Goal: Task Accomplishment & Management: Complete application form

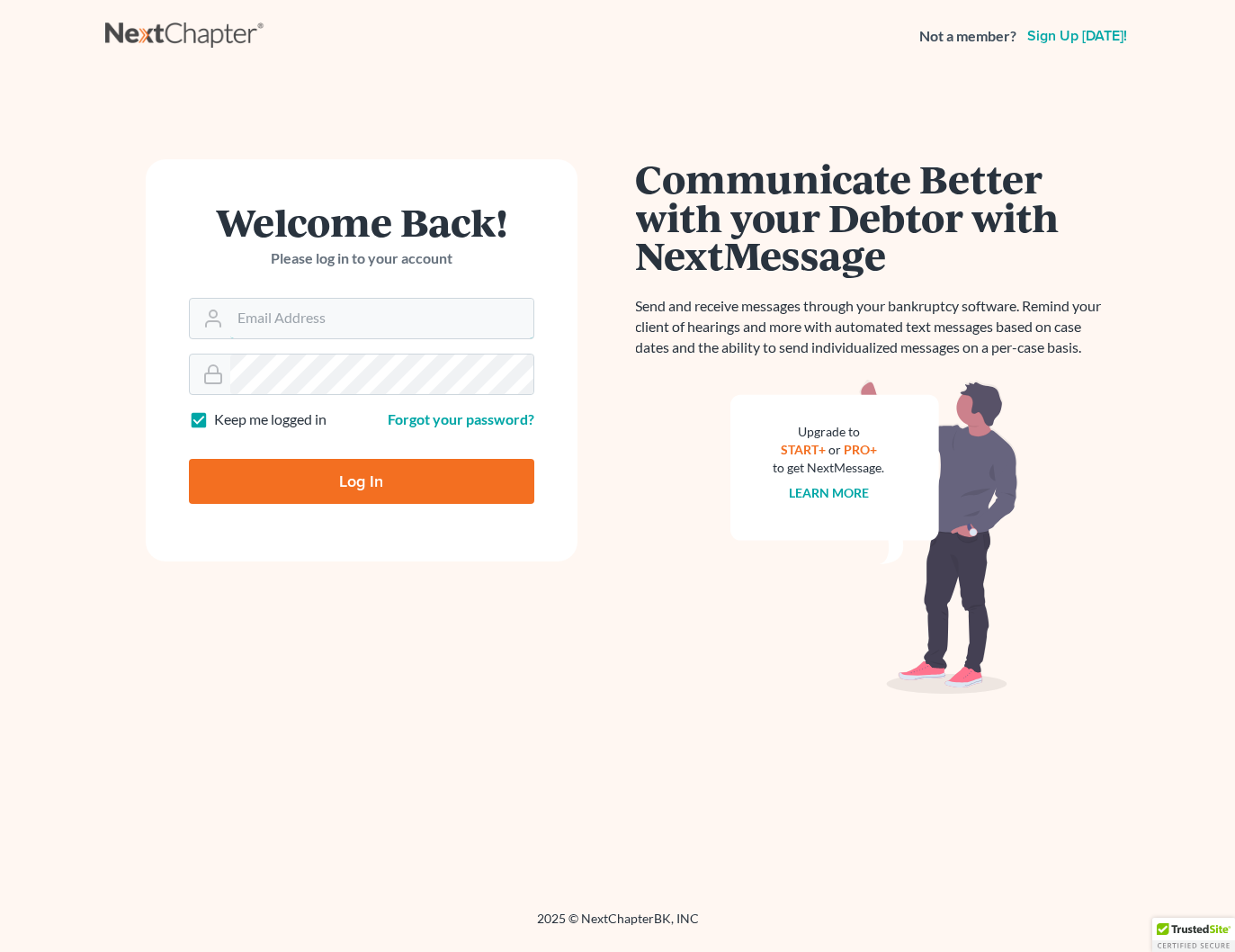
type input "[PERSON_NAME][EMAIL_ADDRESS][DOMAIN_NAME]"
click at [434, 490] on input "Log In" at bounding box center [362, 481] width 346 height 45
type input "Thinking..."
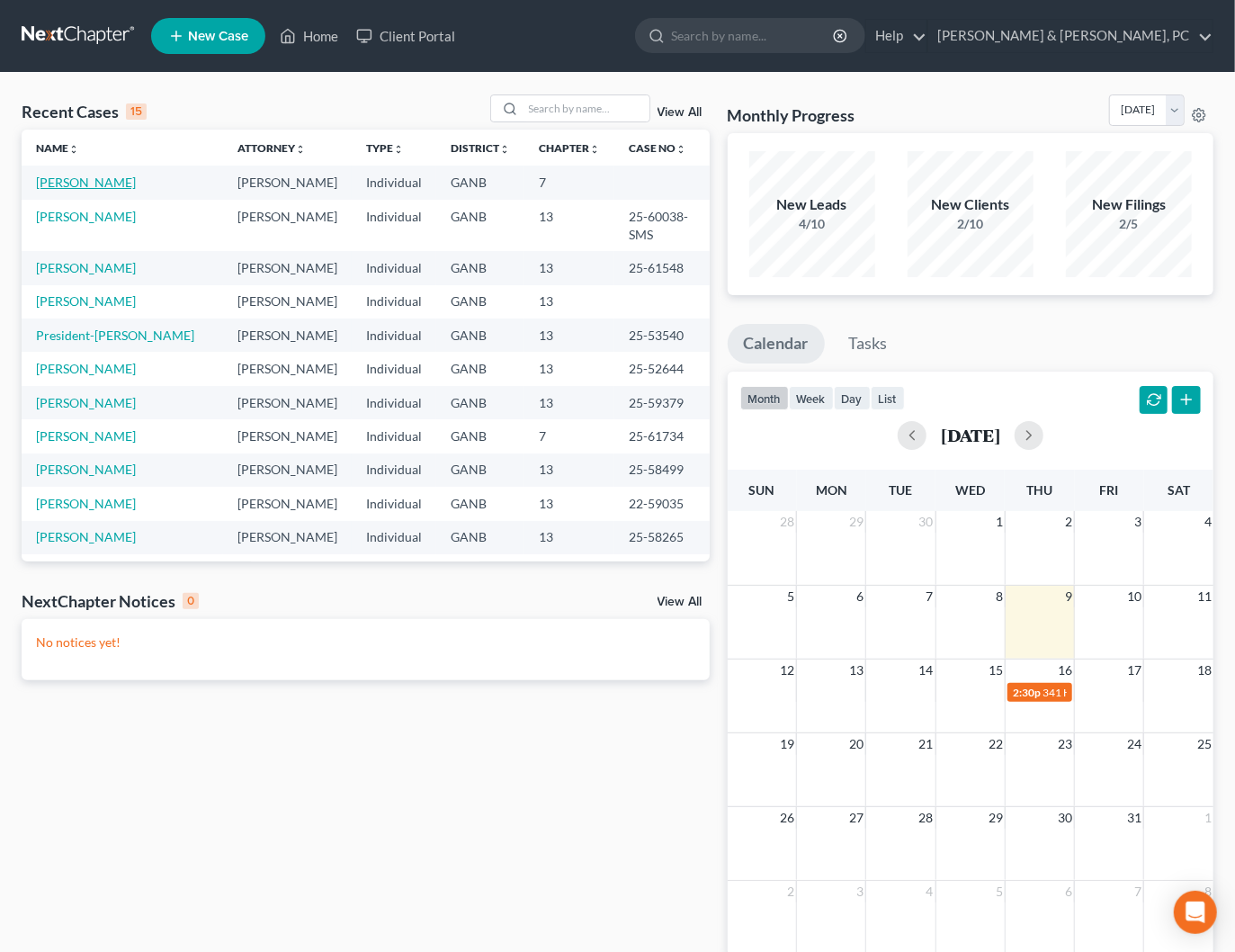
click at [81, 187] on link "[PERSON_NAME]" at bounding box center [86, 182] width 100 height 15
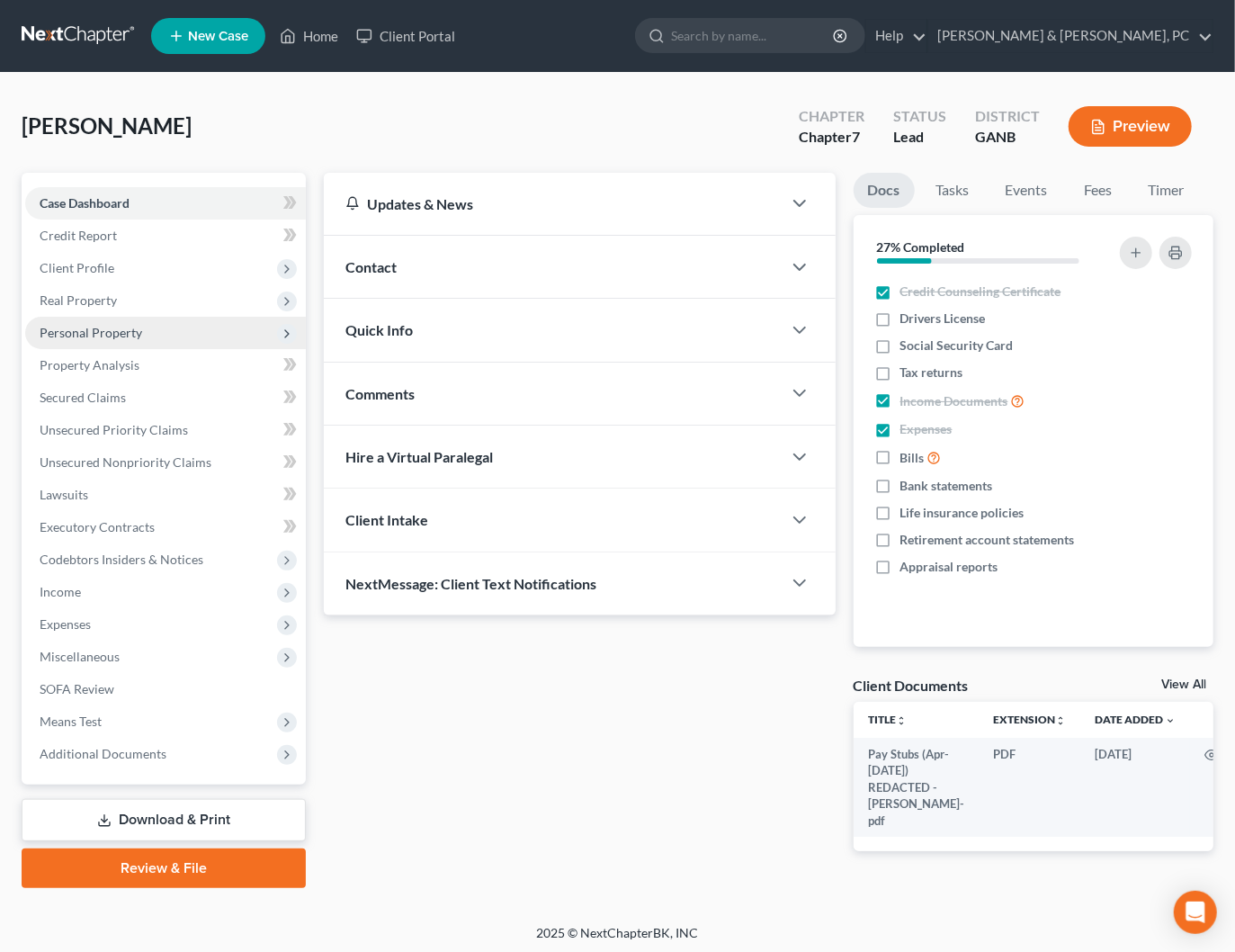
click at [123, 325] on span "Personal Property" at bounding box center [91, 332] width 103 height 15
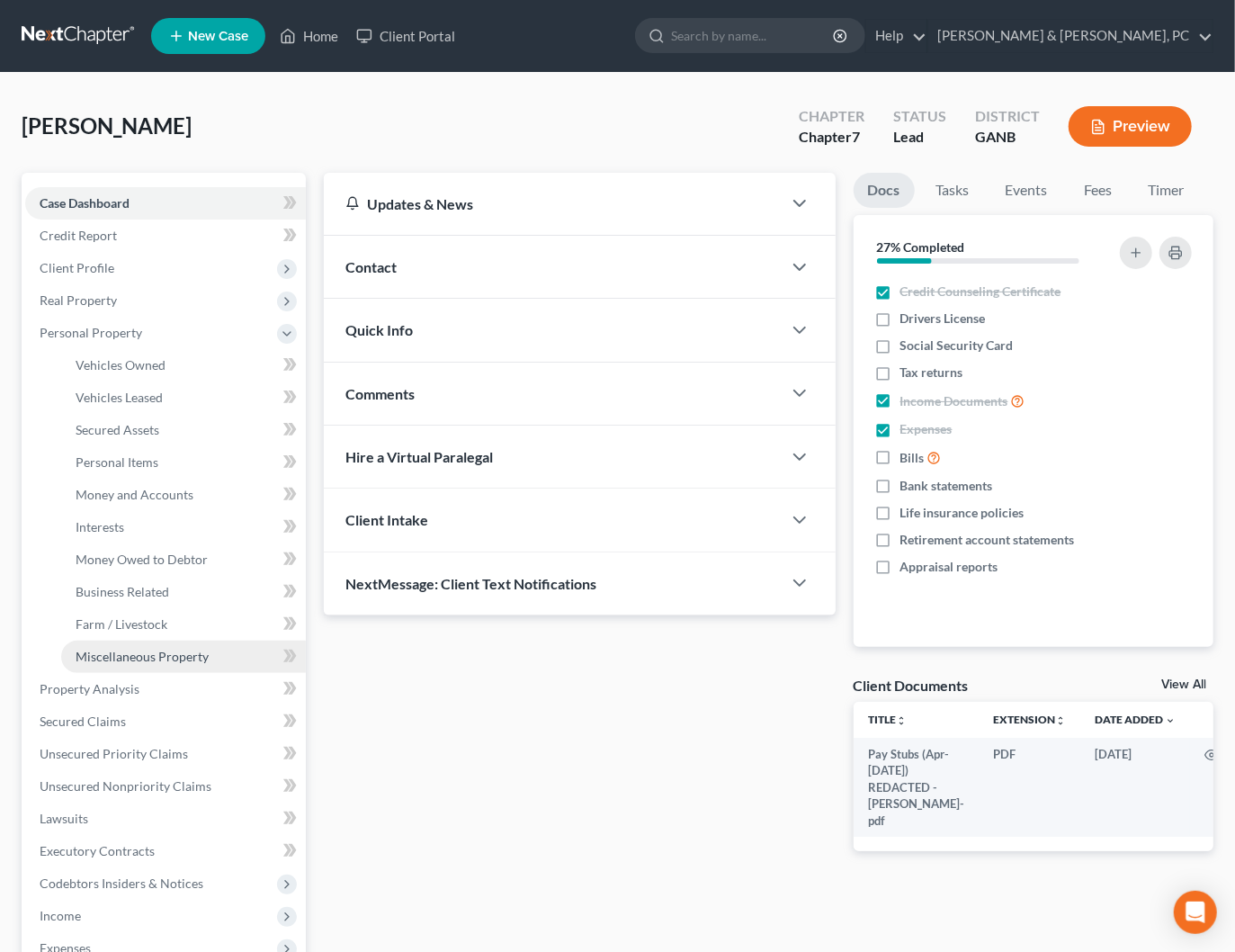
click at [144, 654] on span "Miscellaneous Property" at bounding box center [143, 656] width 134 height 15
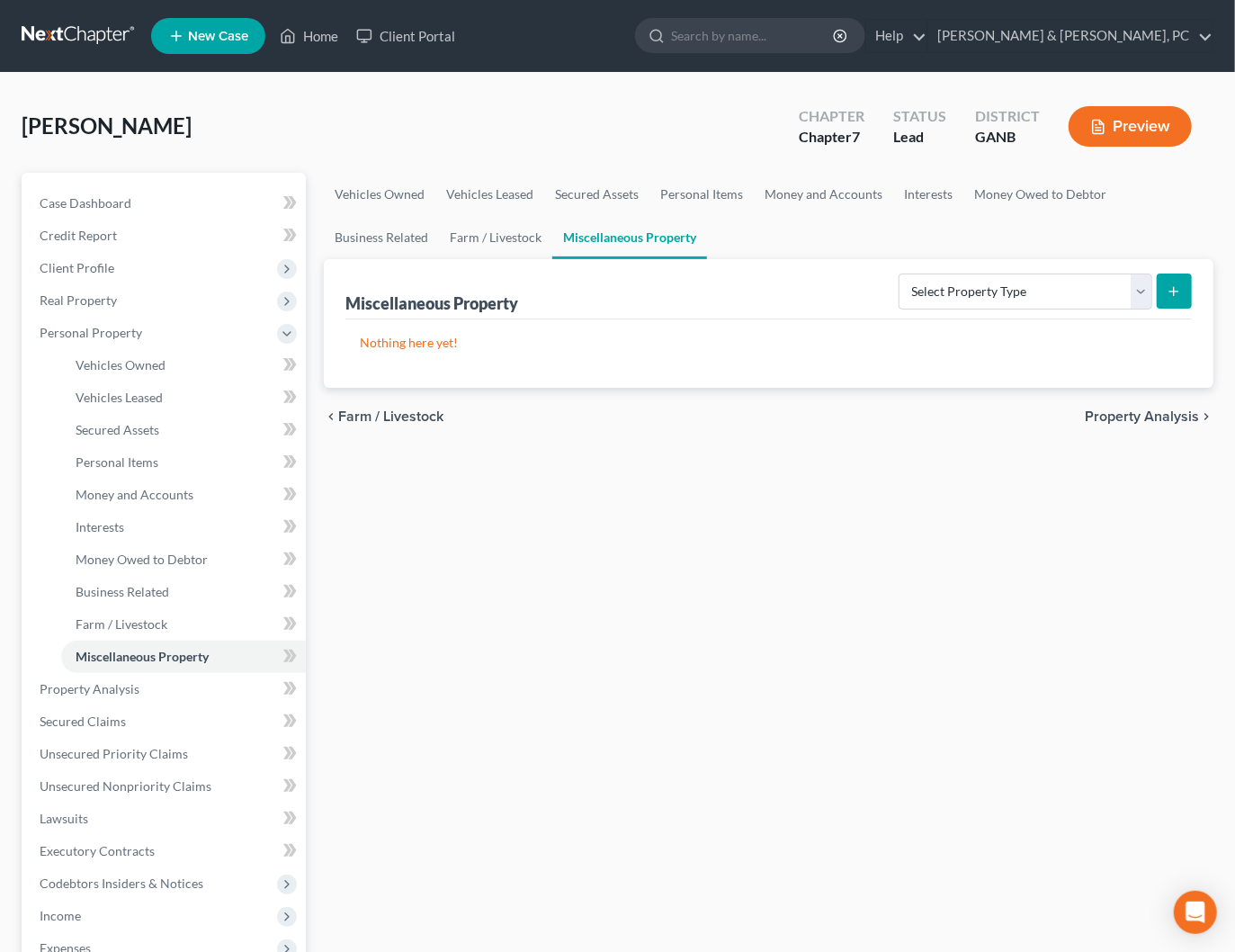
click at [103, 182] on div "Case Dashboard Payments Invoices Payments Payments Credit Report Client Profile…" at bounding box center [163, 640] width 285 height 935
click at [106, 198] on span "Case Dashboard" at bounding box center [85, 203] width 92 height 15
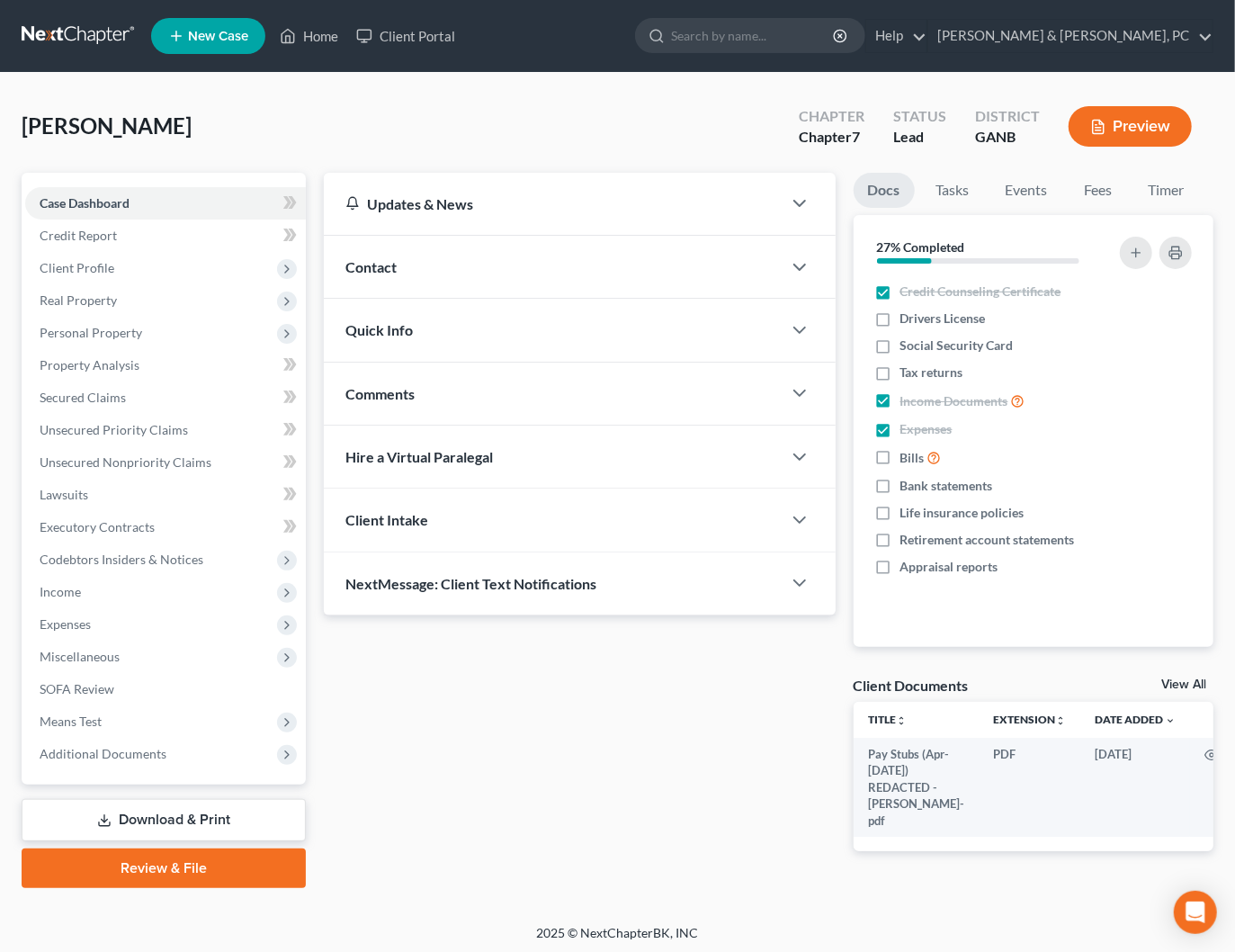
click at [103, 39] on link at bounding box center [79, 35] width 115 height 32
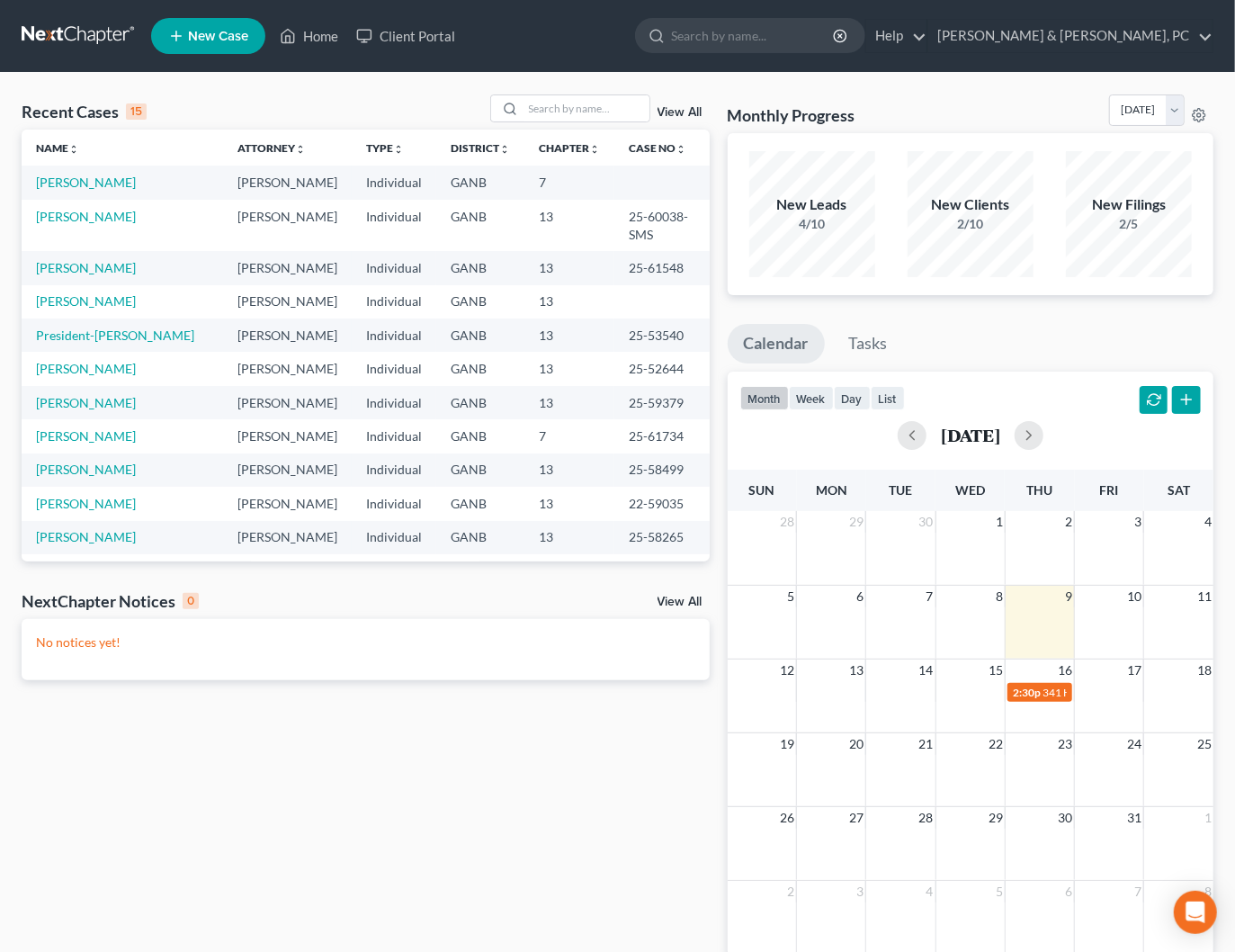
click at [202, 36] on span "New Case" at bounding box center [218, 36] width 60 height 14
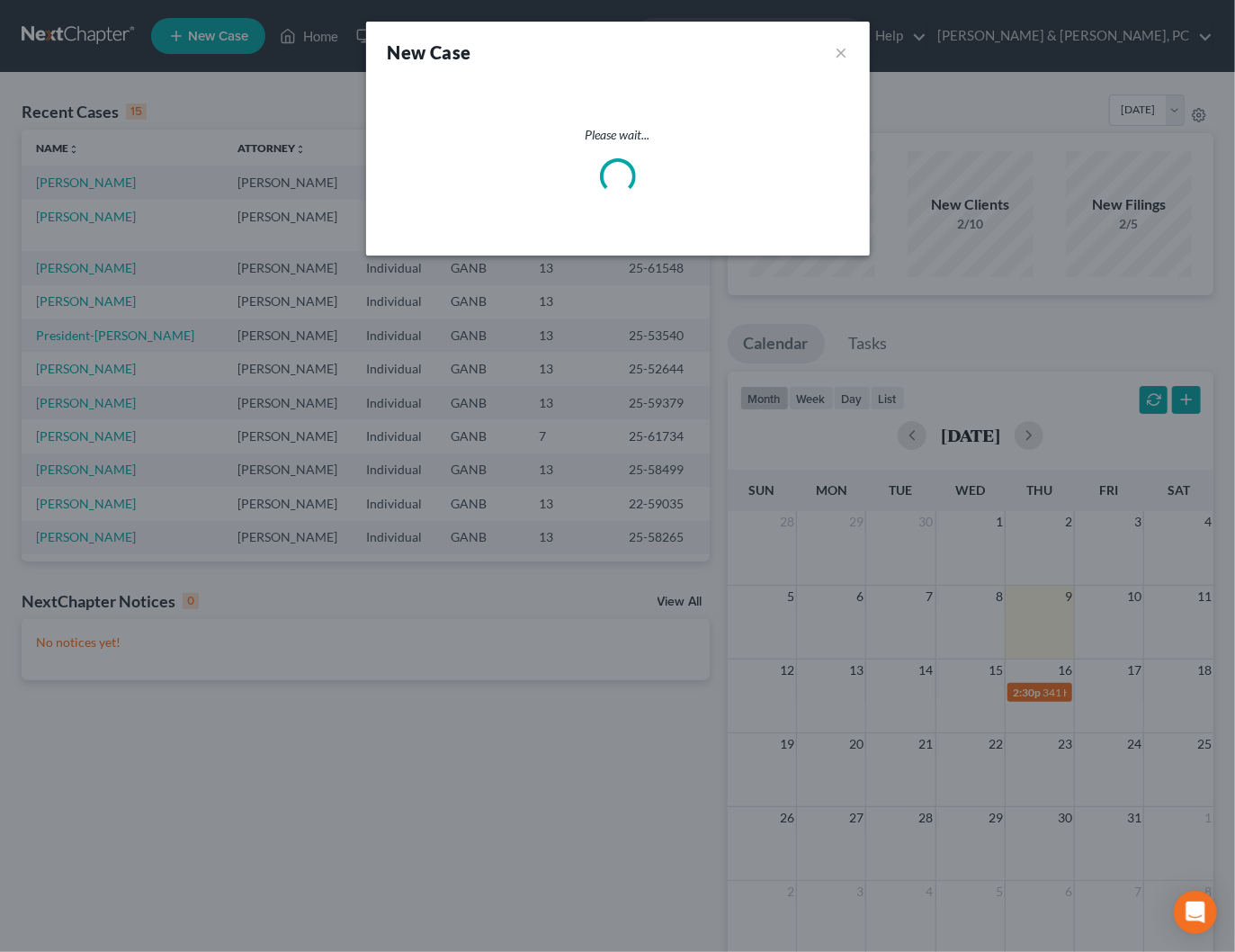
select select "19"
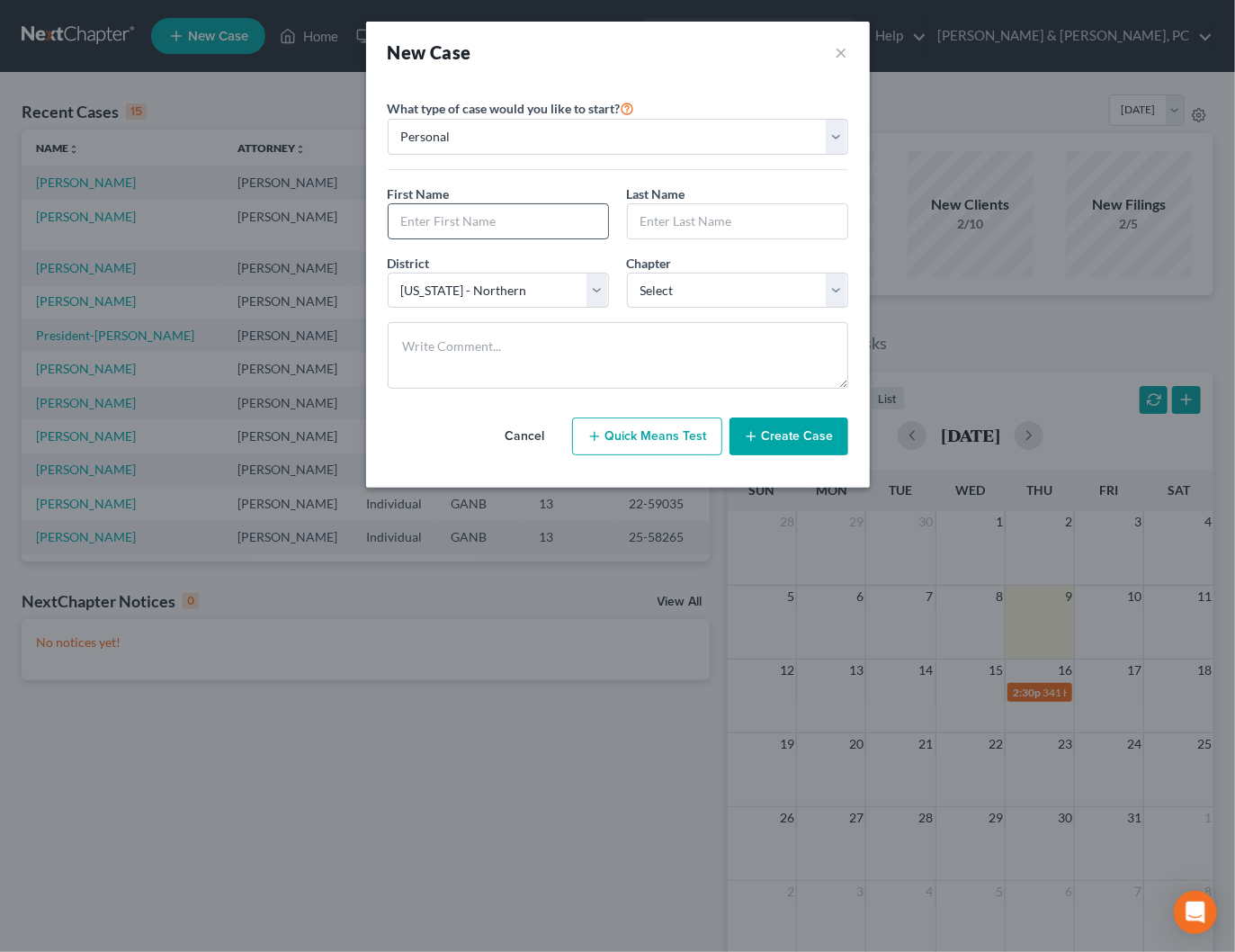
click at [501, 218] on input "text" at bounding box center [498, 221] width 220 height 34
type input "Steve"
type input "Jung"
click at [681, 286] on select "Select 7 11 12 13" at bounding box center [737, 290] width 222 height 36
select select "0"
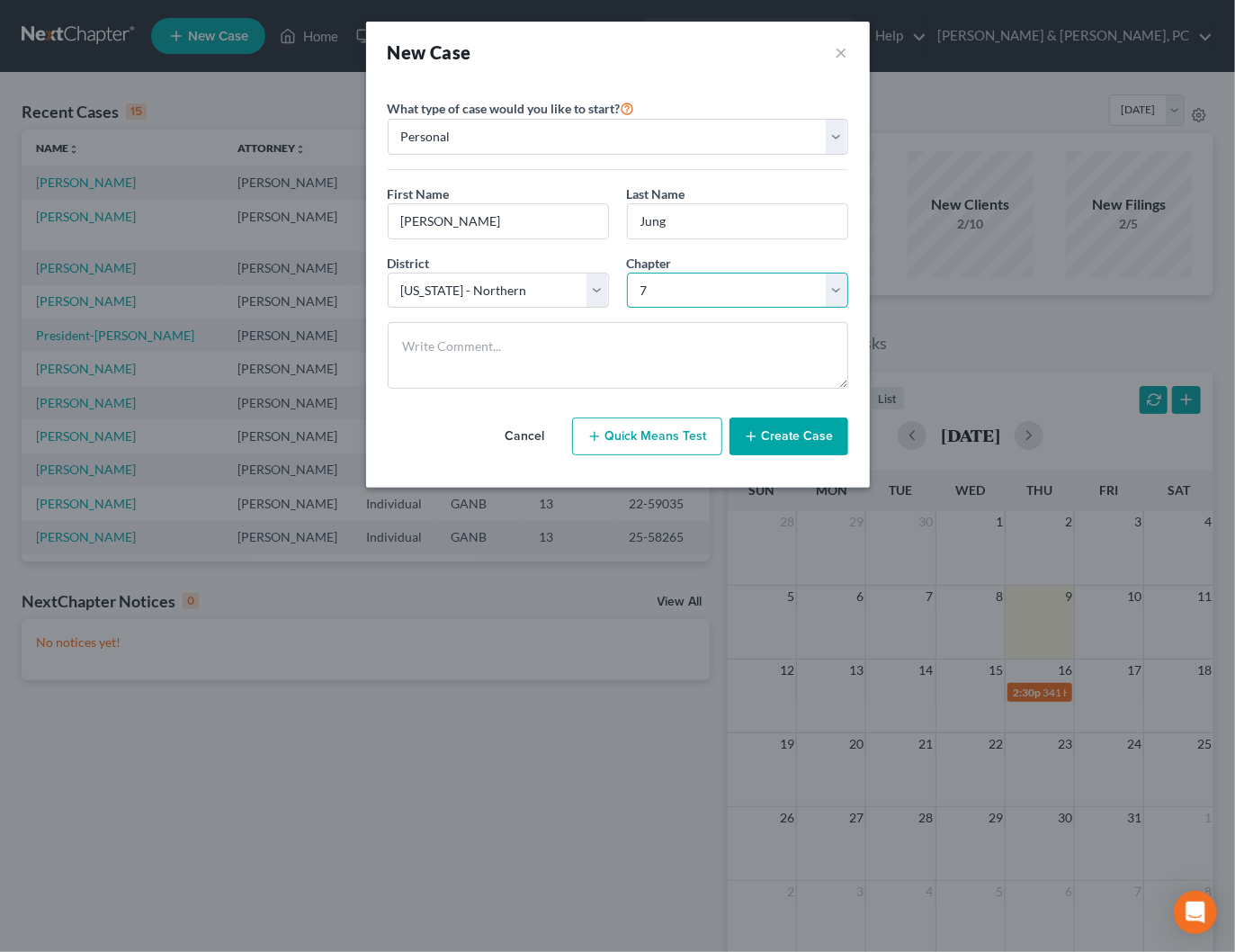
click at [627, 273] on select "Select 7 11 12 13" at bounding box center [737, 290] width 222 height 36
click at [797, 434] on button "Create Case" at bounding box center [789, 436] width 119 height 38
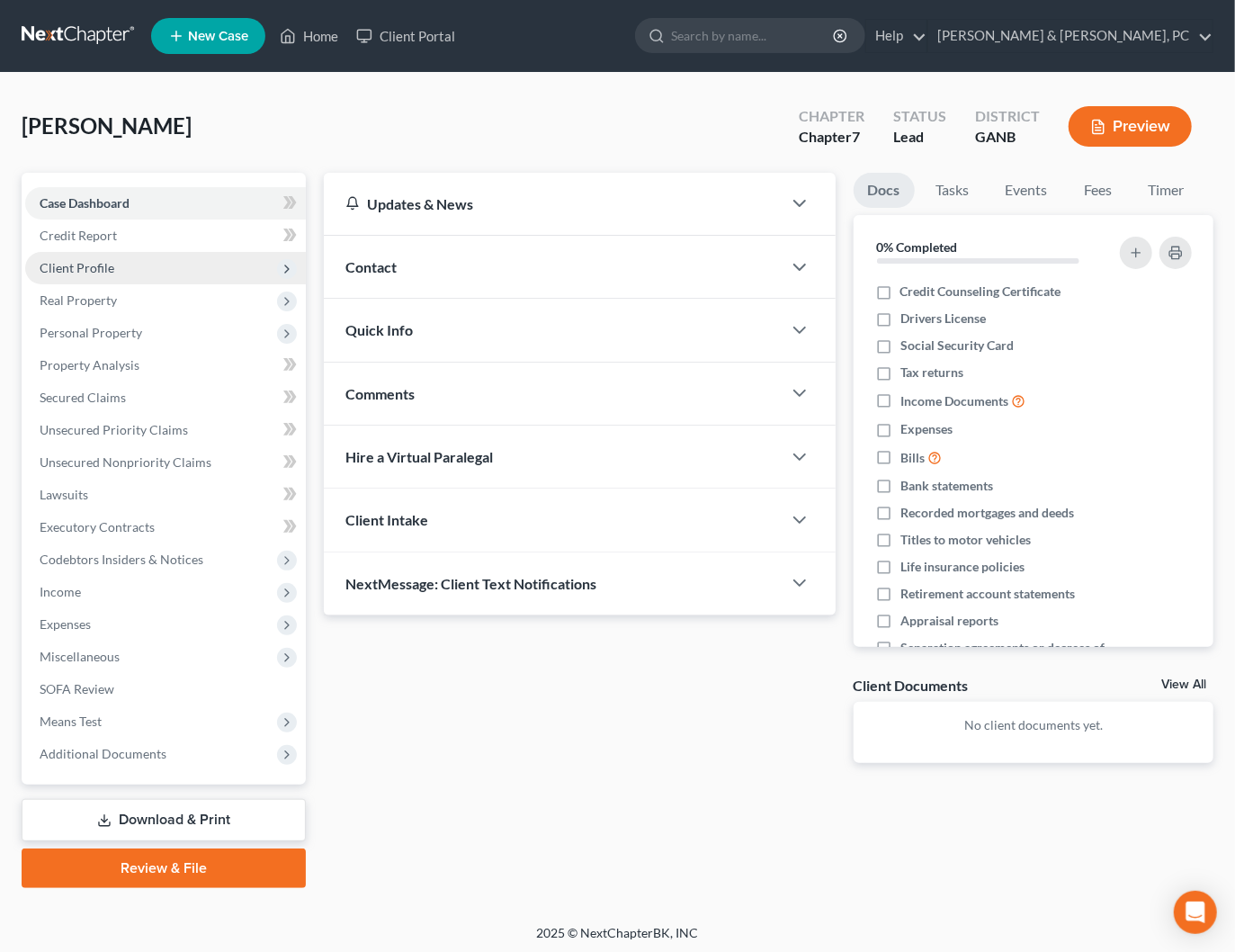
click at [68, 261] on span "Client Profile" at bounding box center [77, 267] width 75 height 15
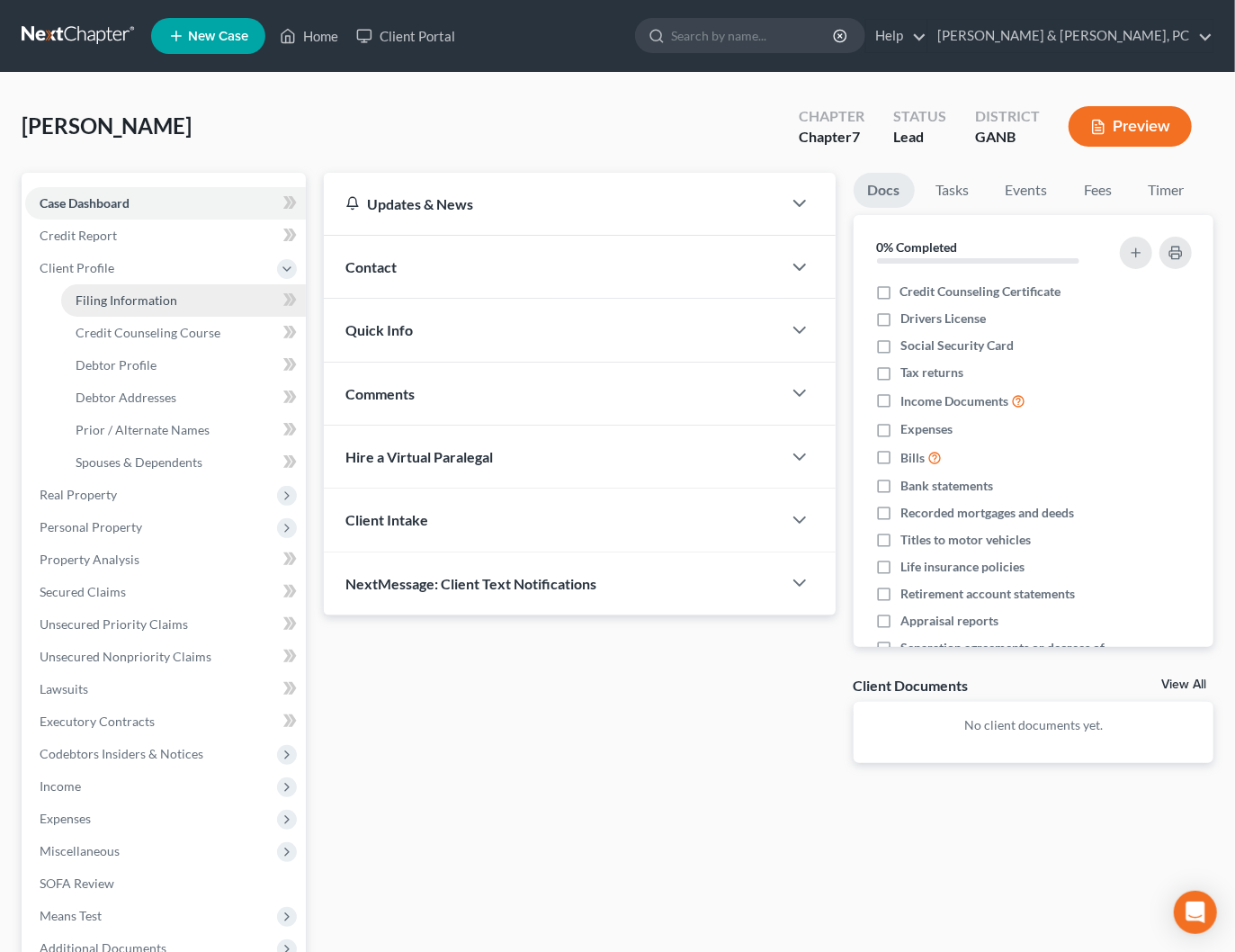
click at [107, 294] on span "Filing Information" at bounding box center [127, 299] width 102 height 15
select select "1"
select select "0"
select select "19"
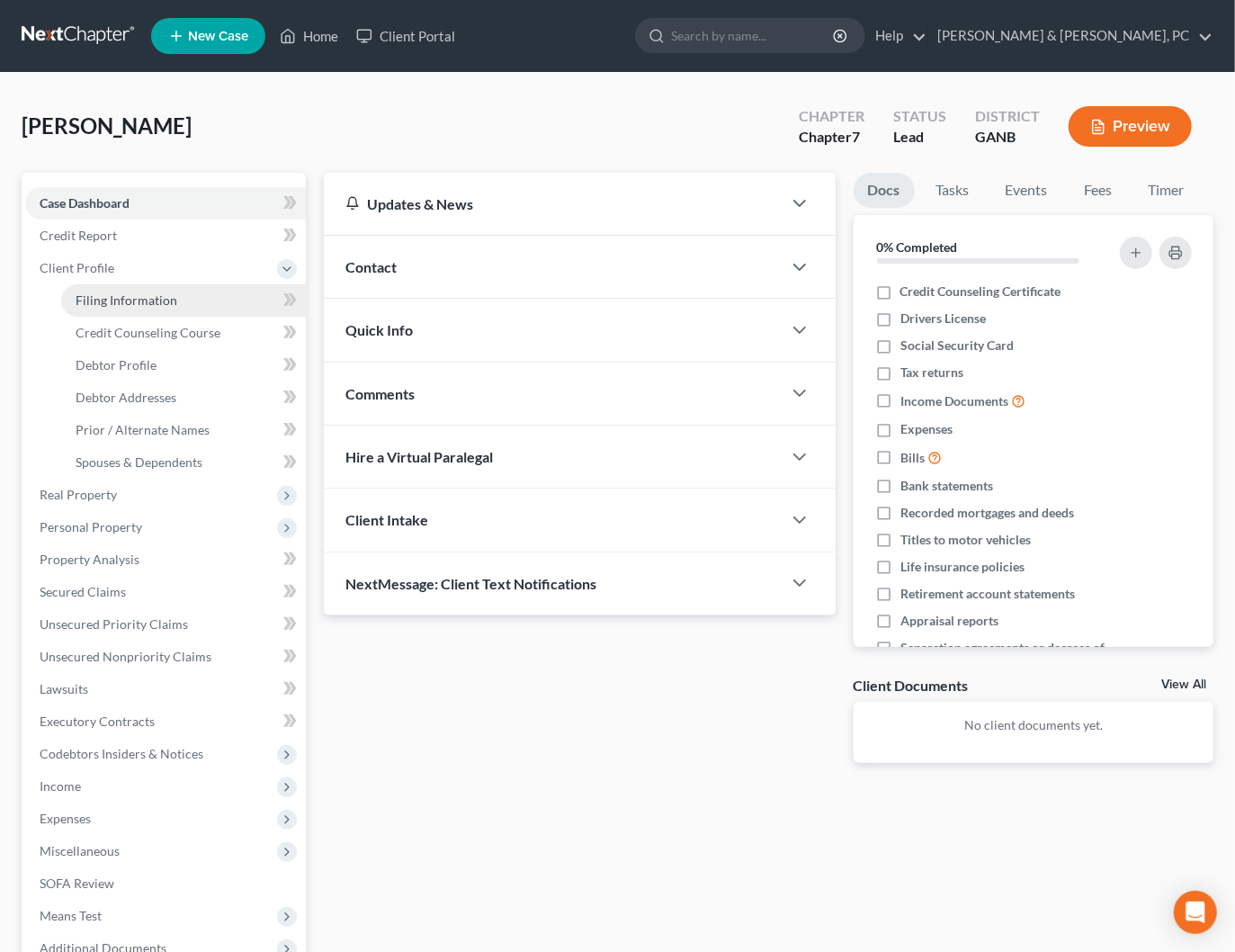
select select "10"
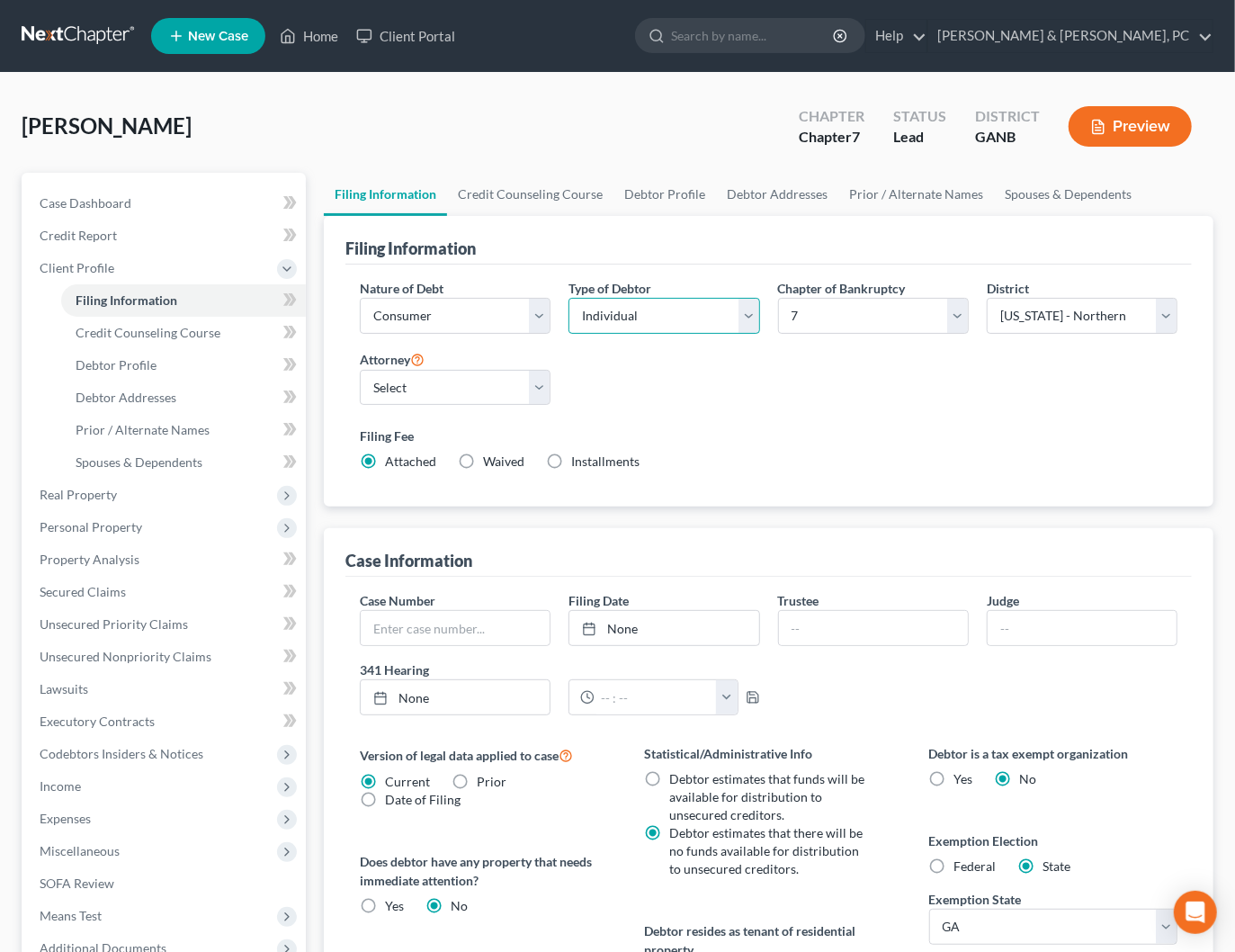
click at [646, 311] on select "Select Individual Joint" at bounding box center [664, 315] width 191 height 36
select select "1"
click at [568, 334] on select "Select Individual Joint" at bounding box center [664, 315] width 191 height 36
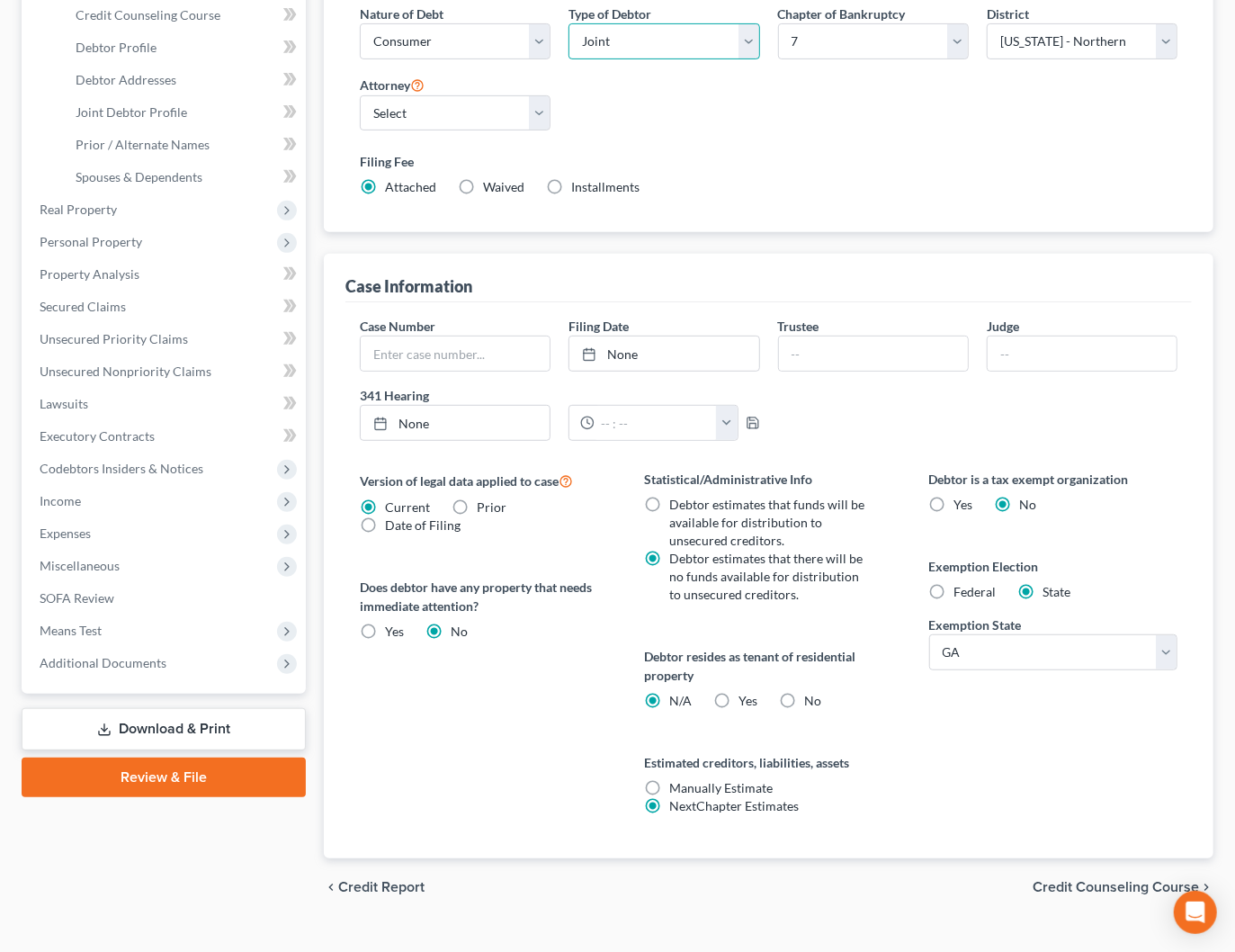
scroll to position [345, 0]
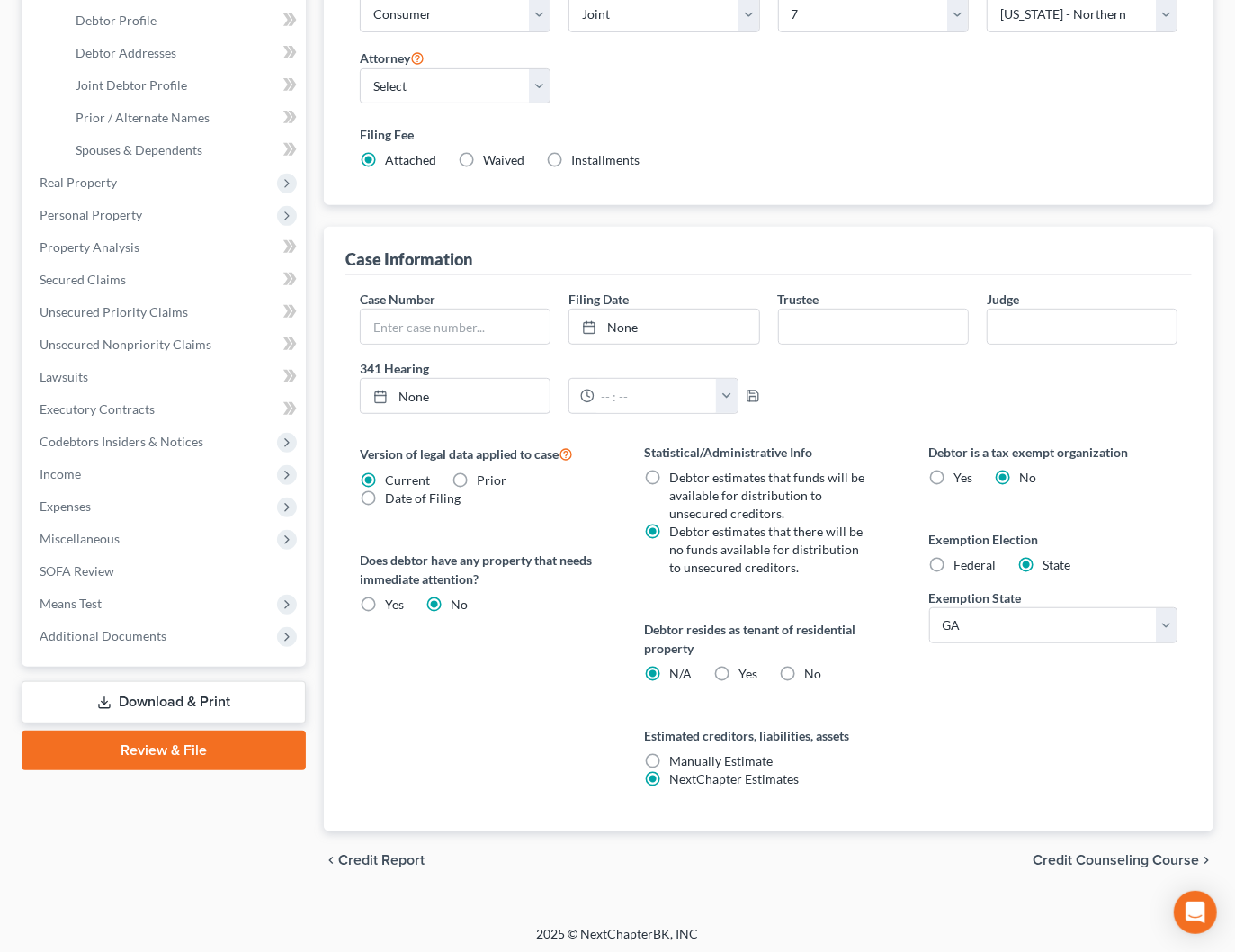
click at [743, 666] on span "Yes" at bounding box center [748, 673] width 19 height 15
click at [745, 665] on input "Yes Yes" at bounding box center [751, 670] width 12 height 12
radio input "true"
radio input "false"
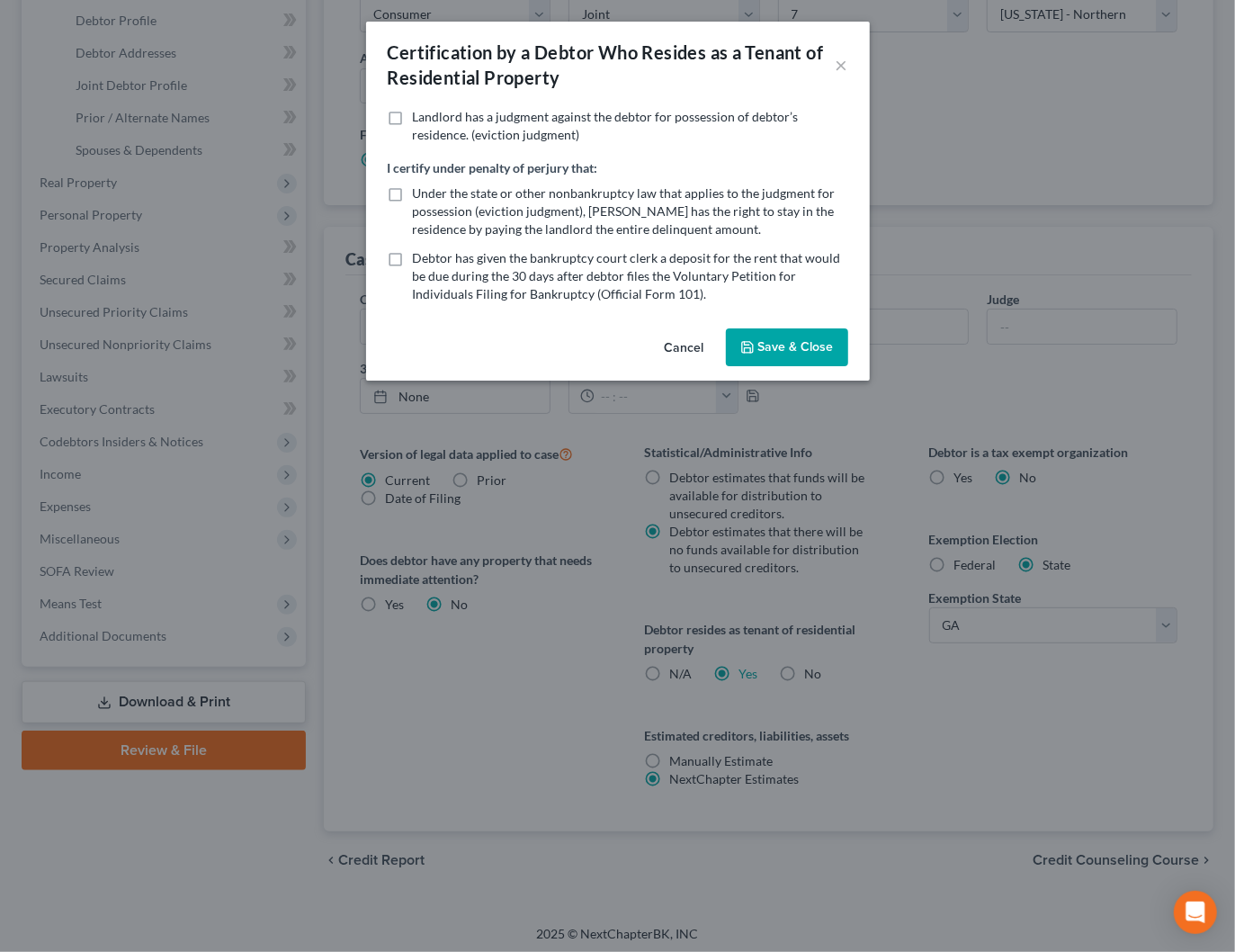
click at [756, 351] on button "Save & Close" at bounding box center [787, 347] width 122 height 38
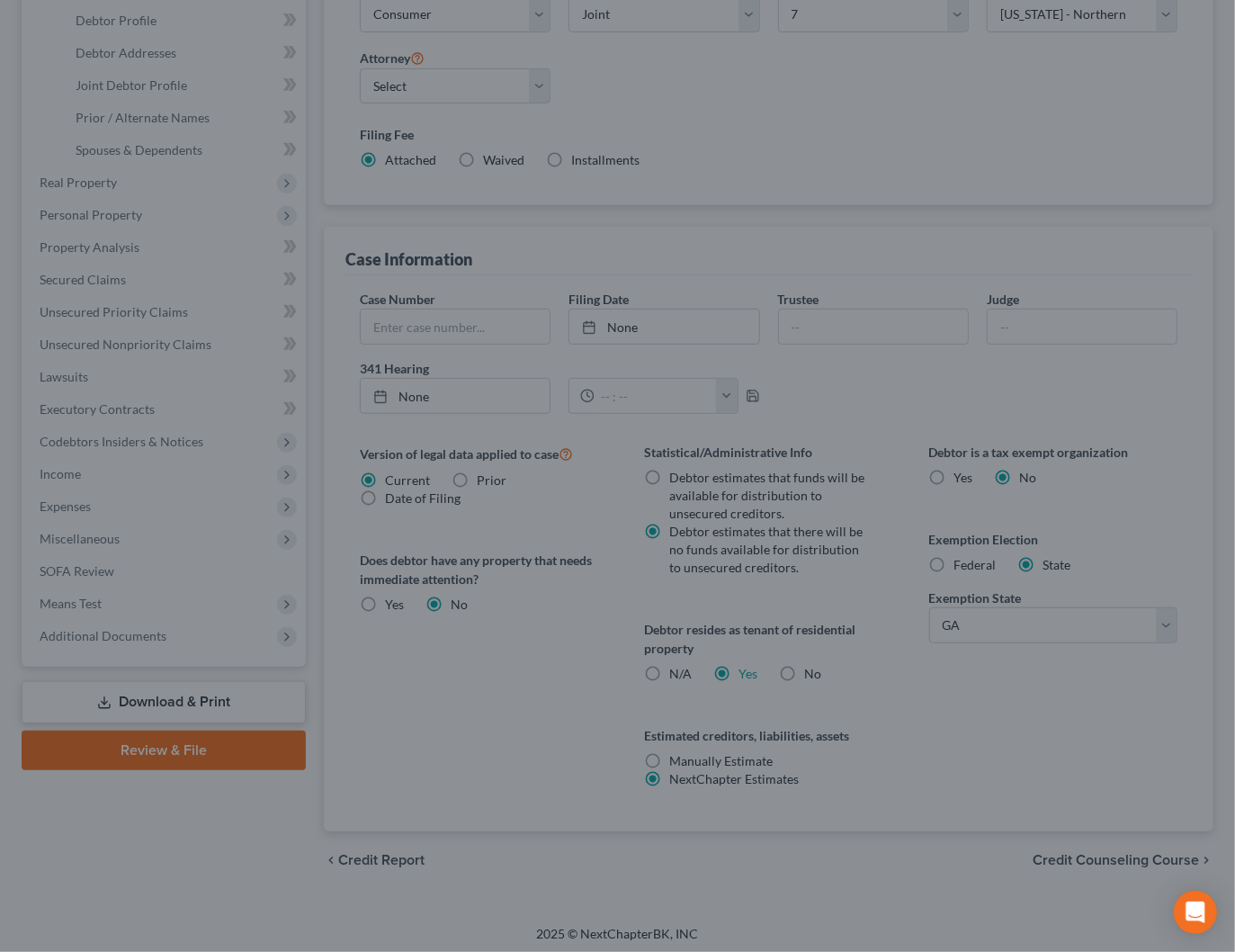
scroll to position [0, 0]
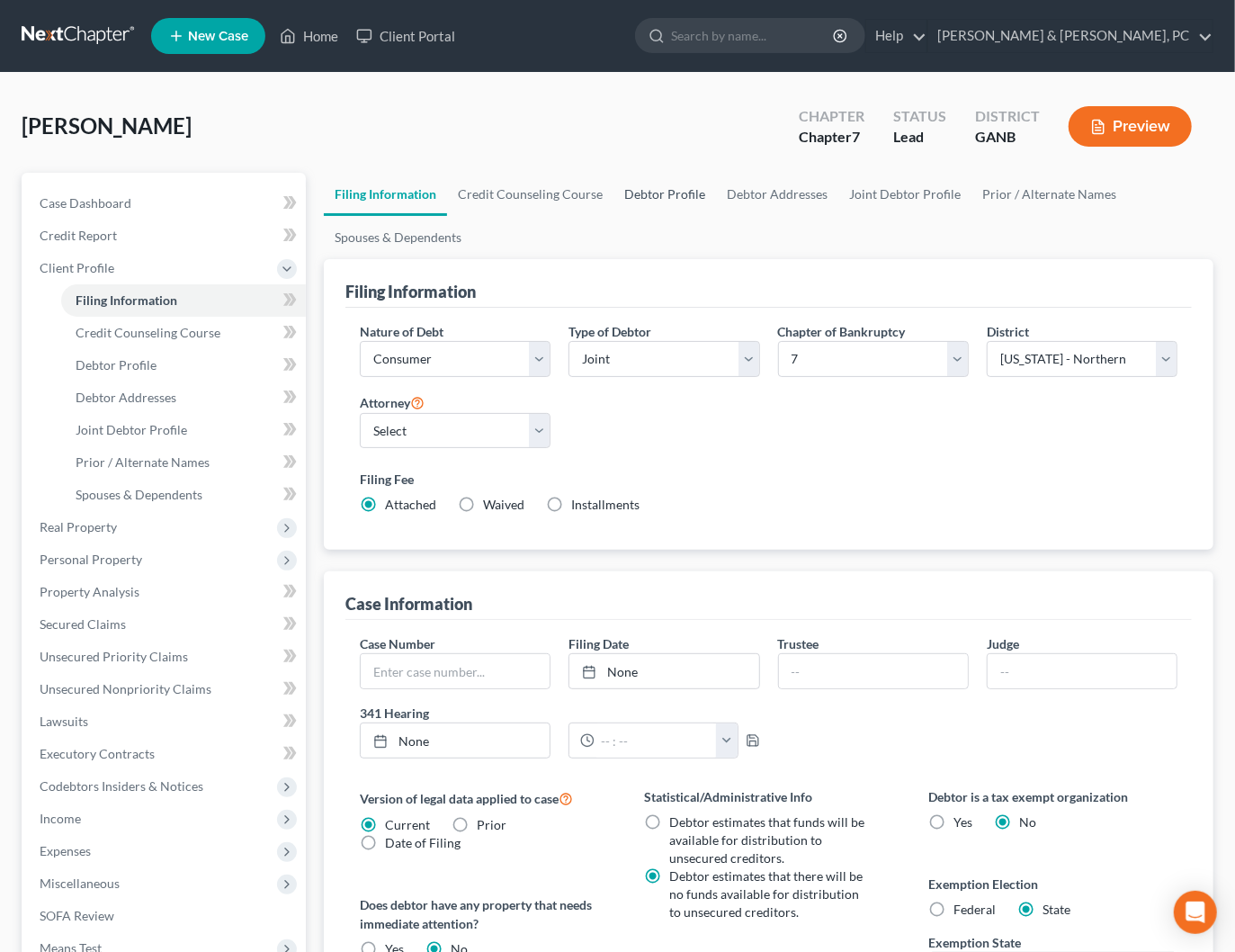
click at [671, 192] on link "Debtor Profile" at bounding box center [665, 194] width 103 height 44
select select "1"
select select "0"
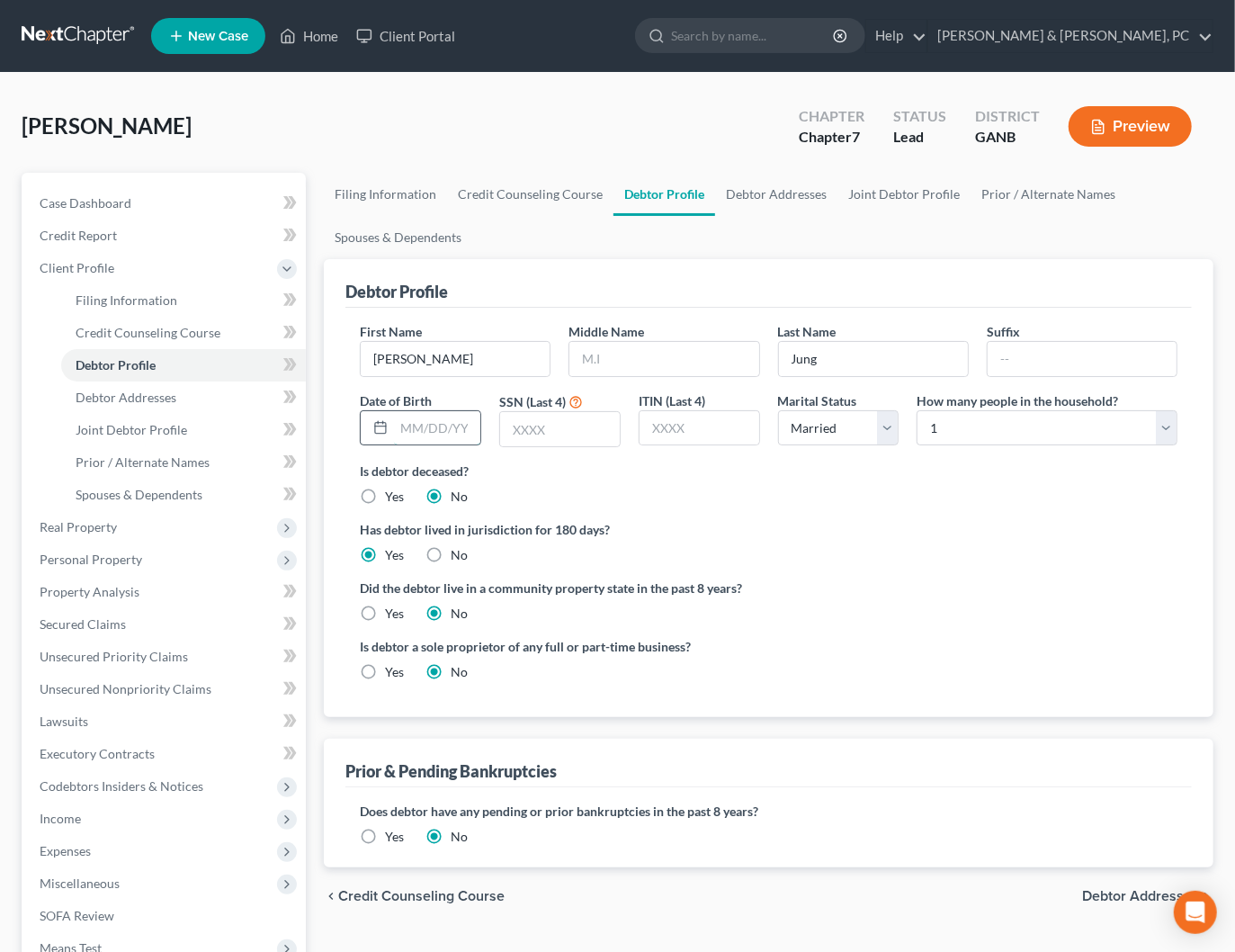
click at [434, 438] on input "text" at bounding box center [437, 427] width 86 height 34
click at [414, 426] on input "08291976" at bounding box center [437, 427] width 86 height 34
type input "08/29/1976"
type input "7387"
click at [931, 431] on select "Select 1 2 3 4 5 6 7 8 9 10 11 12 13 14 15 16 17 18 19 20" at bounding box center [1047, 427] width 261 height 36
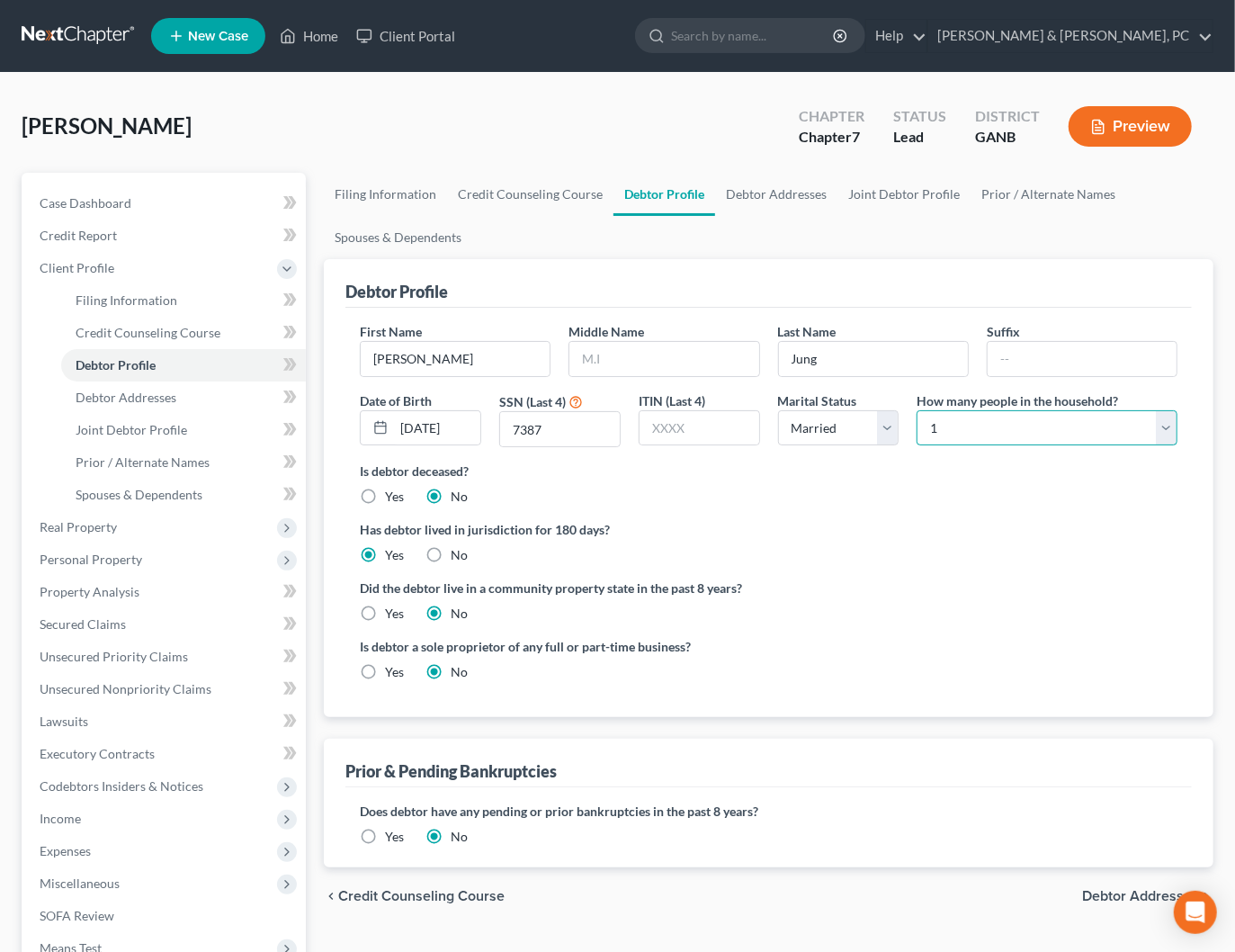
select select "1"
click at [917, 410] on select "Select 1 2 3 4 5 6 7 8 9 10 11 12 13 14 15 16 17 18 19 20" at bounding box center [1047, 427] width 261 height 36
click at [748, 189] on link "Debtor Addresses" at bounding box center [776, 194] width 122 height 44
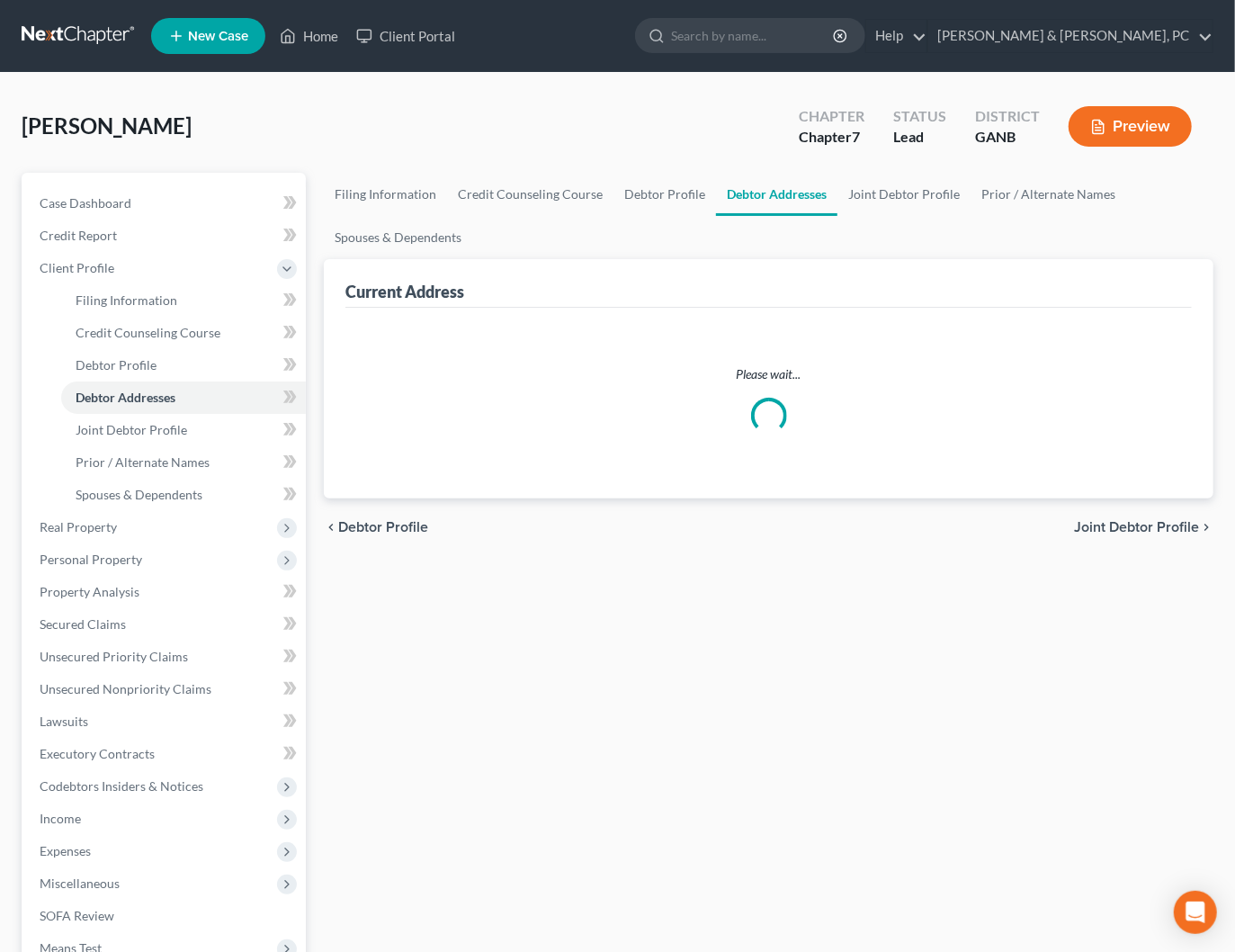
select select "0"
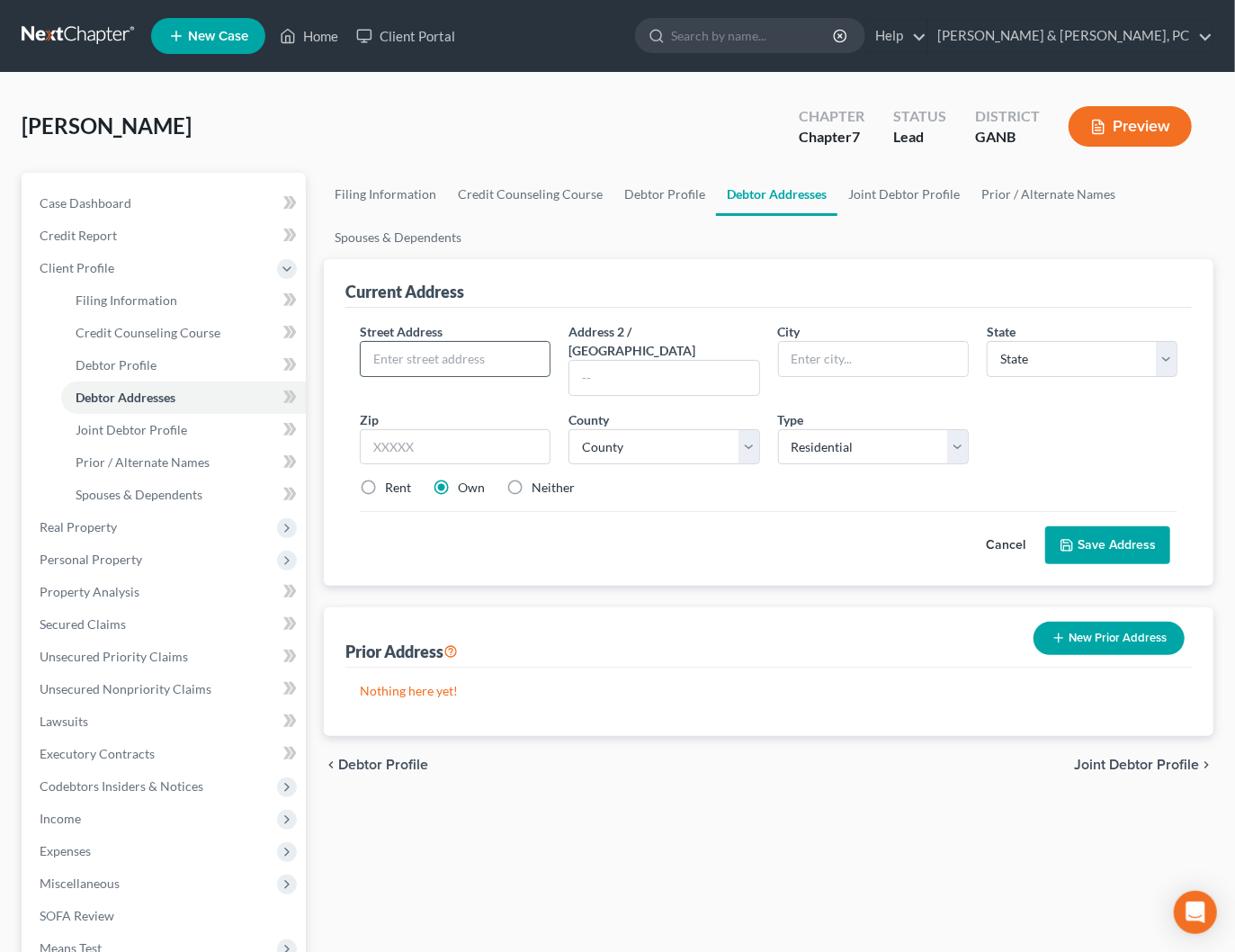
click at [490, 352] on input "text" at bounding box center [455, 359] width 189 height 34
type input "1760 Tailmore Ln"
type input "Lawrenceville"
select select "10"
type input "30043"
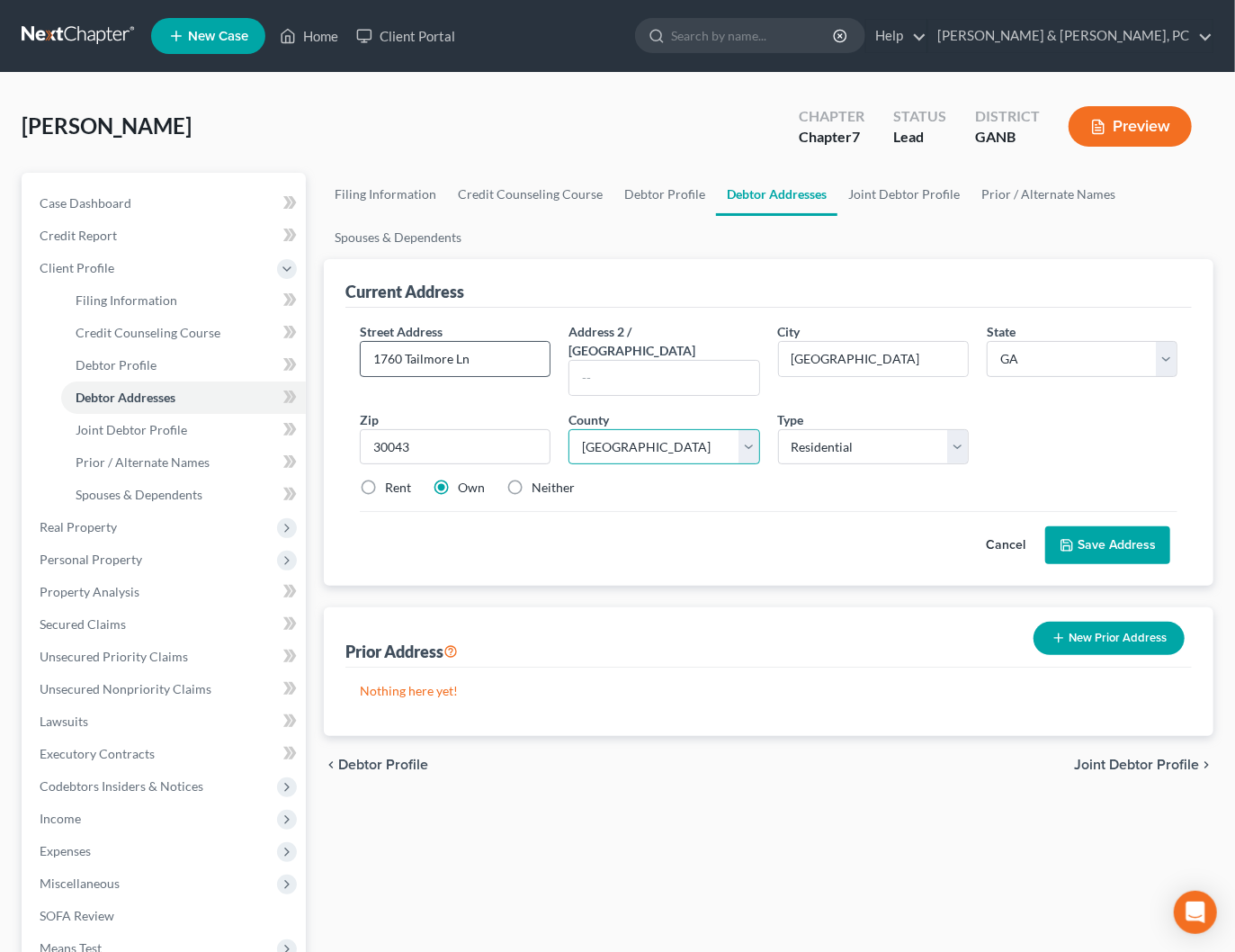
select select "66"
click at [388, 478] on label "Rent" at bounding box center [398, 487] width 26 height 18
click at [392, 478] on input "Rent" at bounding box center [398, 484] width 12 height 12
radio input "true"
click at [1096, 539] on button "Save Address" at bounding box center [1107, 545] width 125 height 38
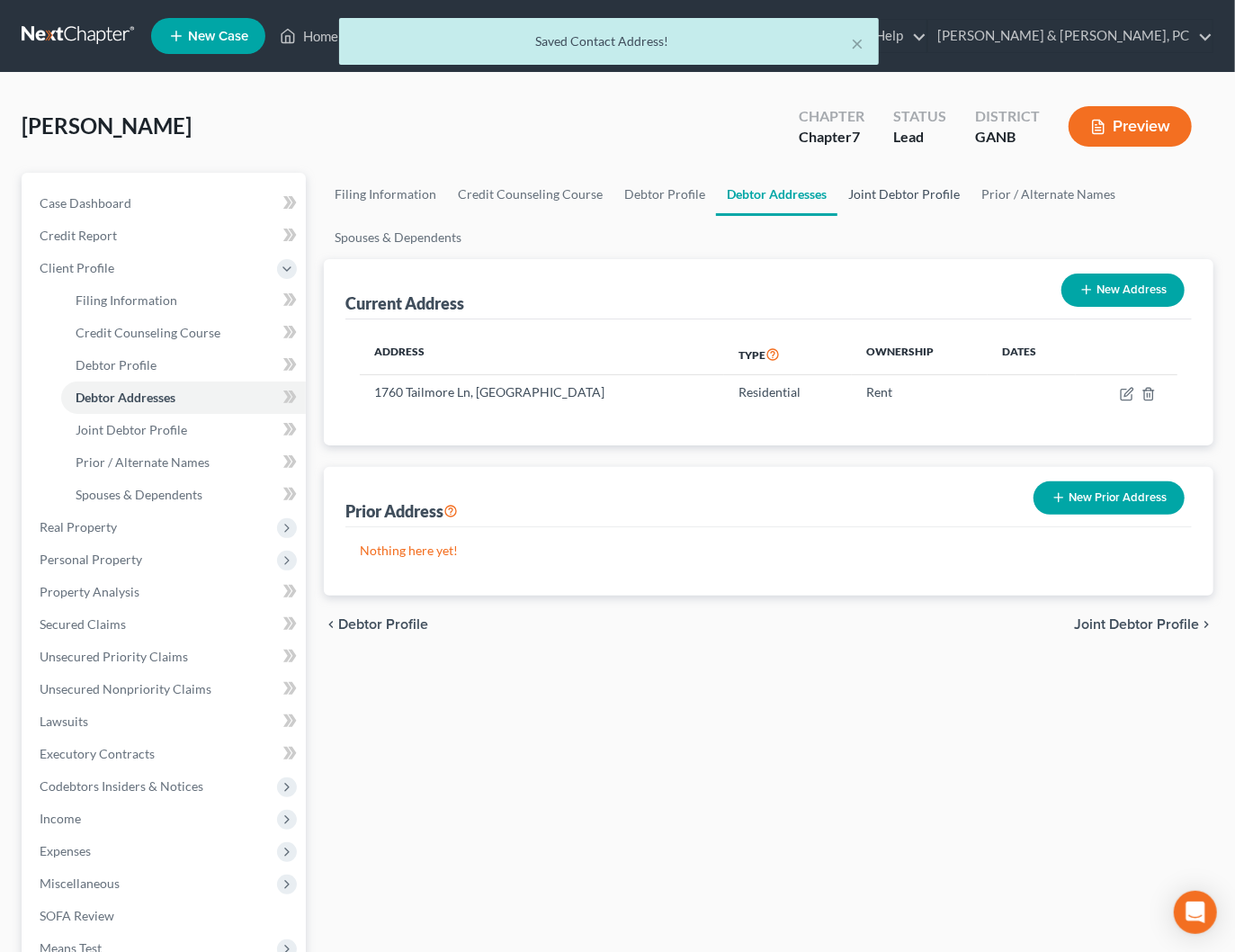
click at [917, 188] on link "Joint Debtor Profile" at bounding box center [904, 194] width 134 height 44
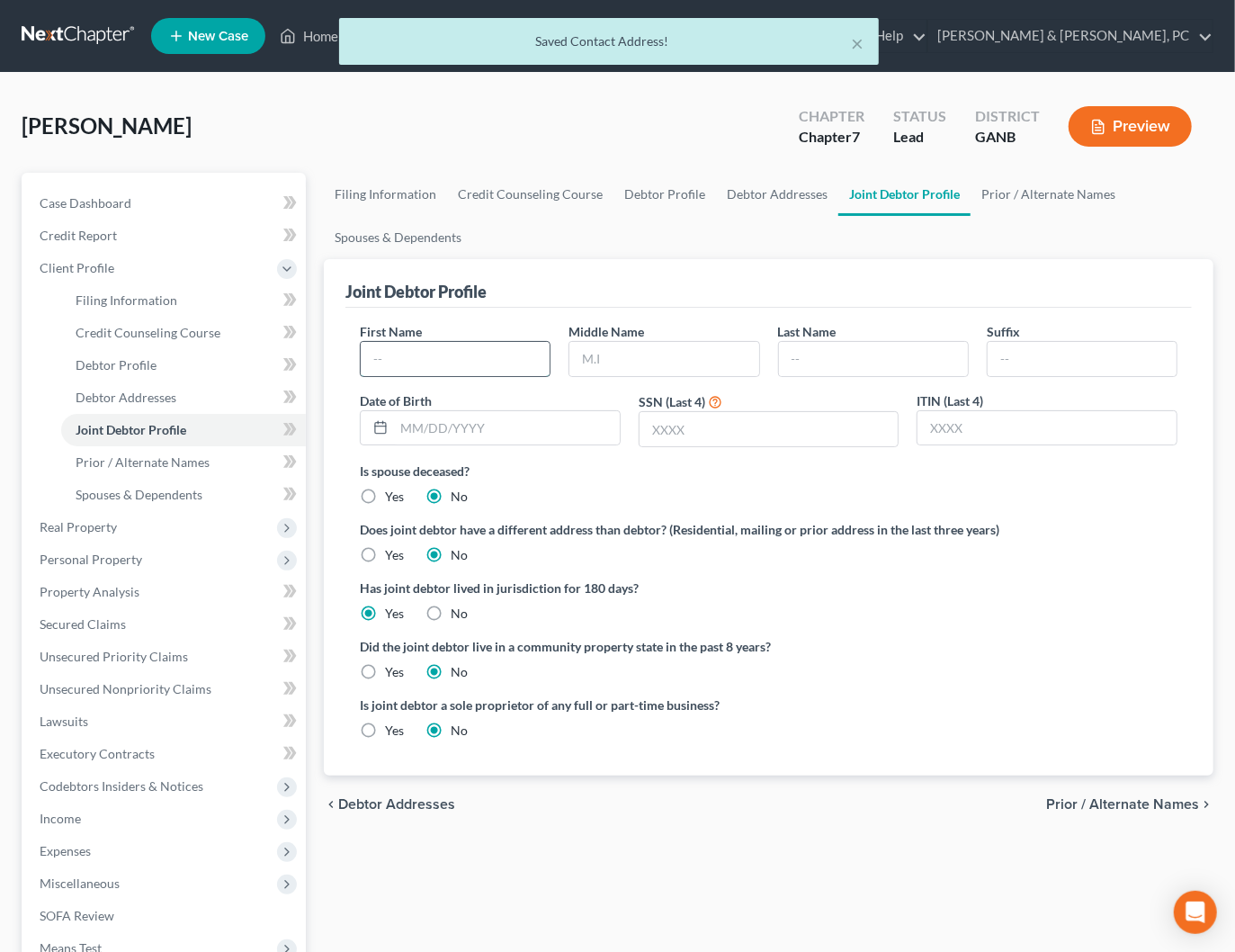
click at [479, 357] on input "text" at bounding box center [455, 359] width 189 height 34
type input "Miran"
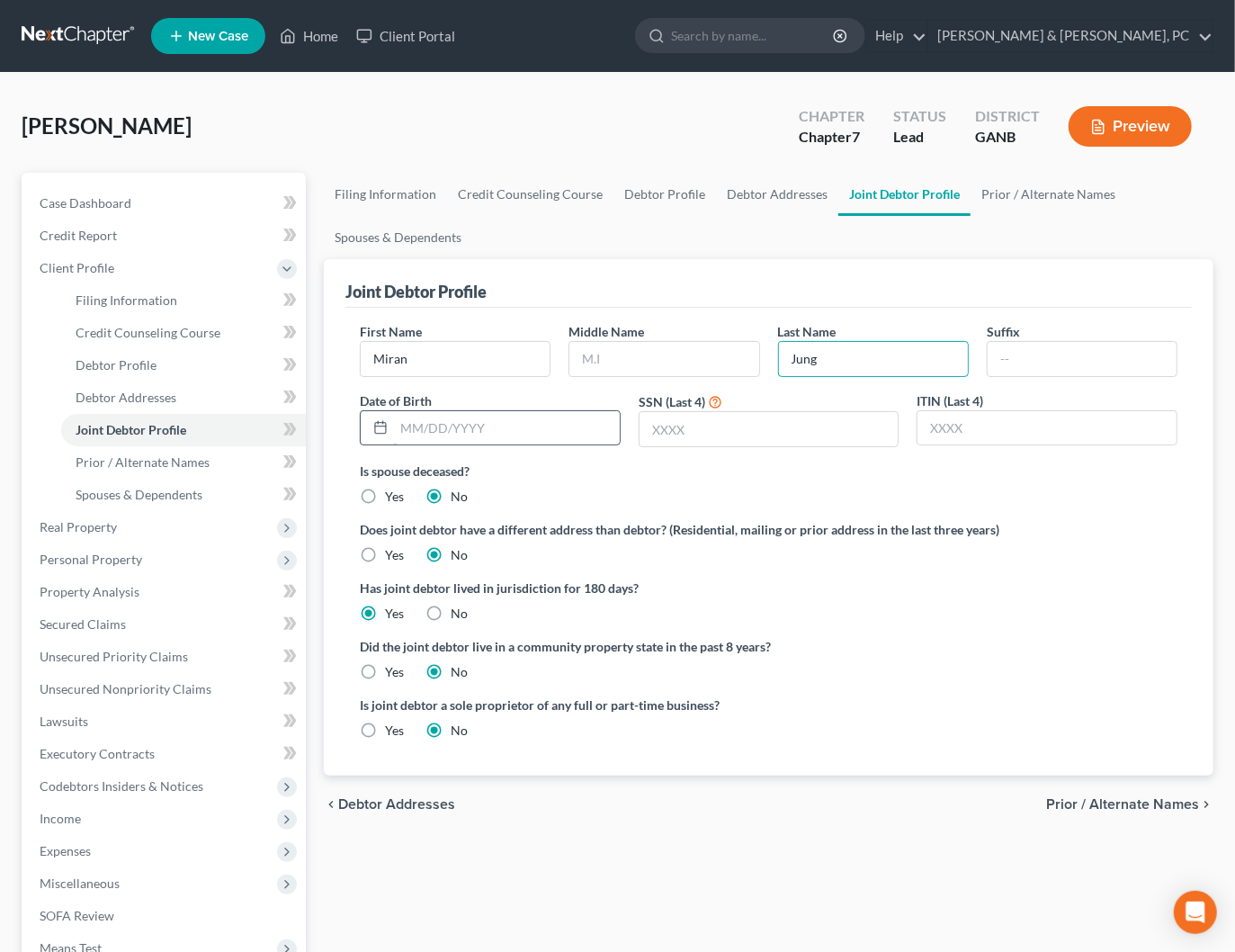
type input "Jung"
click at [473, 433] on input "text" at bounding box center [507, 427] width 226 height 34
type input "03/09/1976"
click at [683, 430] on input "text" at bounding box center [769, 428] width 259 height 34
type input "1070"
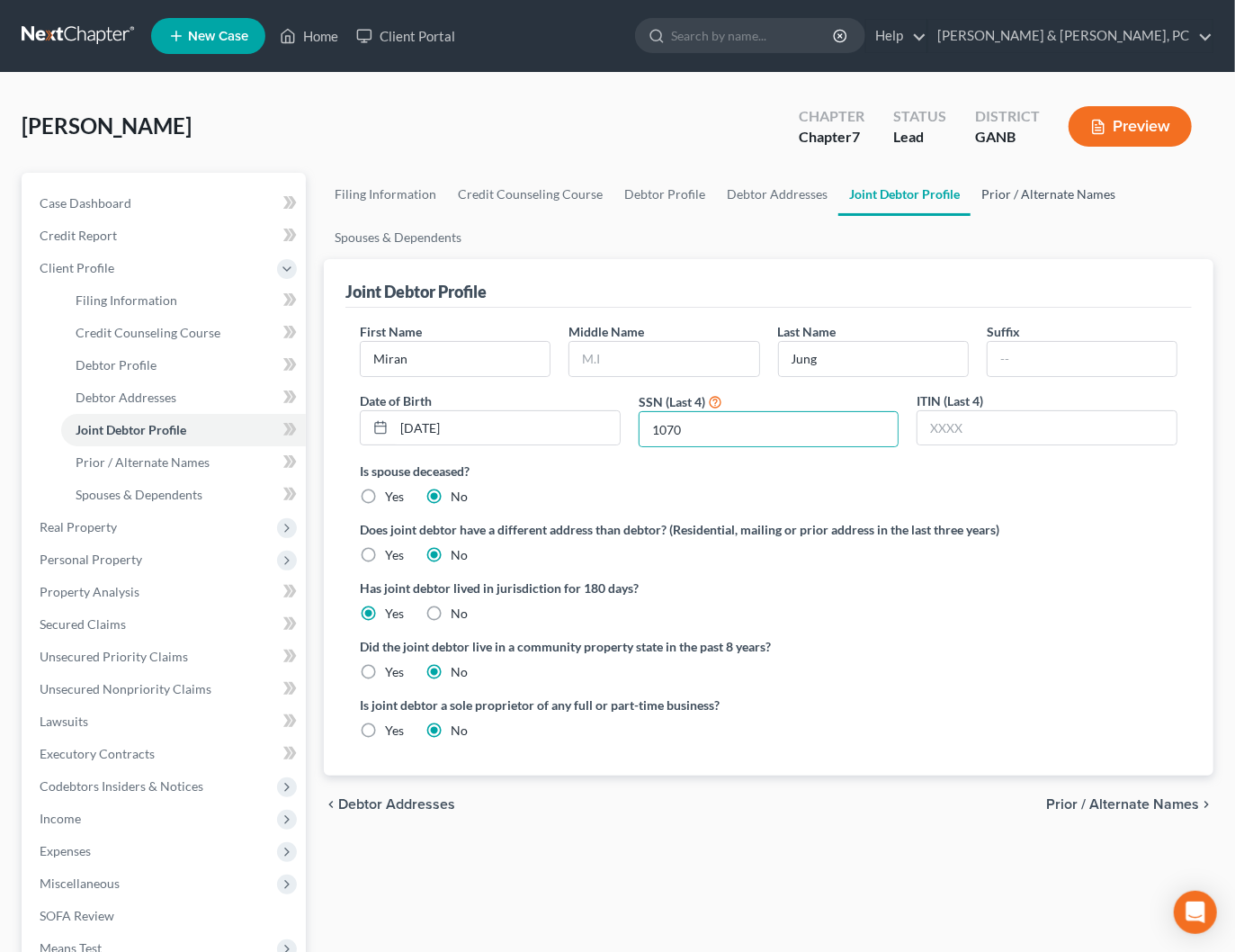
click at [1015, 197] on link "Prior / Alternate Names" at bounding box center [1049, 194] width 156 height 44
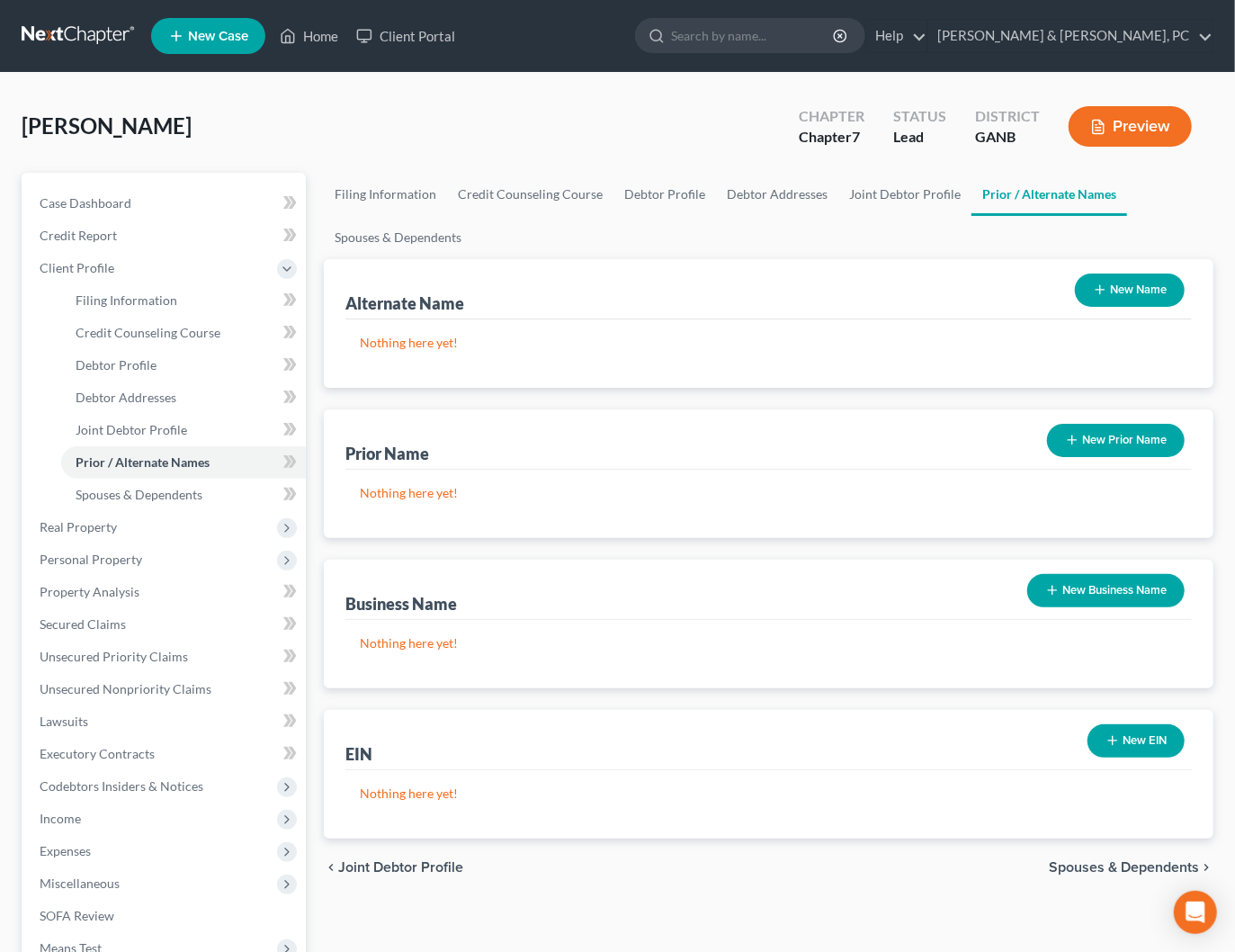
click at [1107, 297] on button "New Name" at bounding box center [1129, 290] width 109 height 33
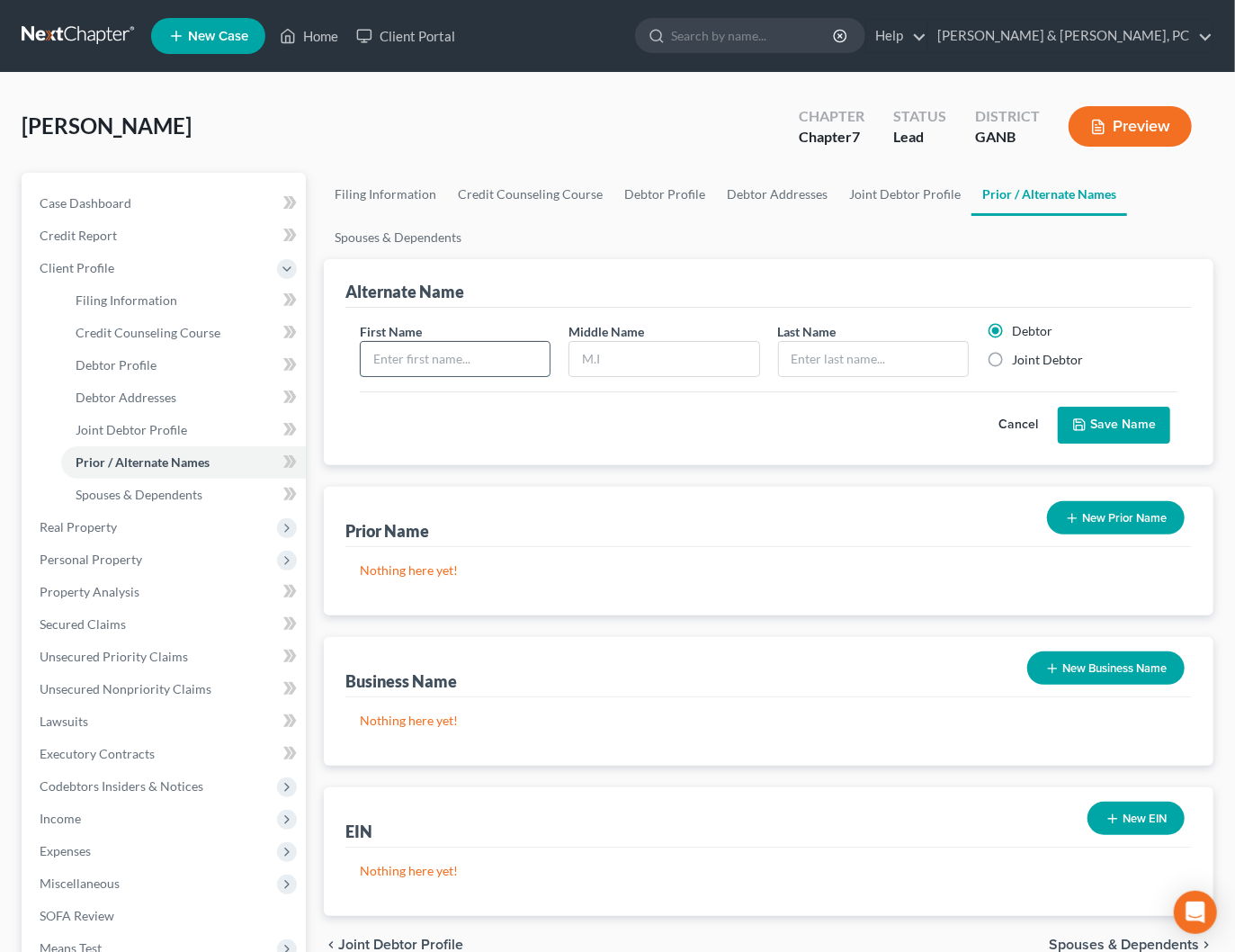
click at [482, 353] on input "text" at bounding box center [455, 359] width 189 height 34
type input "Mi"
type input "Ran"
type input "Jung"
click at [1072, 359] on label "Joint Debtor" at bounding box center [1048, 359] width 71 height 18
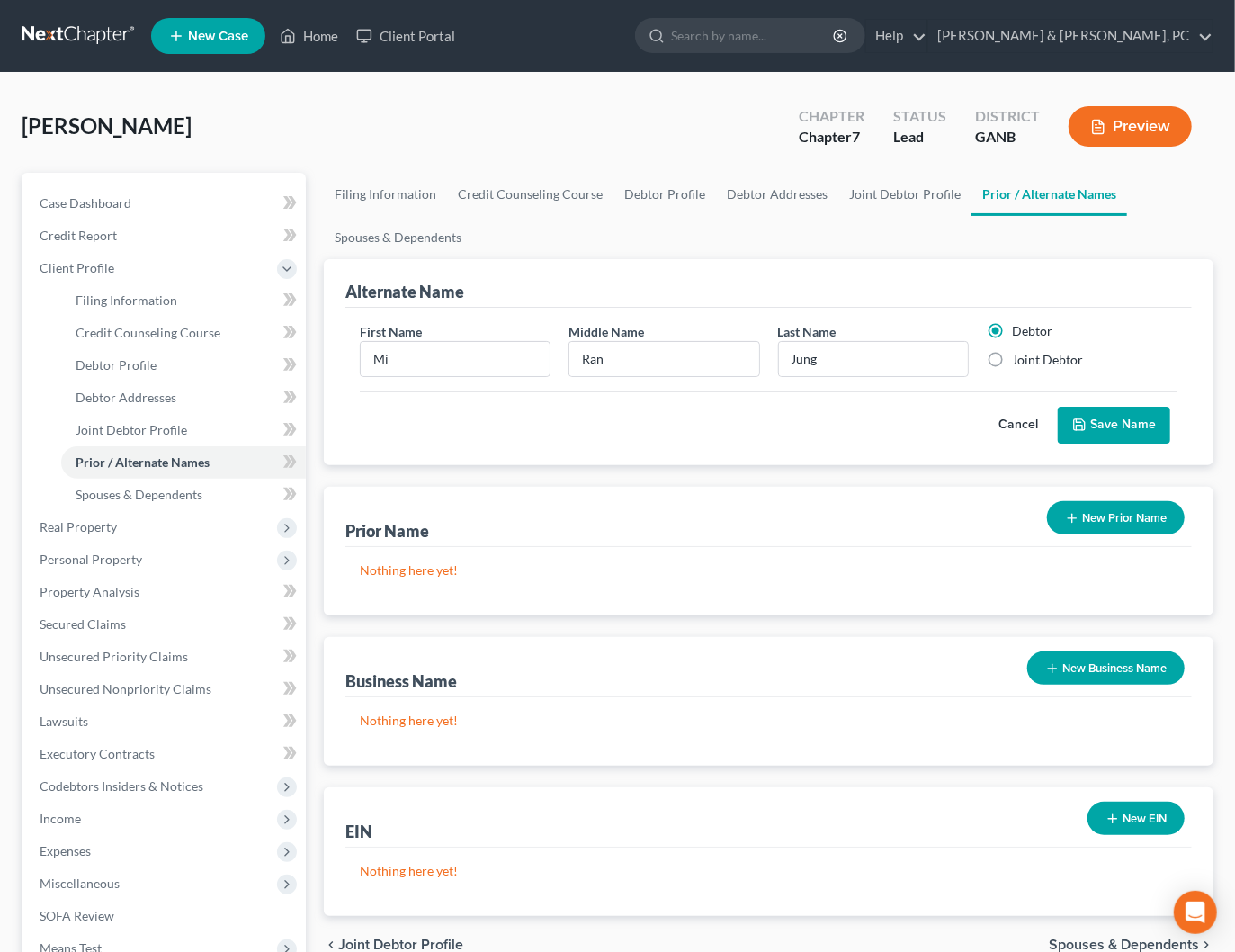
click at [1031, 359] on input "Joint Debtor" at bounding box center [1025, 356] width 12 height 12
radio input "true"
radio input "false"
click at [1102, 419] on button "Save Name" at bounding box center [1114, 425] width 112 height 38
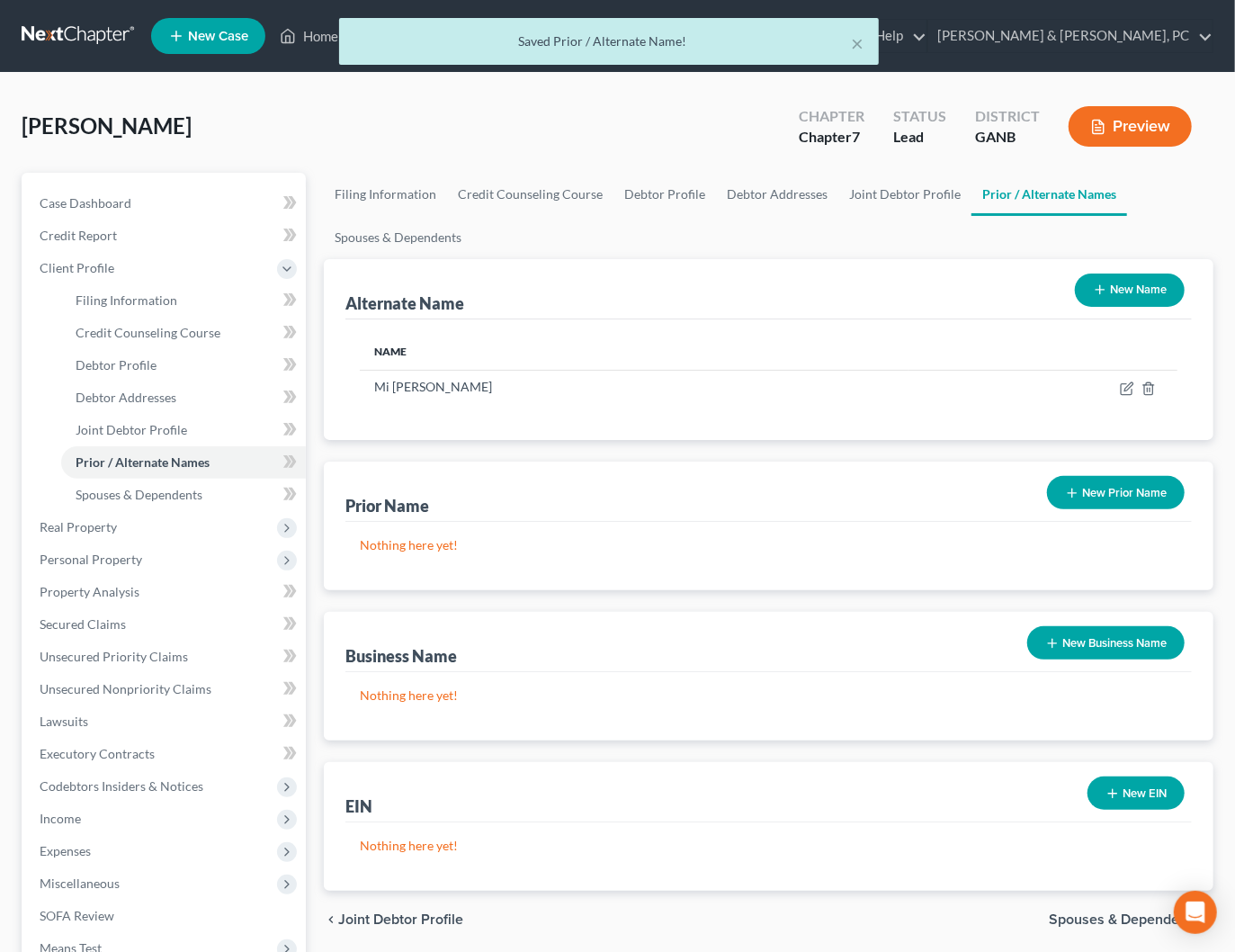
click at [1132, 487] on button "New Prior Name" at bounding box center [1115, 492] width 137 height 33
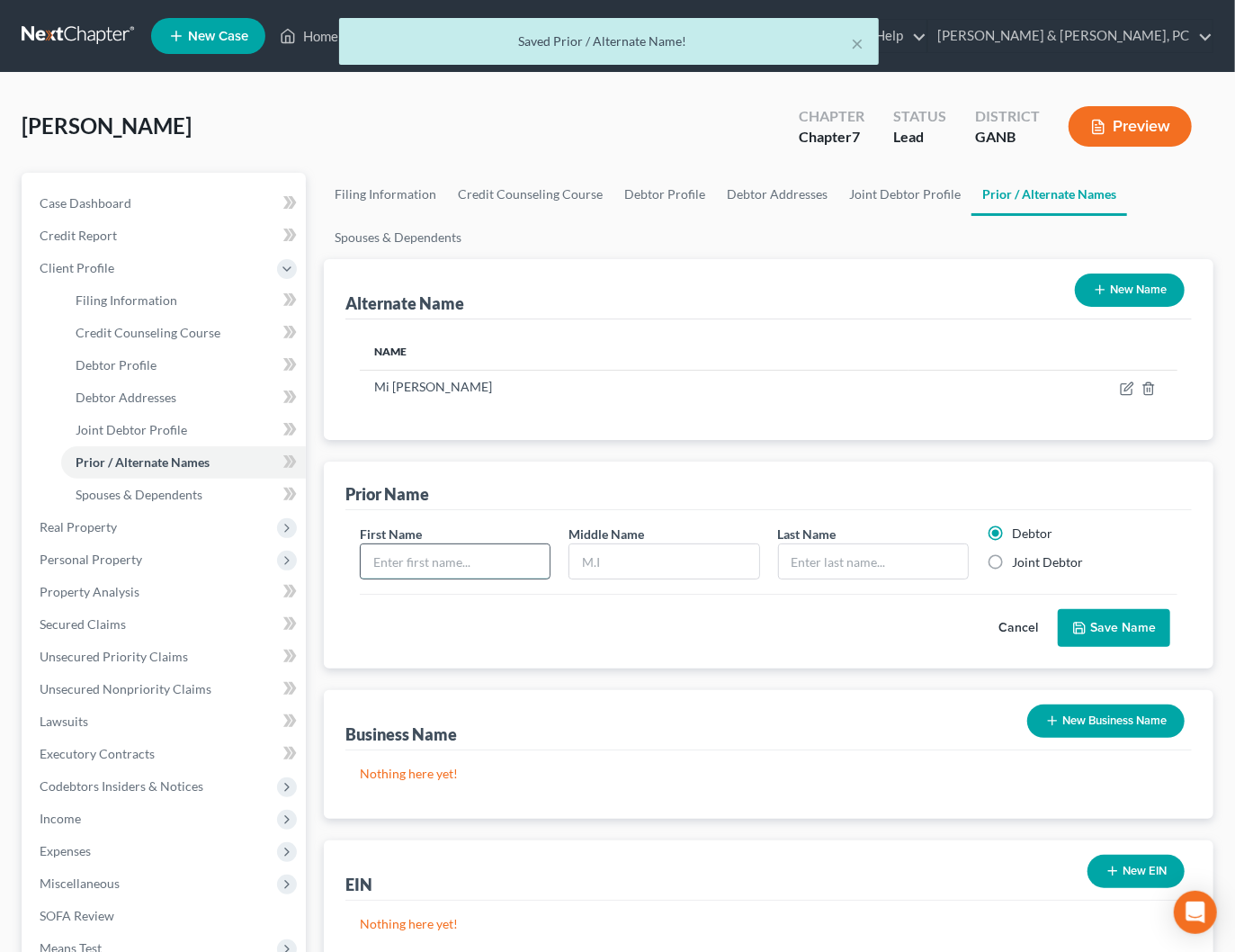
click at [467, 571] on input "text" at bounding box center [455, 561] width 189 height 34
type input "Sung"
type input "W"
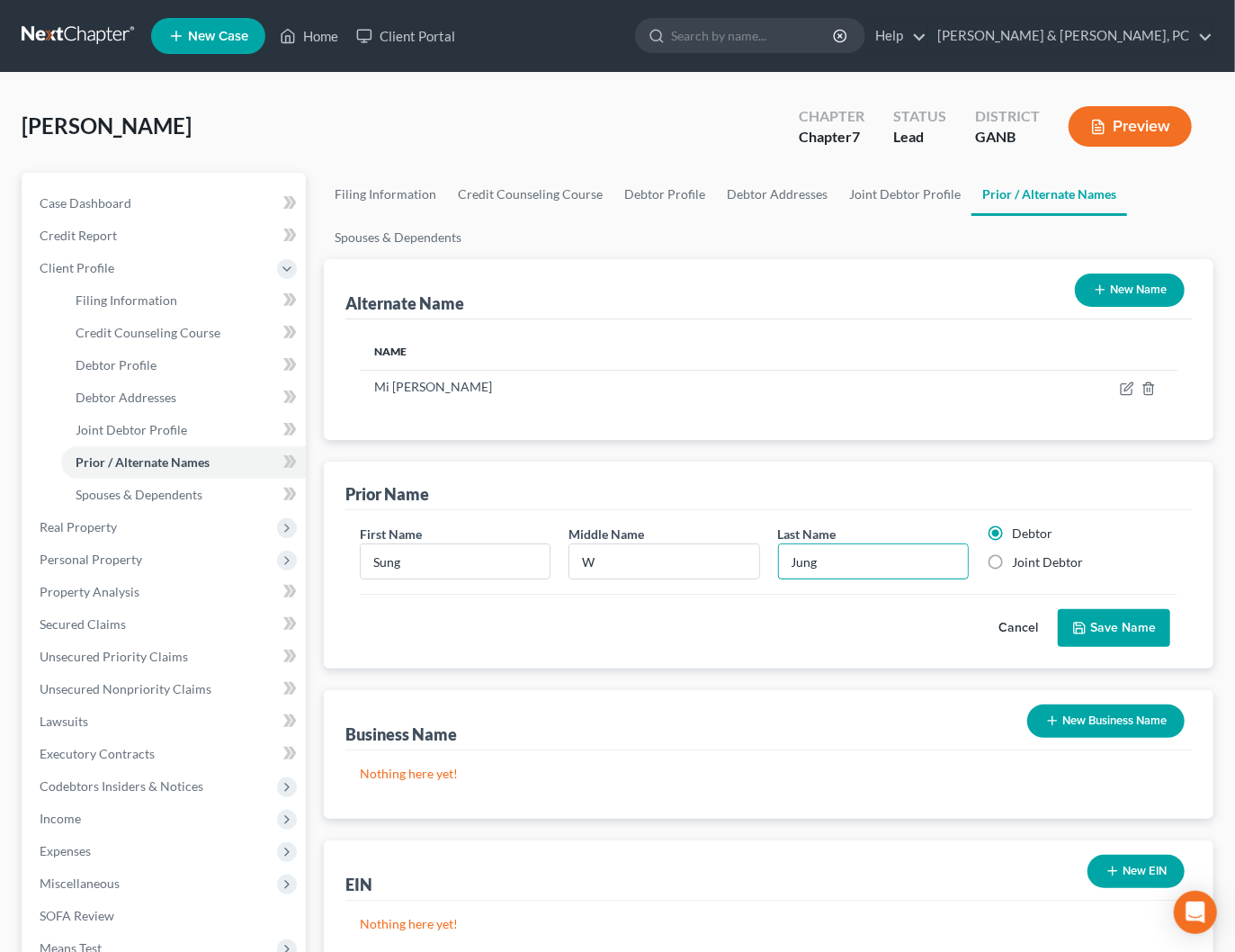
type input "Jung"
click at [1135, 633] on button "Save Name" at bounding box center [1114, 628] width 112 height 38
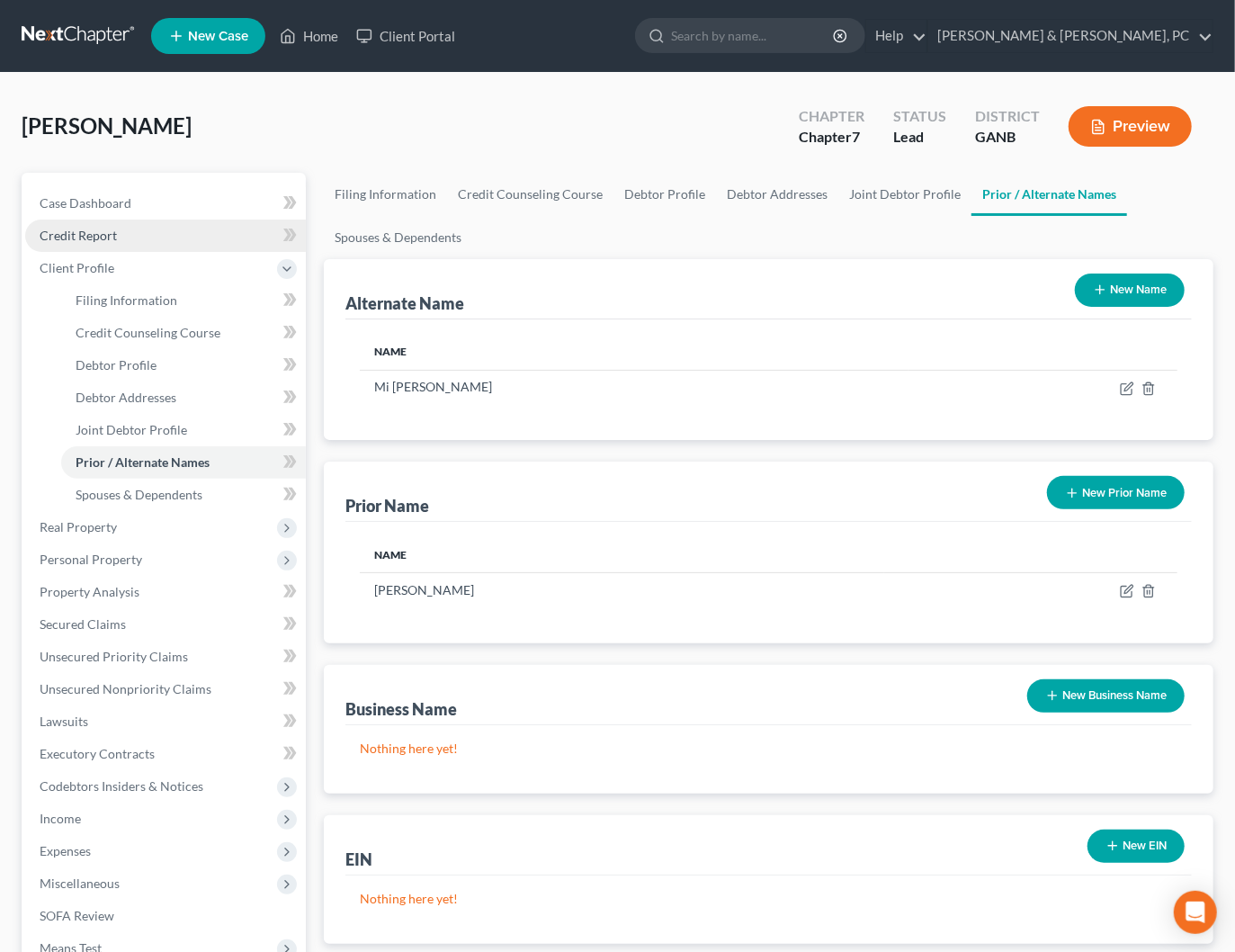
click at [125, 234] on link "Credit Report" at bounding box center [165, 235] width 281 height 32
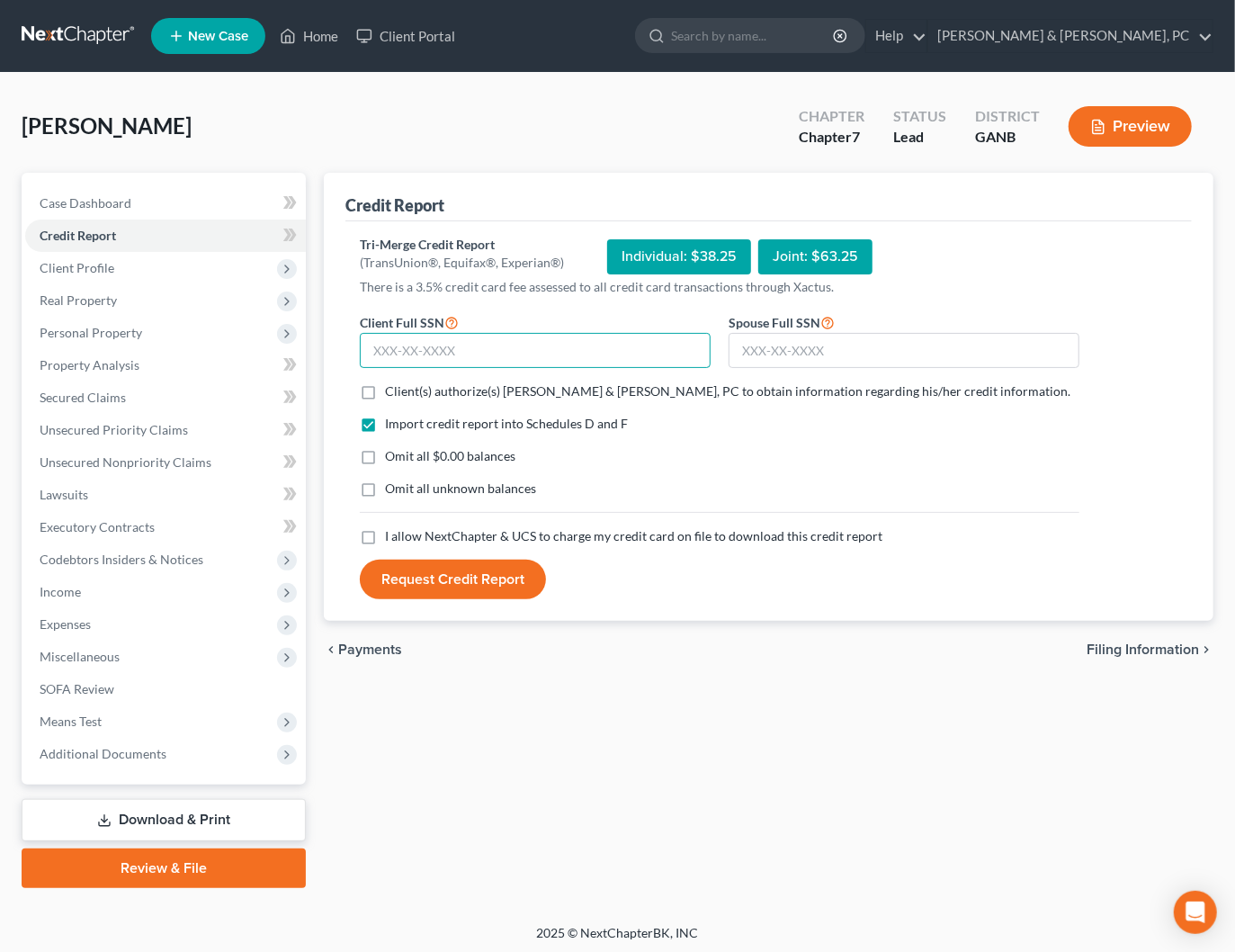
click at [618, 343] on input "text" at bounding box center [535, 350] width 350 height 36
type input "355-94-7387"
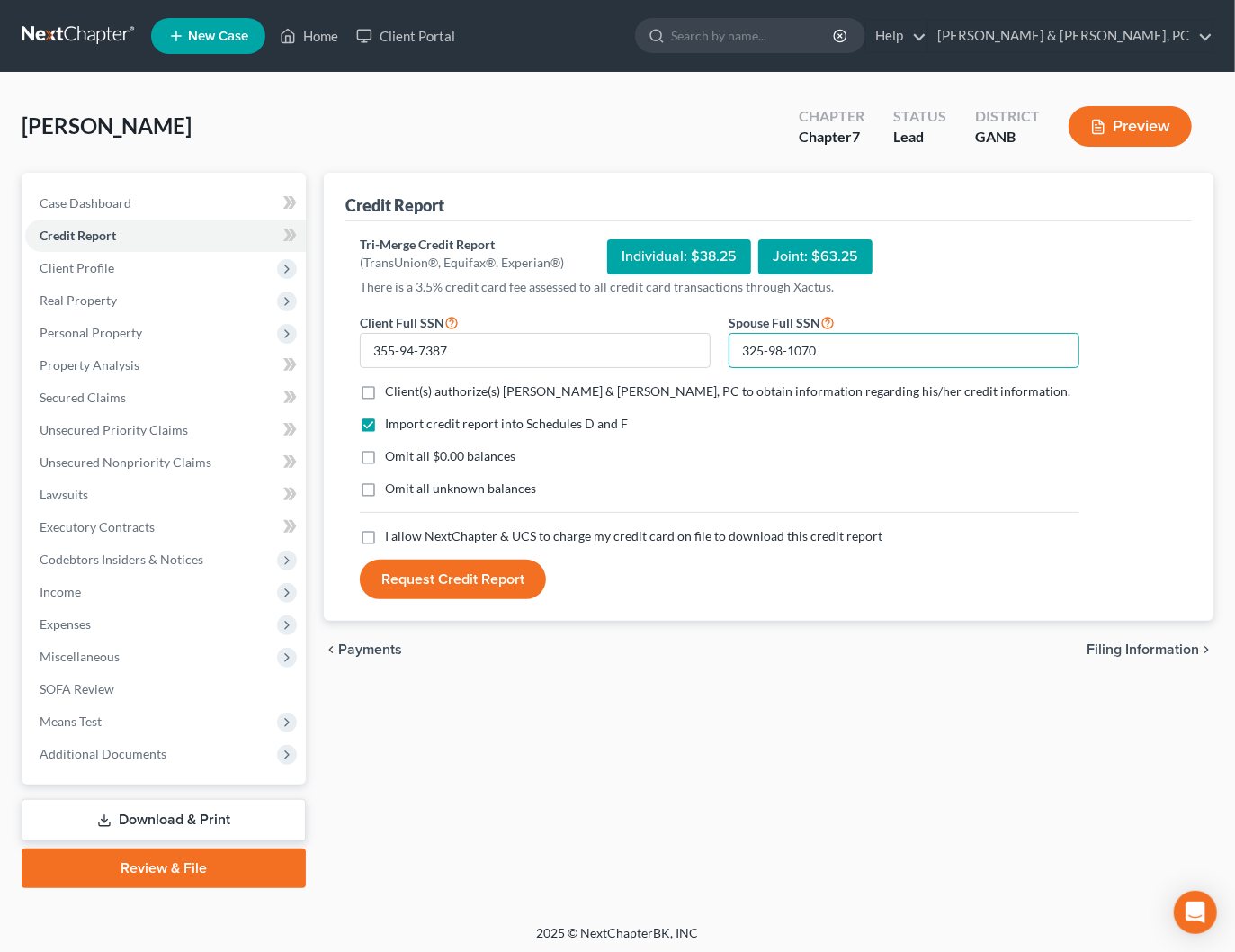
type input "325-98-1070"
click at [385, 389] on label "Client(s) authorize(s) Blevins & Hong, PC to obtain information regarding his/h…" at bounding box center [727, 390] width 685 height 18
click at [392, 389] on input "Client(s) authorize(s) Blevins & Hong, PC to obtain information regarding his/h…" at bounding box center [398, 387] width 12 height 12
checkbox input "true"
click at [385, 532] on label "I allow NextChapter & UCS to charge my credit card on file to download this cre…" at bounding box center [633, 536] width 498 height 18
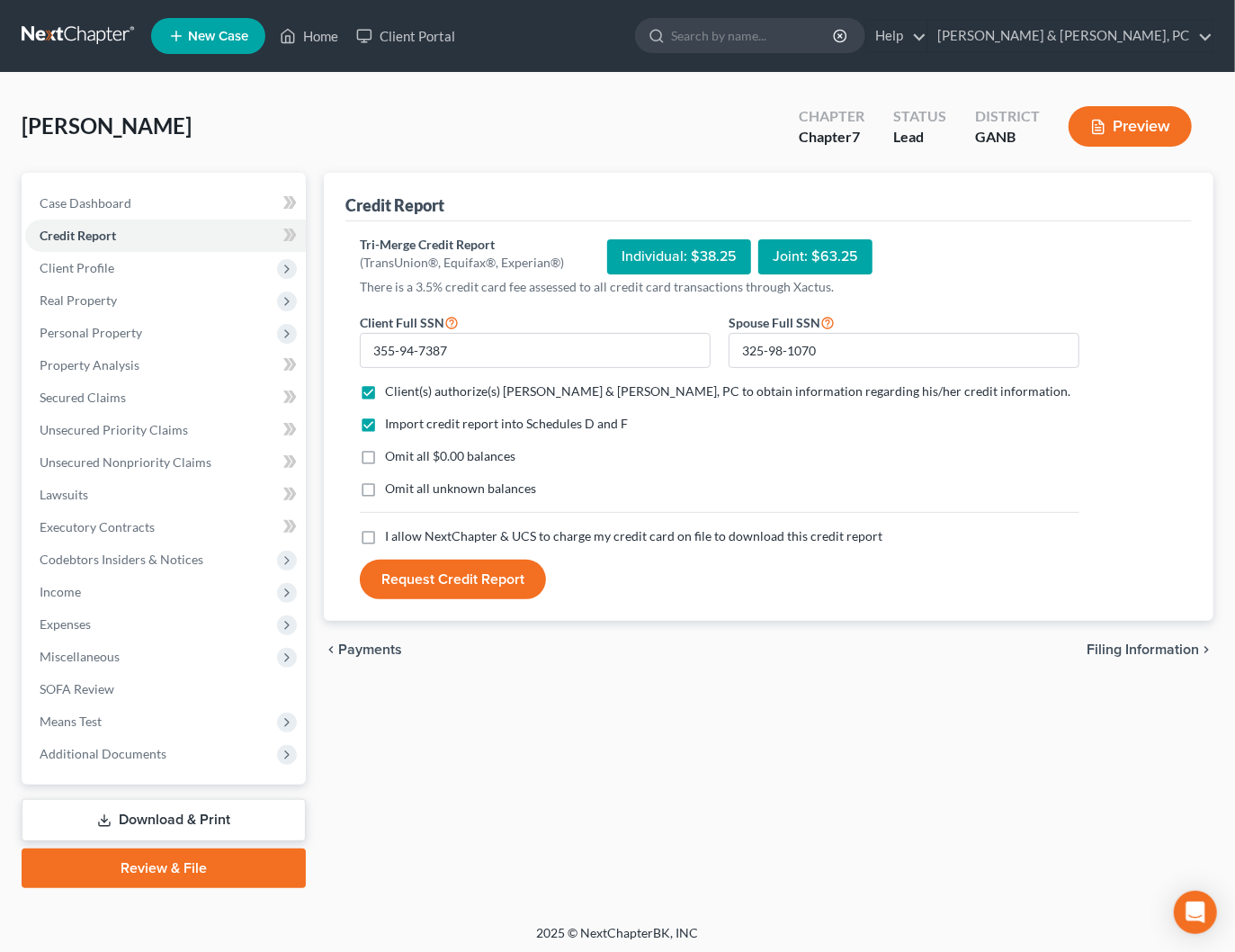
click at [392, 532] on input "I allow NextChapter & UCS to charge my credit card on file to download this cre…" at bounding box center [398, 533] width 12 height 12
checkbox input "true"
click at [414, 570] on button "Request Credit Report" at bounding box center [452, 578] width 186 height 40
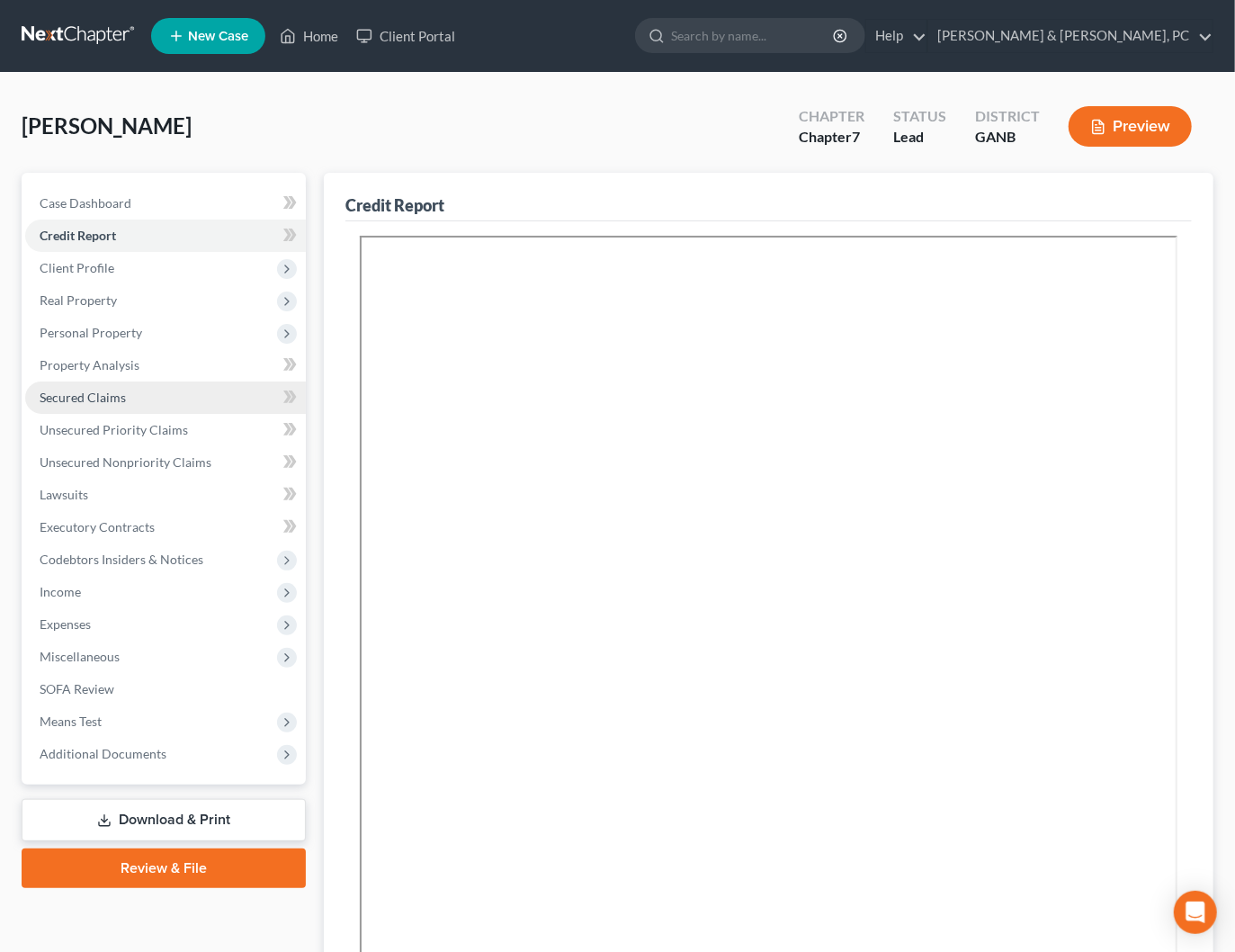
click at [103, 394] on span "Secured Claims" at bounding box center [83, 397] width 86 height 15
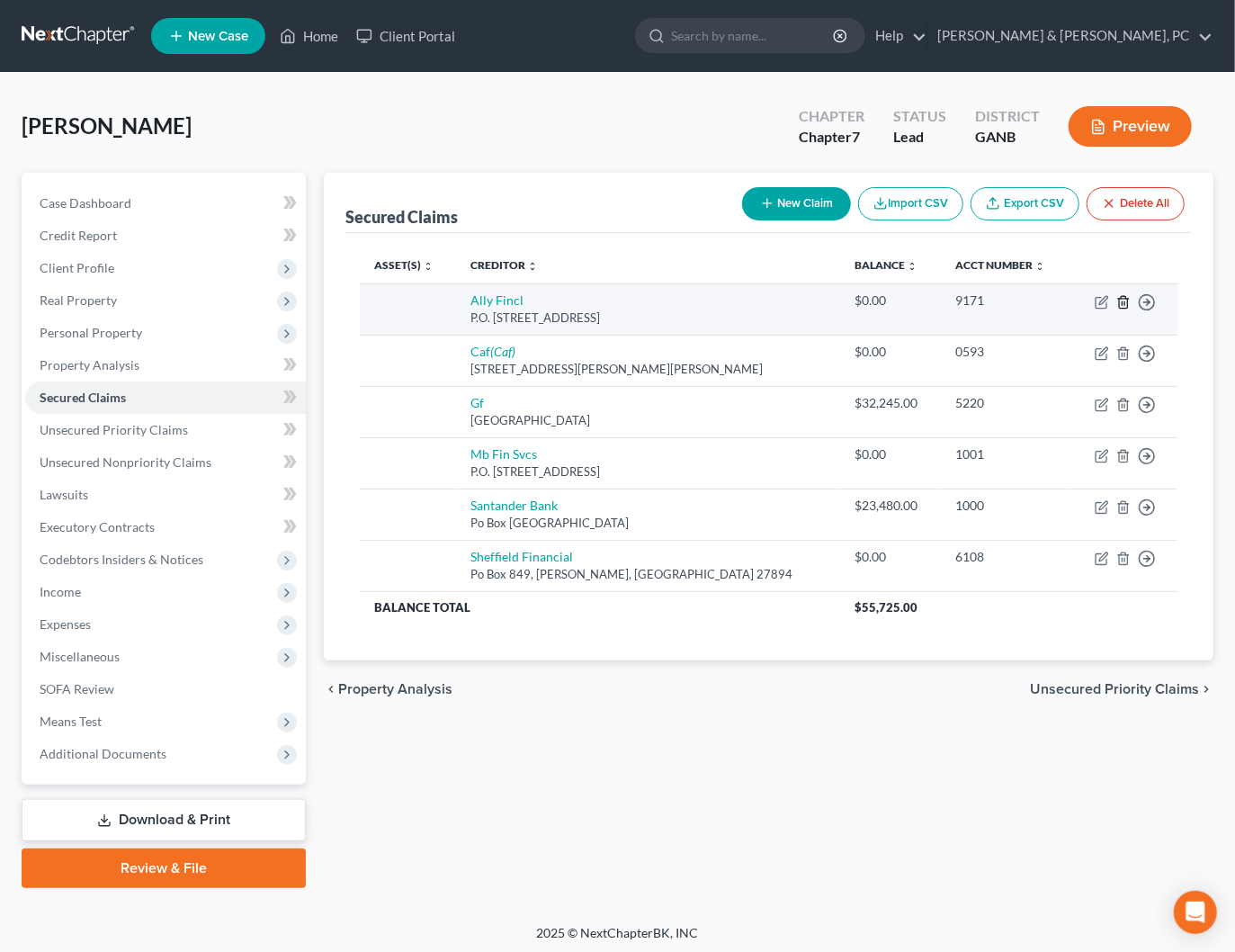
click at [1122, 298] on icon "button" at bounding box center [1124, 302] width 15 height 15
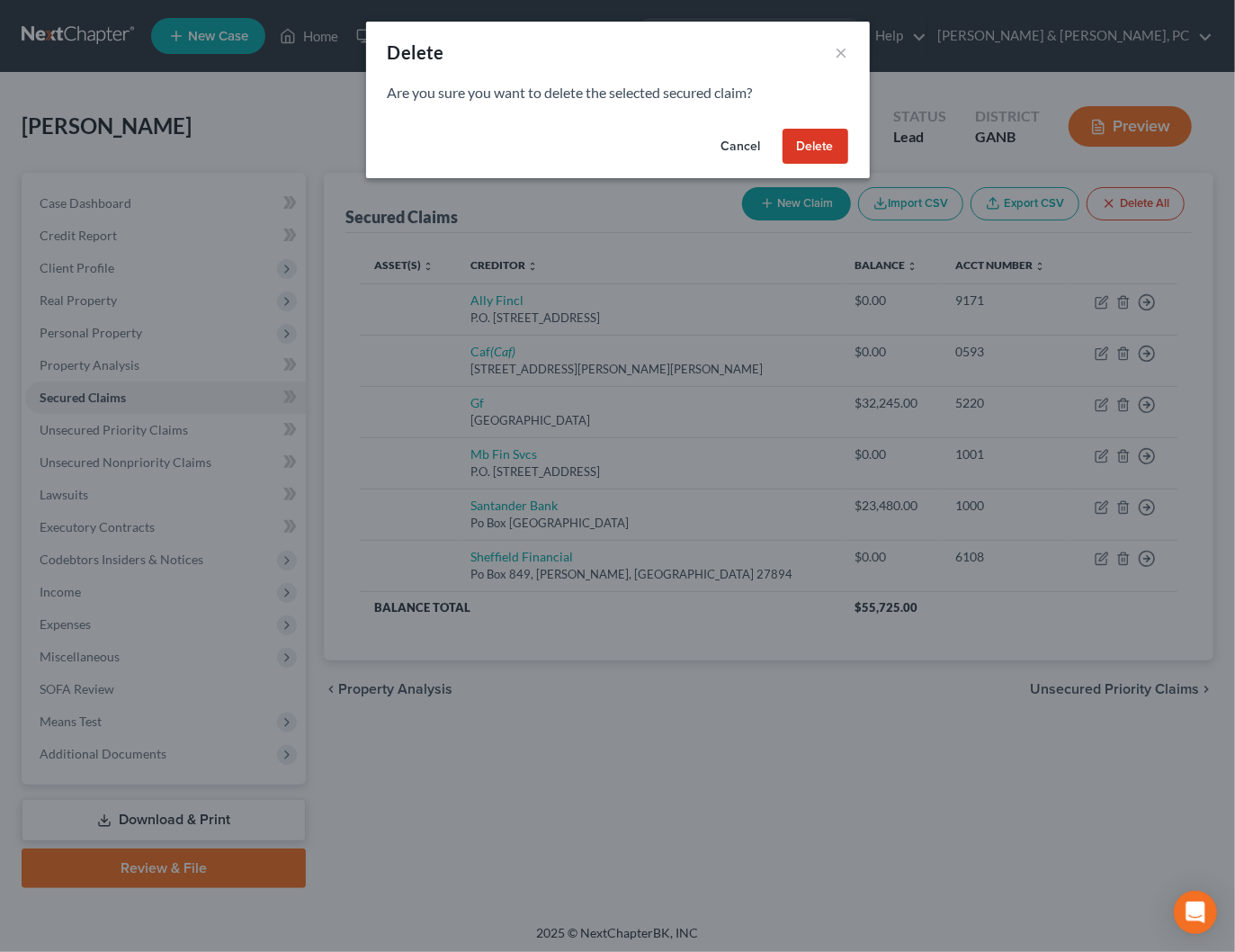
click at [815, 147] on button "Delete" at bounding box center [815, 146] width 66 height 36
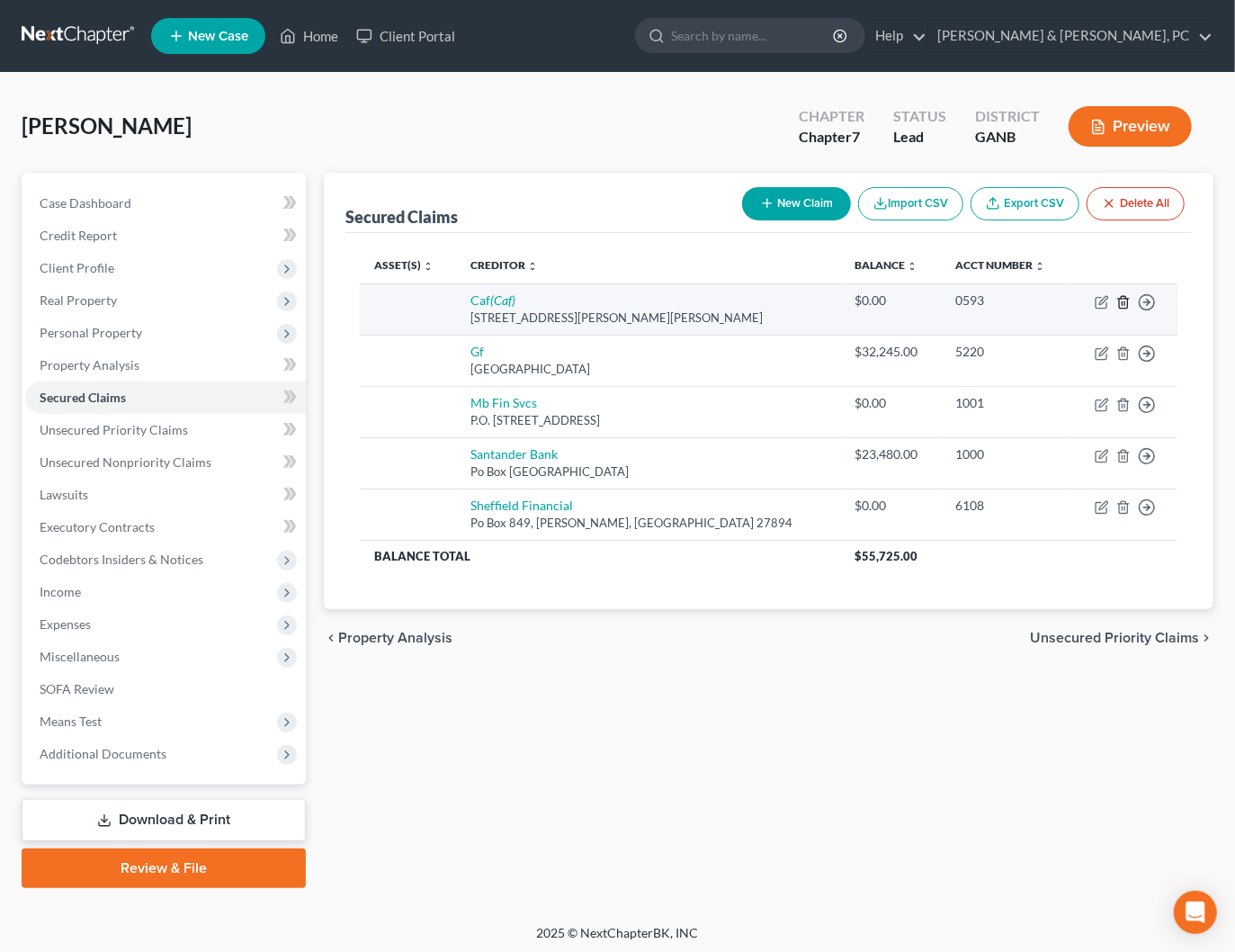
click at [1126, 301] on icon "button" at bounding box center [1124, 302] width 15 height 15
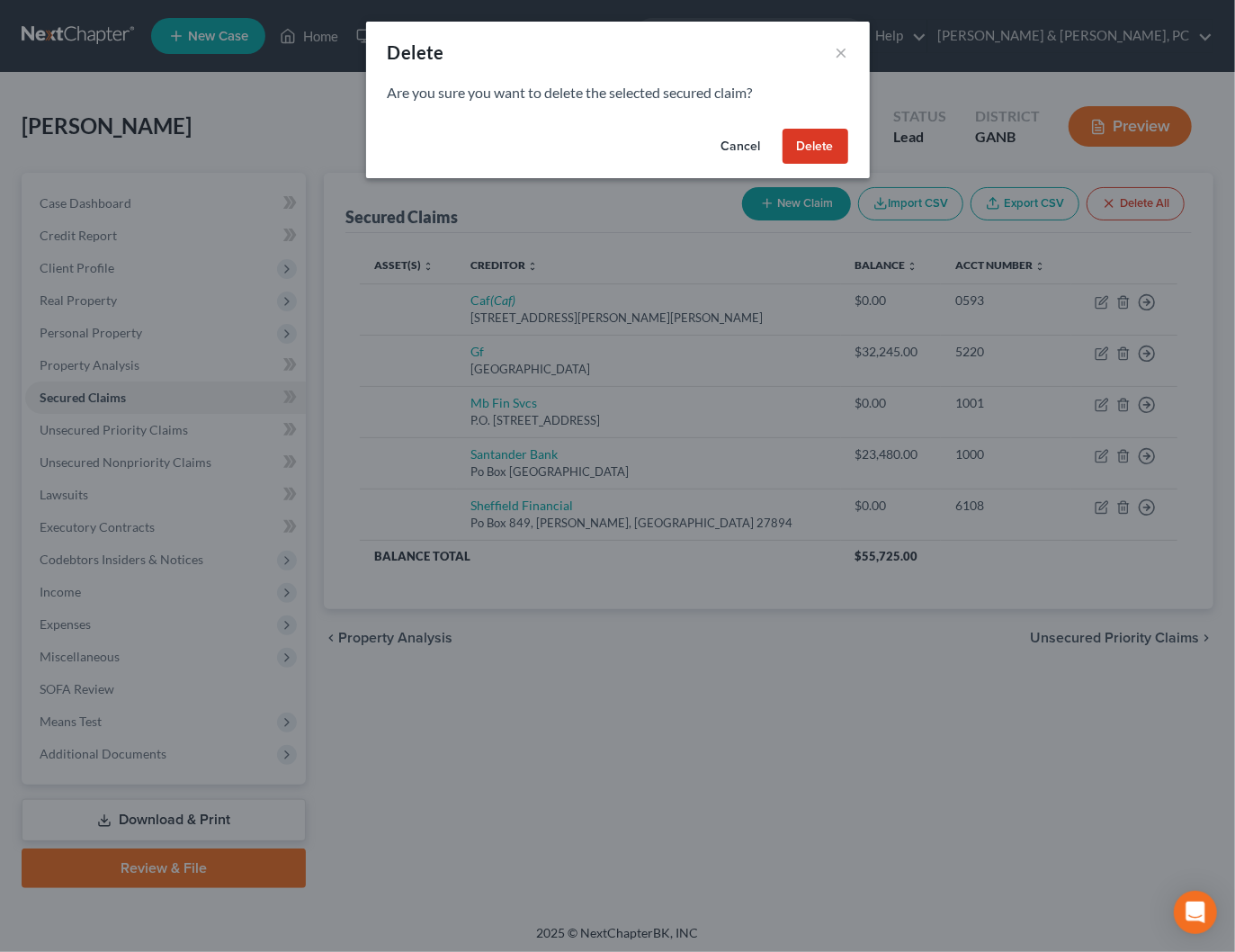
click at [808, 135] on button "Delete" at bounding box center [815, 146] width 66 height 36
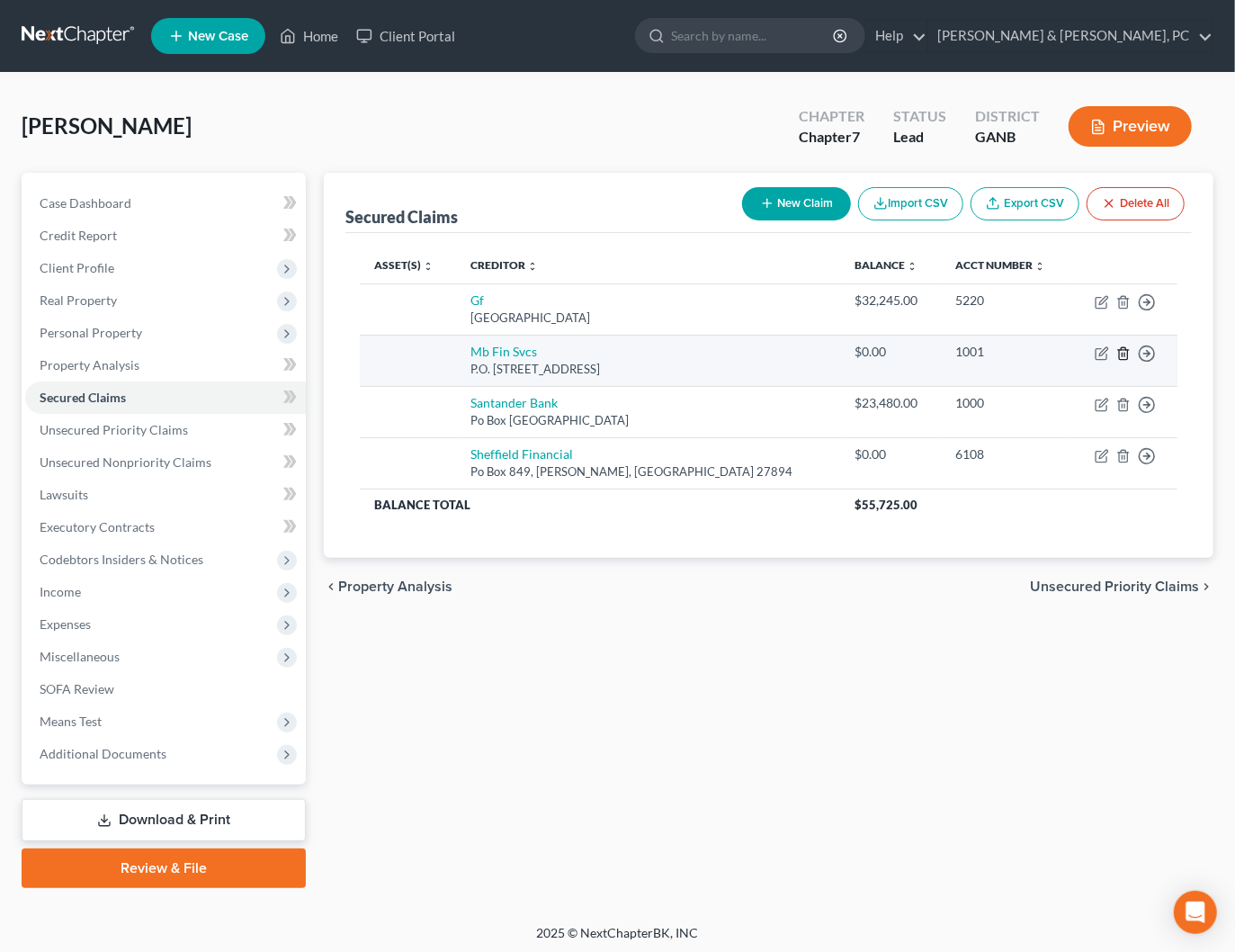
click at [1123, 352] on icon "button" at bounding box center [1124, 354] width 15 height 15
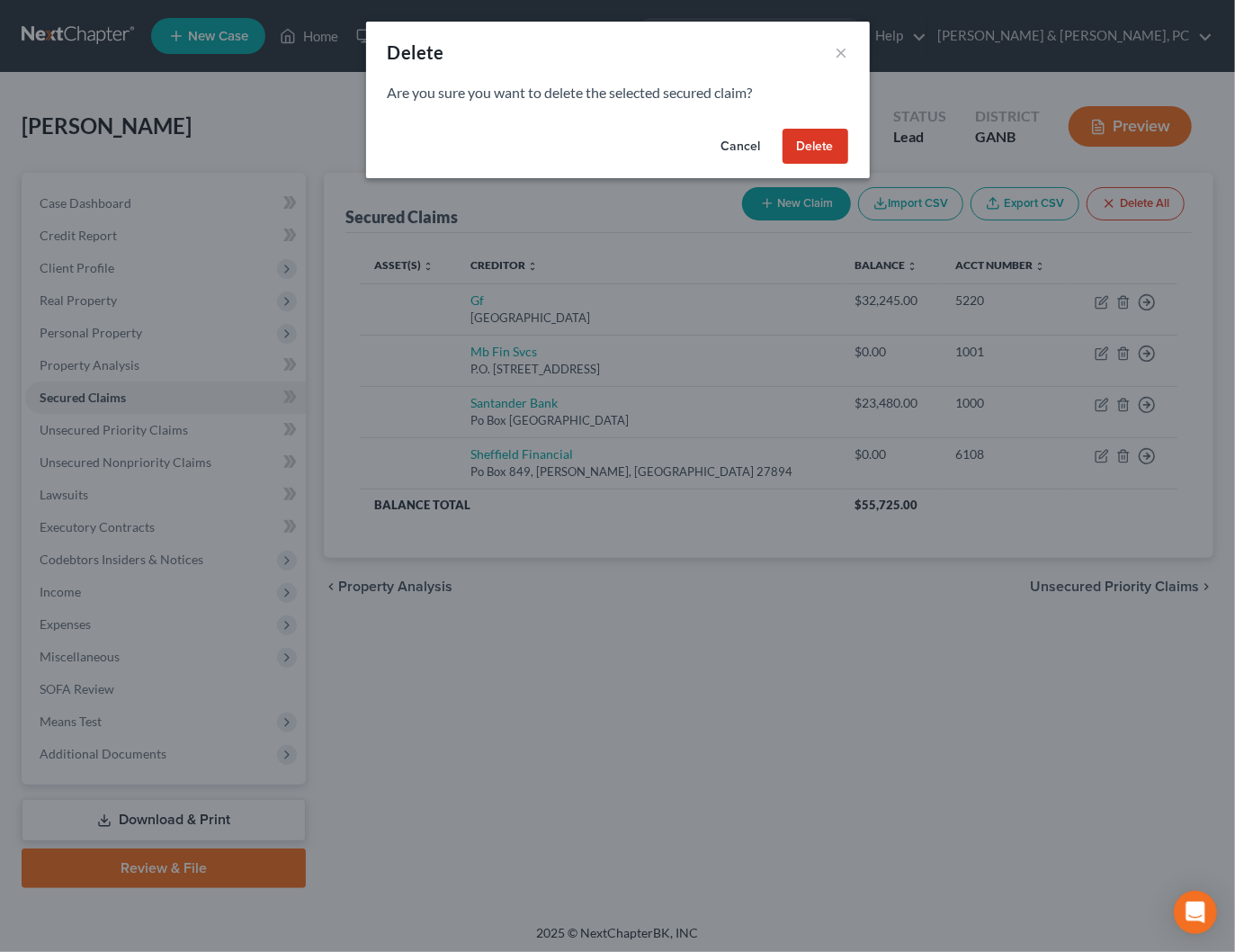
click at [809, 136] on button "Delete" at bounding box center [815, 146] width 66 height 36
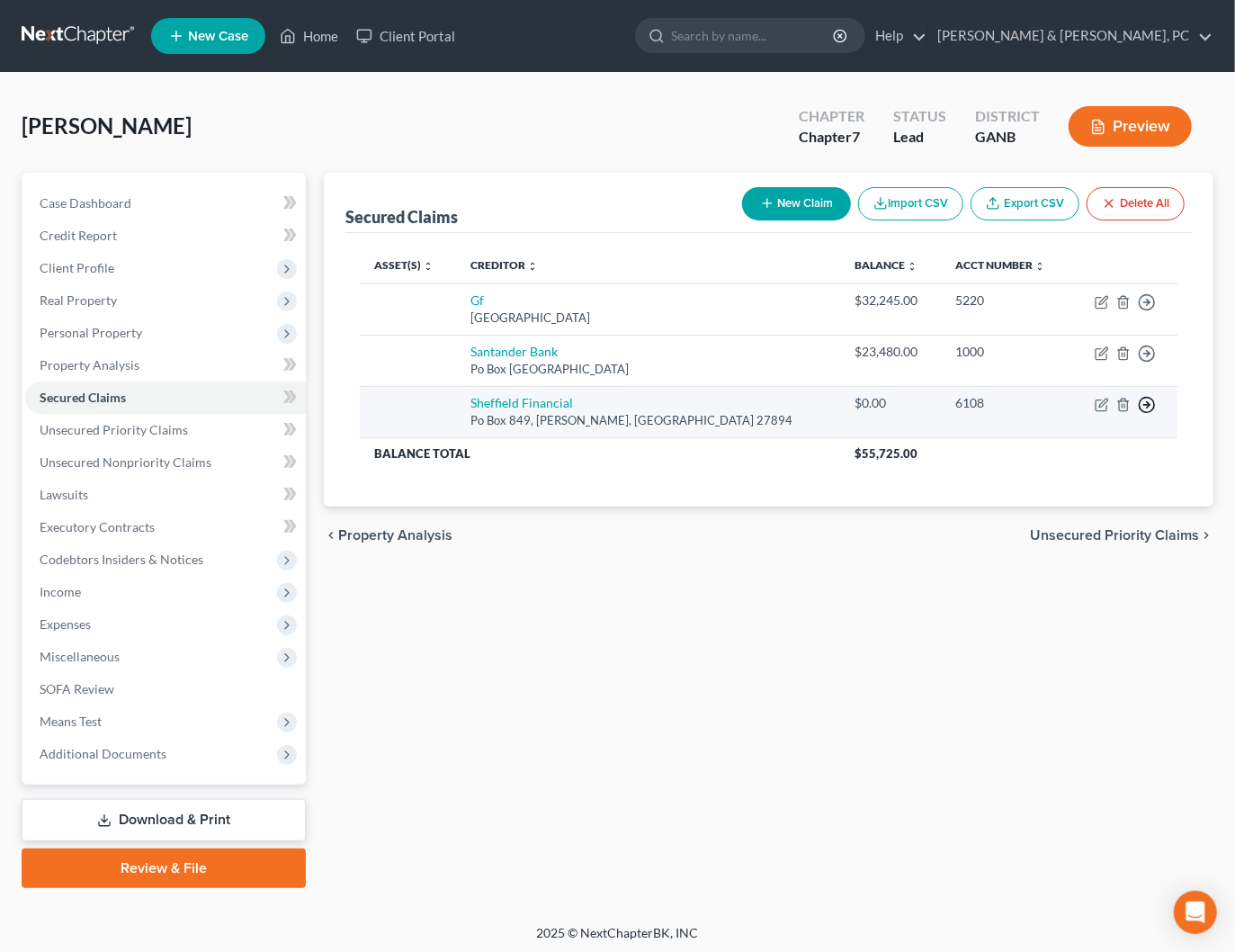
click at [1140, 400] on icon "button" at bounding box center [1146, 404] width 18 height 18
click at [1077, 446] on link "Move to F" at bounding box center [1064, 449] width 150 height 31
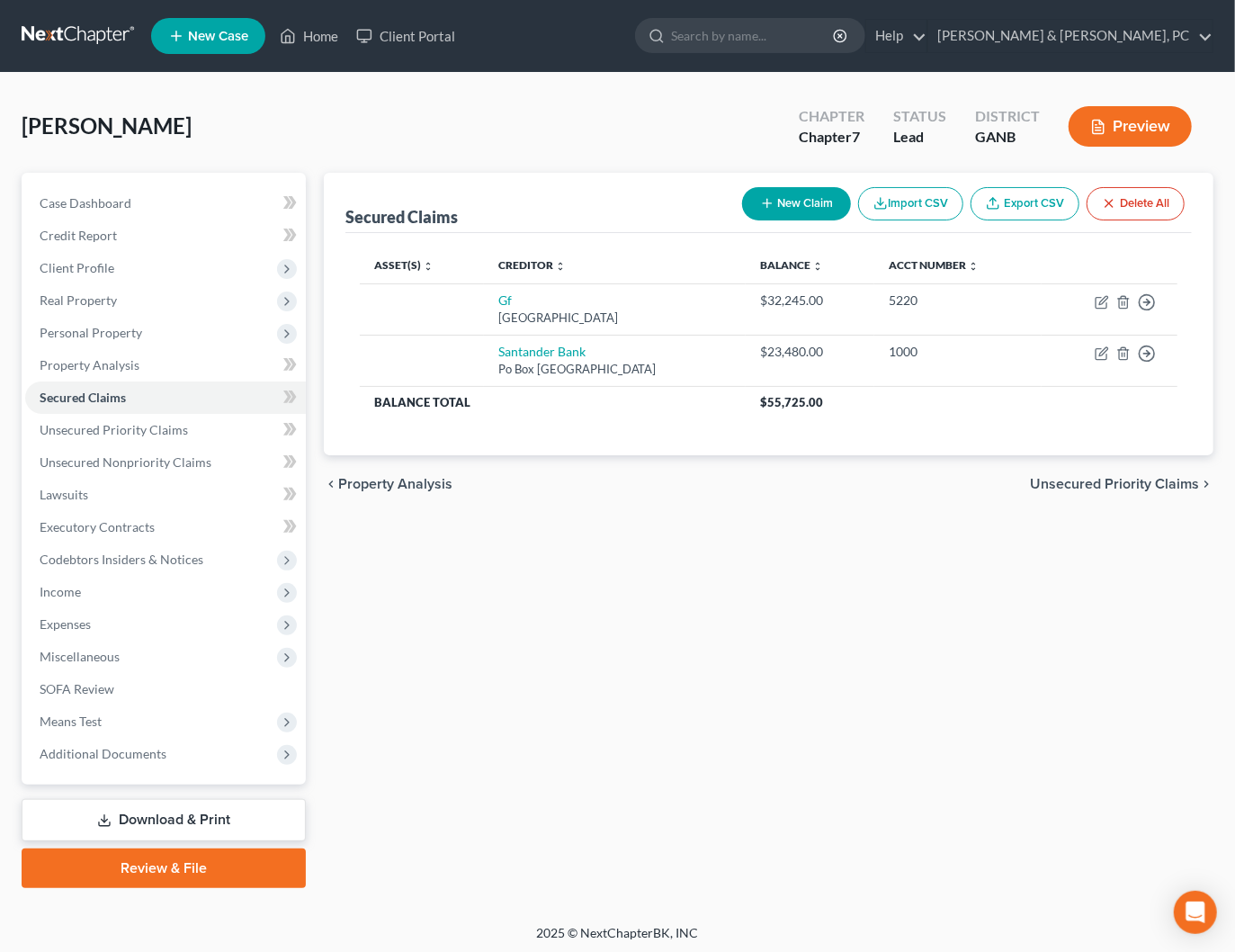
click at [1111, 485] on span "Unsecured Priority Claims" at bounding box center [1114, 484] width 169 height 15
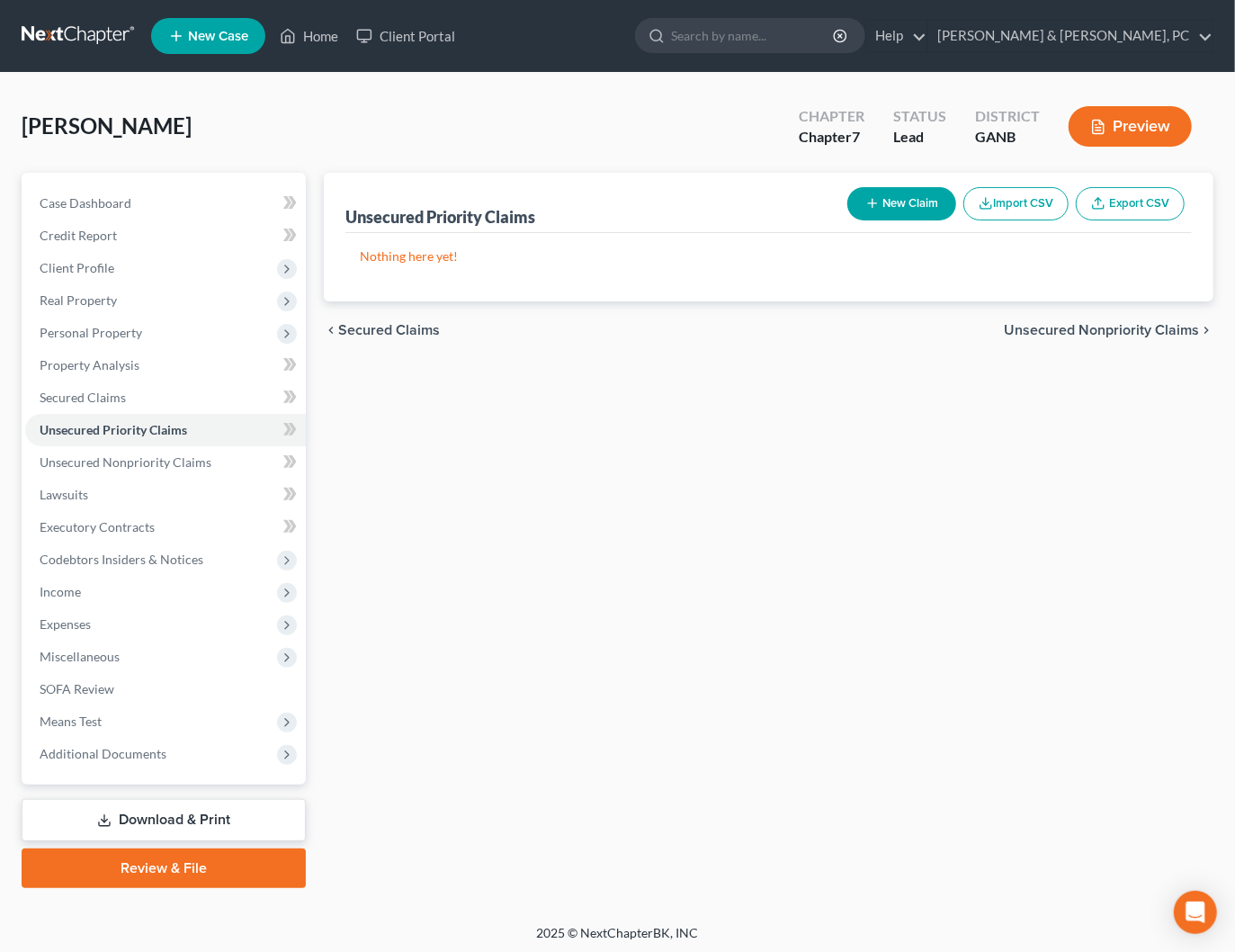
click at [881, 206] on button "New Claim" at bounding box center [901, 204] width 108 height 33
select select "2"
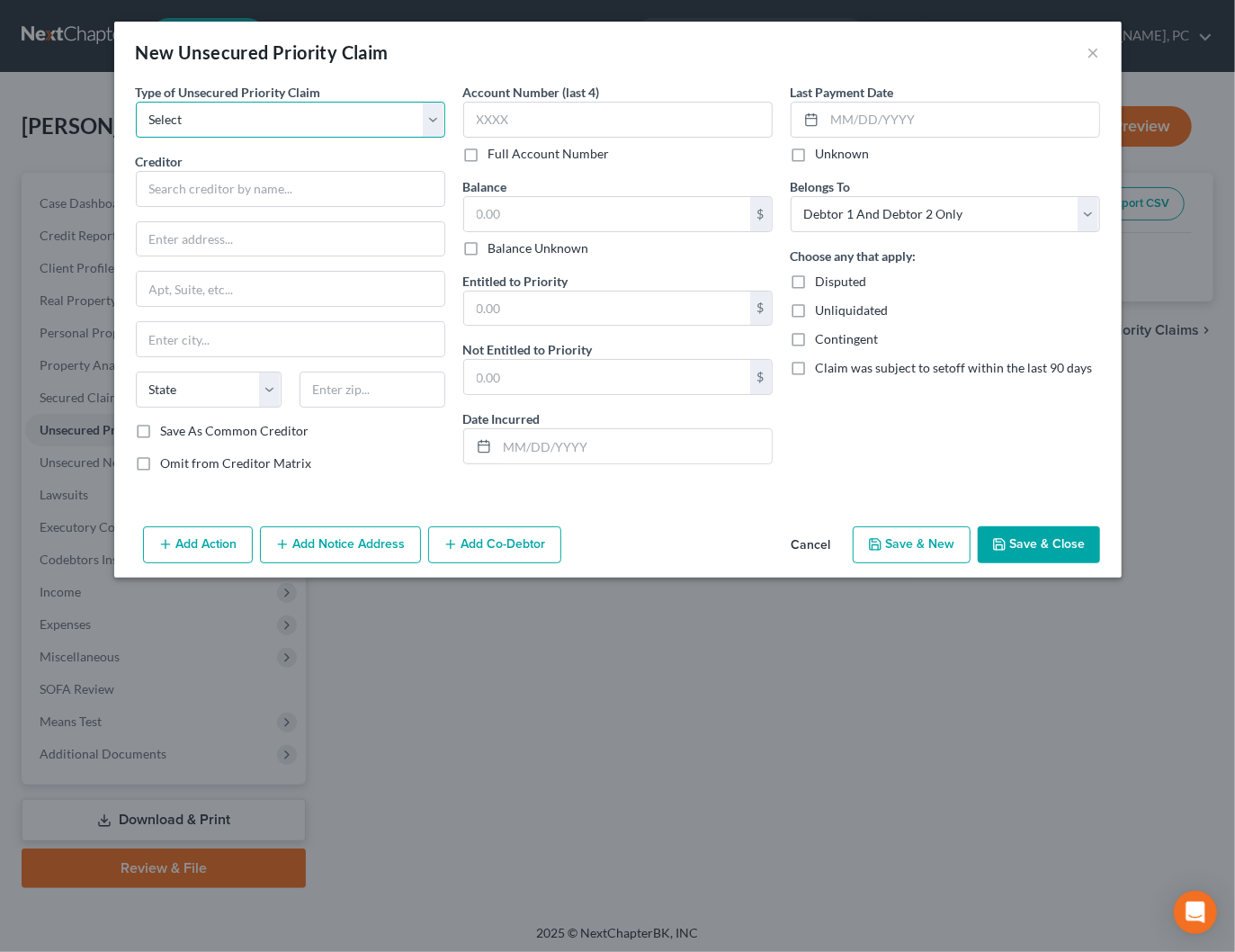
click at [286, 117] on select "Select Taxes & Other Government Units Domestic Support Obligations Extensions o…" at bounding box center [291, 120] width 310 height 36
select select "0"
click at [136, 102] on select "Select Taxes & Other Government Units Domestic Support Obligations Extensions o…" at bounding box center [291, 120] width 310 height 36
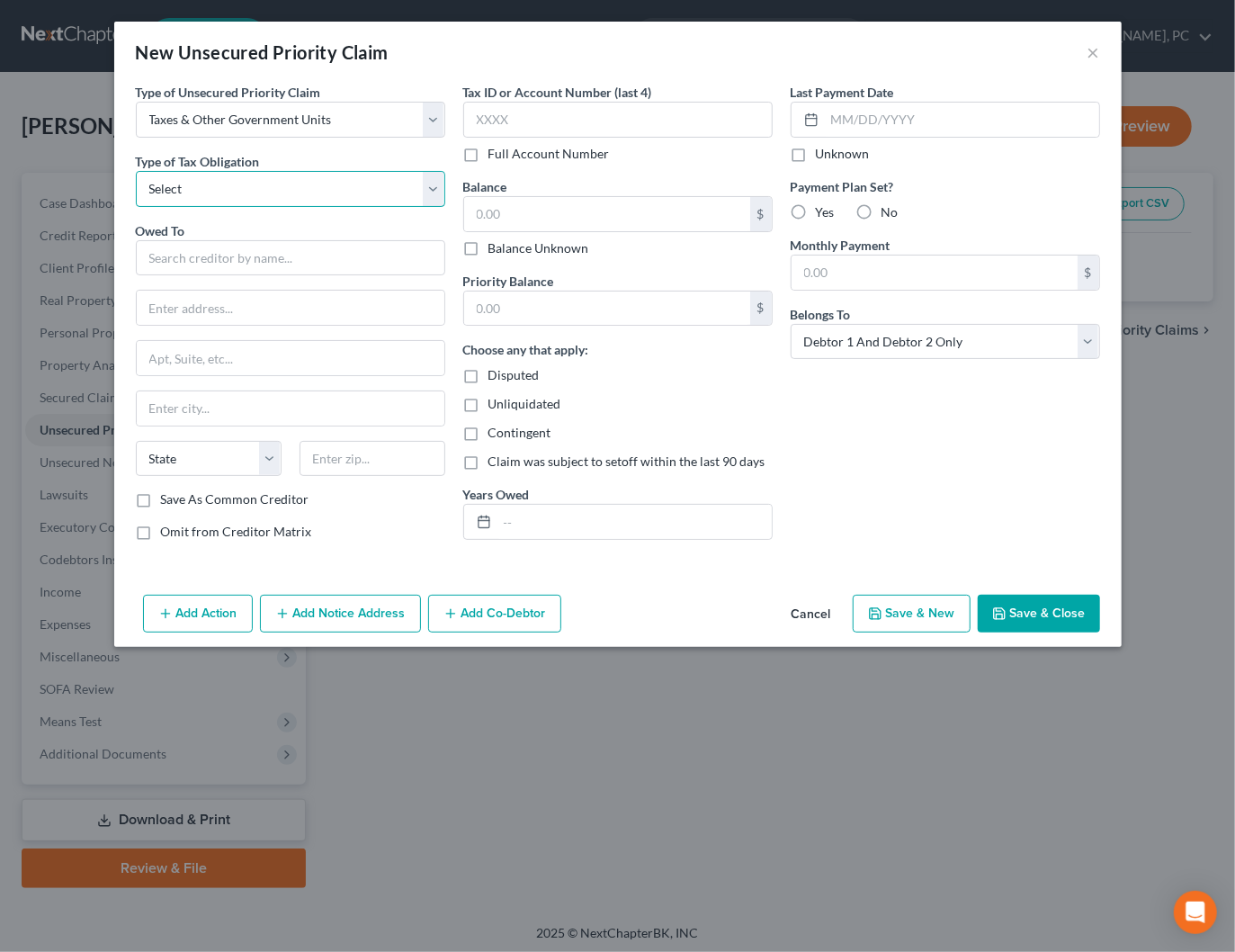
click at [296, 190] on select "Select Federal City State Franchise Tax Board Other" at bounding box center [291, 188] width 310 height 36
select select "0"
click at [136, 171] on select "Select Federal City State Franchise Tax Board Other" at bounding box center [291, 188] width 310 height 36
click at [300, 256] on input "text" at bounding box center [291, 258] width 310 height 36
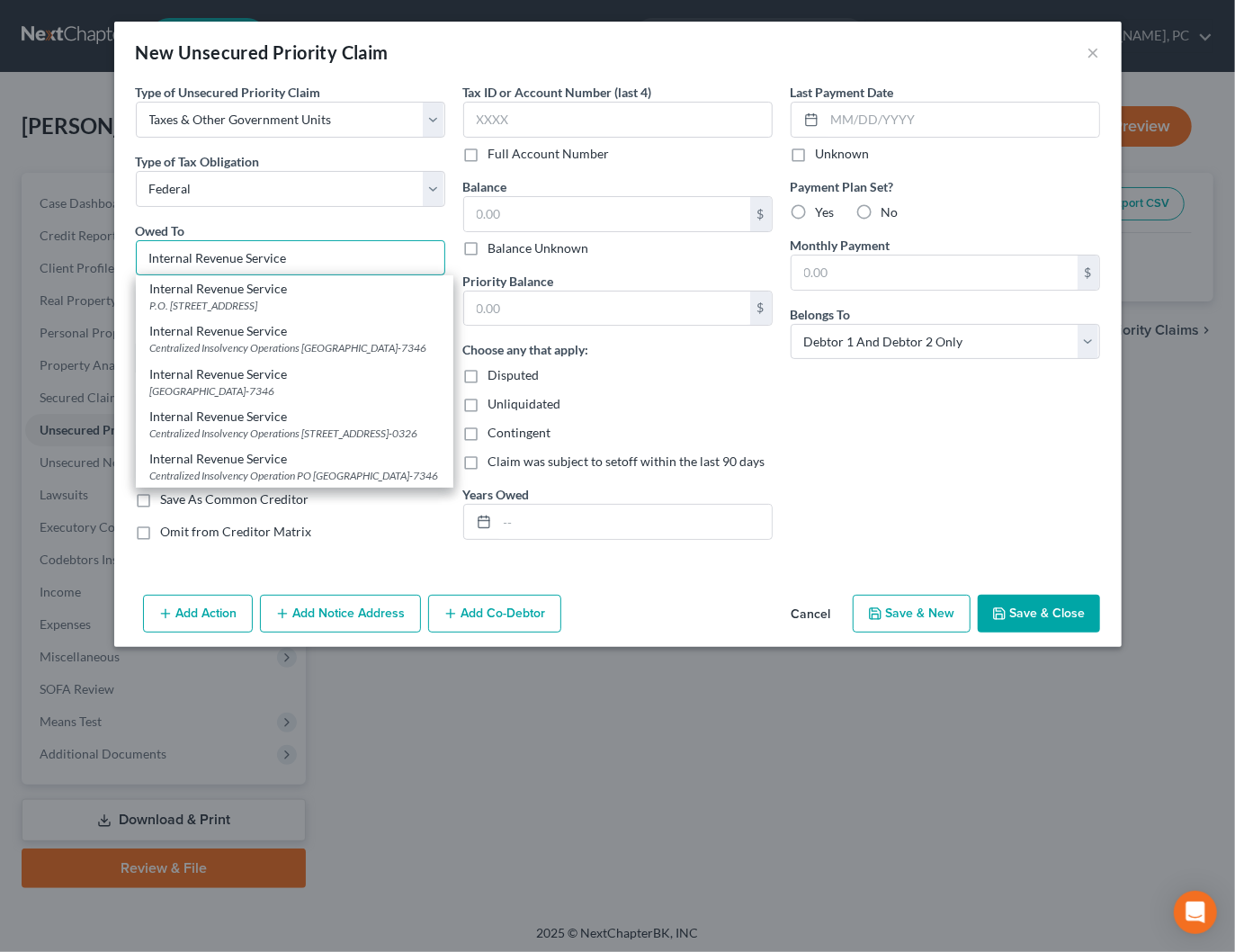
type input "Internal Revenue Service"
click at [299, 340] on div "Centralized Insolvency Operations PO Box 7346, Philadelphia, PA 19101-7346" at bounding box center [294, 348] width 288 height 15
type input "Centralized Insolvency Operations"
type input "PO Box 7346"
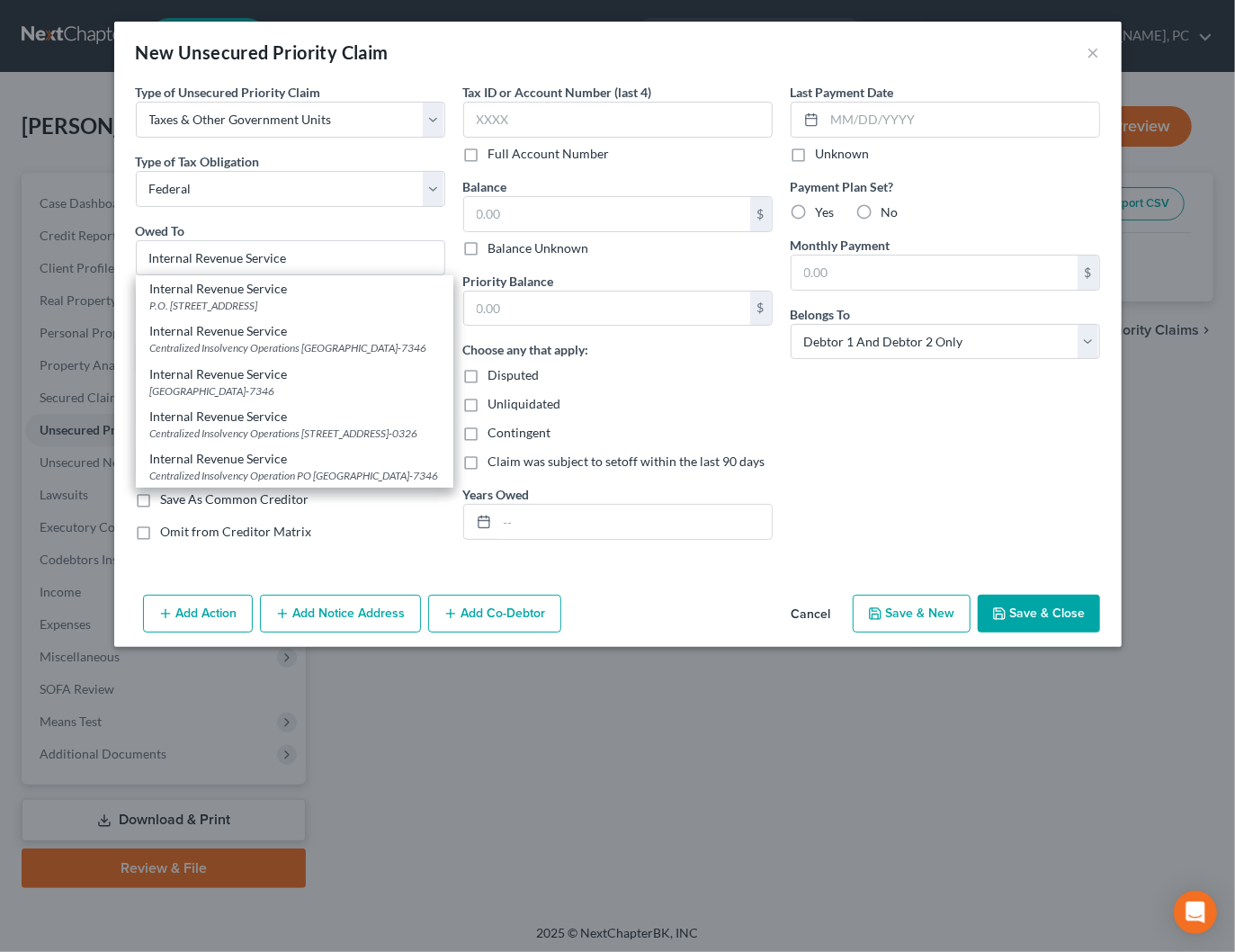
type input "Philadelphia"
select select "39"
type input "19101-7346"
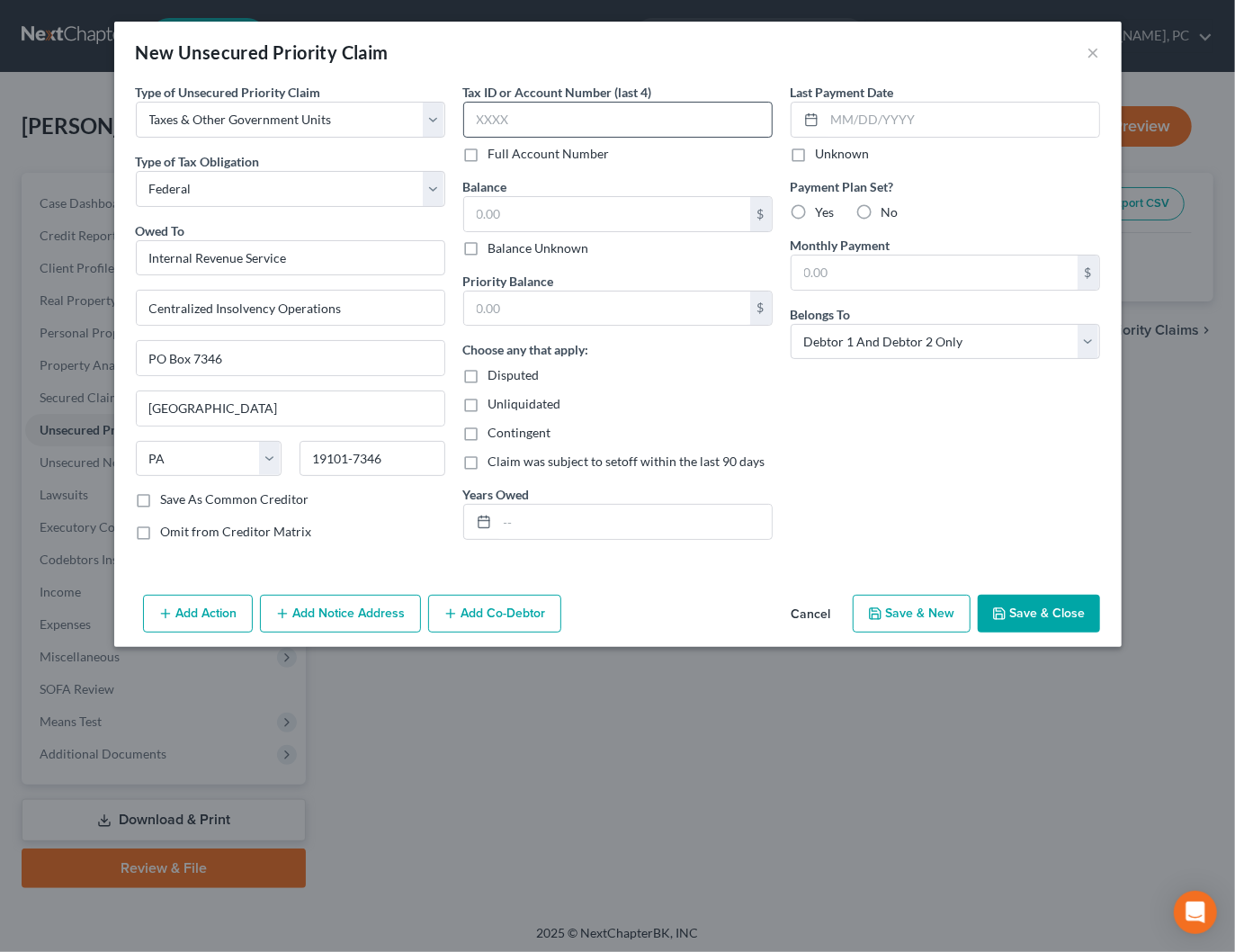
scroll to position [0, 0]
click at [577, 122] on input "text" at bounding box center [618, 120] width 310 height 36
type input "7387"
type input "0"
click at [1043, 614] on button "Save & Close" at bounding box center [1039, 613] width 122 height 38
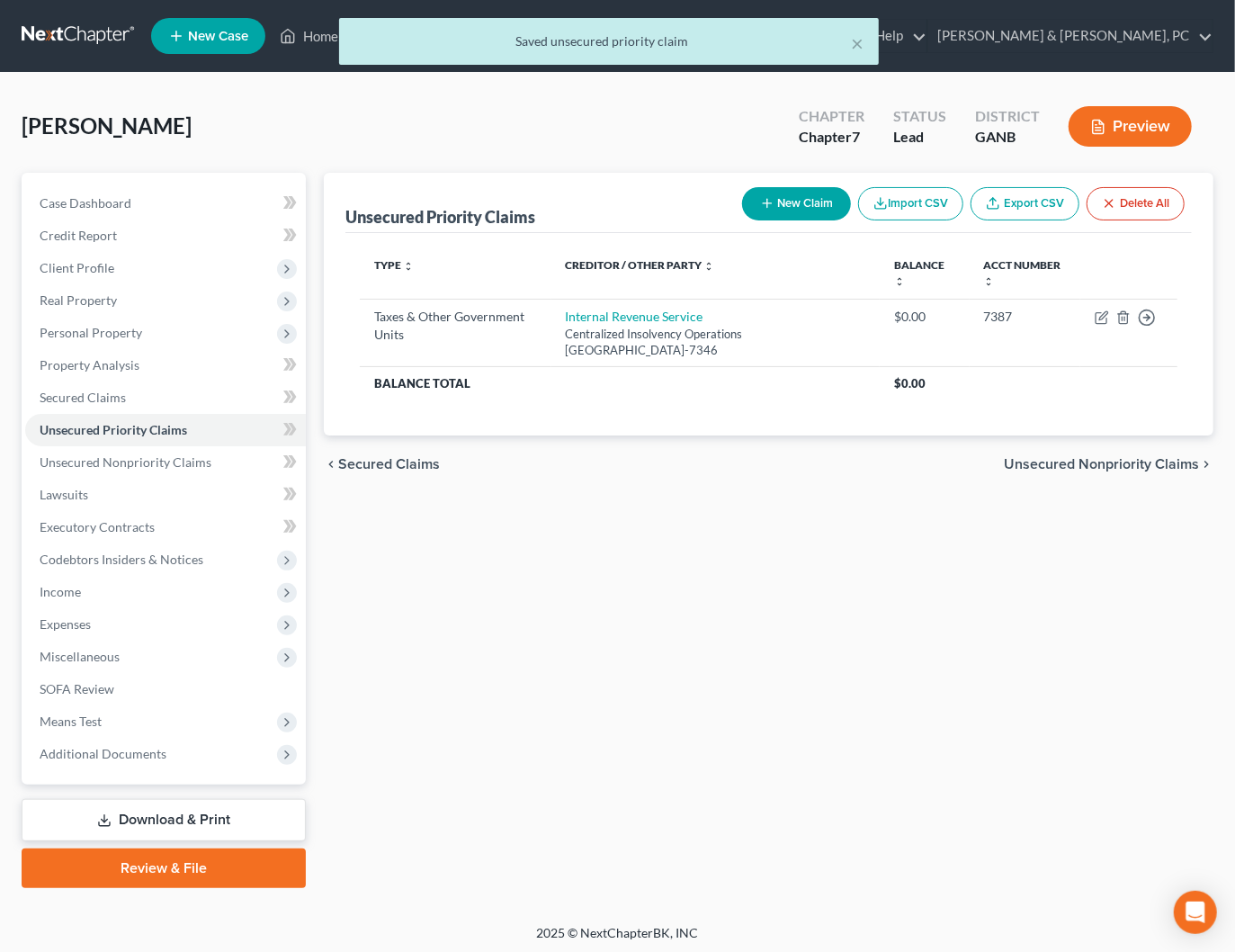
click at [810, 201] on button "New Claim" at bounding box center [796, 204] width 108 height 33
select select "2"
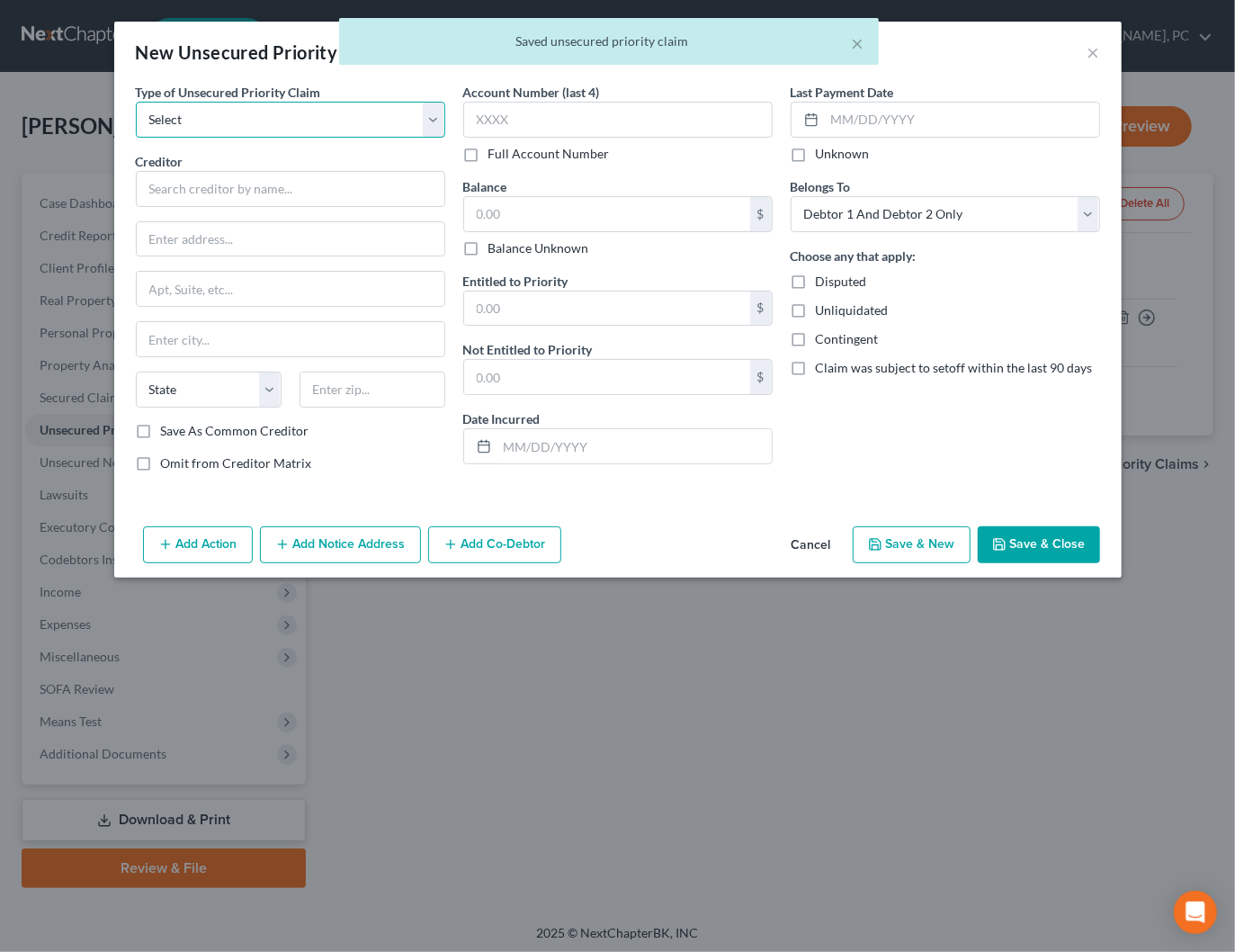
click at [301, 116] on select "Select Taxes & Other Government Units Domestic Support Obligations Extensions o…" at bounding box center [291, 120] width 310 height 36
select select "0"
click at [136, 102] on select "Select Taxes & Other Government Units Domestic Support Obligations Extensions o…" at bounding box center [291, 120] width 310 height 36
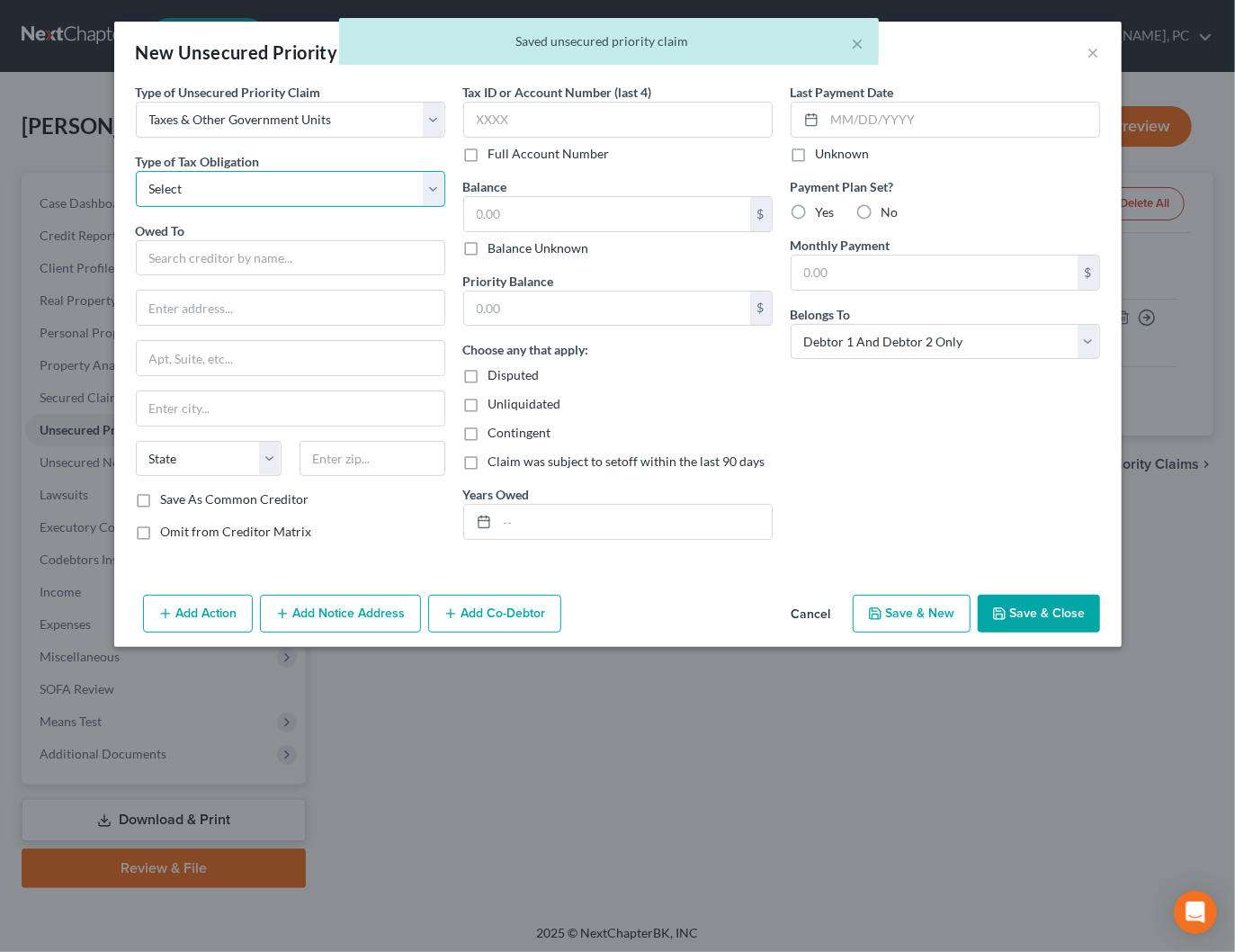
click at [215, 190] on select "Select Federal City State Franchise Tax Board Other" at bounding box center [291, 188] width 310 height 36
select select "2"
click at [136, 171] on select "Select Federal City State Franchise Tax Board Other" at bounding box center [291, 188] width 310 height 36
click at [224, 251] on input "text" at bounding box center [291, 258] width 310 height 36
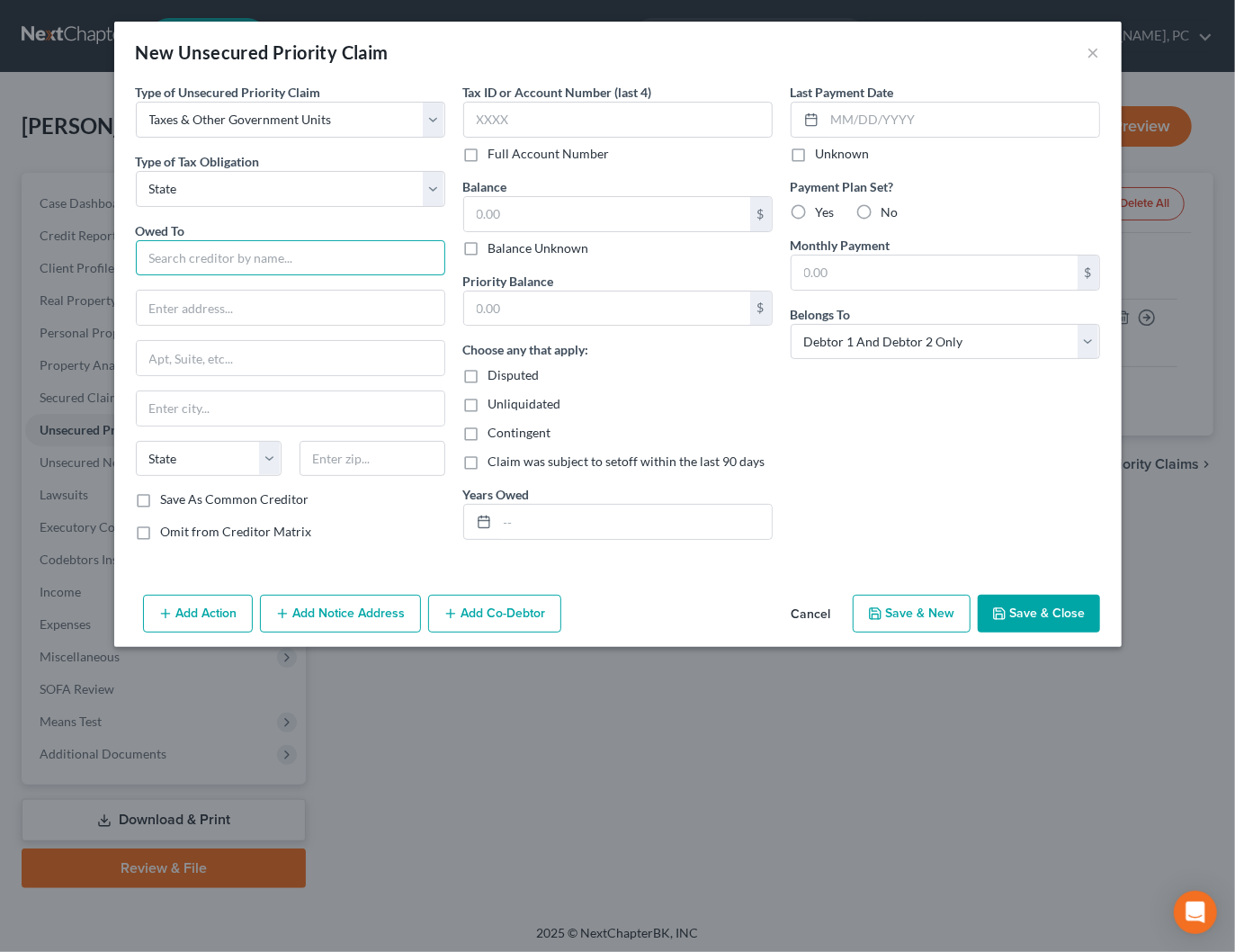
type input "e"
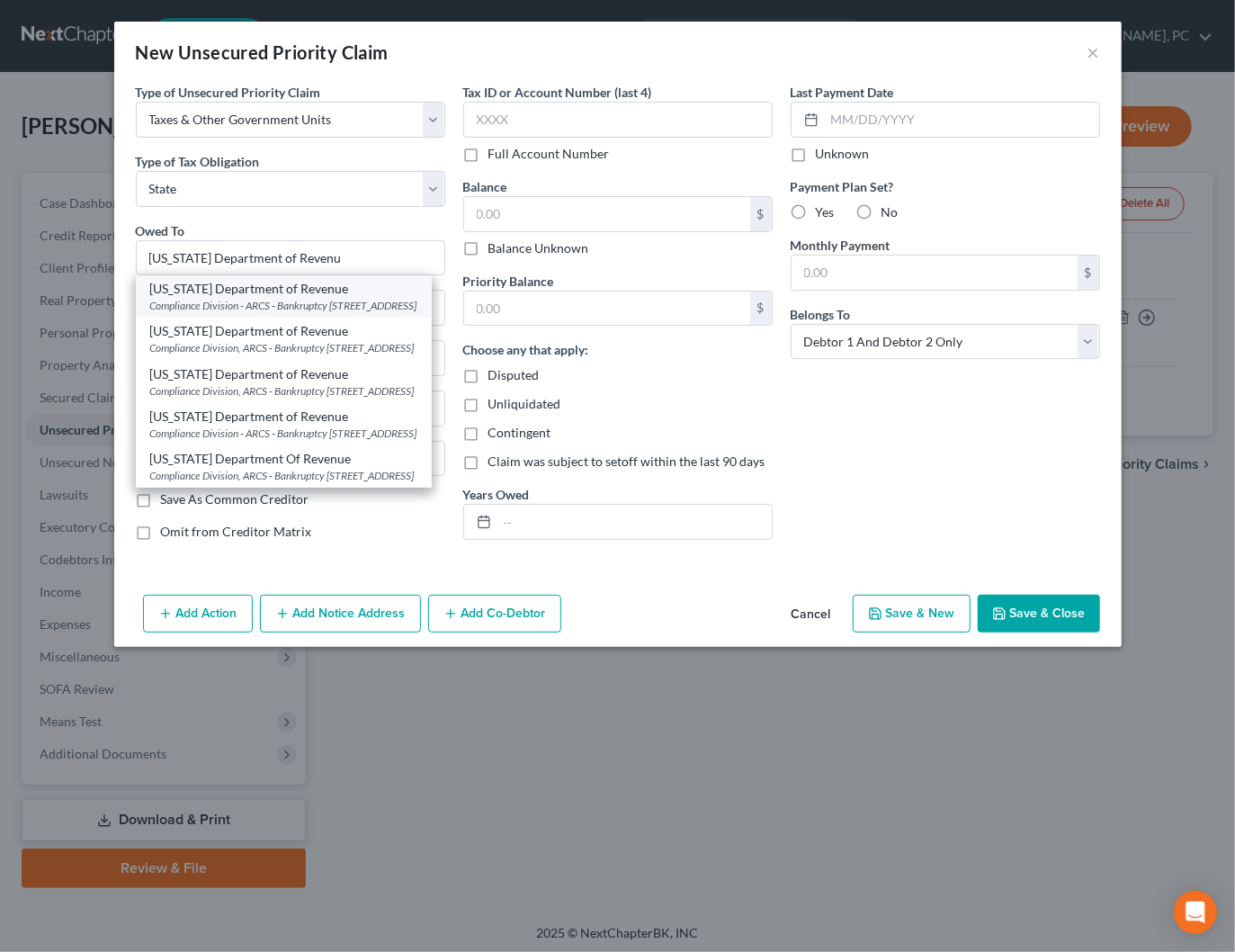
click at [275, 298] on div "Compliance Division - ARCS - Bankruptcy 1800 Century Blvd NE, Suite 9100, Atlan…" at bounding box center [284, 305] width 267 height 15
type input "Georgia Department of Revenue"
type input "Compliance Division - ARCS - Bankruptcy"
type input "1800 Century Blvd NE, Suite 9100"
type input "Atlanta"
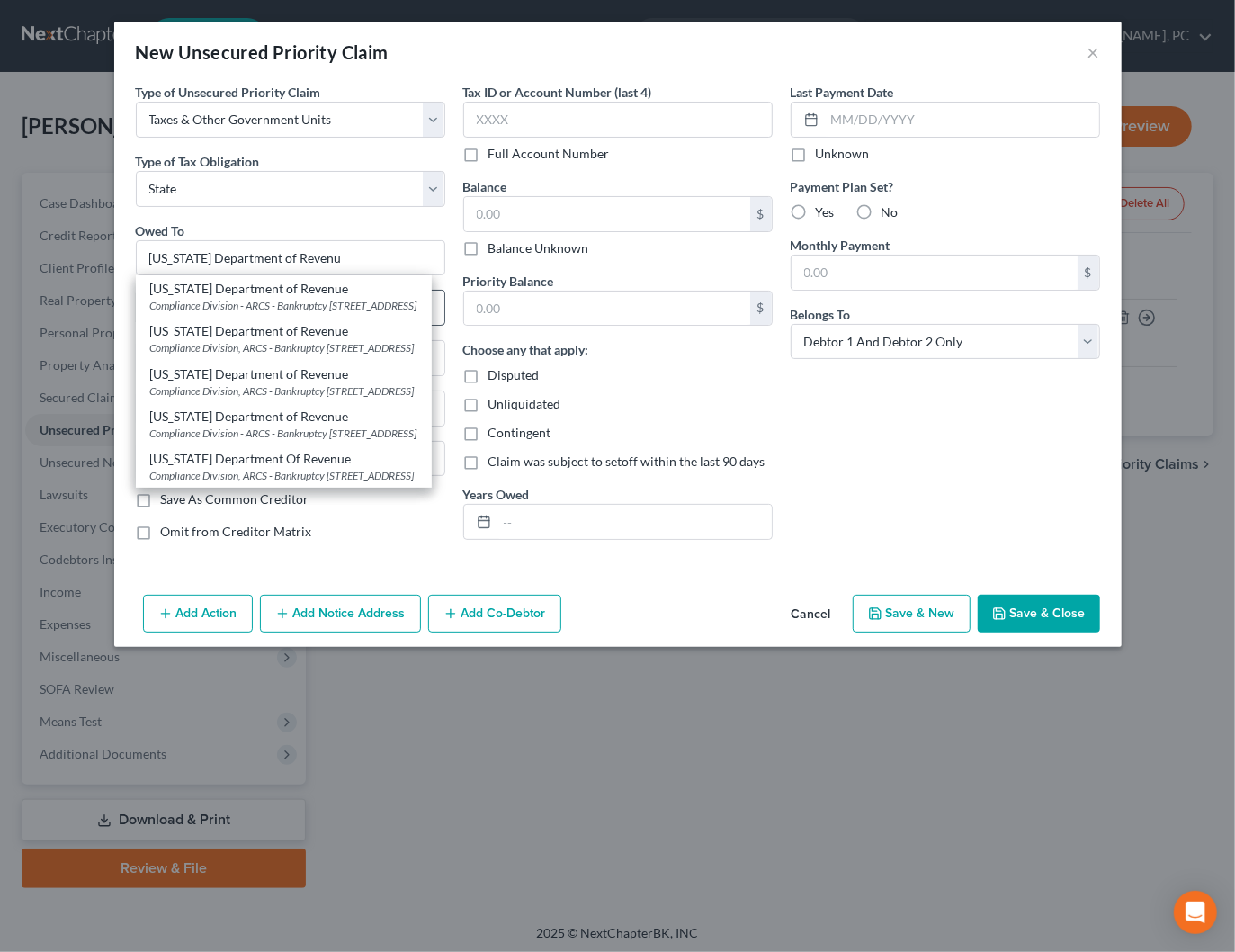
select select "10"
type input "30345-3205"
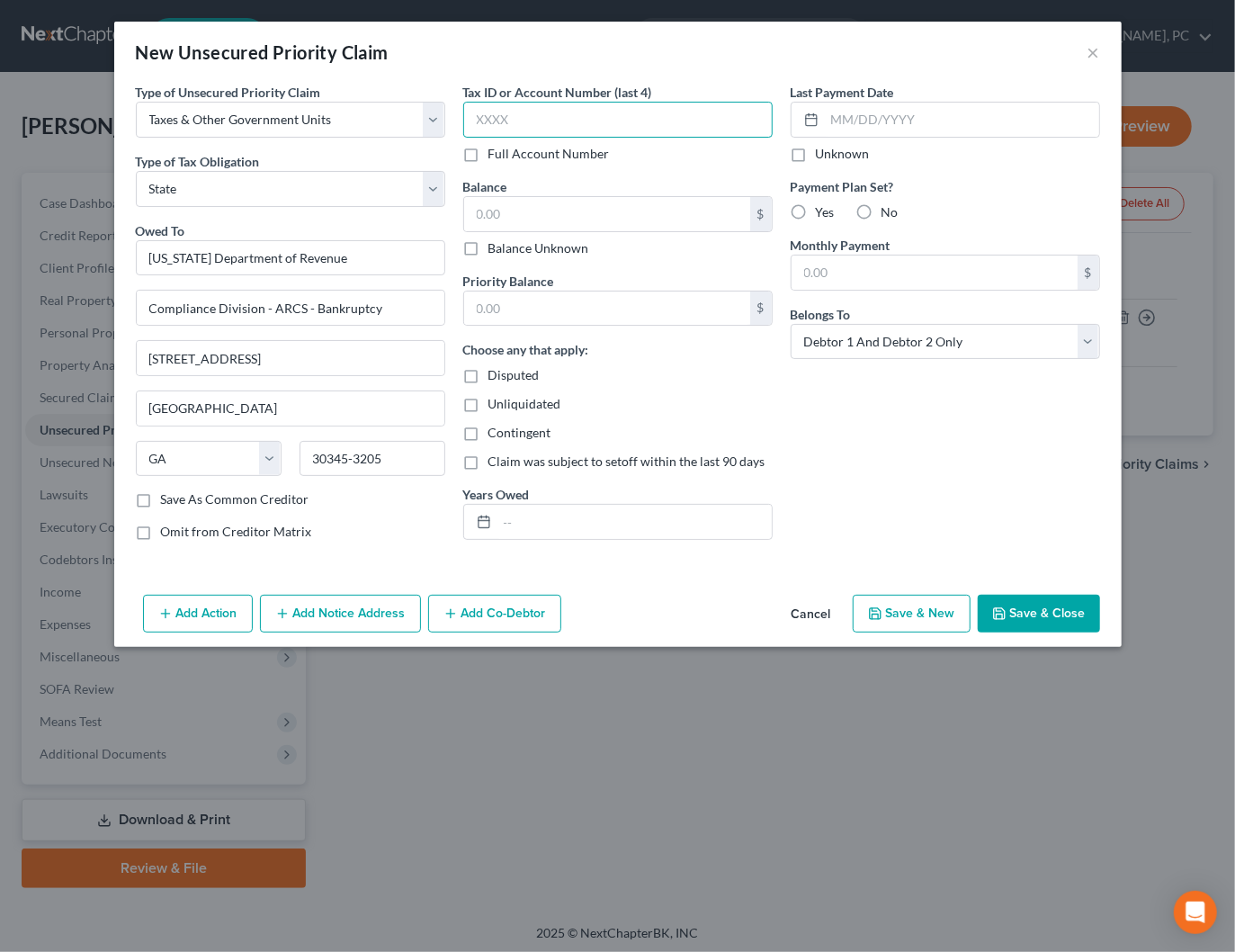
click at [589, 112] on input "text" at bounding box center [618, 120] width 310 height 36
type input "7387"
click at [563, 217] on input "text" at bounding box center [607, 213] width 286 height 34
click at [1042, 623] on button "Save & Close" at bounding box center [1039, 613] width 122 height 38
type input "0.00"
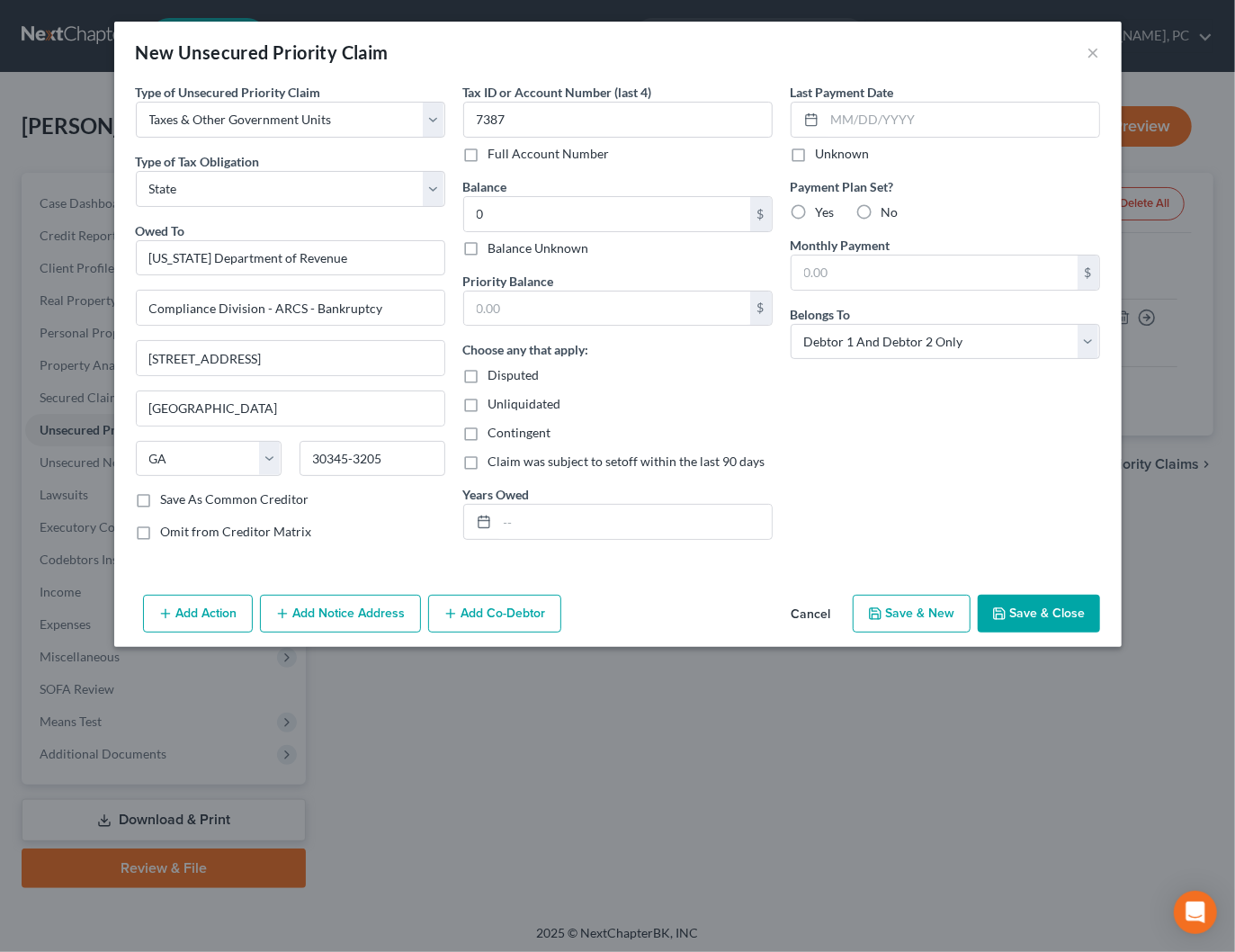
type input "0.00"
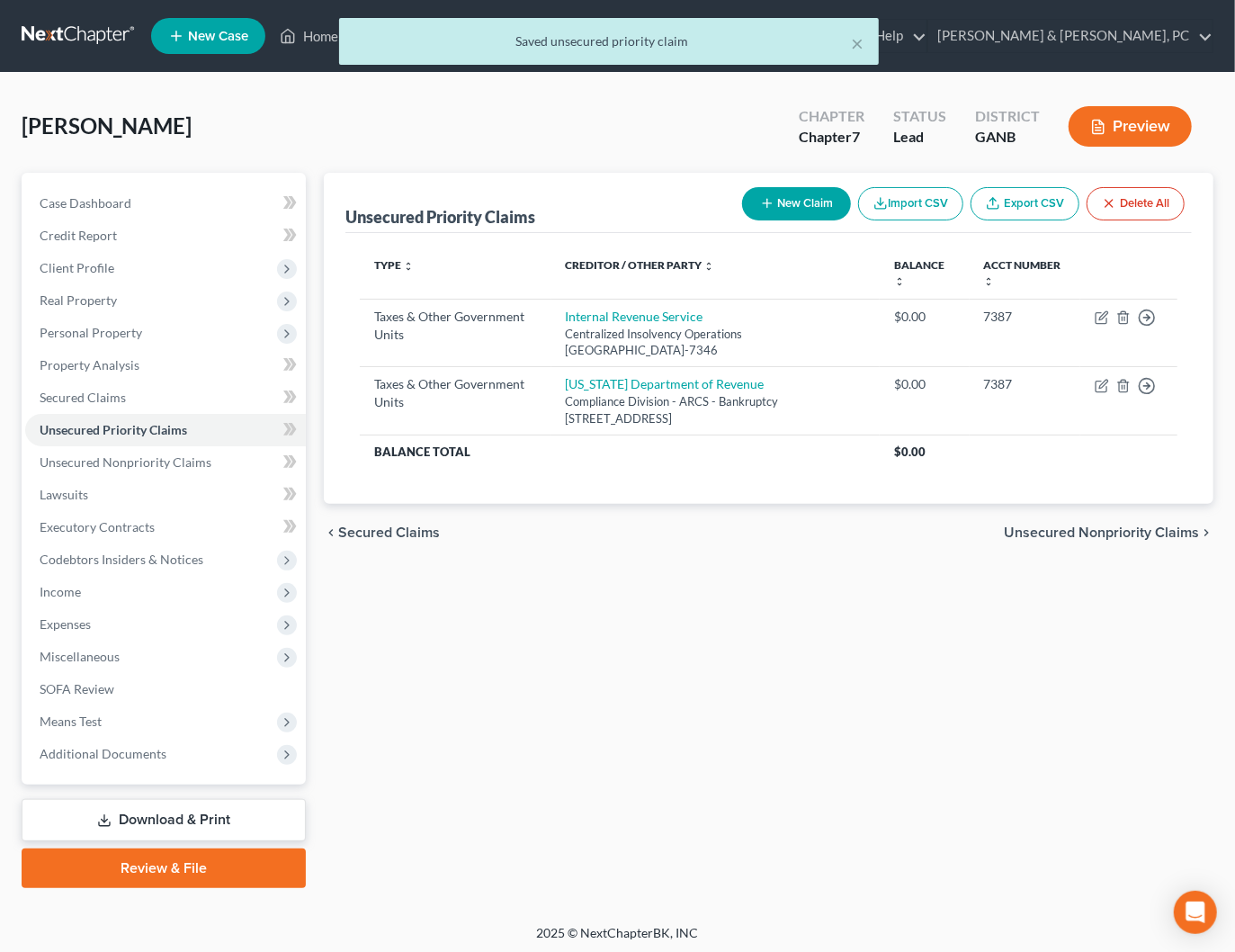
click at [1050, 529] on span "Unsecured Nonpriority Claims" at bounding box center [1101, 533] width 196 height 15
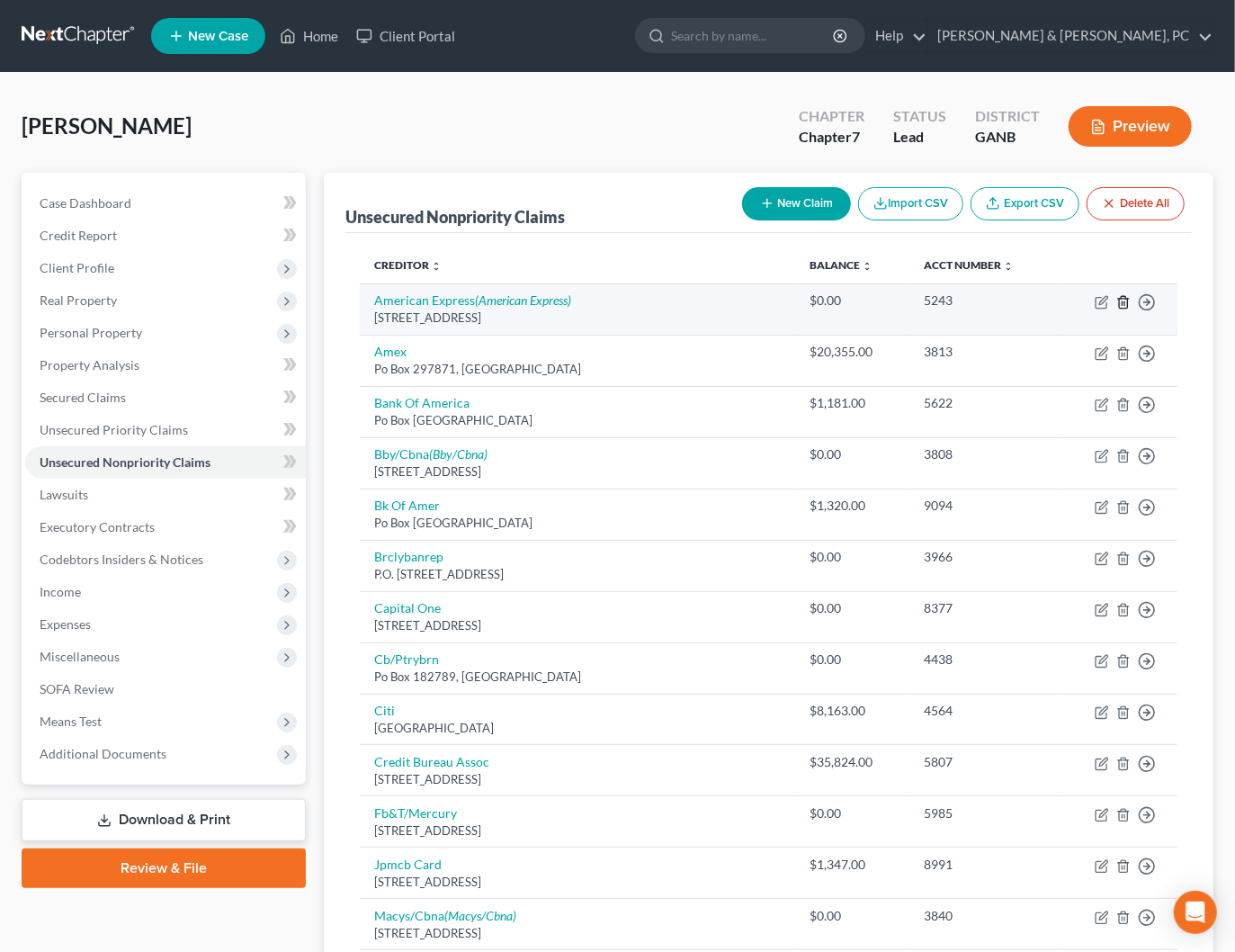
click at [1123, 302] on line "button" at bounding box center [1123, 303] width 0 height 4
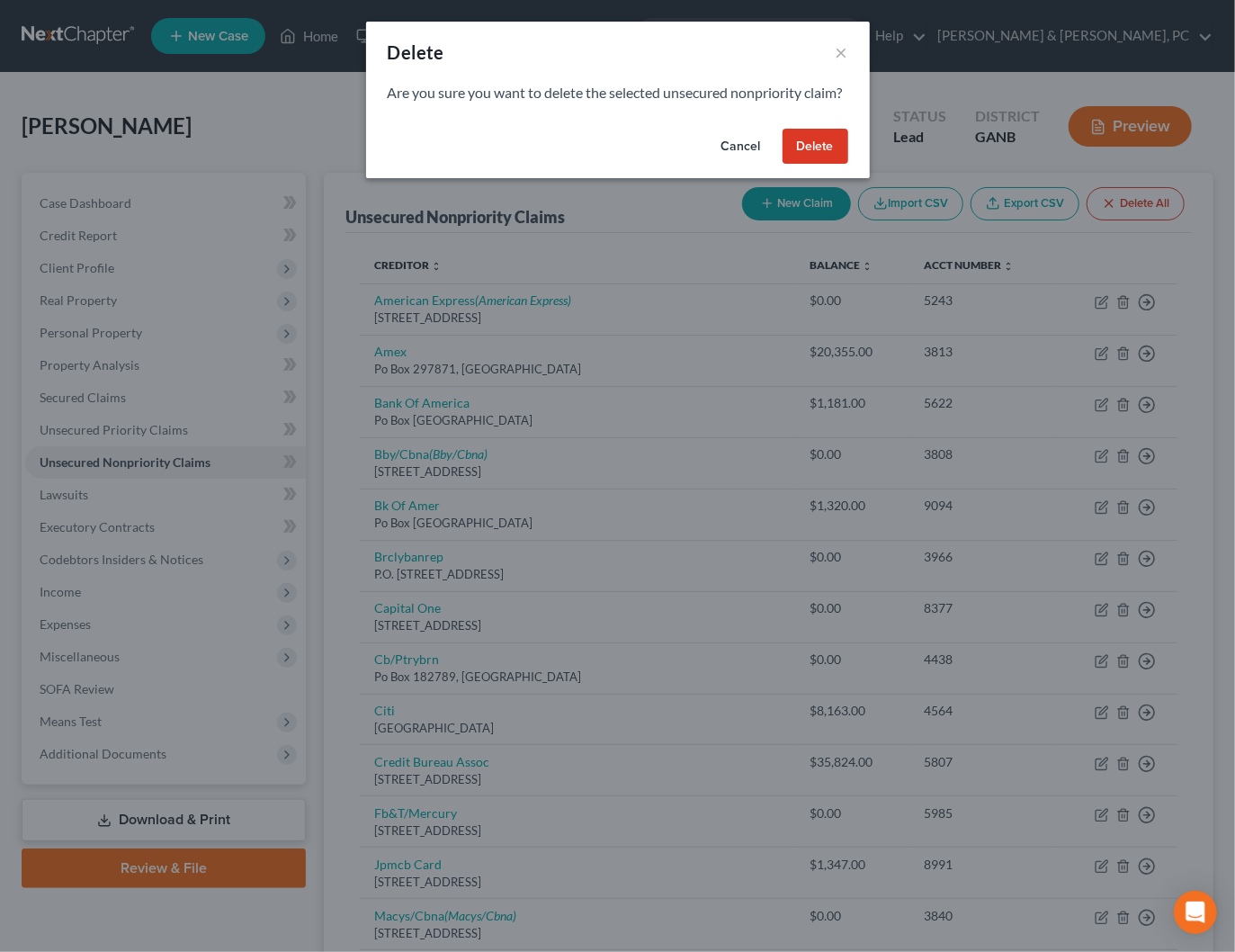
click at [801, 161] on button "Delete" at bounding box center [815, 146] width 66 height 36
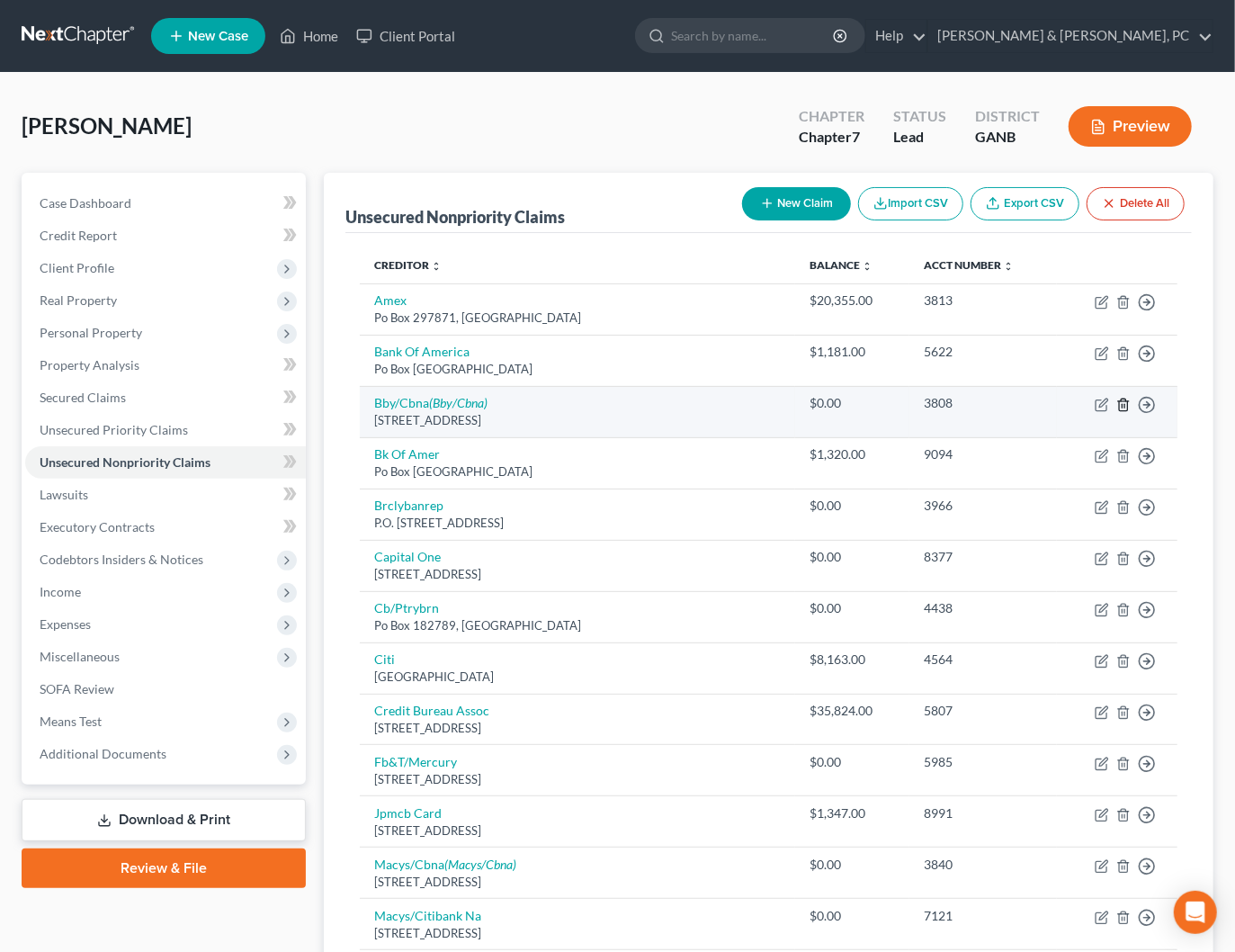
click at [1124, 403] on icon "button" at bounding box center [1124, 405] width 15 height 15
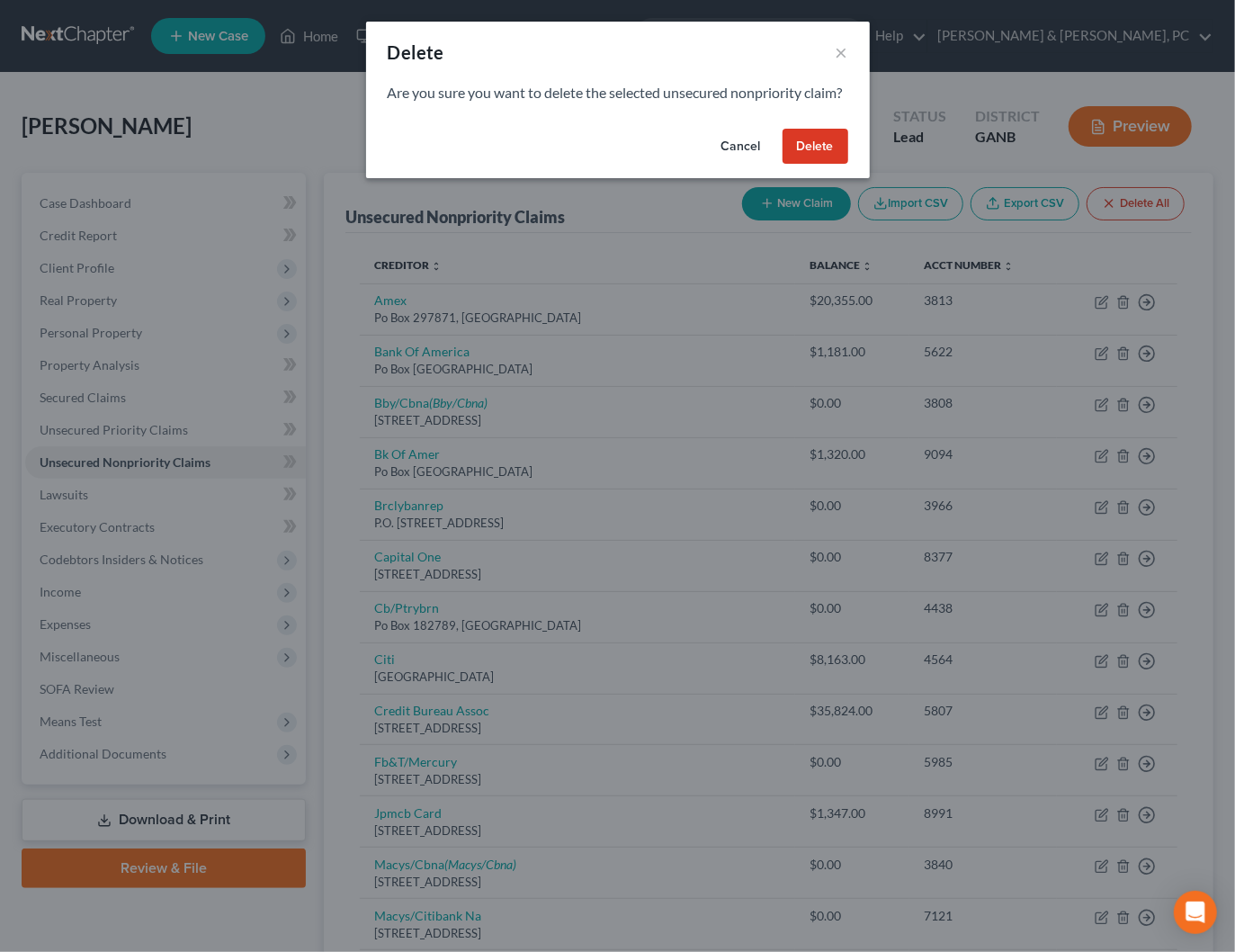
click at [810, 160] on button "Delete" at bounding box center [815, 146] width 66 height 36
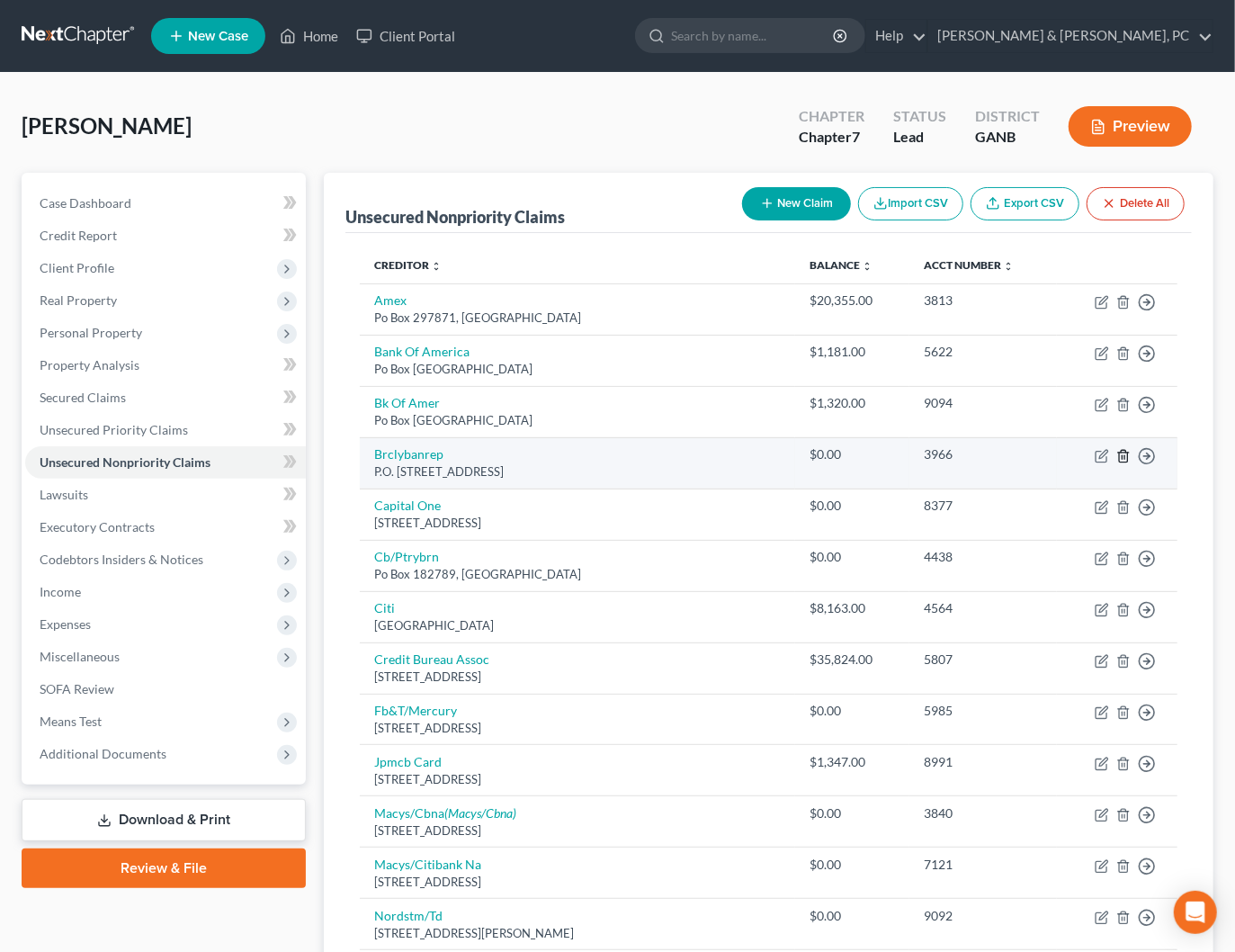
click at [1120, 456] on icon "button" at bounding box center [1124, 456] width 15 height 15
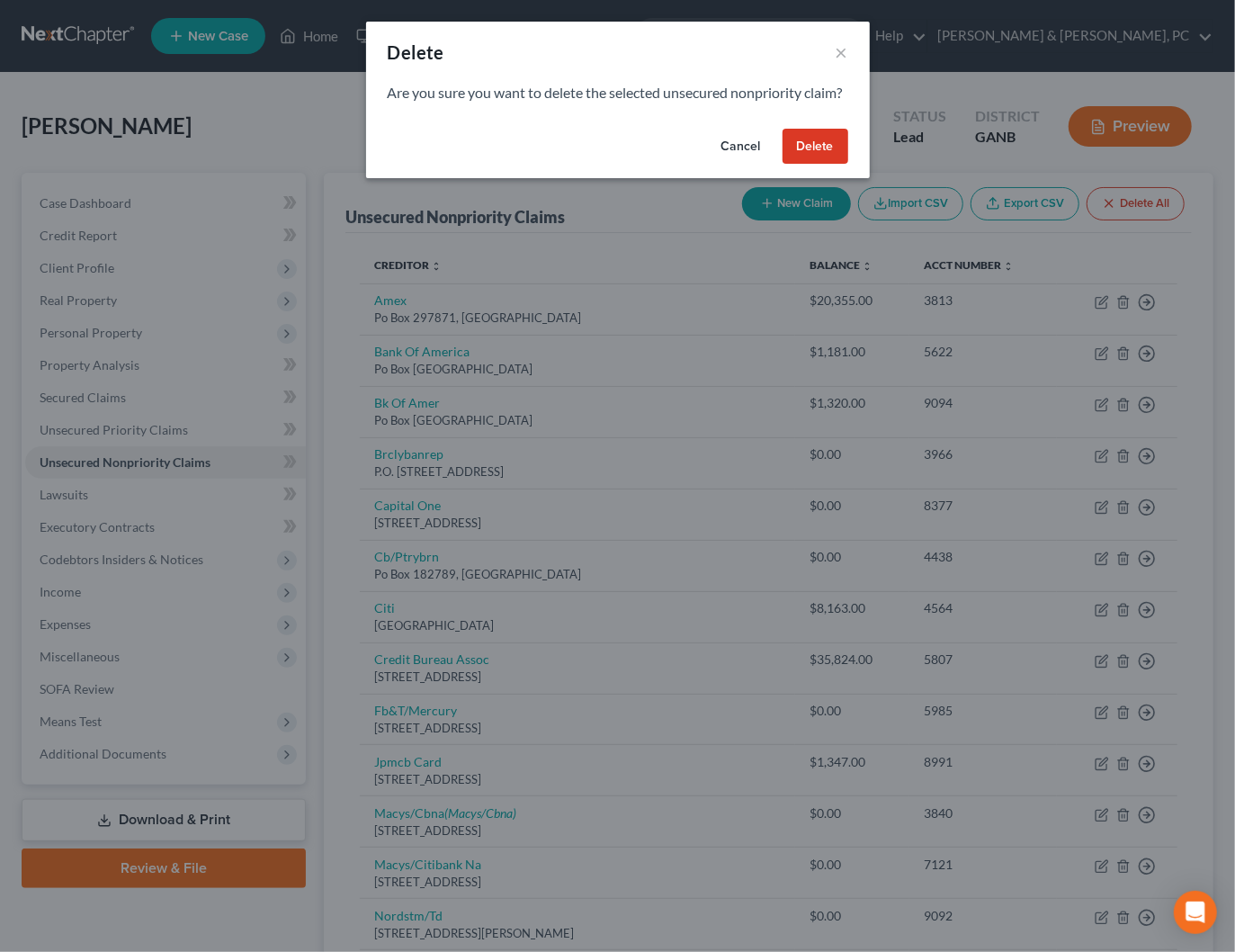
click at [831, 165] on button "Delete" at bounding box center [815, 146] width 66 height 36
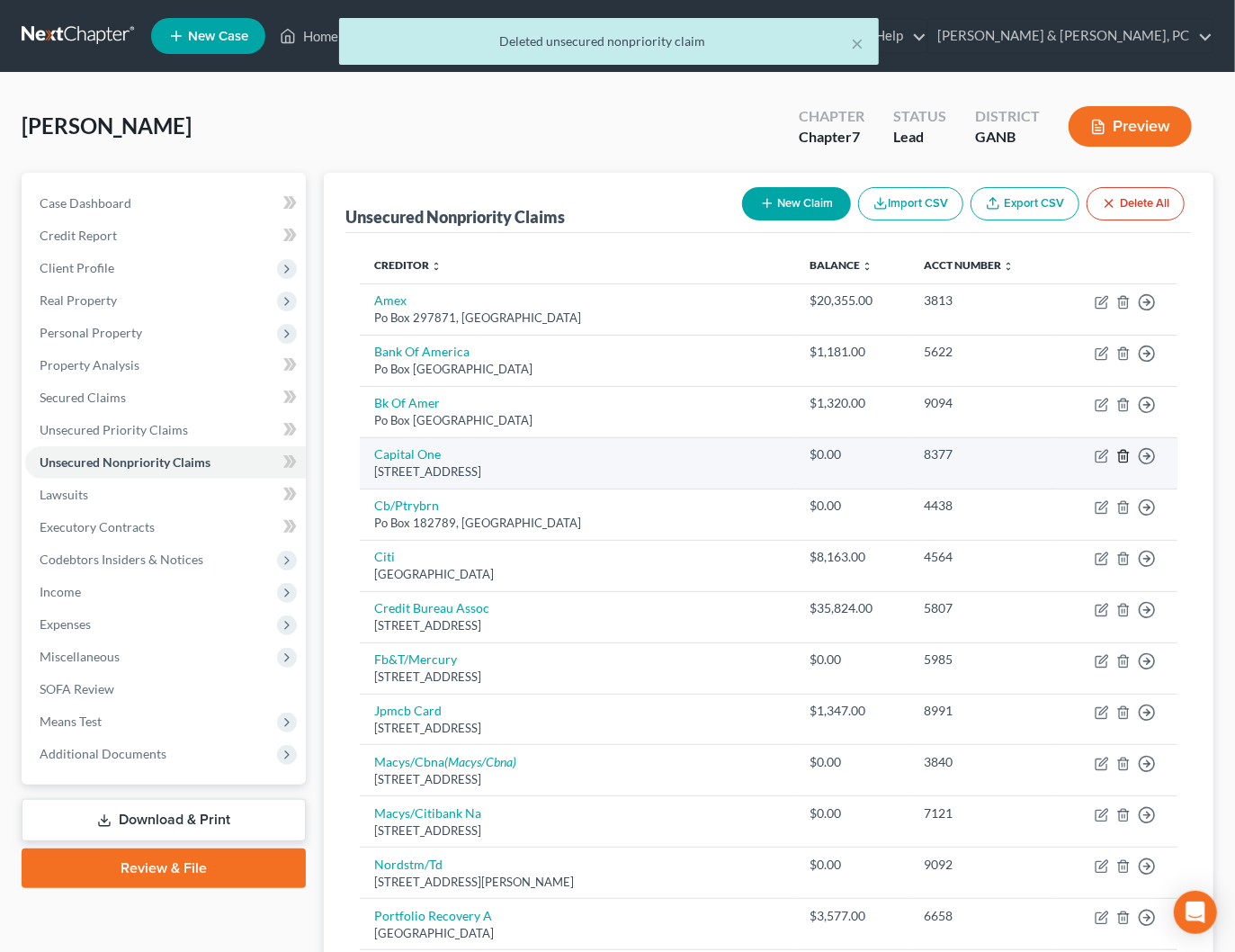
click at [1127, 457] on icon "button" at bounding box center [1123, 455] width 8 height 12
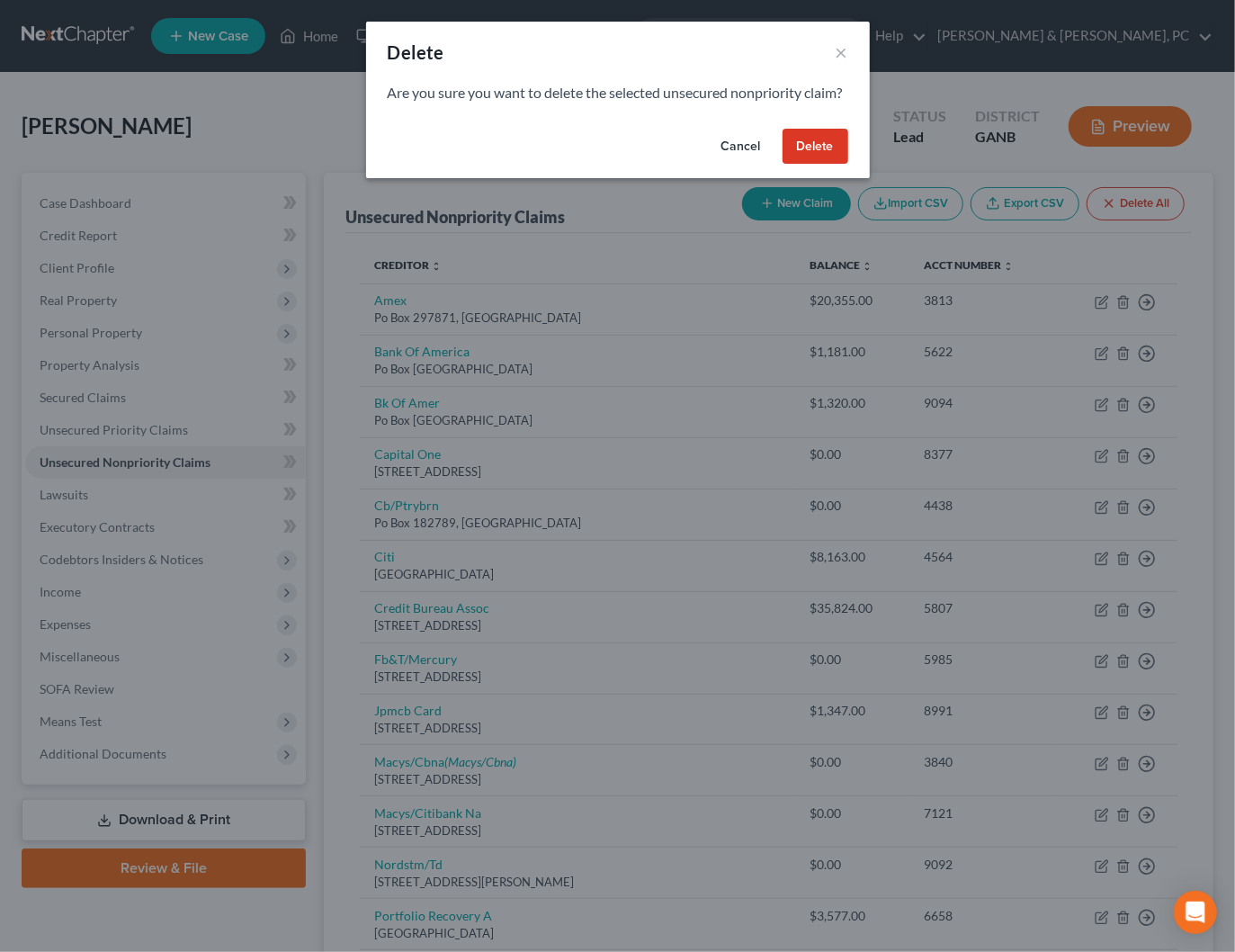
click at [792, 153] on button "Delete" at bounding box center [815, 146] width 66 height 36
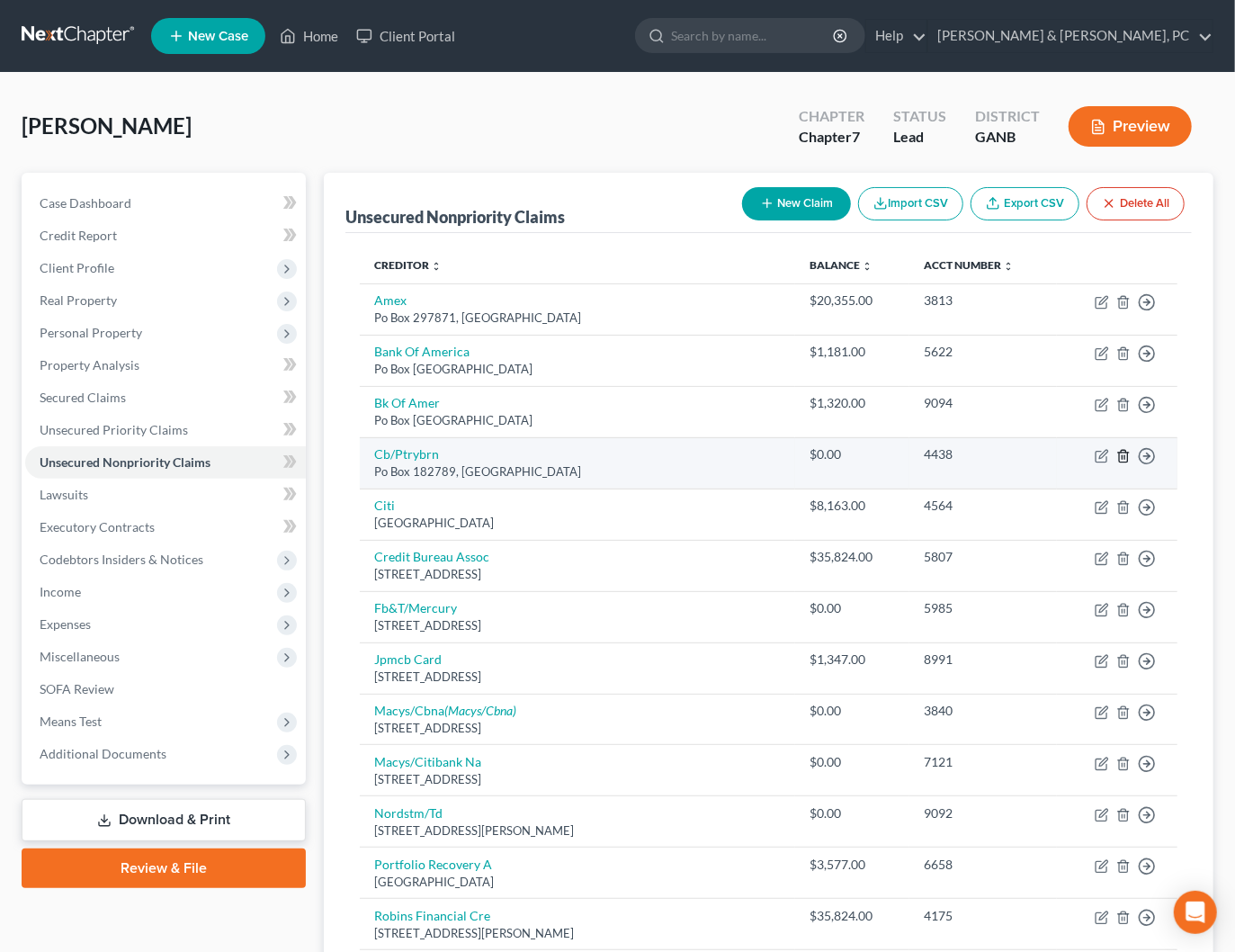
click at [1125, 455] on line "button" at bounding box center [1125, 457] width 0 height 4
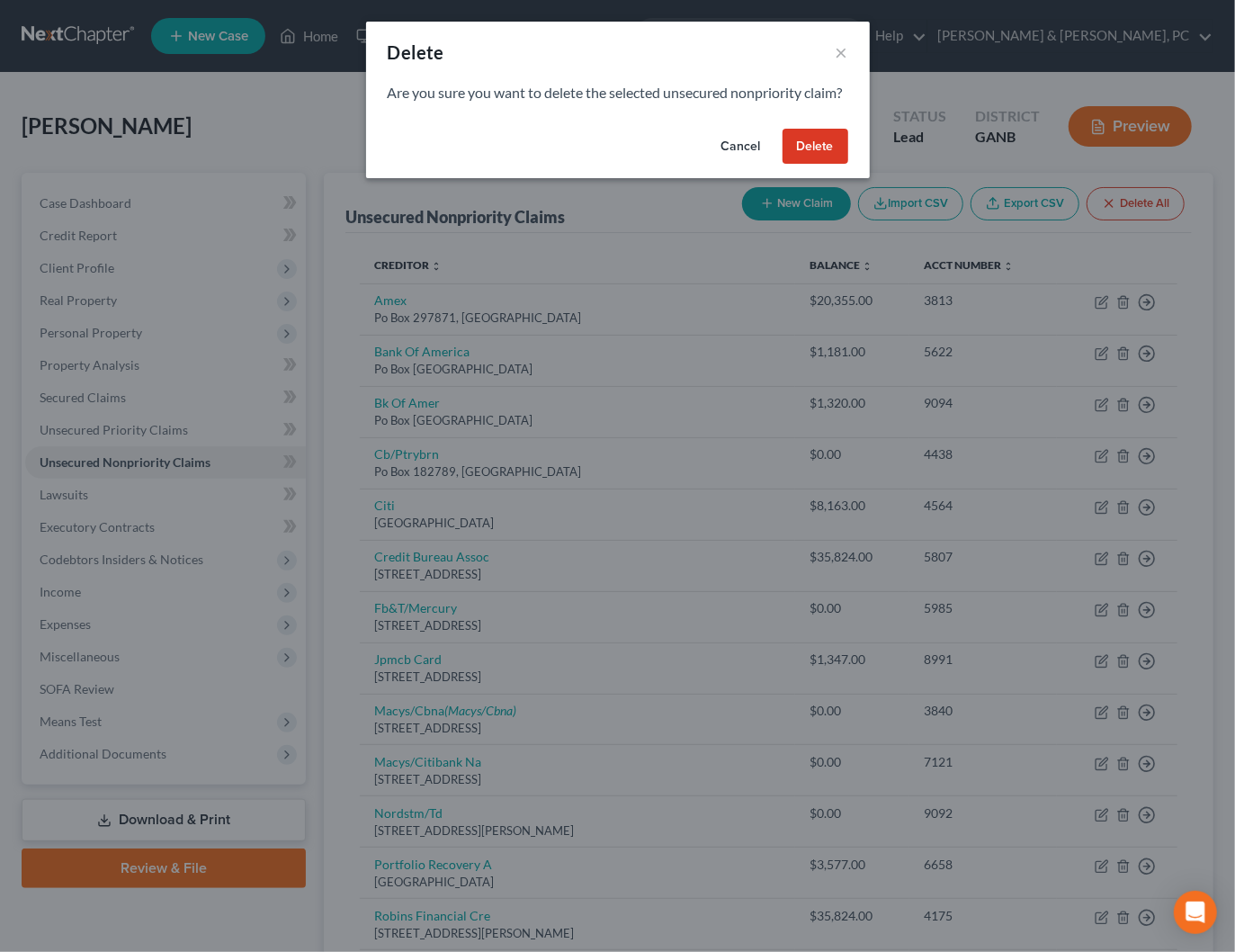
click at [814, 165] on button "Delete" at bounding box center [815, 146] width 66 height 36
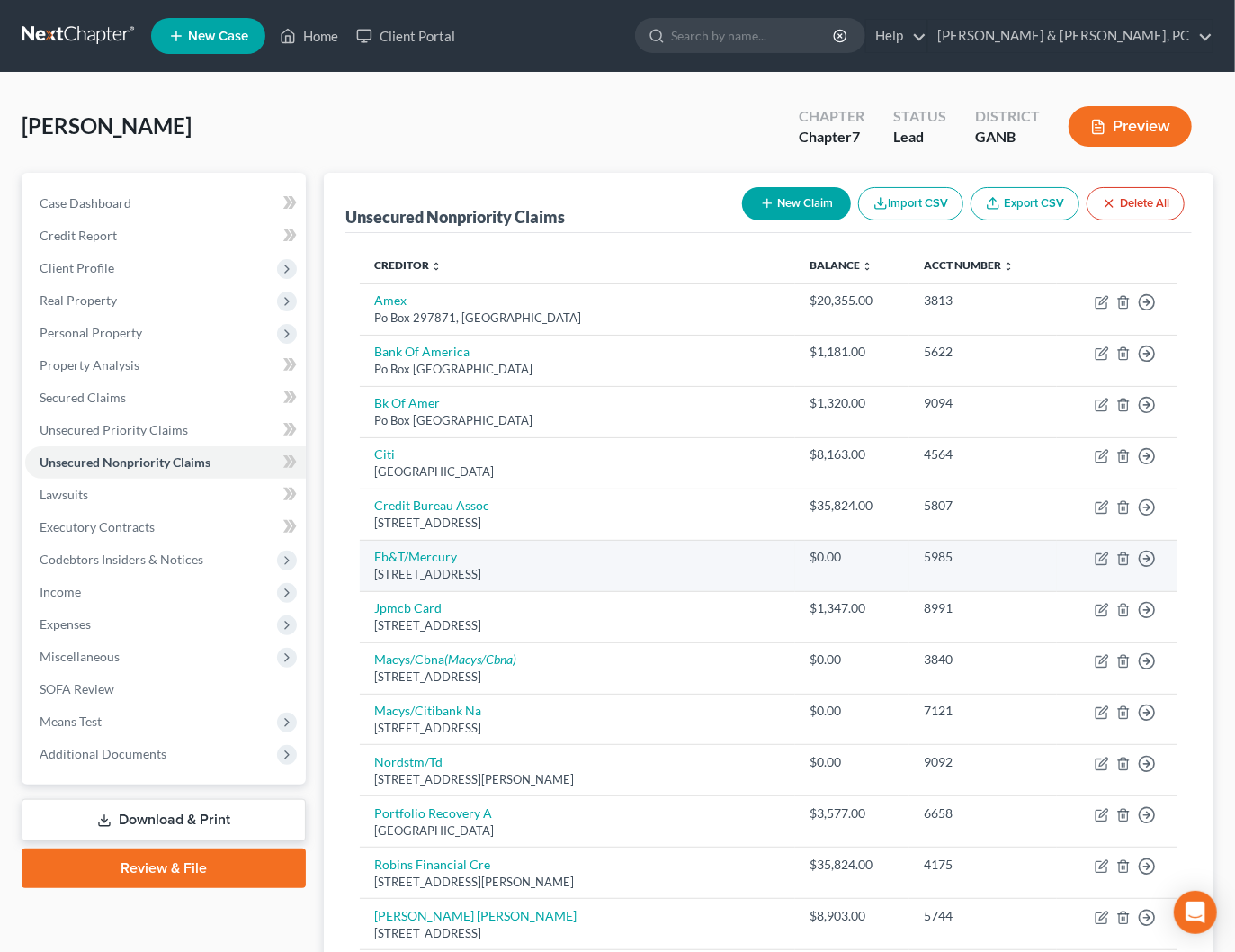
click at [1011, 569] on td "5985" at bounding box center [983, 565] width 147 height 51
click at [1122, 553] on icon "button" at bounding box center [1124, 559] width 15 height 15
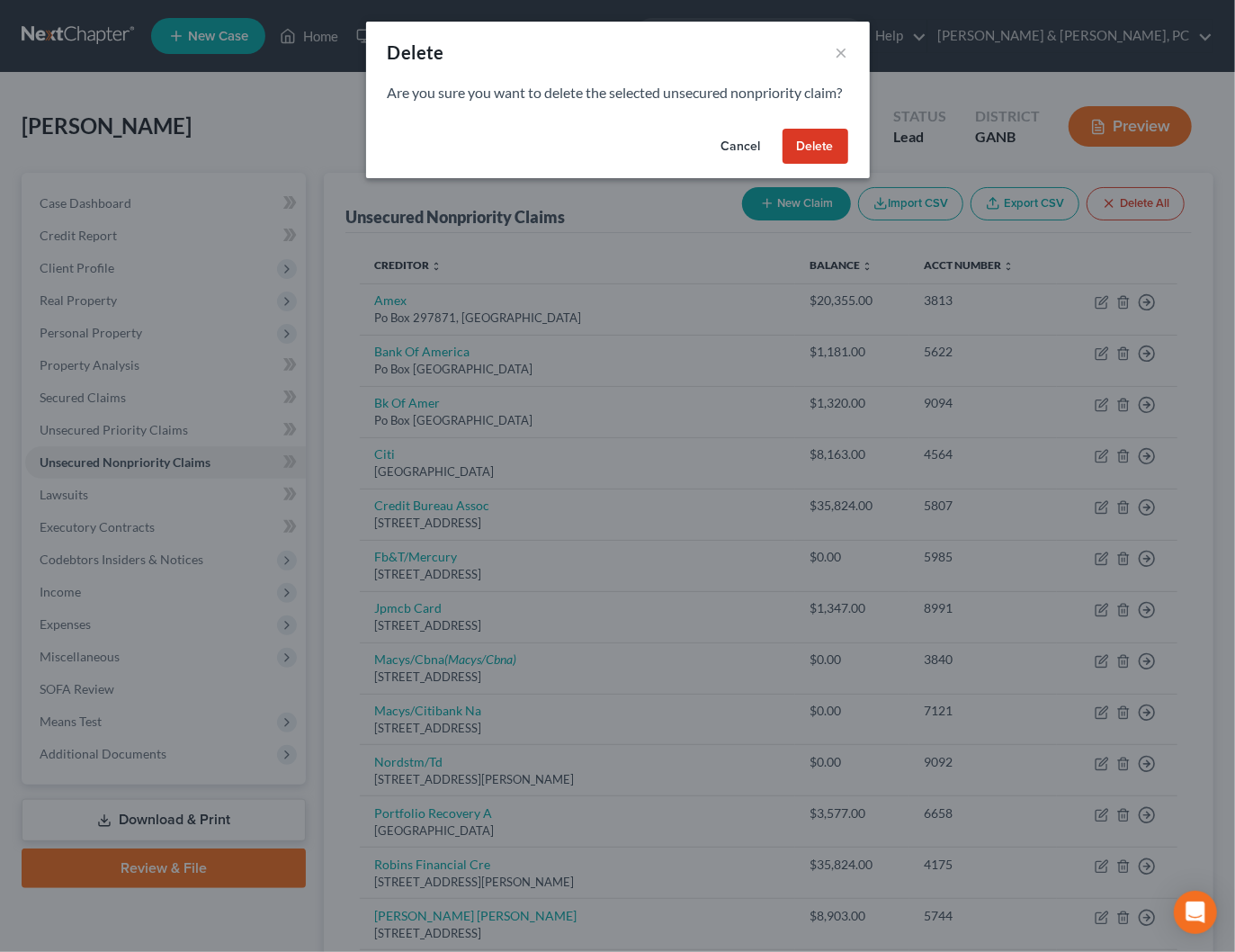
click at [818, 165] on button "Delete" at bounding box center [815, 146] width 66 height 36
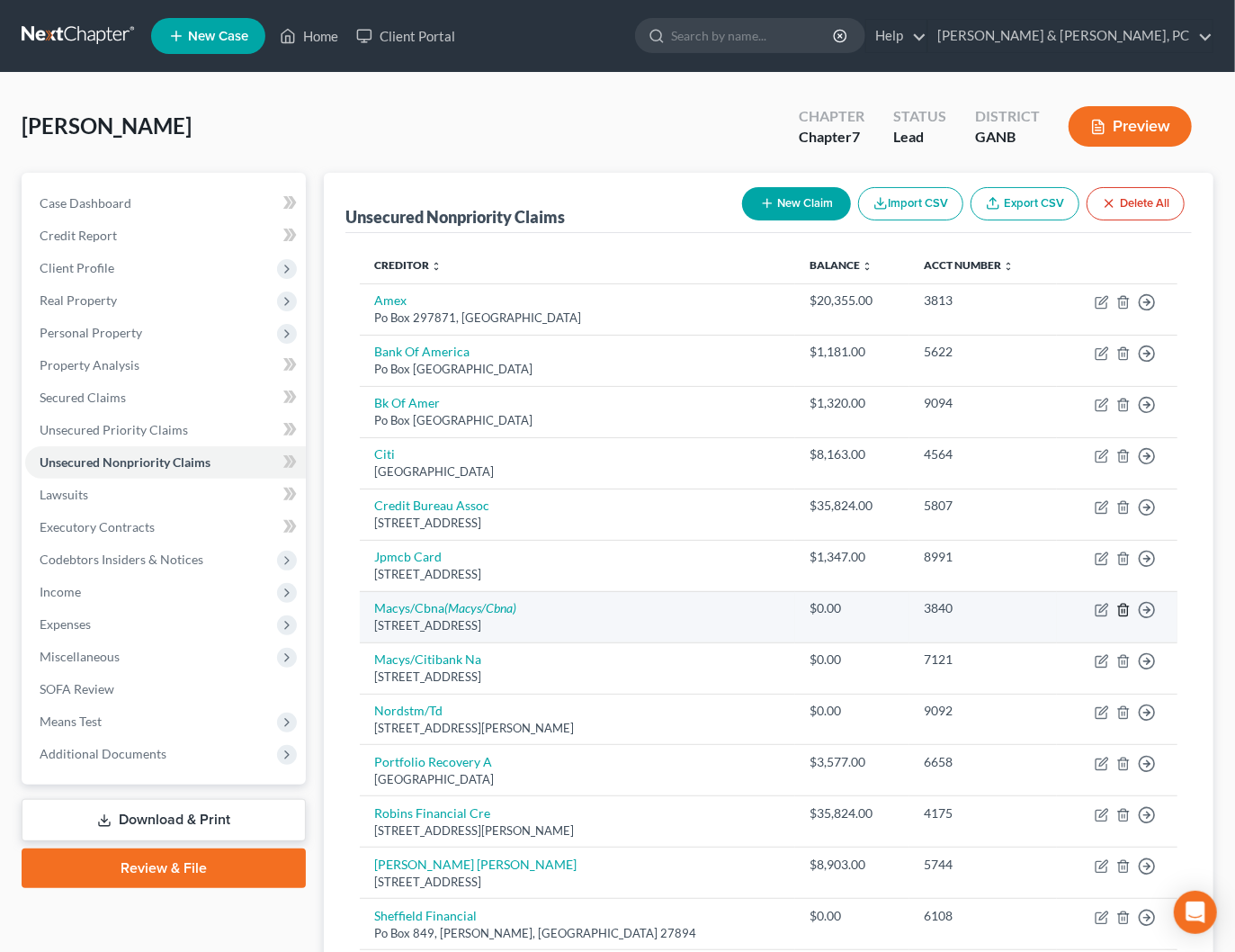
click at [1123, 611] on icon "button" at bounding box center [1124, 610] width 15 height 15
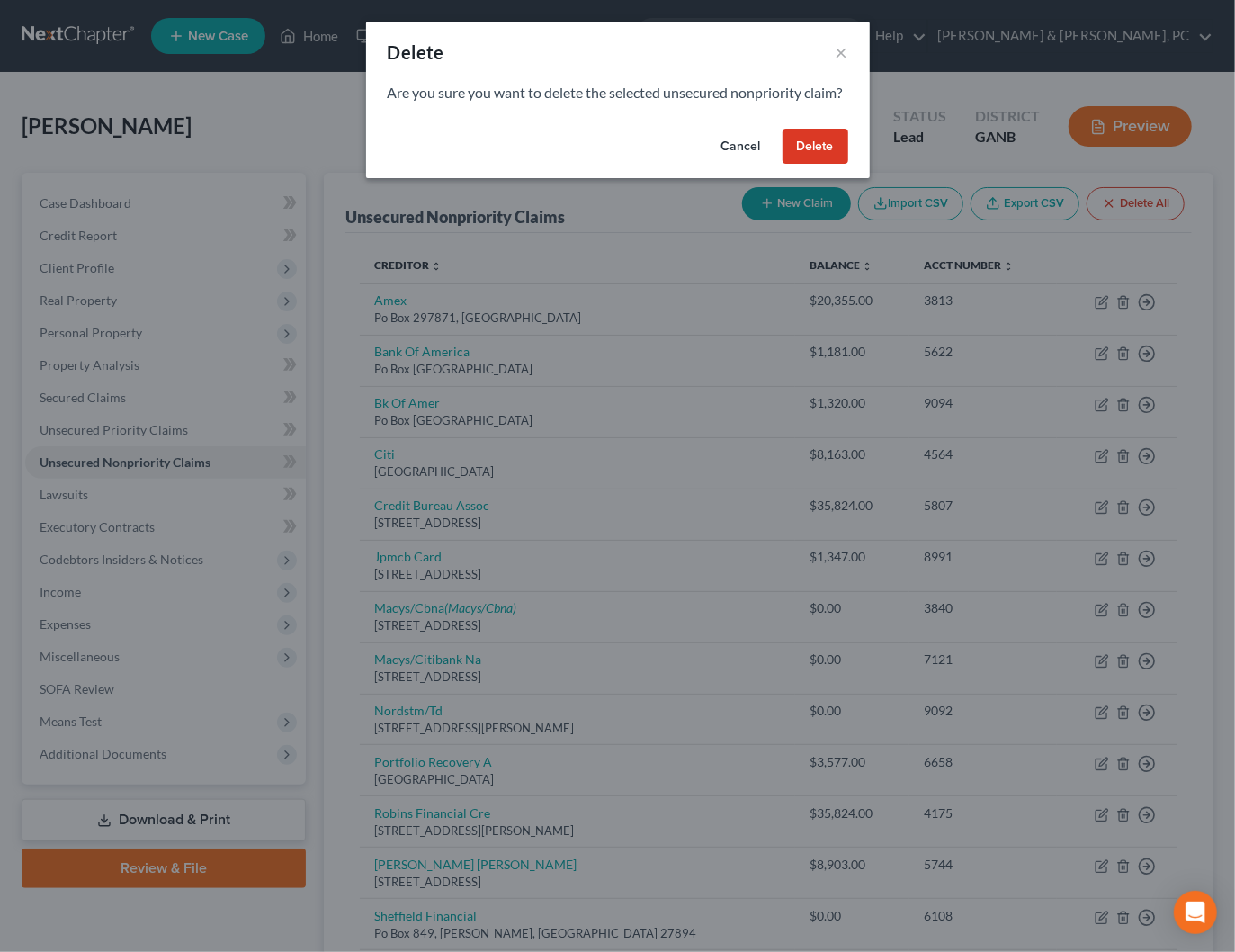
click at [818, 165] on button "Delete" at bounding box center [815, 146] width 66 height 36
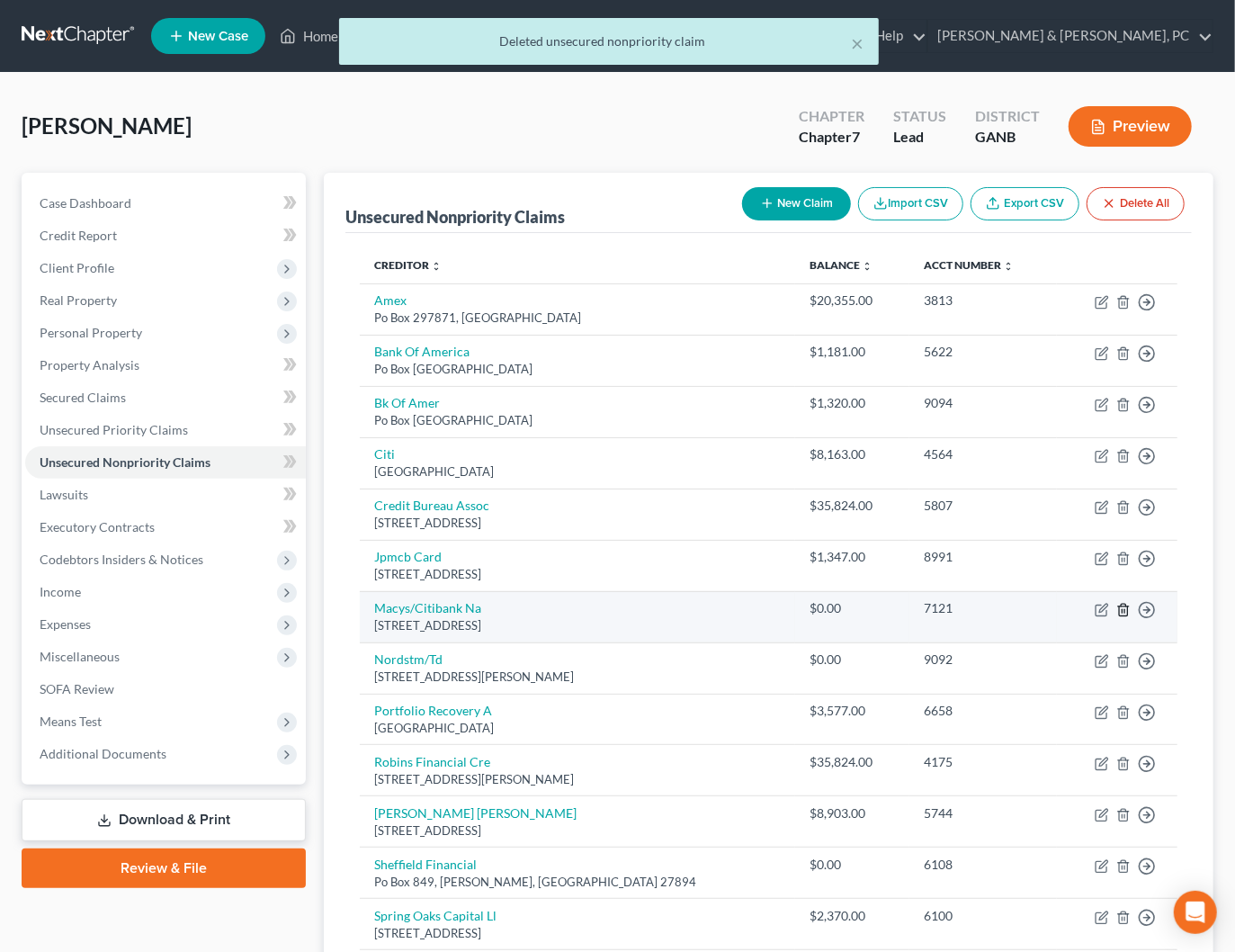
click at [1123, 610] on icon "button" at bounding box center [1124, 610] width 15 height 15
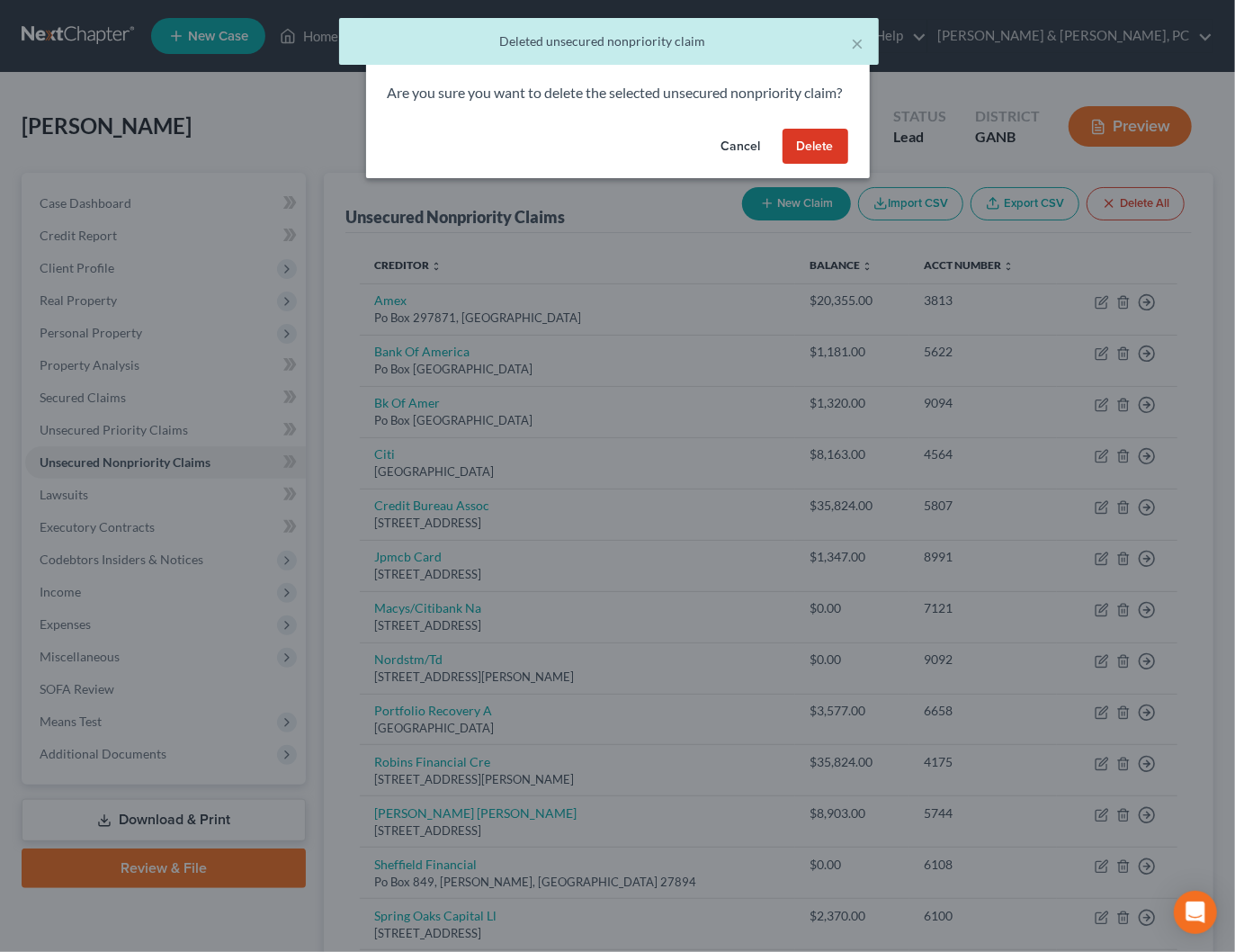
click at [816, 165] on button "Delete" at bounding box center [815, 146] width 66 height 36
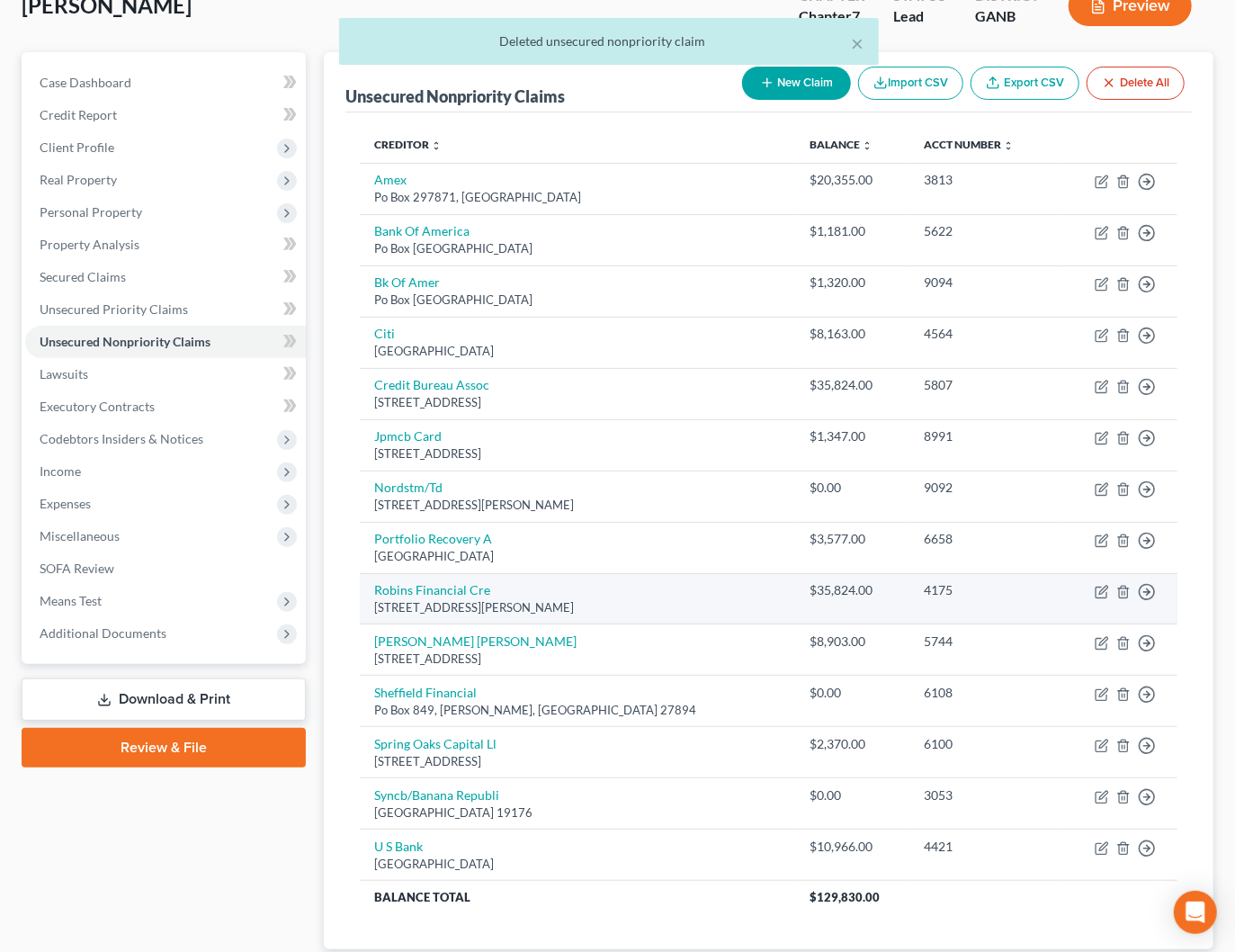
scroll to position [223, 0]
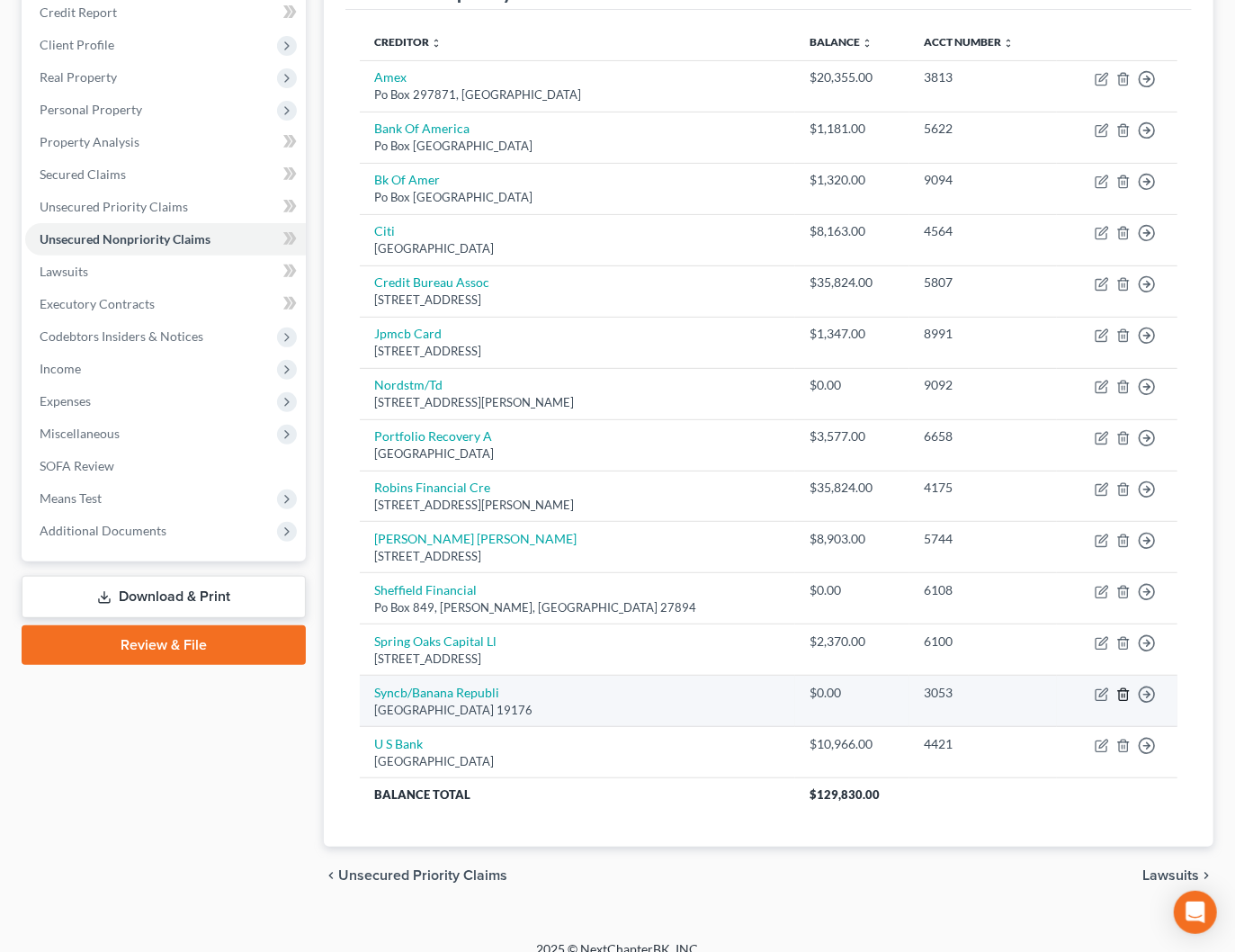
click at [1124, 692] on icon "button" at bounding box center [1124, 694] width 15 height 15
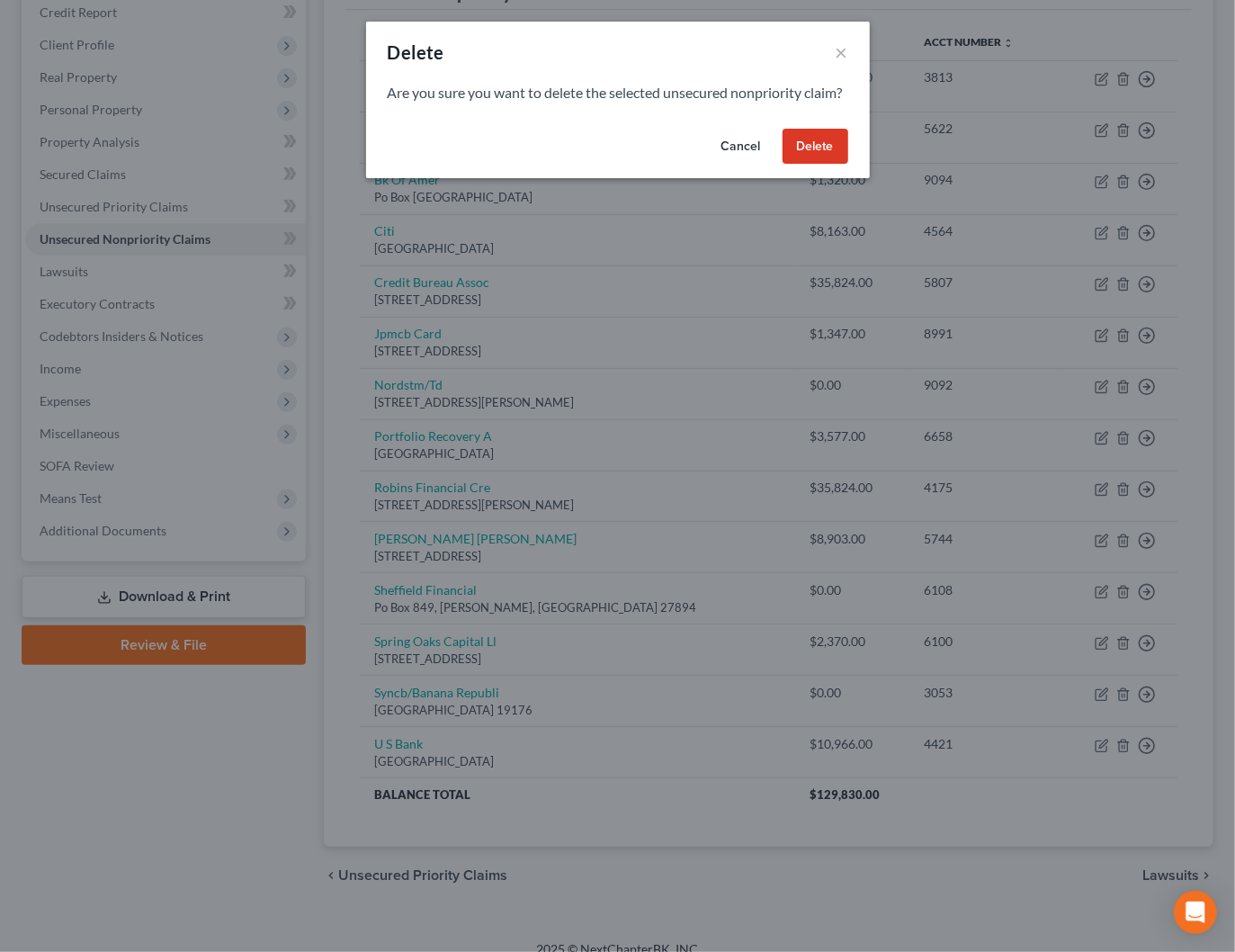
click at [817, 165] on button "Delete" at bounding box center [815, 146] width 66 height 36
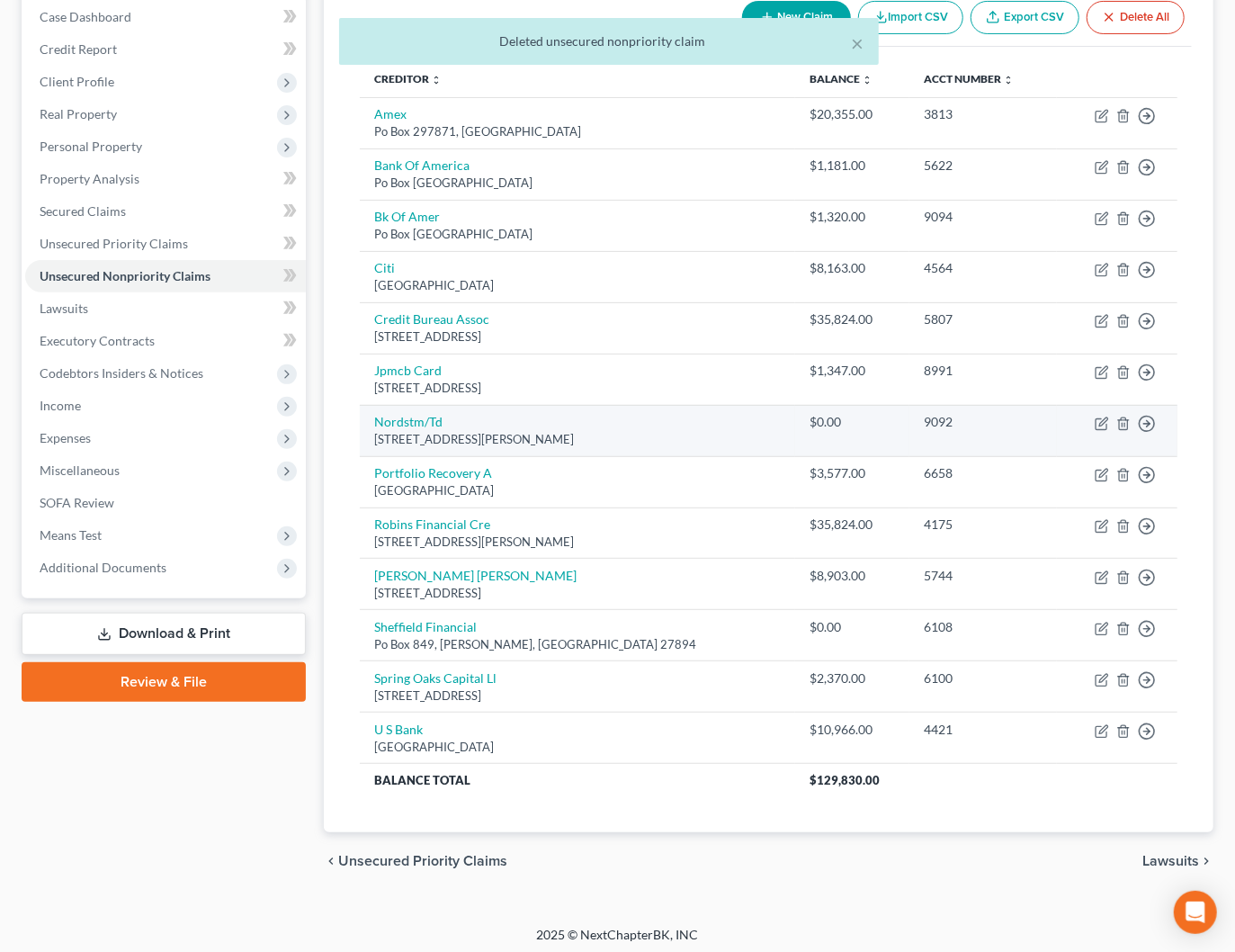
scroll to position [0, 0]
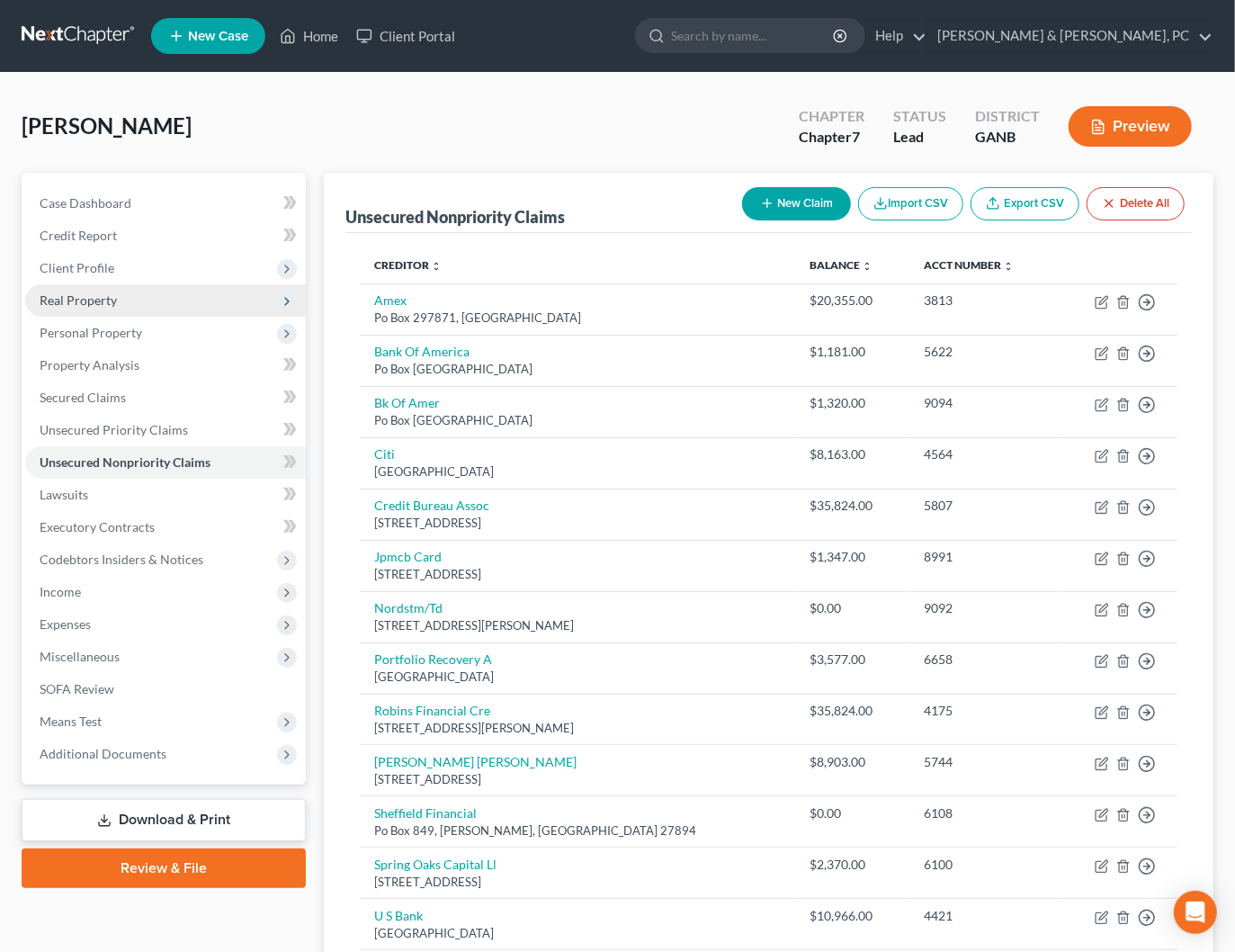
click at [97, 301] on span "Real Property" at bounding box center [78, 299] width 77 height 15
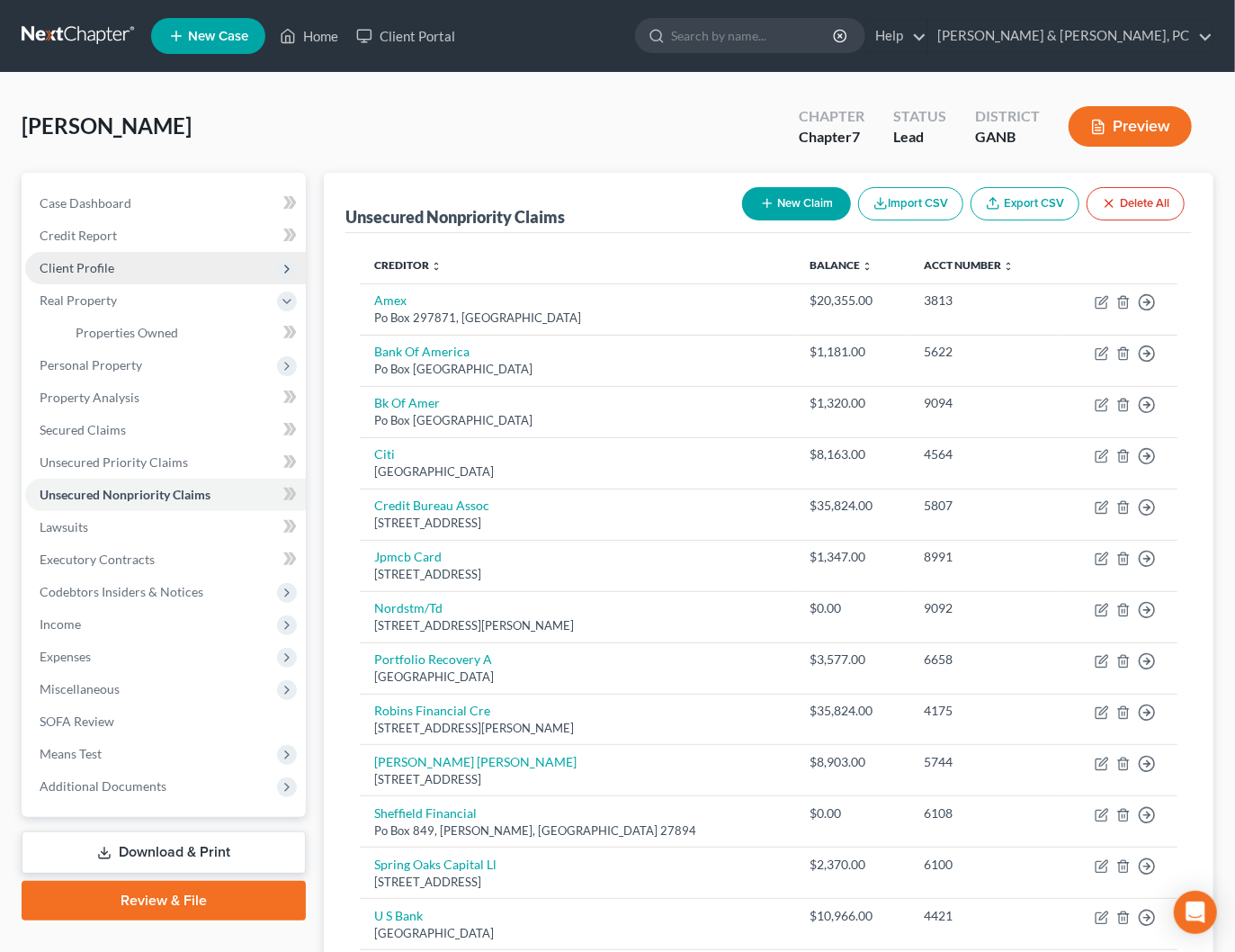
click at [97, 271] on span "Client Profile" at bounding box center [77, 267] width 75 height 15
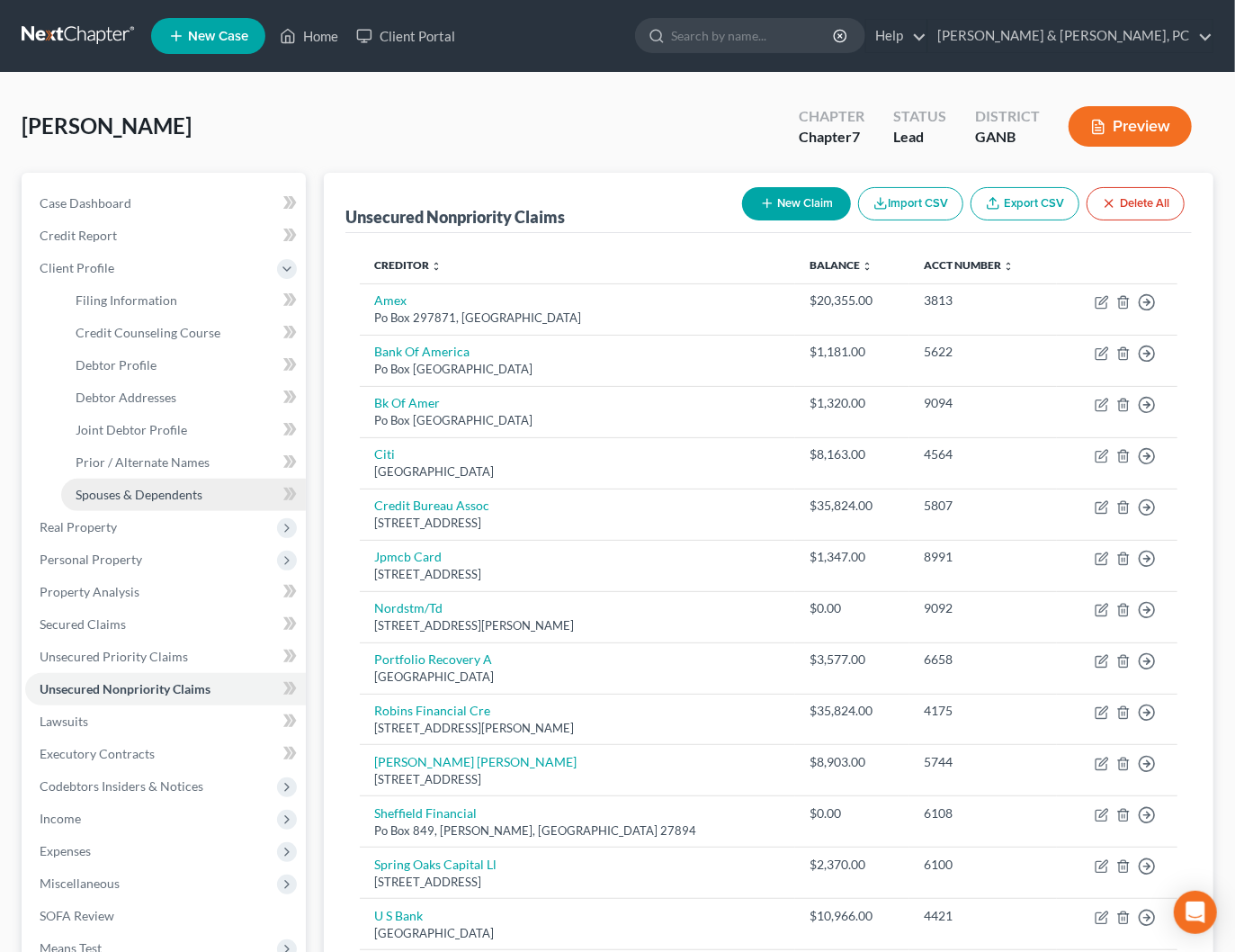
click at [136, 499] on span "Spouses & Dependents" at bounding box center [139, 494] width 127 height 15
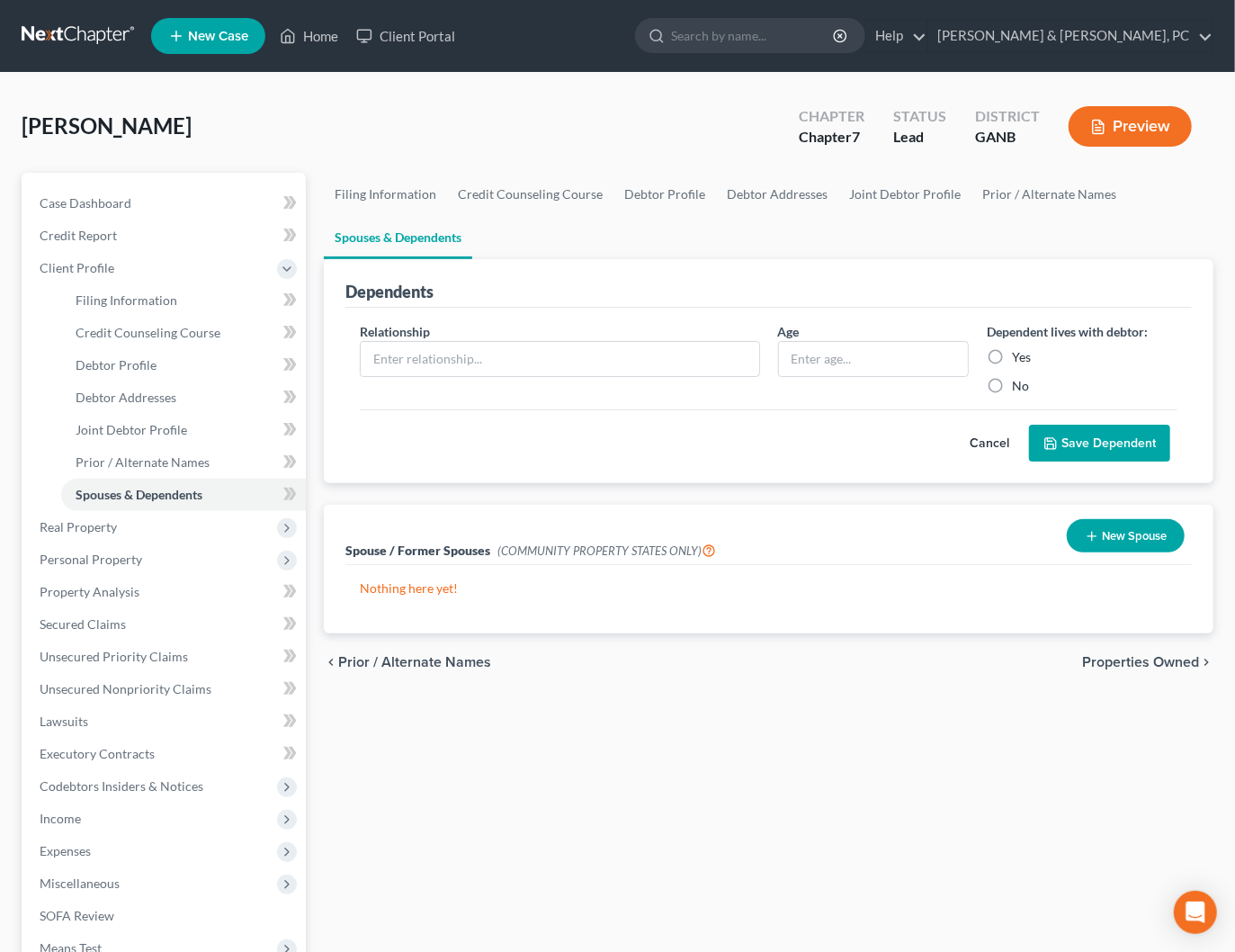
click at [1122, 663] on span "Properties Owned" at bounding box center [1140, 662] width 117 height 15
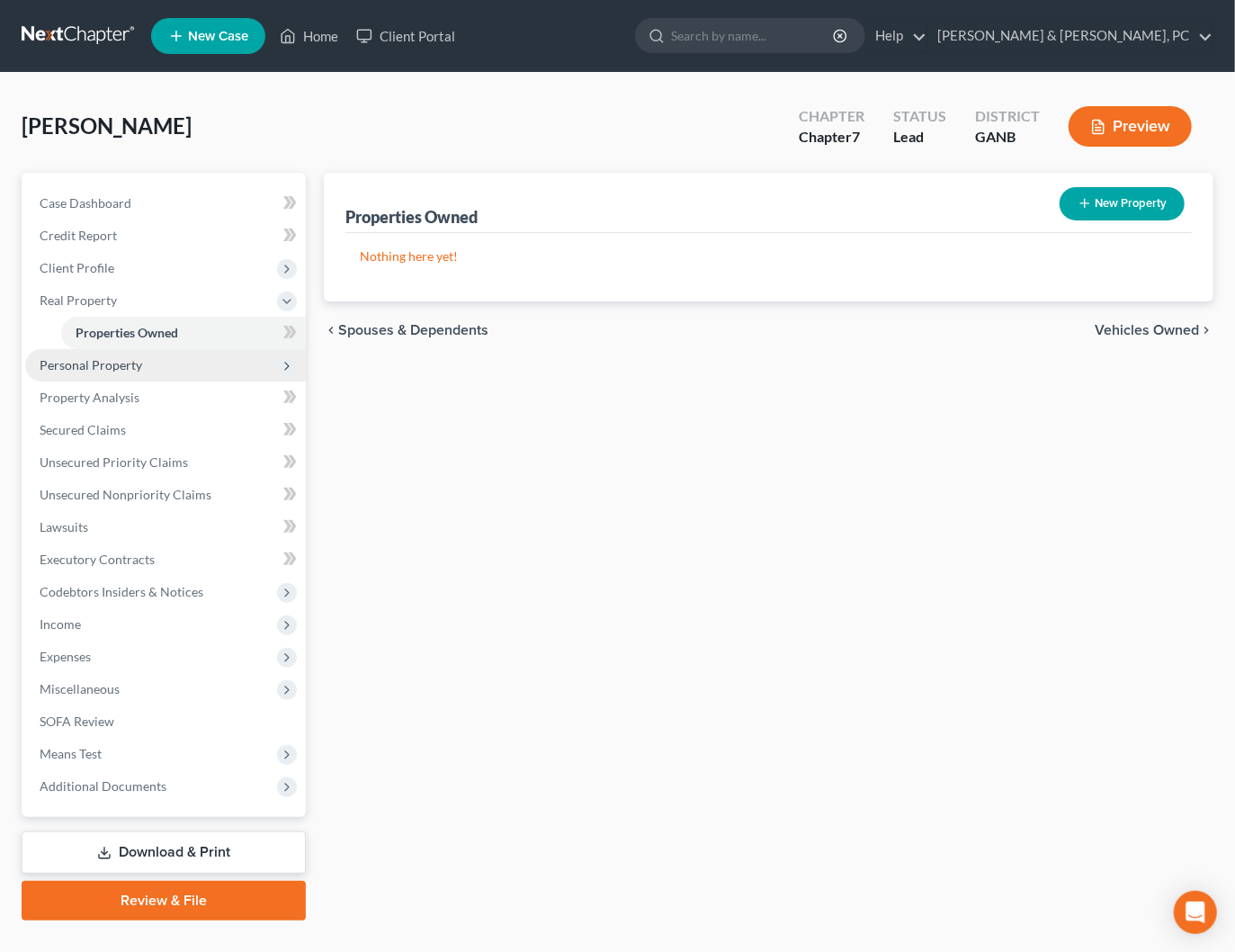
click at [99, 366] on span "Personal Property" at bounding box center [91, 364] width 103 height 15
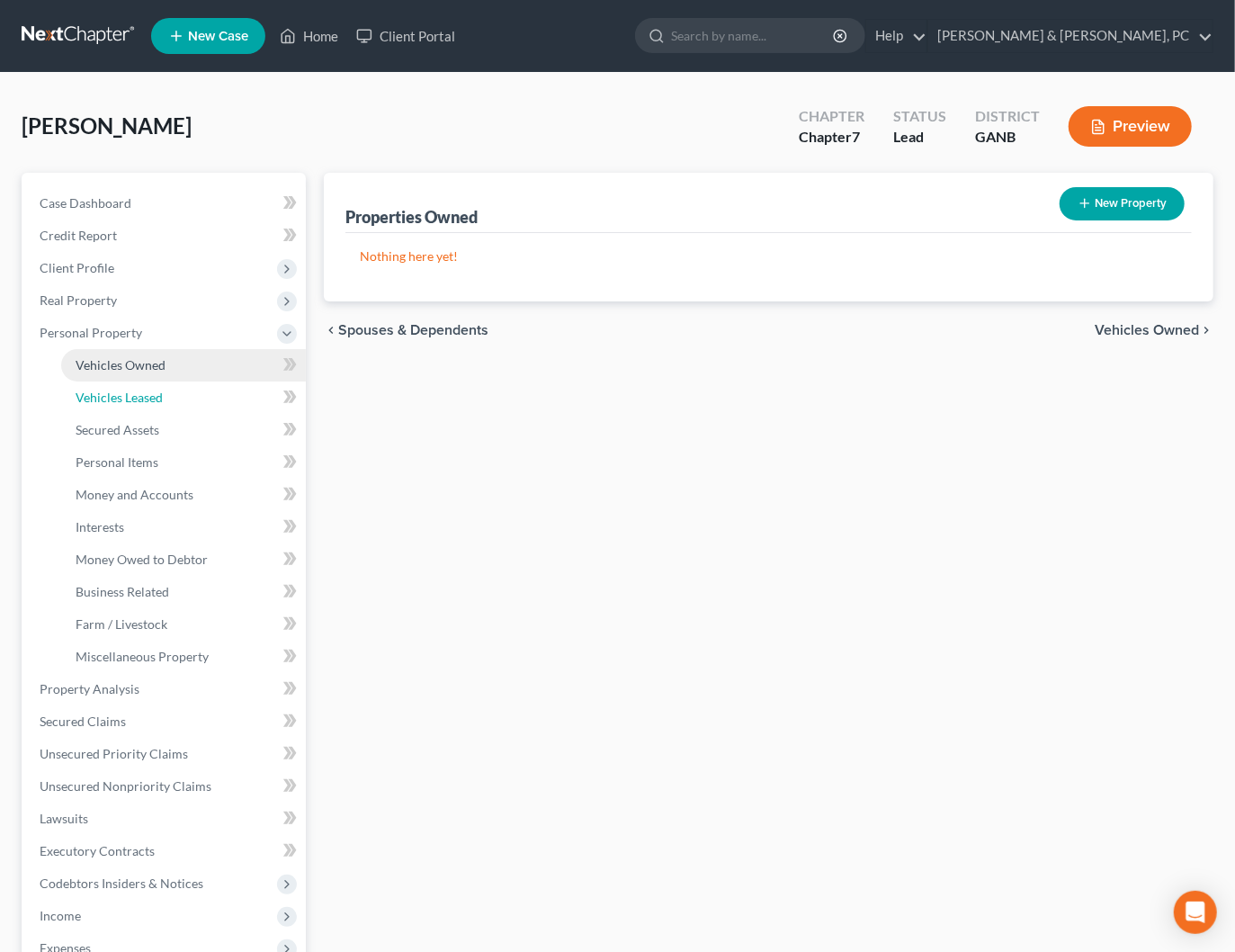
click at [101, 383] on link "Vehicles Leased" at bounding box center [184, 397] width 245 height 32
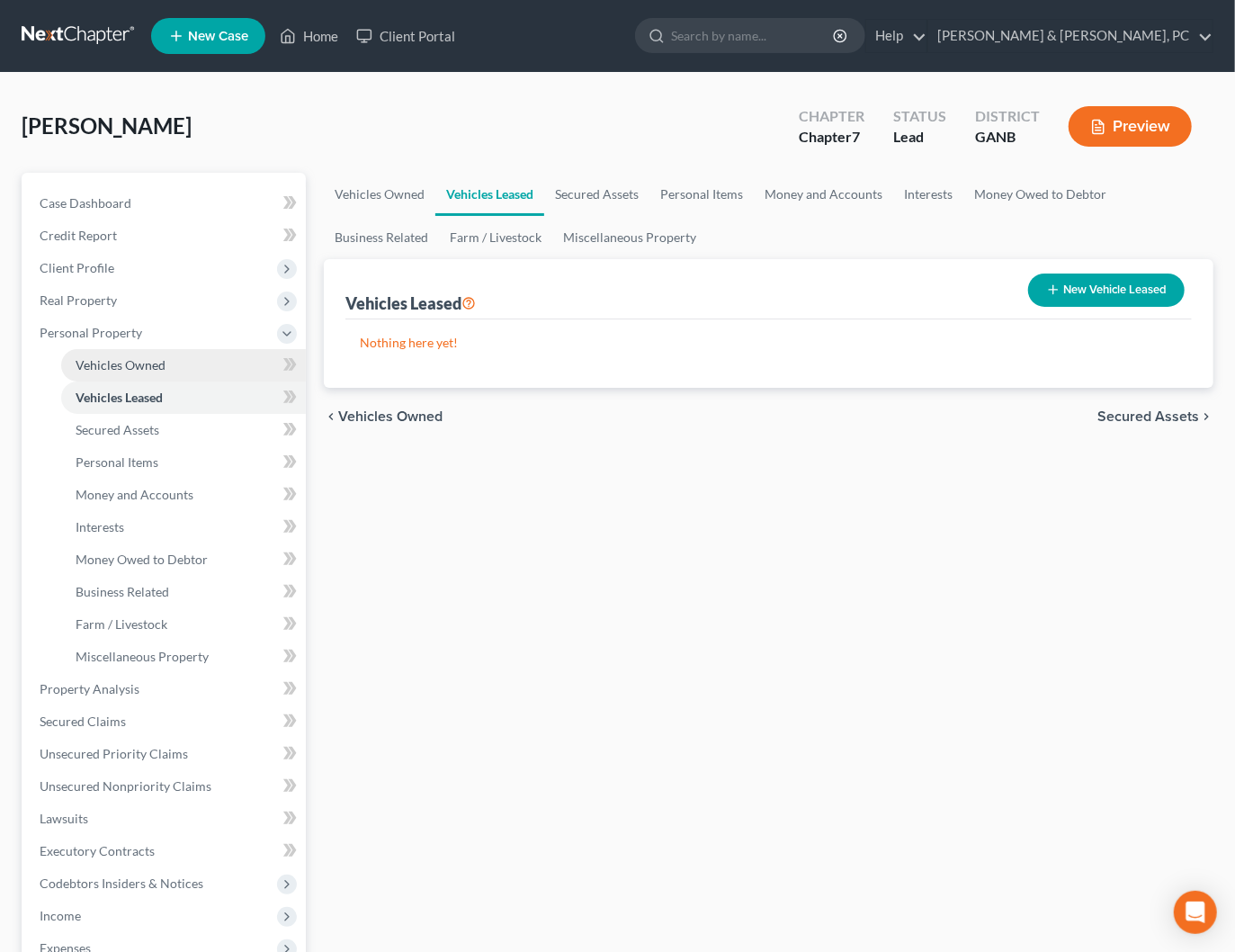
click at [108, 369] on span "Vehicles Owned" at bounding box center [121, 364] width 90 height 15
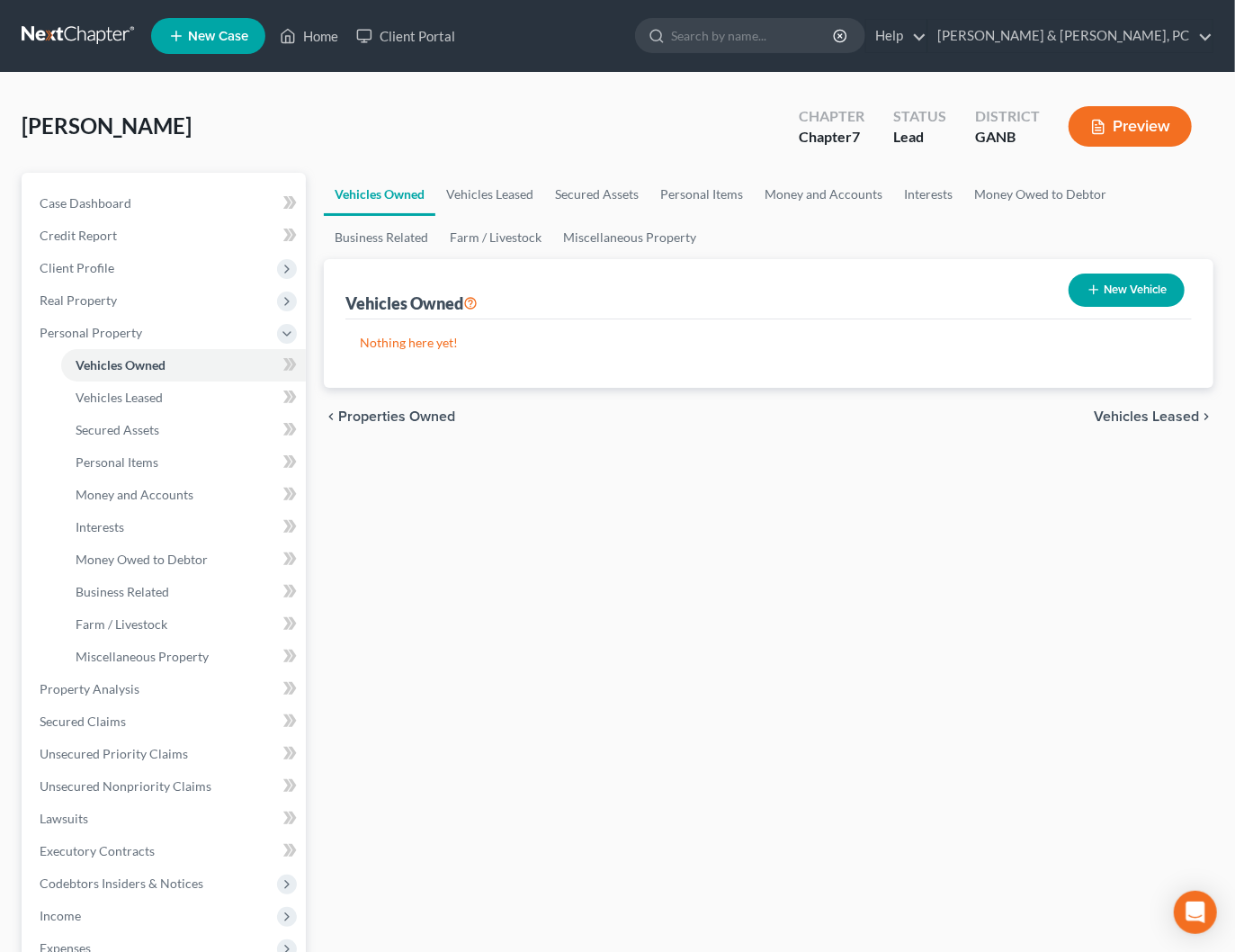
click at [1149, 287] on button "New Vehicle" at bounding box center [1127, 290] width 116 height 33
select select "0"
select select "2"
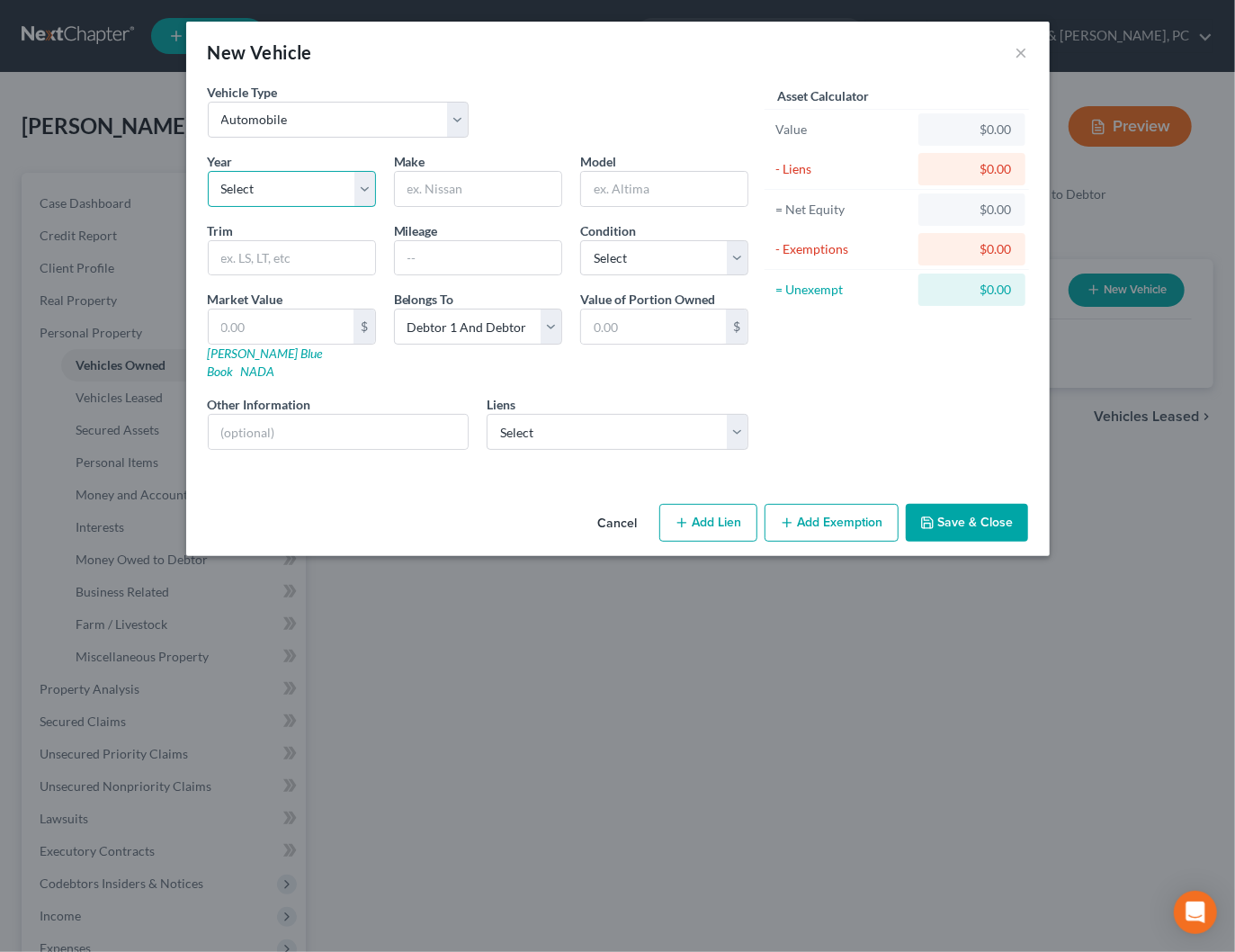
click at [325, 187] on select "Select 2026 2025 2024 2023 2022 2021 2020 2019 2018 2017 2016 2015 2014 2013 20…" at bounding box center [291, 188] width 168 height 36
select select "6"
click at [208, 171] on select "Select 2026 2025 2024 2023 2022 2021 2020 2019 2018 2017 2016 2015 2014 2013 20…" at bounding box center [291, 188] width 168 height 36
click at [468, 180] on input "text" at bounding box center [477, 188] width 166 height 34
type input "Volvo"
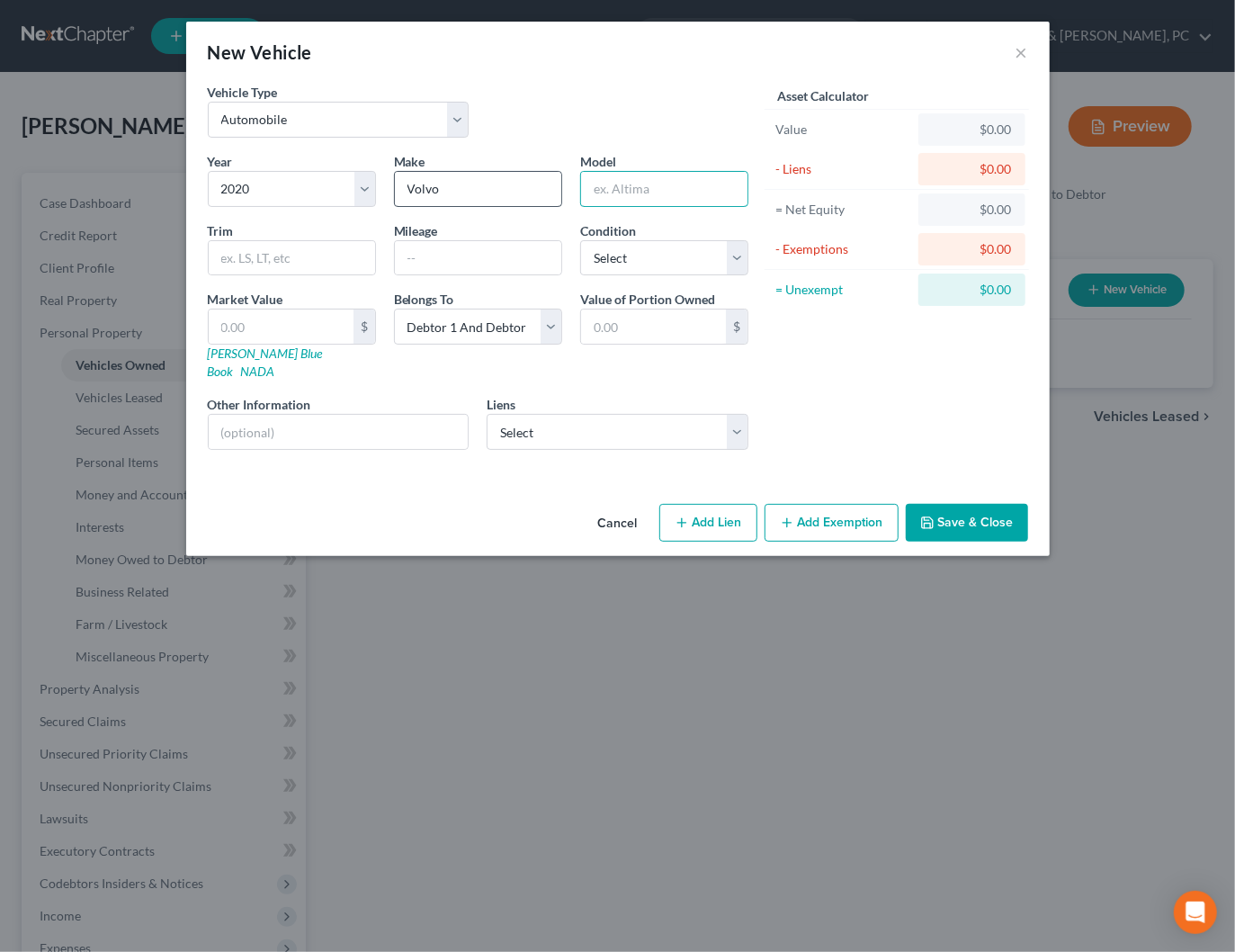
type input "V"
type input "XC40"
type input "70000"
select select "2"
click at [300, 329] on input "text" at bounding box center [281, 326] width 145 height 34
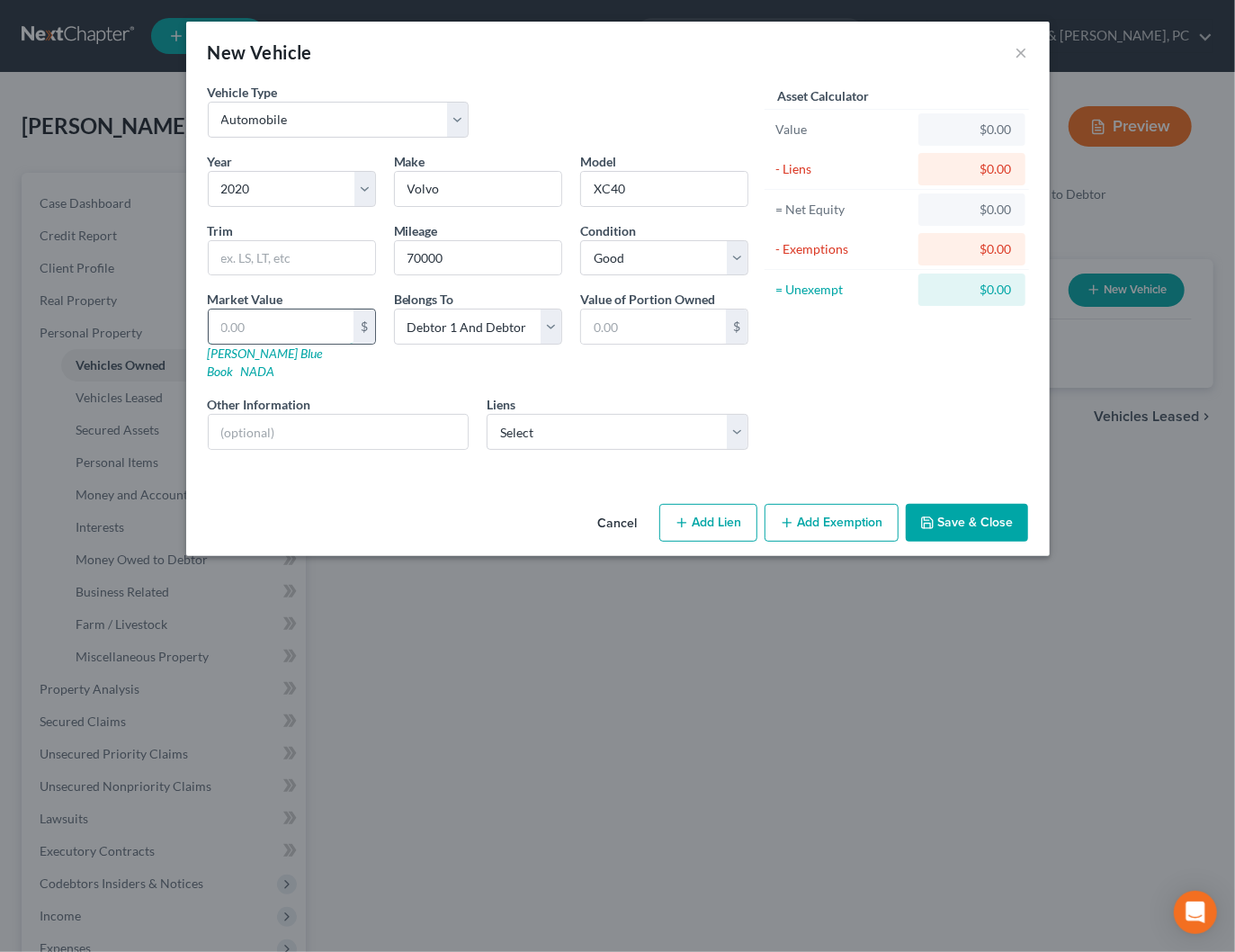
type input "2"
type input "2.00"
type input "24"
type input "24.00"
type input "241"
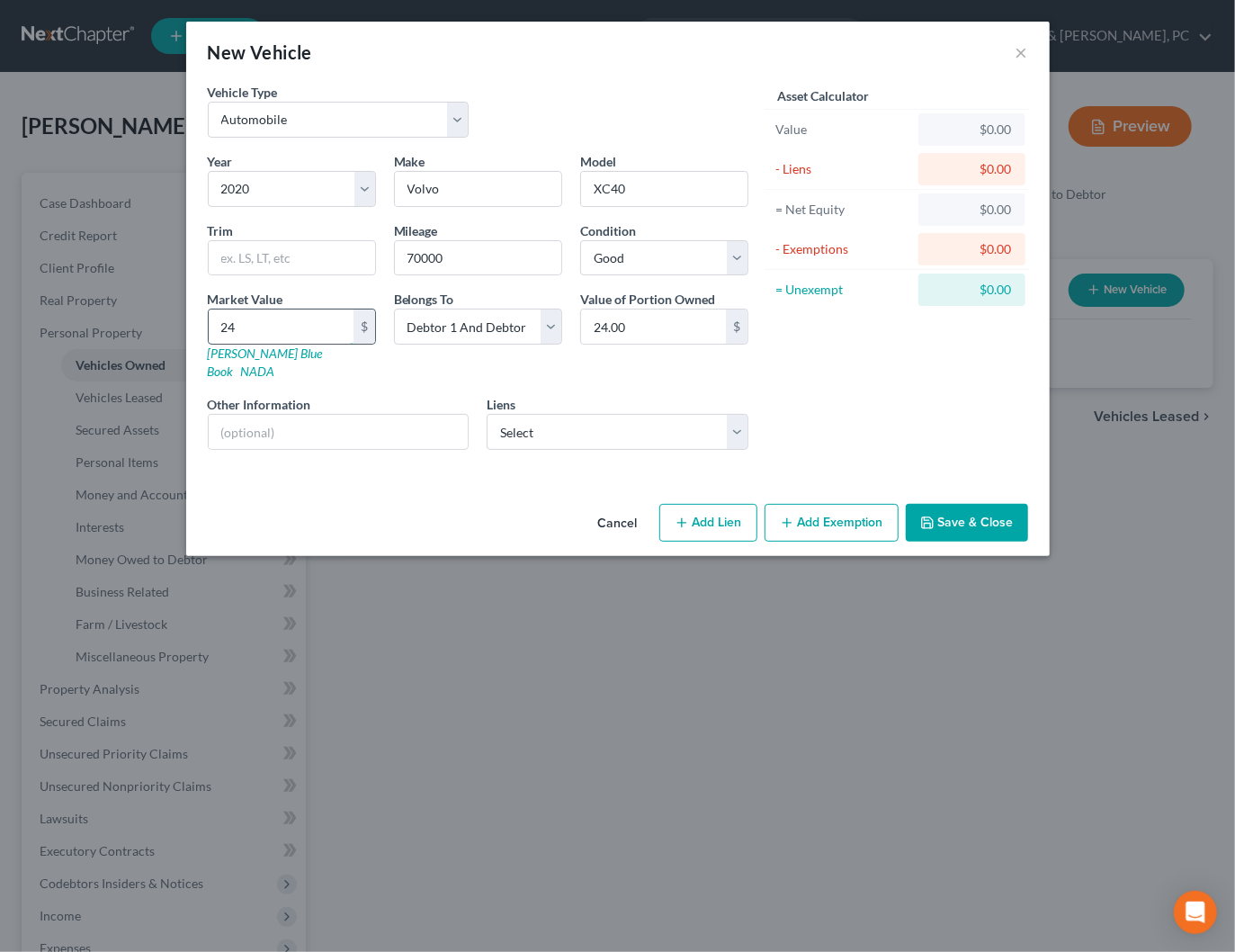
type input "241.00"
type input "2414"
type input "2,414.00"
type input "2,4140"
type input "24,140.00"
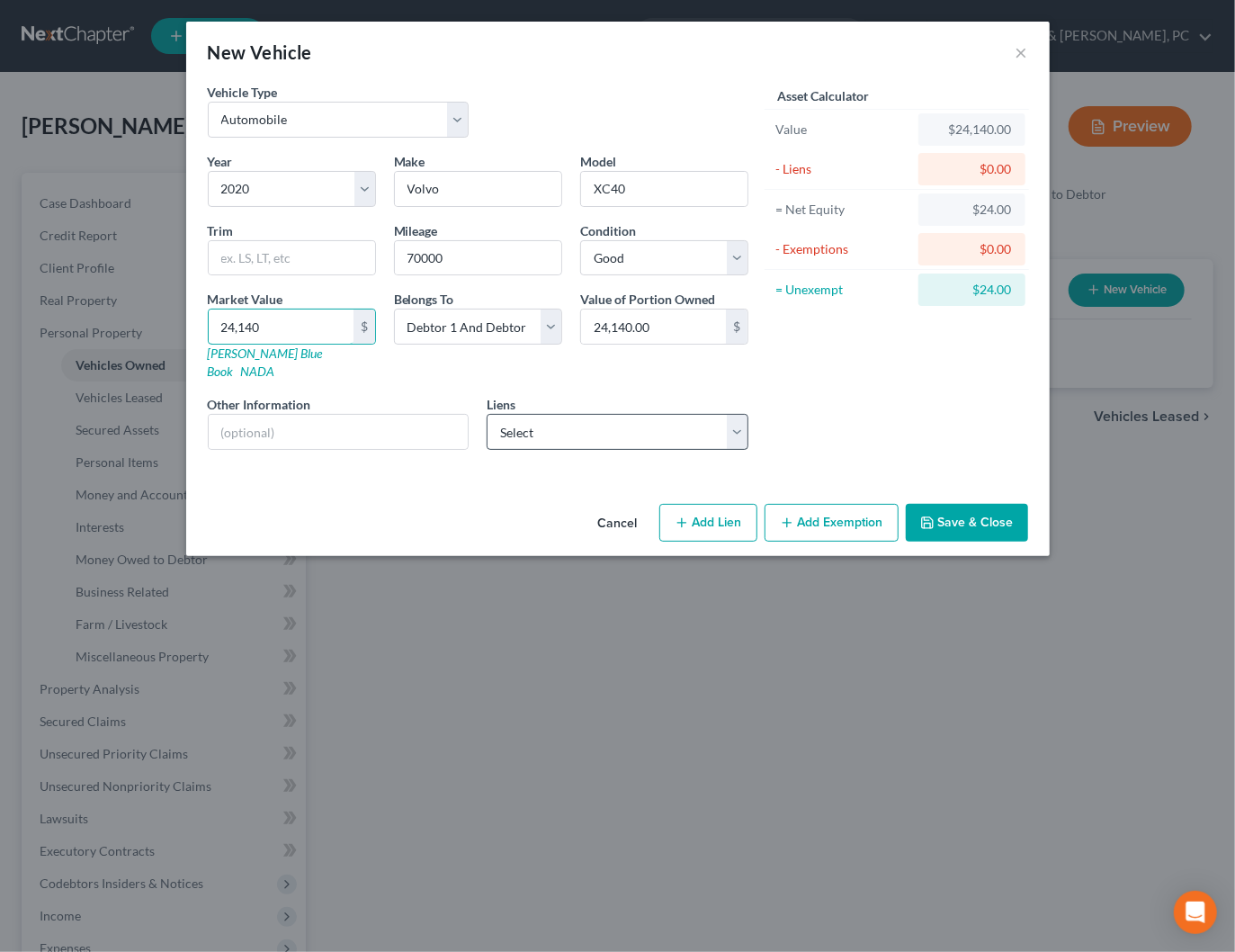
type input "24,140"
click at [560, 413] on select "Select Gf - $32,245.00 Santander Bank - $23,480.00" at bounding box center [618, 431] width 261 height 36
select select "0"
click at [487, 413] on select "Select Gf - $32,245.00 Santander Bank - $23,480.00" at bounding box center [618, 431] width 261 height 36
select select
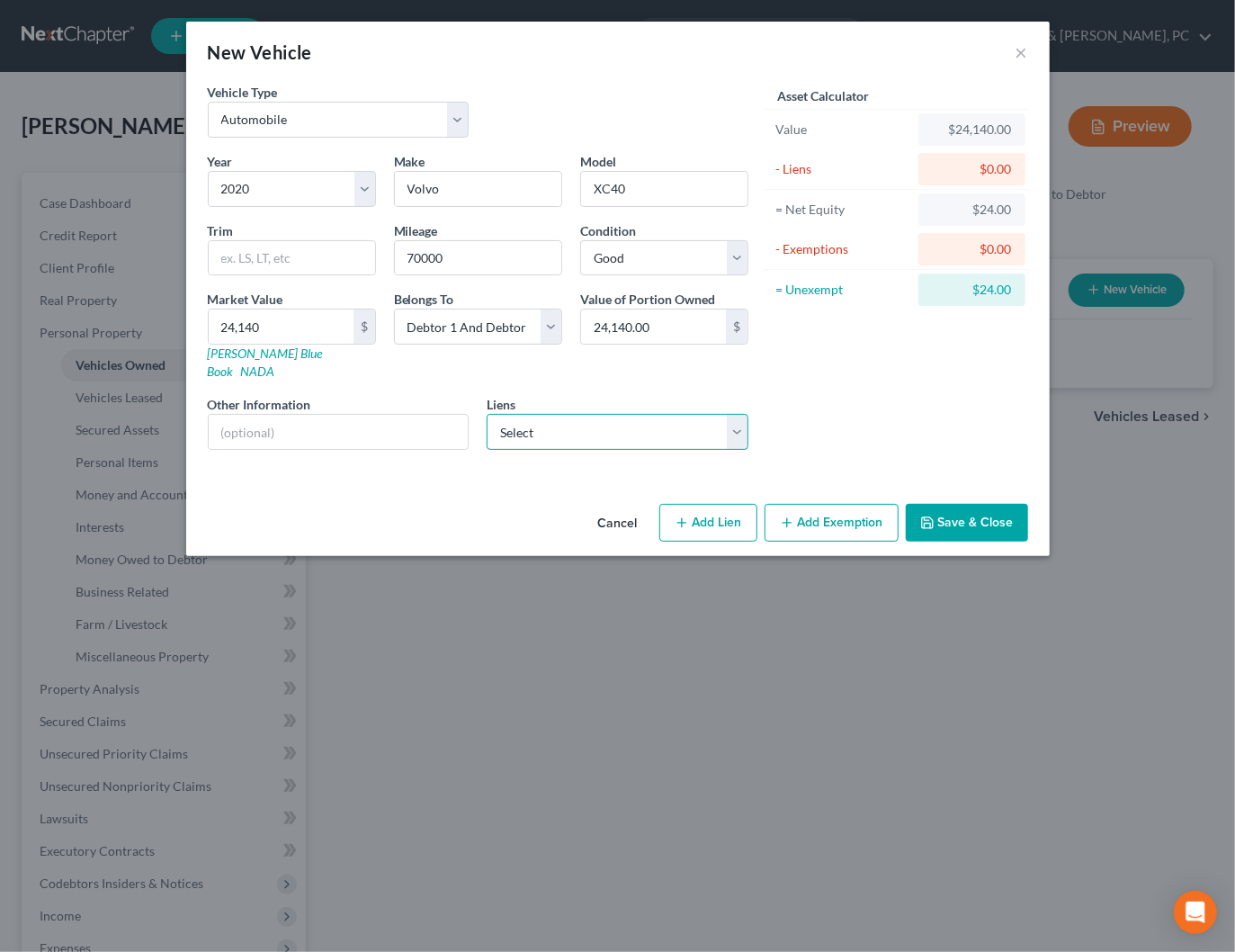
select select "4"
select select "0"
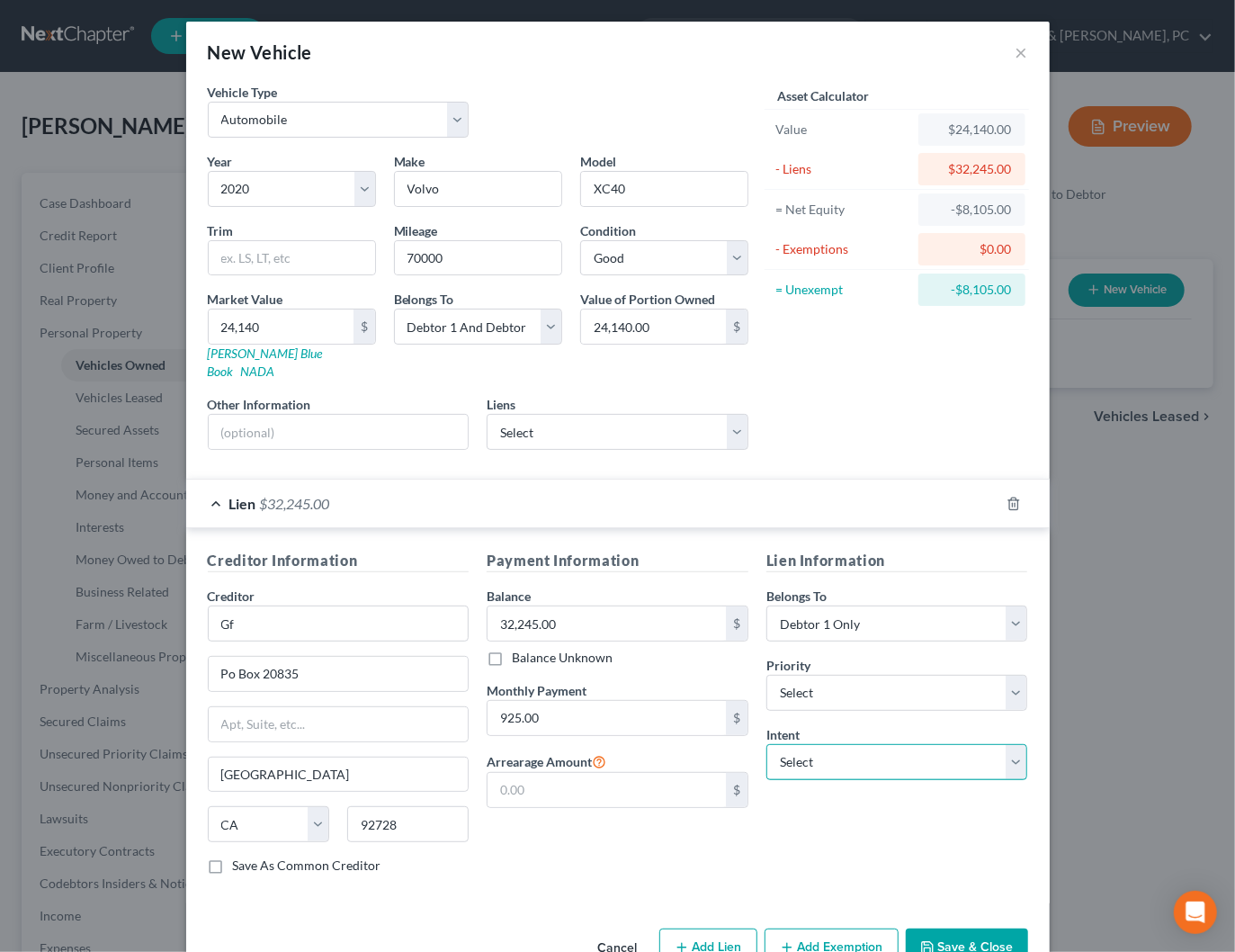
click at [859, 743] on select "Select Surrender Redeem Reaffirm Avoid Other" at bounding box center [898, 761] width 261 height 36
select select "2"
click at [767, 743] on select "Select Surrender Redeem Reaffirm Avoid Other" at bounding box center [898, 761] width 261 height 36
click at [738, 482] on div "Lien $32,245.00" at bounding box center [592, 502] width 813 height 47
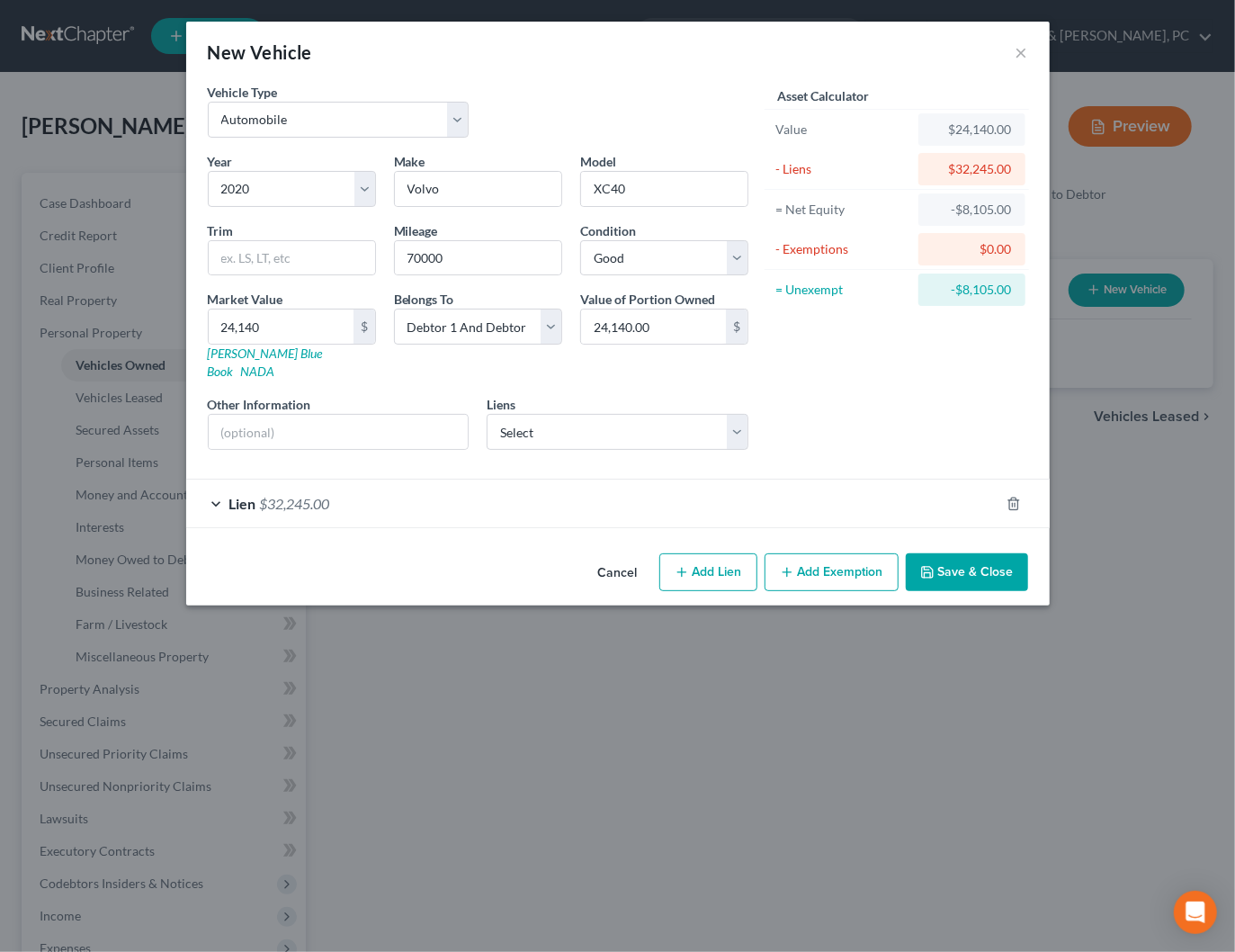
click at [822, 553] on button "Add Exemption" at bounding box center [832, 572] width 134 height 38
select select "2"
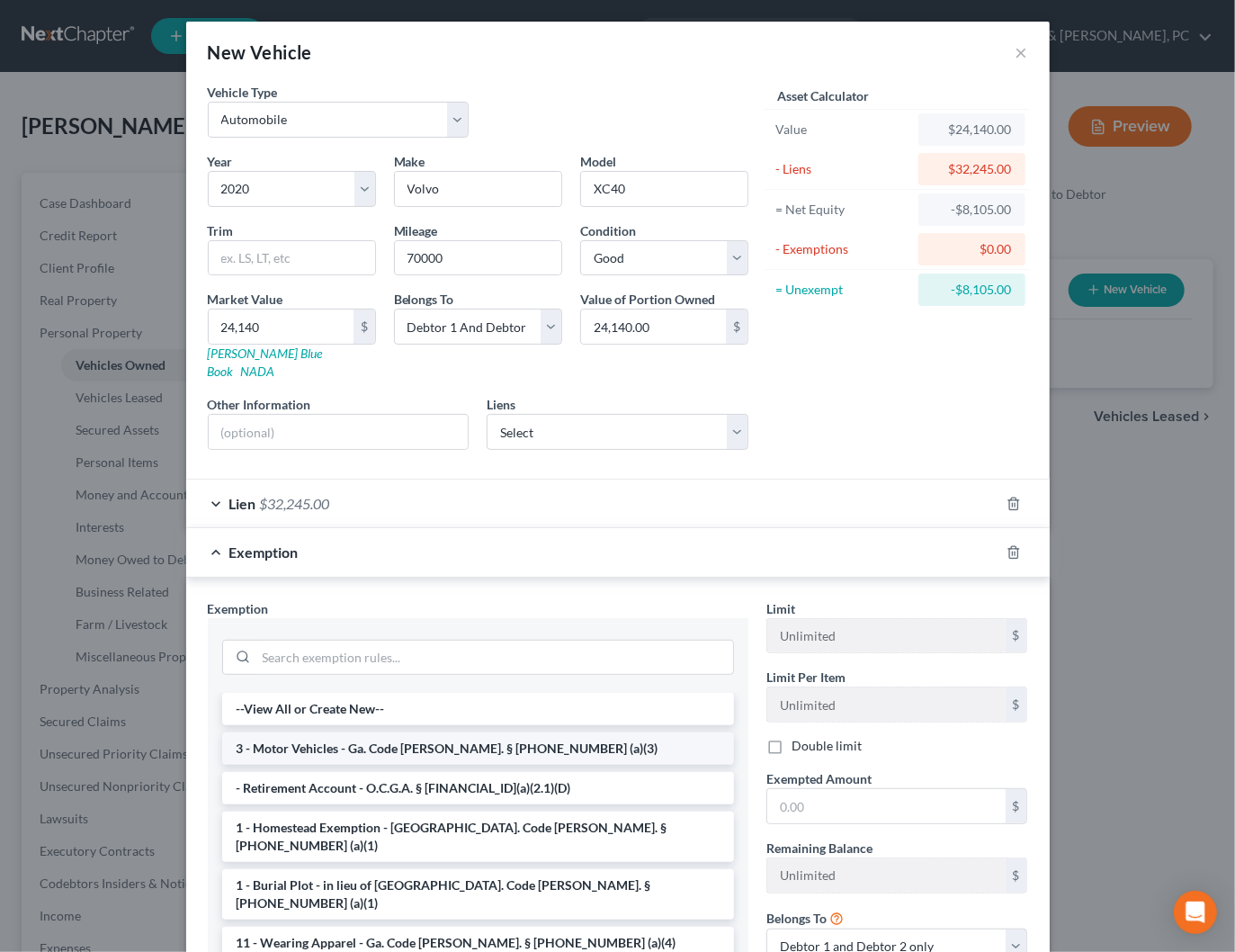
click at [332, 732] on li "3 - Motor Vehicles - Ga. Code Ann. § 44-13-100 (a)(3)" at bounding box center [478, 748] width 512 height 32
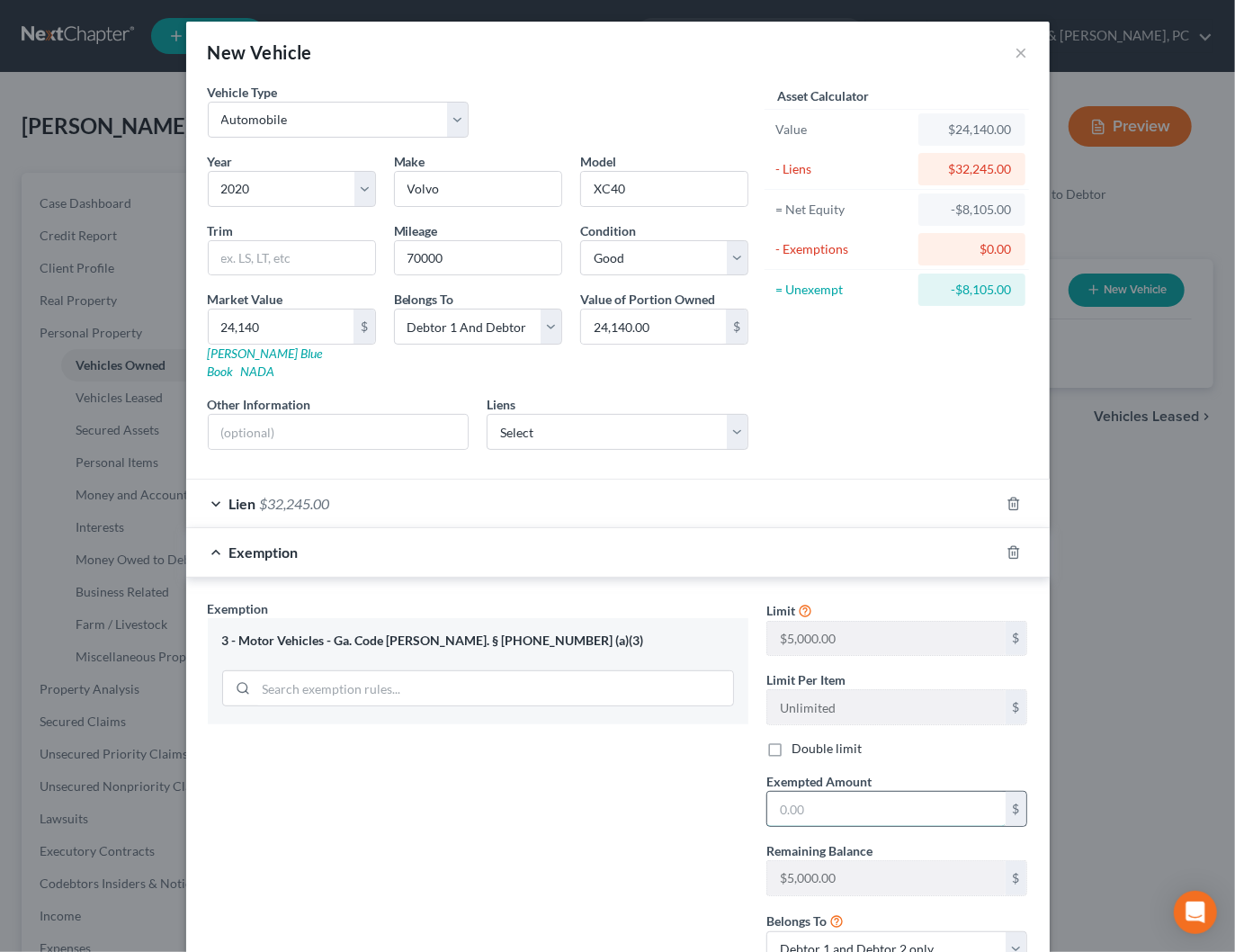
click at [816, 792] on input "text" at bounding box center [886, 808] width 238 height 34
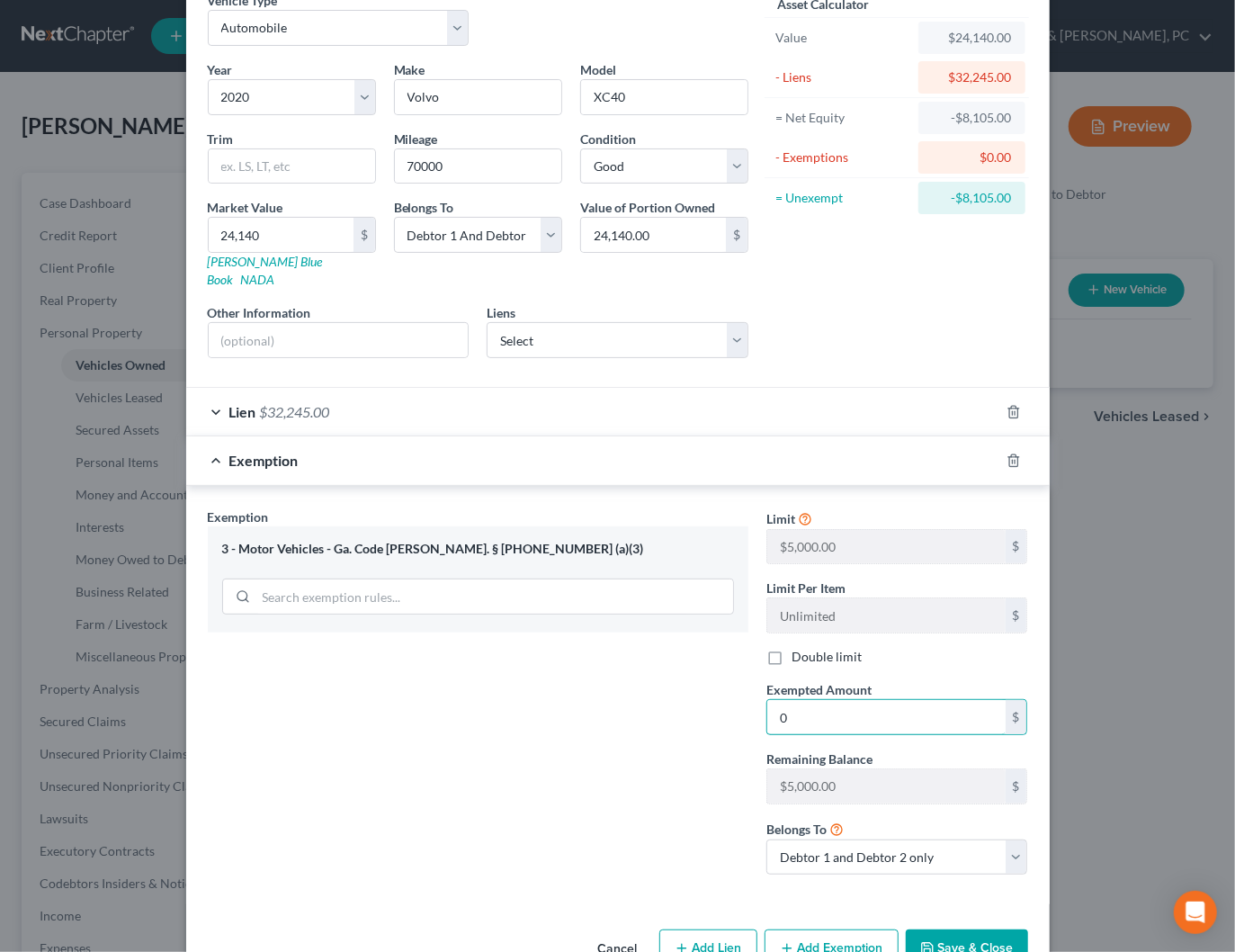
scroll to position [115, 0]
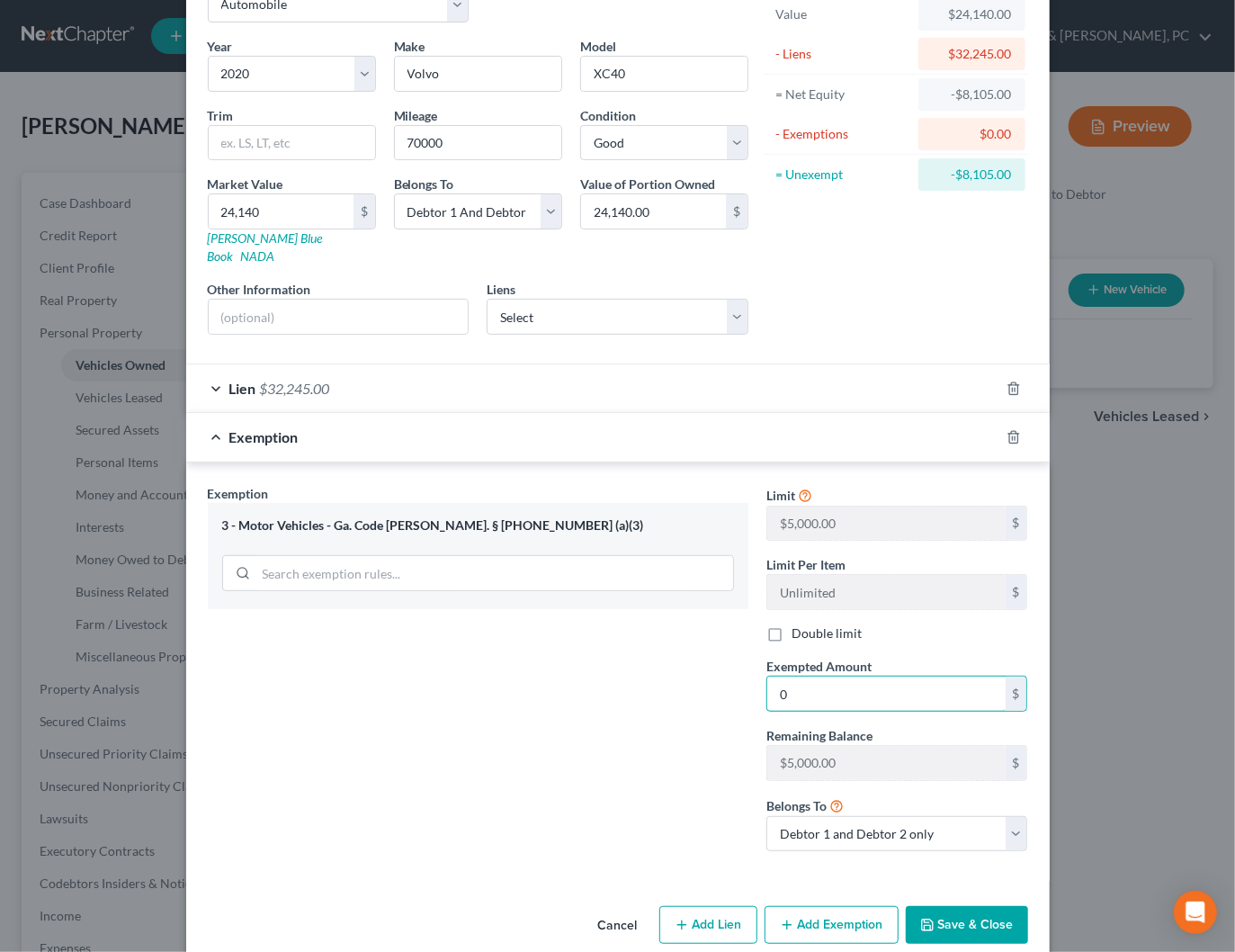
type input "0"
click at [956, 906] on button "Save & Close" at bounding box center [967, 924] width 122 height 38
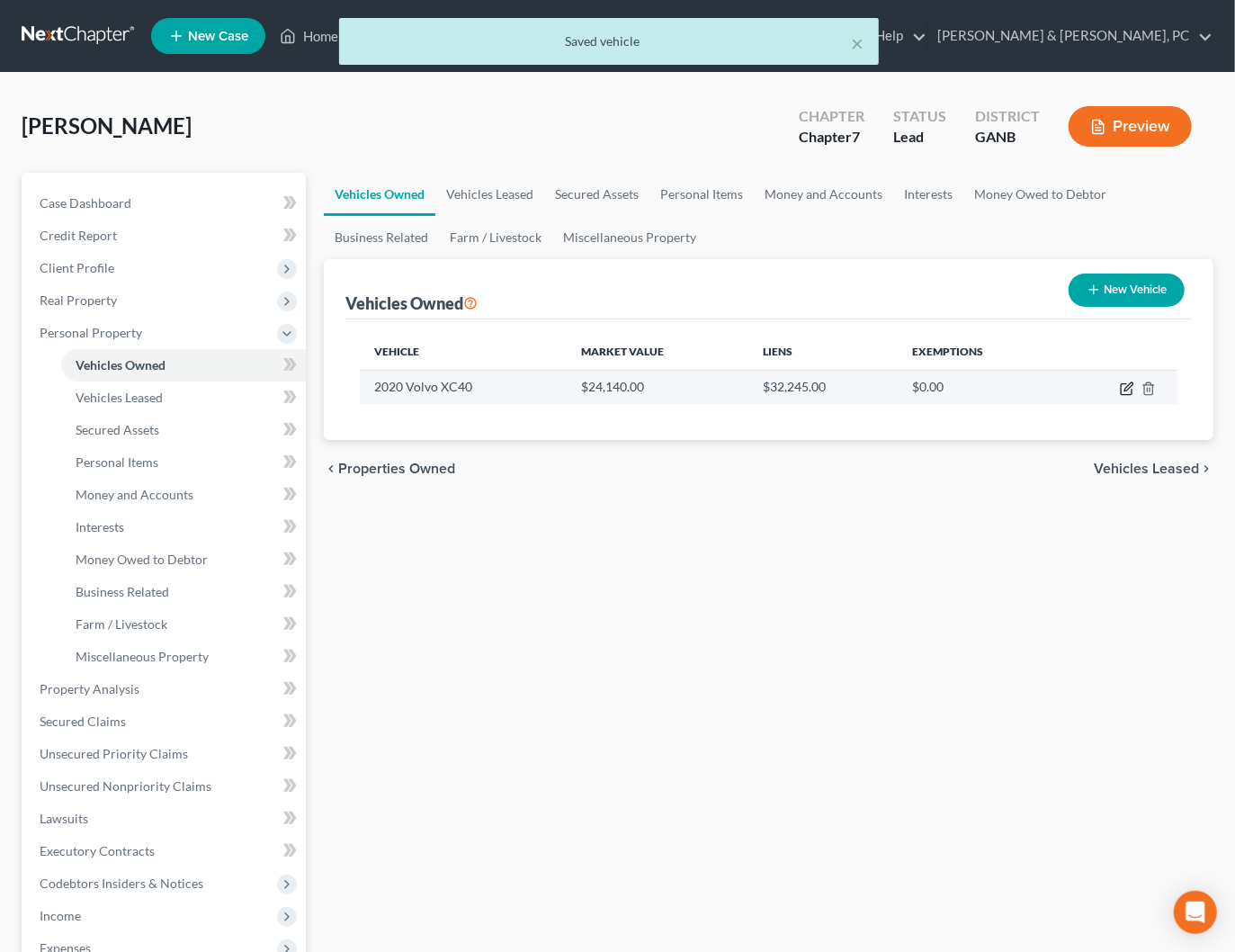
click at [1130, 387] on icon "button" at bounding box center [1127, 388] width 15 height 15
select select "0"
select select "6"
select select "2"
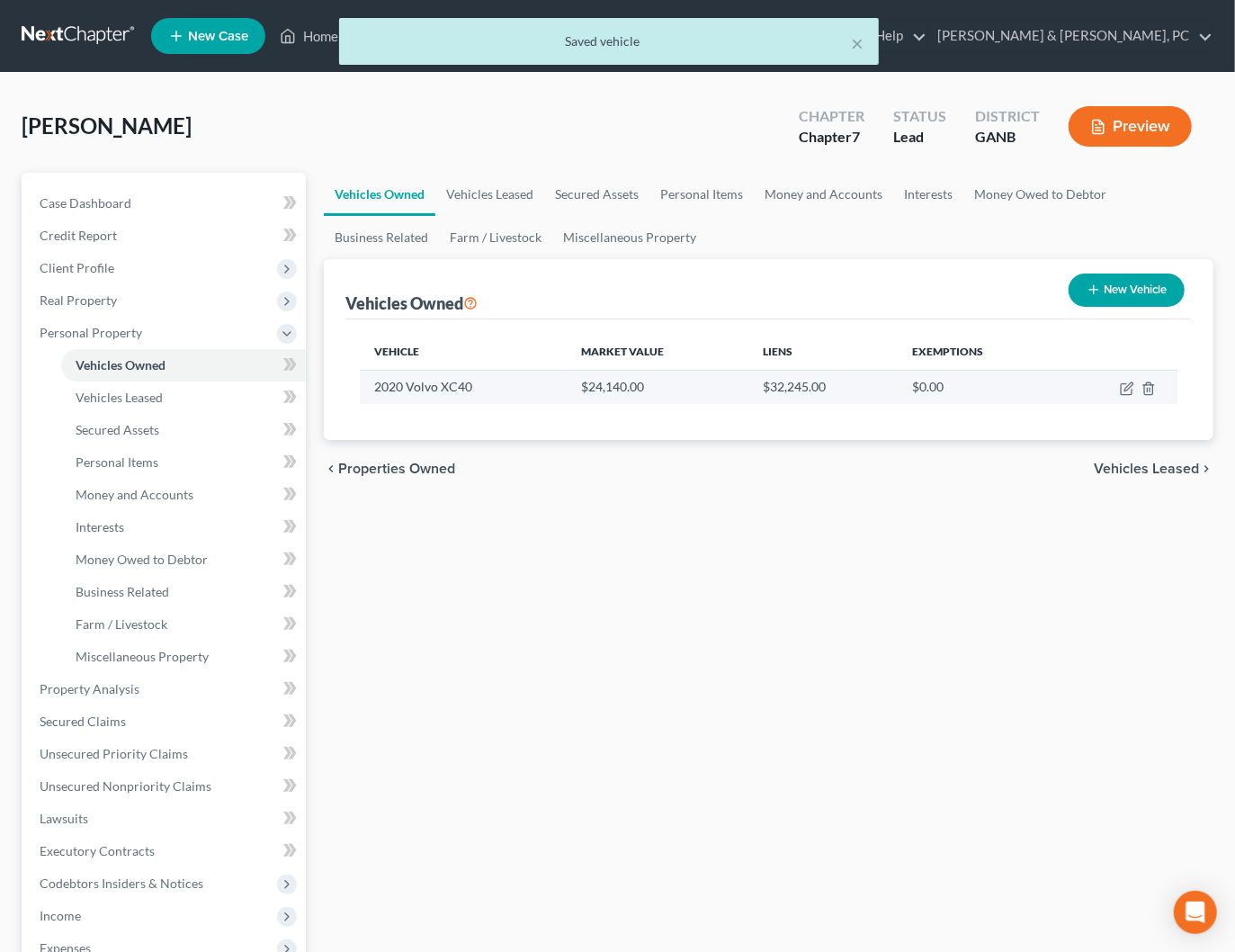
select select "4"
select select "0"
select select "2"
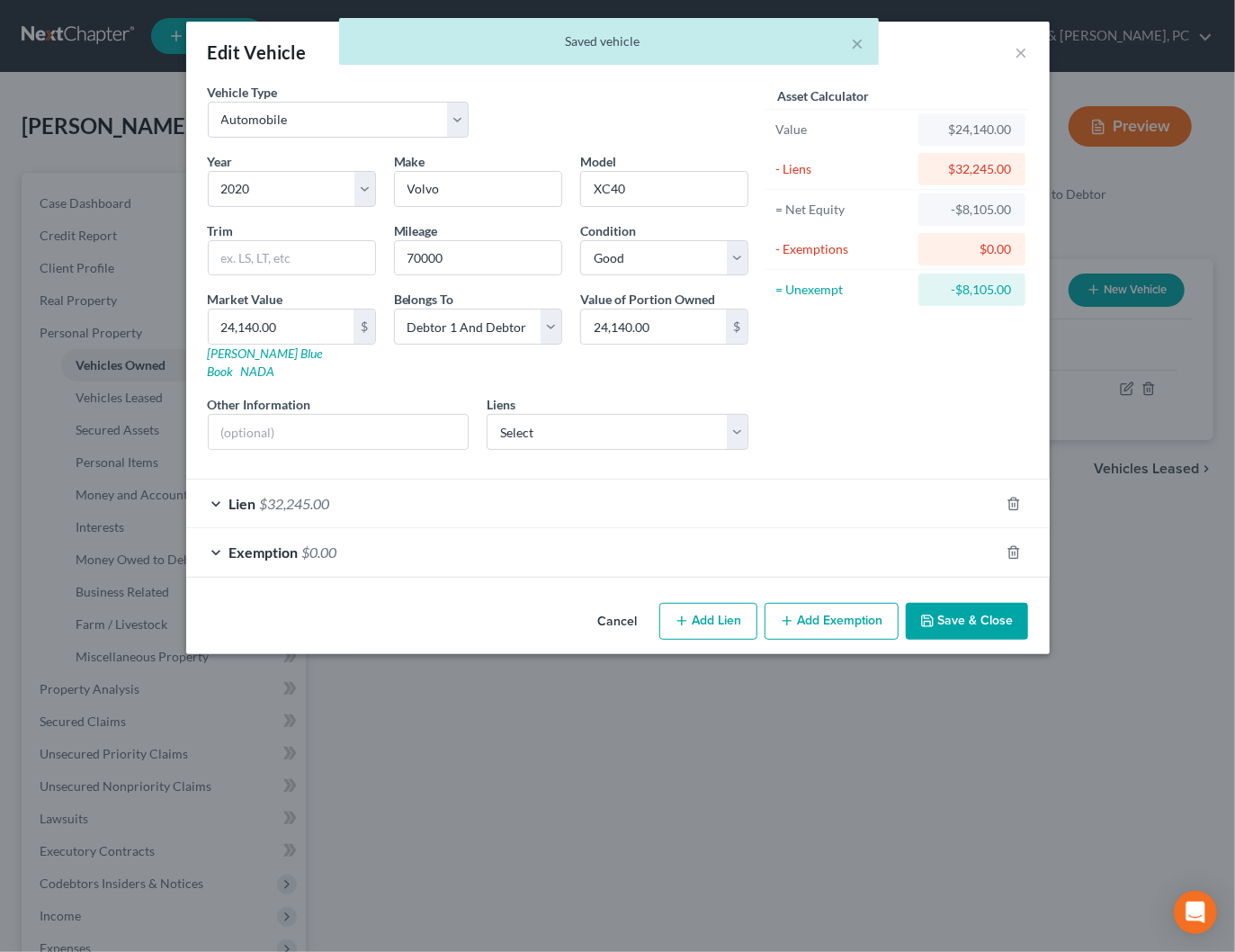
click at [562, 486] on div "Lien $32,245.00" at bounding box center [592, 502] width 813 height 47
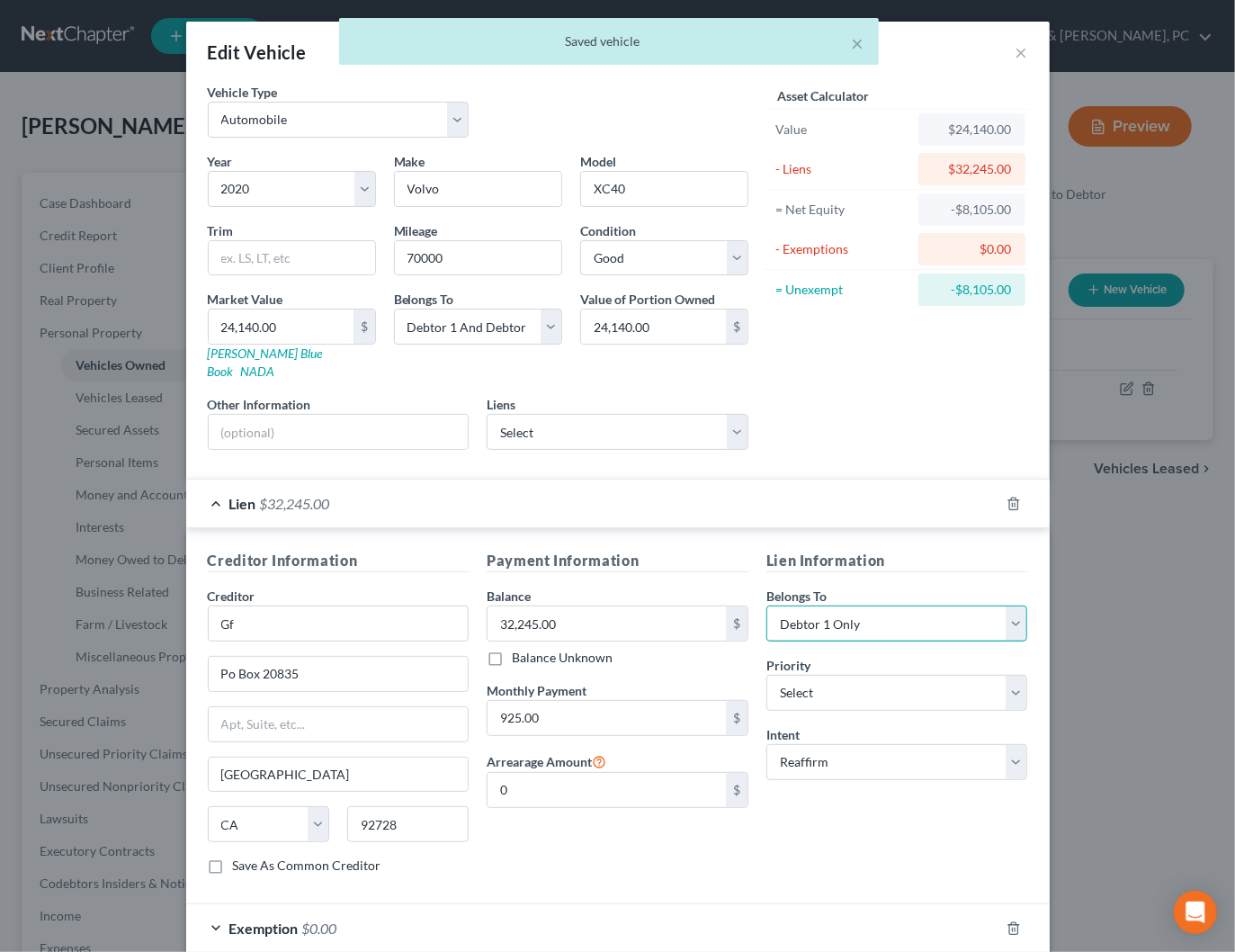
click at [886, 605] on select "Select Debtor 1 Only Debtor 2 Only Debtor 1 And Debtor 2 Only At Least One Of T…" at bounding box center [898, 623] width 261 height 36
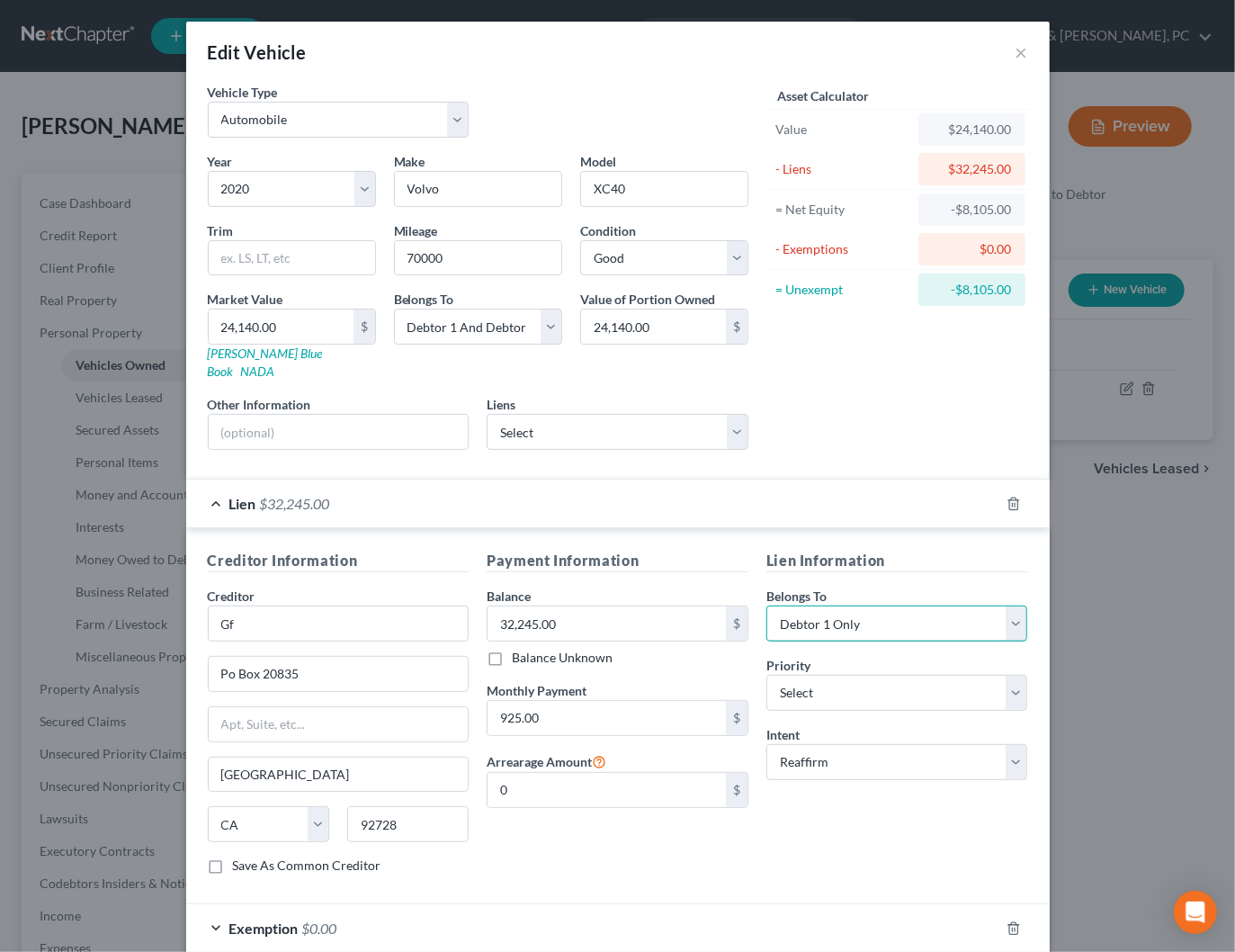
select select "1"
click at [767, 605] on select "Select Debtor 1 Only Debtor 2 Only Debtor 1 And Debtor 2 Only At Least One Of T…" at bounding box center [898, 623] width 261 height 36
click at [782, 483] on div "Lien $32,245.00" at bounding box center [592, 502] width 813 height 47
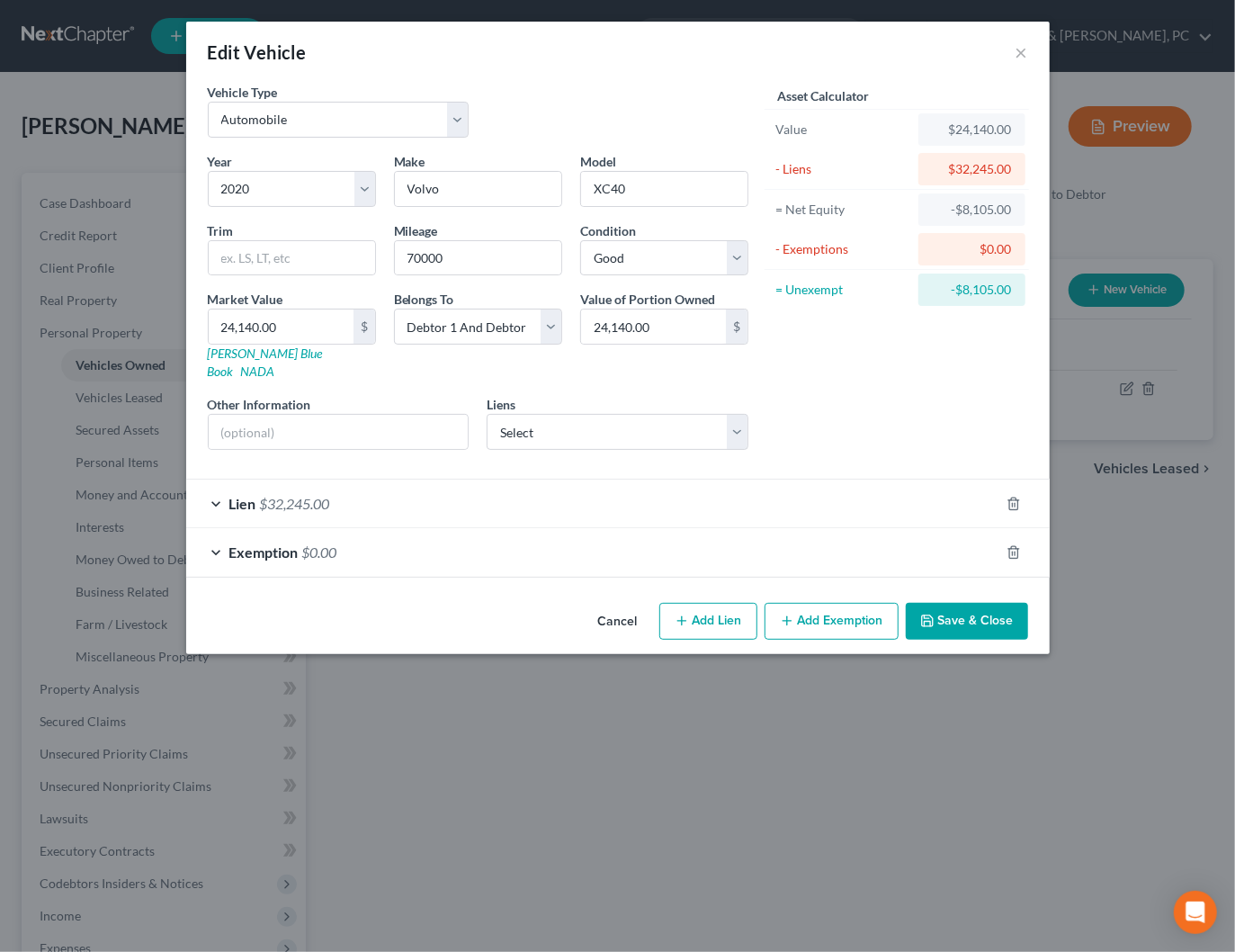
click at [834, 533] on div "Exemption $0.00" at bounding box center [592, 552] width 813 height 47
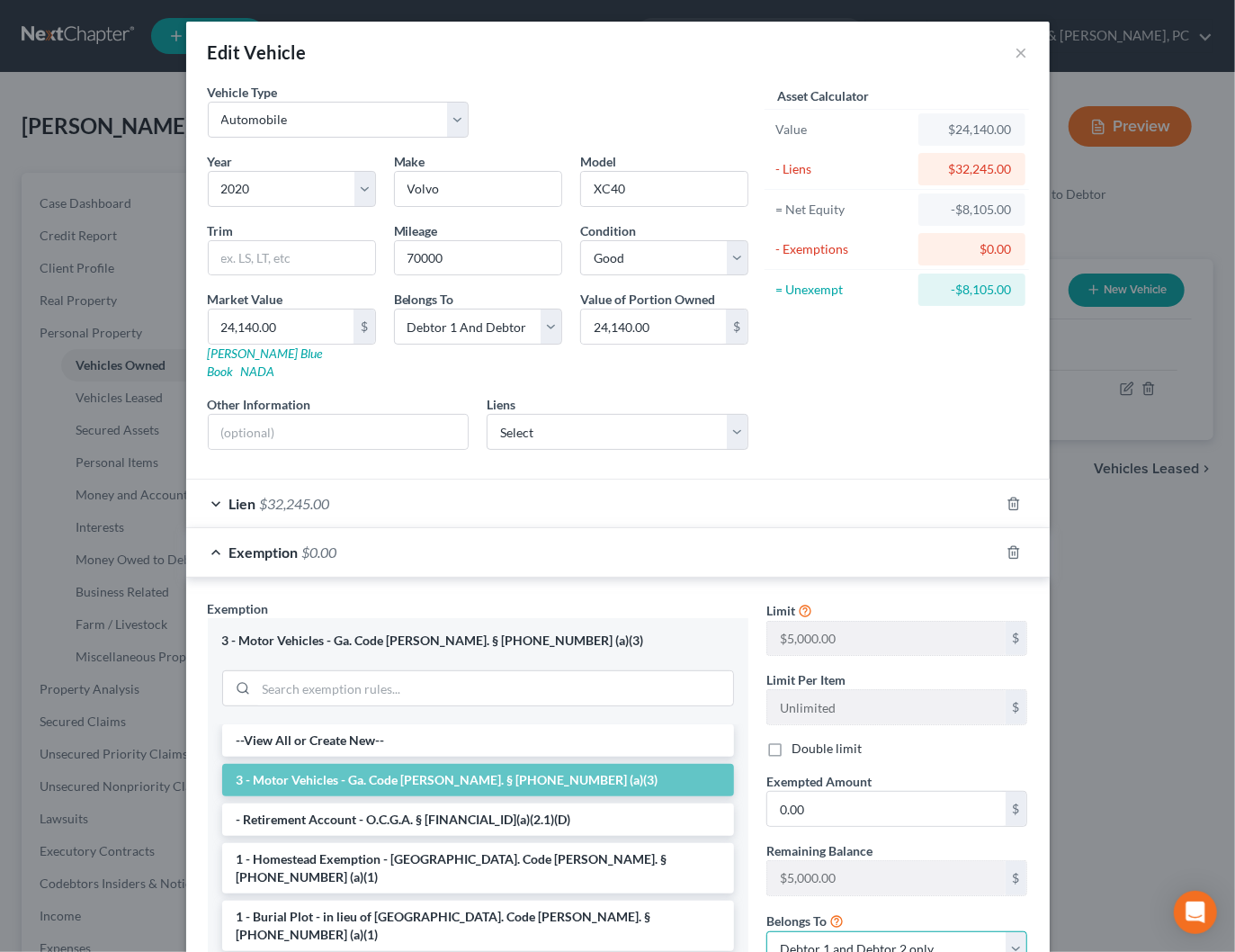
click at [895, 931] on select "Debtor 1 only Debtor 2 only Debtor 1 and Debtor 2 only" at bounding box center [898, 948] width 261 height 36
select select "1"
click at [767, 931] on select "Debtor 1 only Debtor 2 only Debtor 1 and Debtor 2 only" at bounding box center [898, 948] width 261 height 36
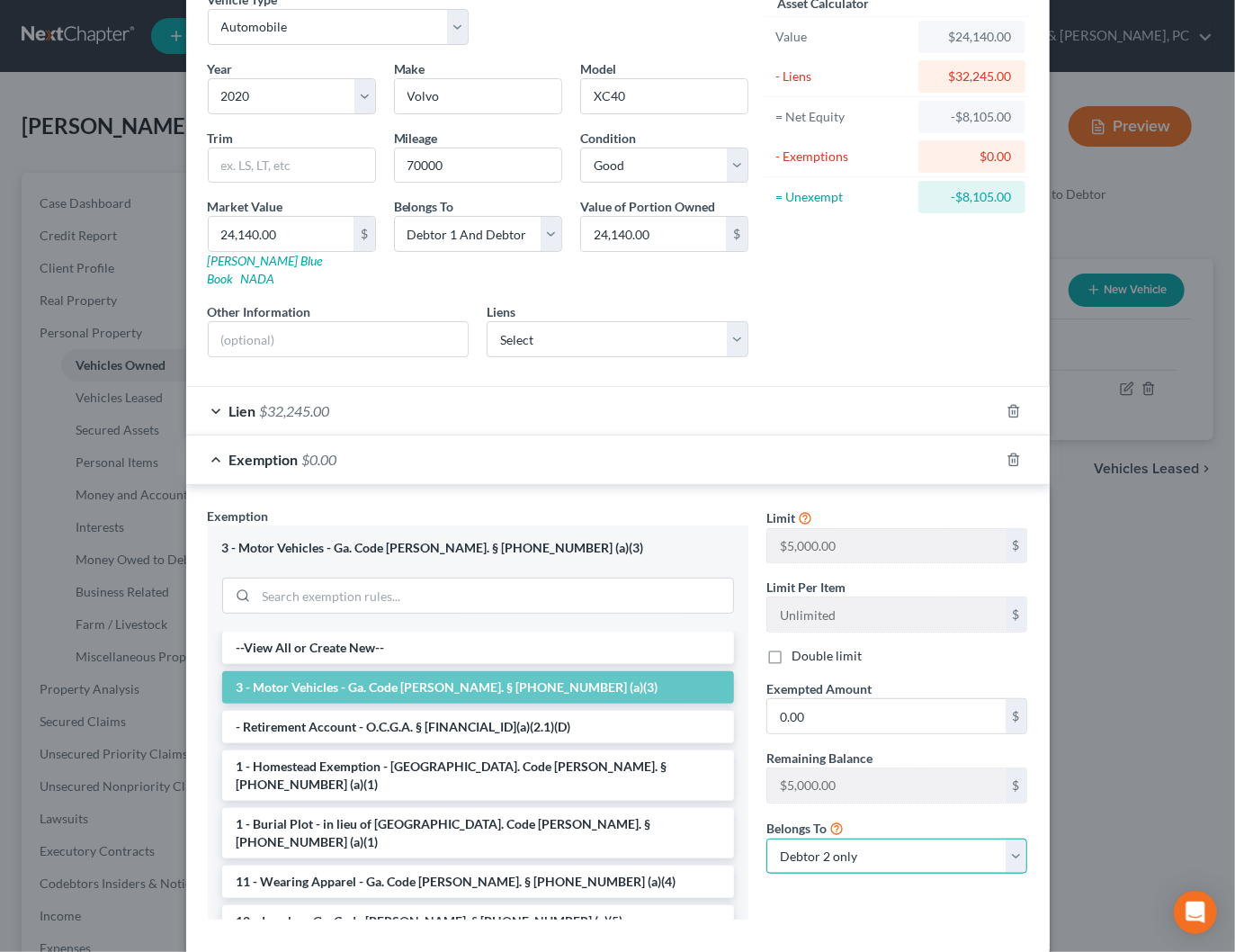
scroll to position [165, 0]
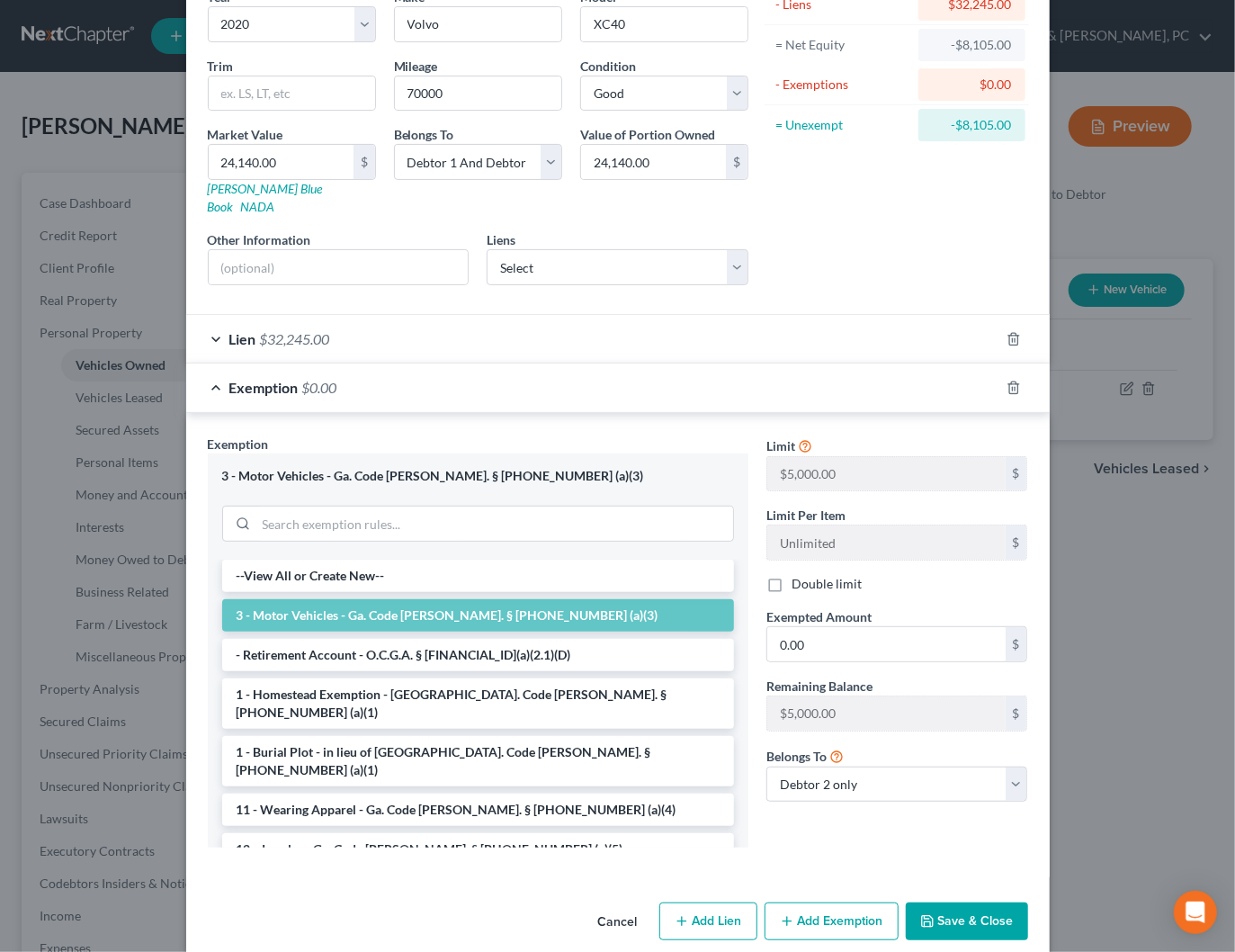
click at [961, 902] on button "Save & Close" at bounding box center [967, 920] width 122 height 38
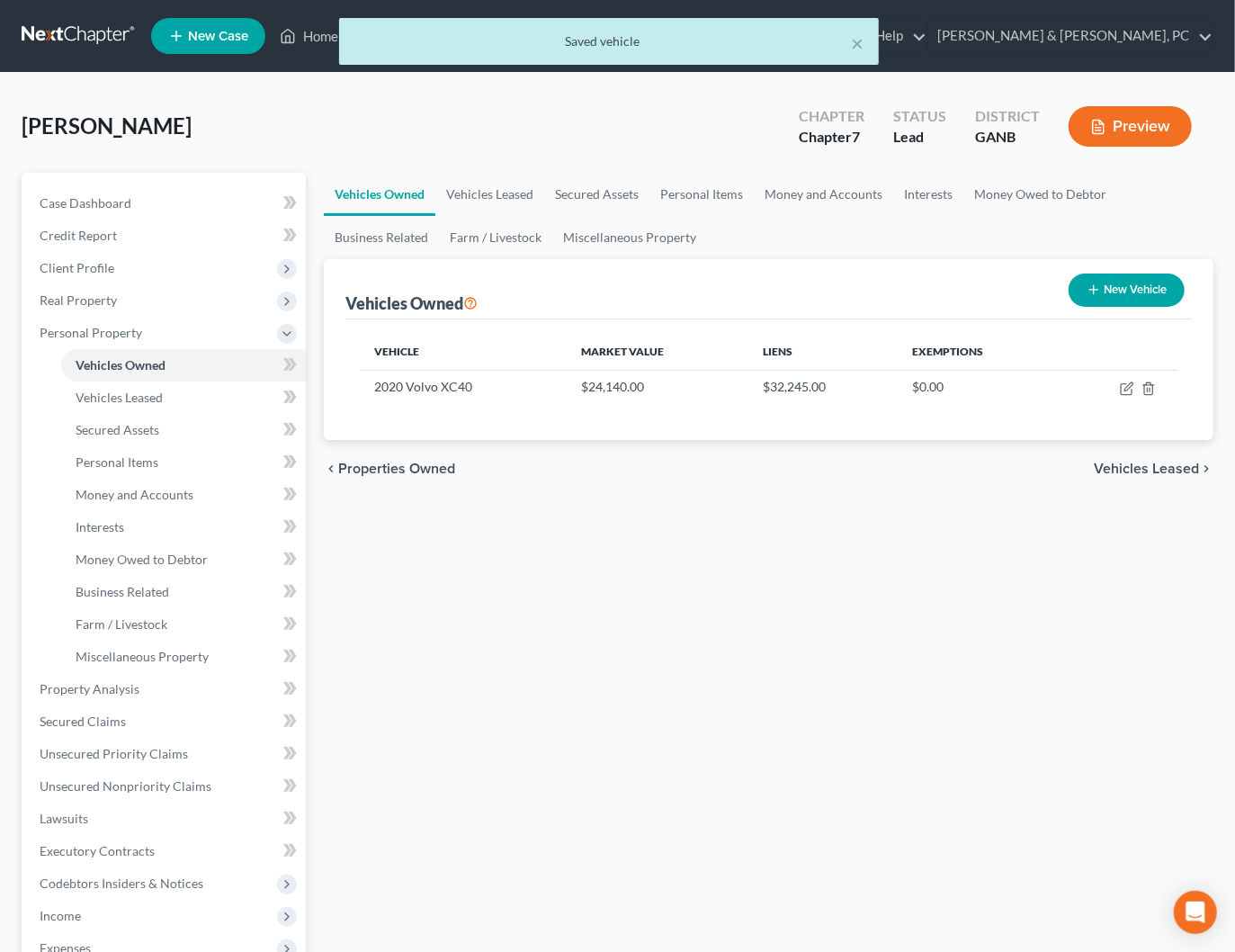
click at [1085, 299] on button "New Vehicle" at bounding box center [1127, 290] width 116 height 33
select select "0"
select select "2"
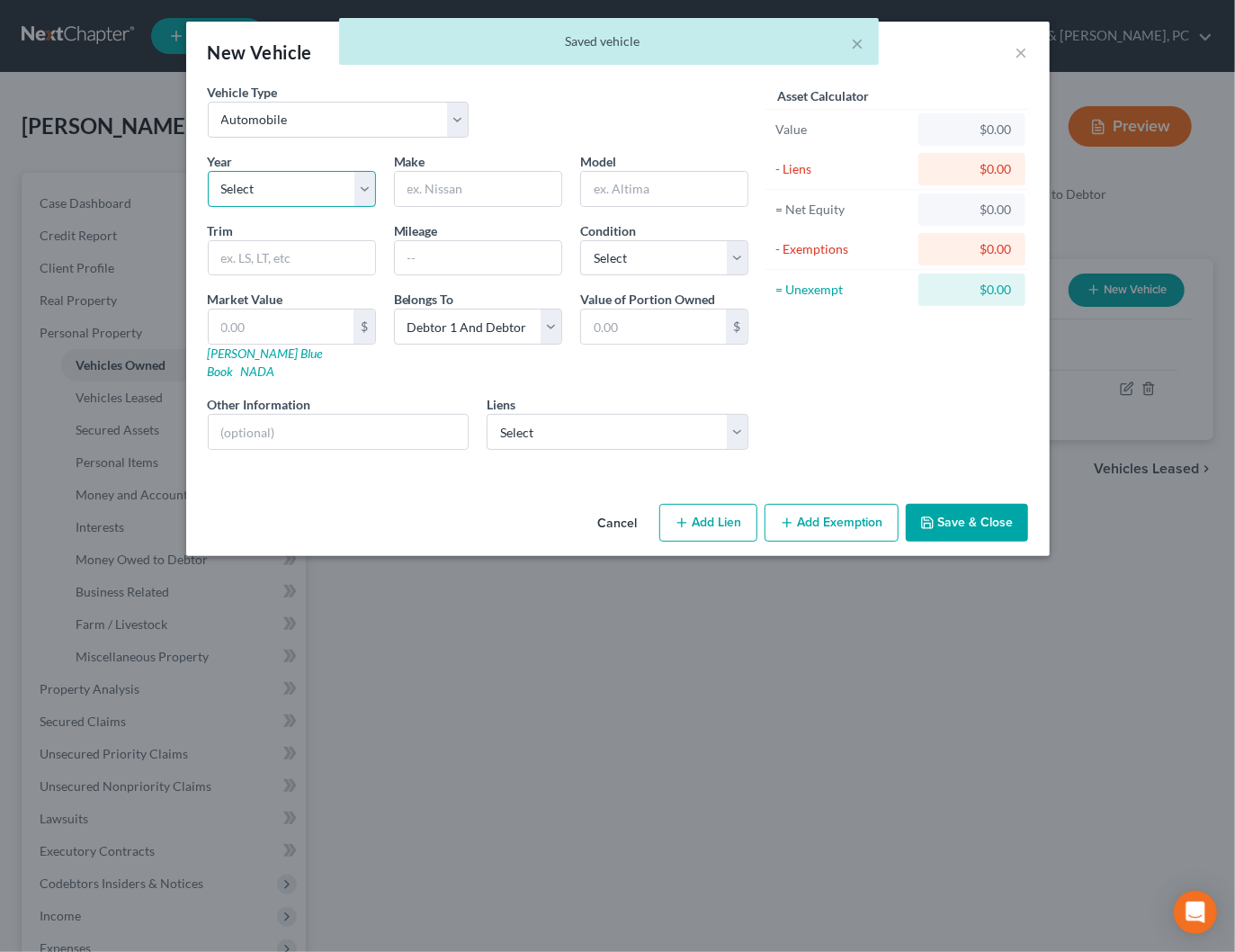
click at [337, 179] on select "Select 2026 2025 2024 2023 2022 2021 2020 2019 2018 2017 2016 2015 2014 2013 20…" at bounding box center [291, 188] width 168 height 36
select select "3"
click at [208, 171] on select "Select 2026 2025 2024 2023 2022 2021 2020 2019 2018 2017 2016 2015 2014 2013 20…" at bounding box center [291, 188] width 168 height 36
click at [442, 184] on input "text" at bounding box center [477, 188] width 166 height 34
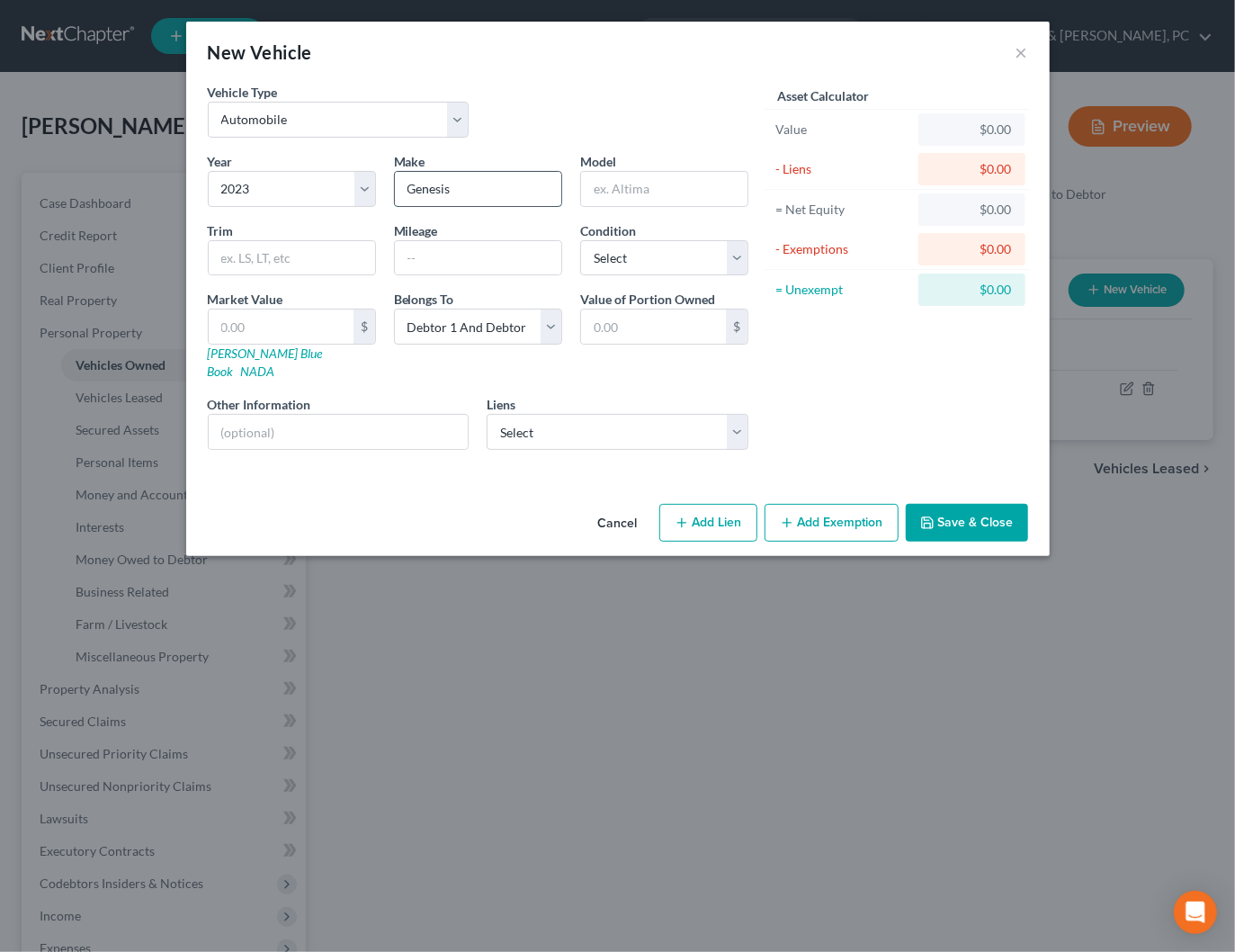
type input "Genesis"
type input "G70"
type input "46000"
select select "2"
type input "3"
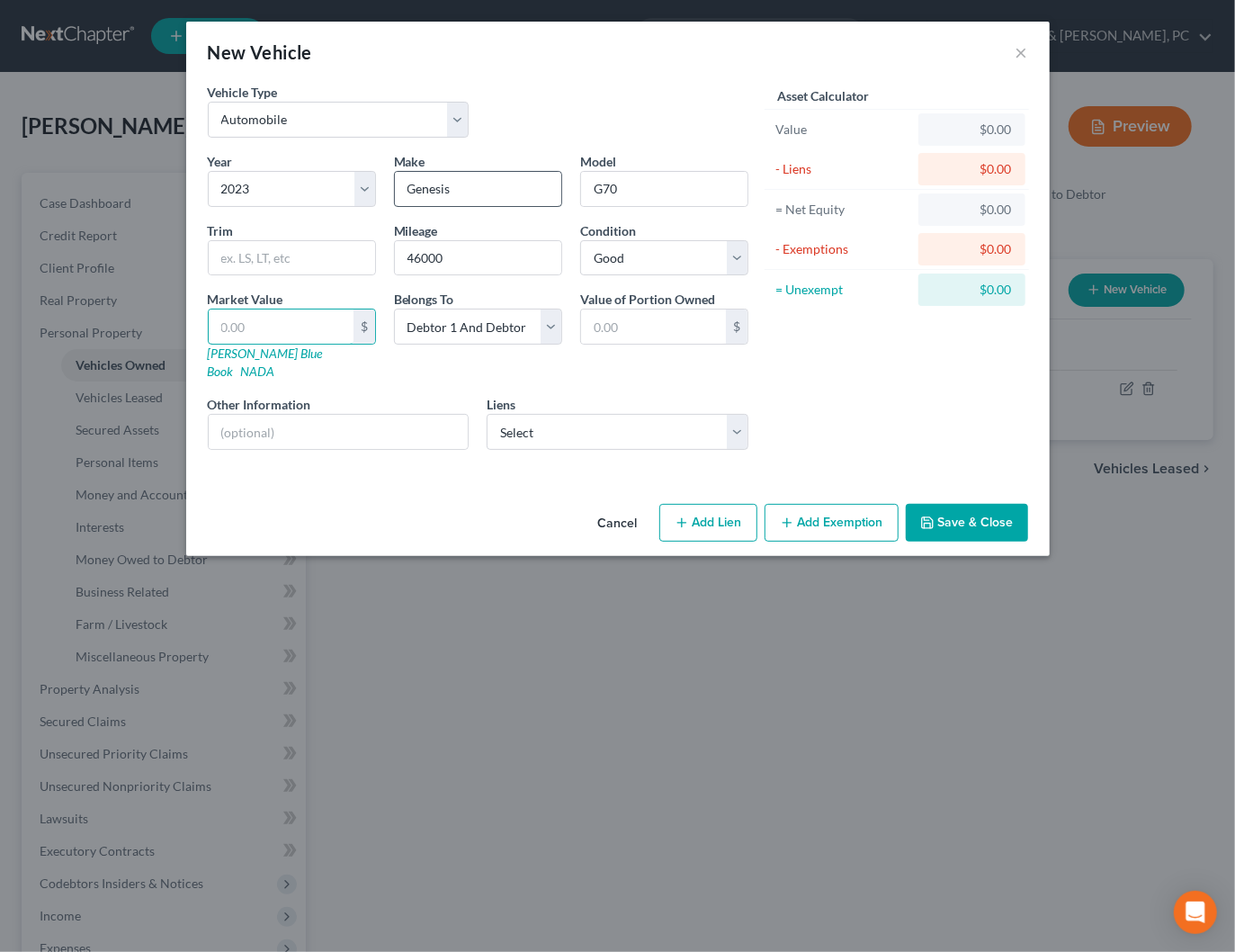
type input "3.00"
type input "30"
type input "30.00"
type input "306"
type input "306.00"
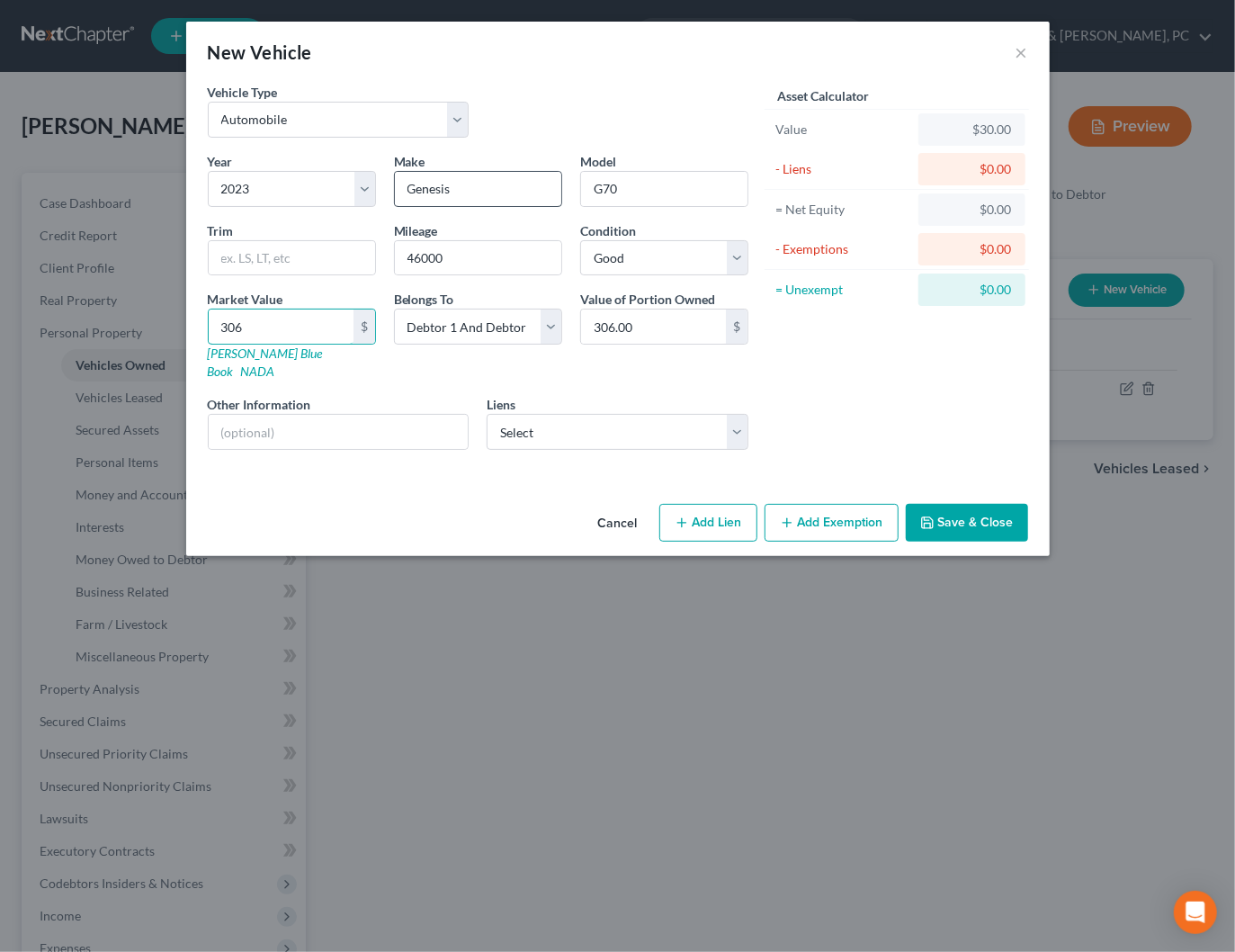
type input "3060"
type input "3,060.00"
type input "3,0603"
type input "30,603.00"
type input "30,603"
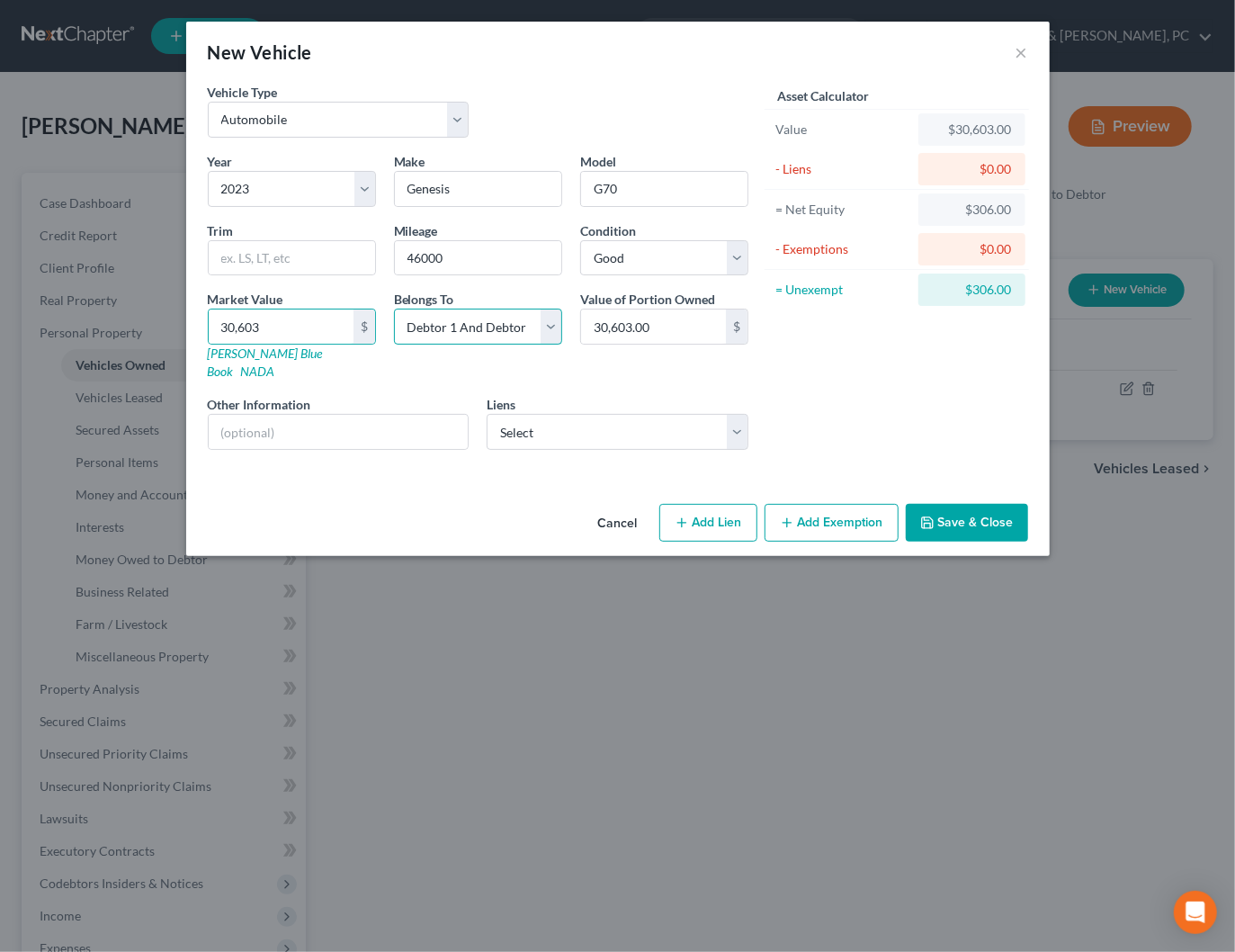
click at [498, 312] on select "Select Debtor 1 Only Debtor 2 Only Debtor 1 And Debtor 2 Only At Least One Of T…" at bounding box center [477, 326] width 168 height 36
select select "0"
click at [394, 309] on select "Select Debtor 1 Only Debtor 2 Only Debtor 1 And Debtor 2 Only At Least One Of T…" at bounding box center [477, 326] width 168 height 36
click at [541, 413] on select "Select Santander Bank - $23,480.00" at bounding box center [618, 431] width 261 height 36
click select "Select Santander Bank - $23,480.00" at bounding box center [618, 431] width 261 height 36
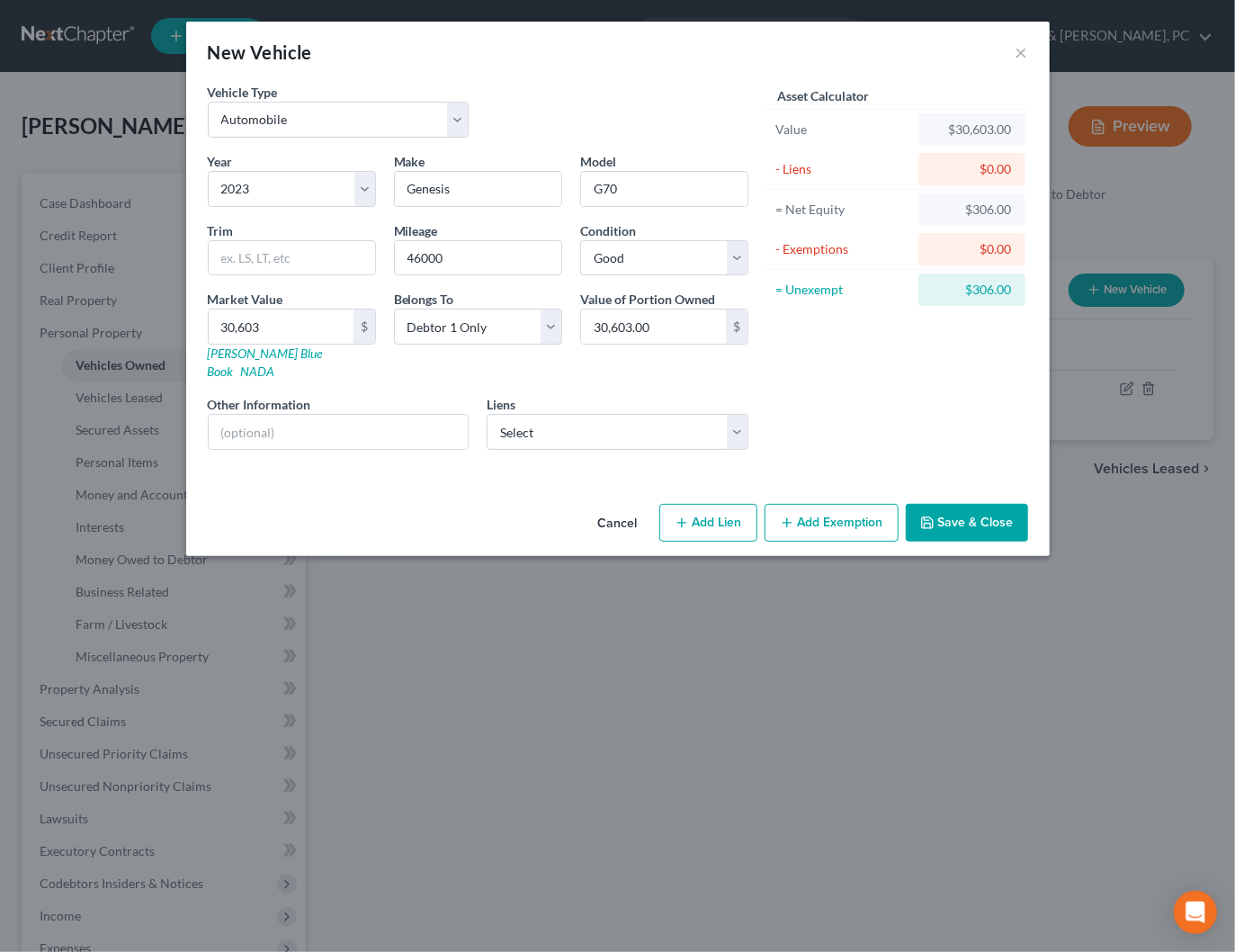
select select "45"
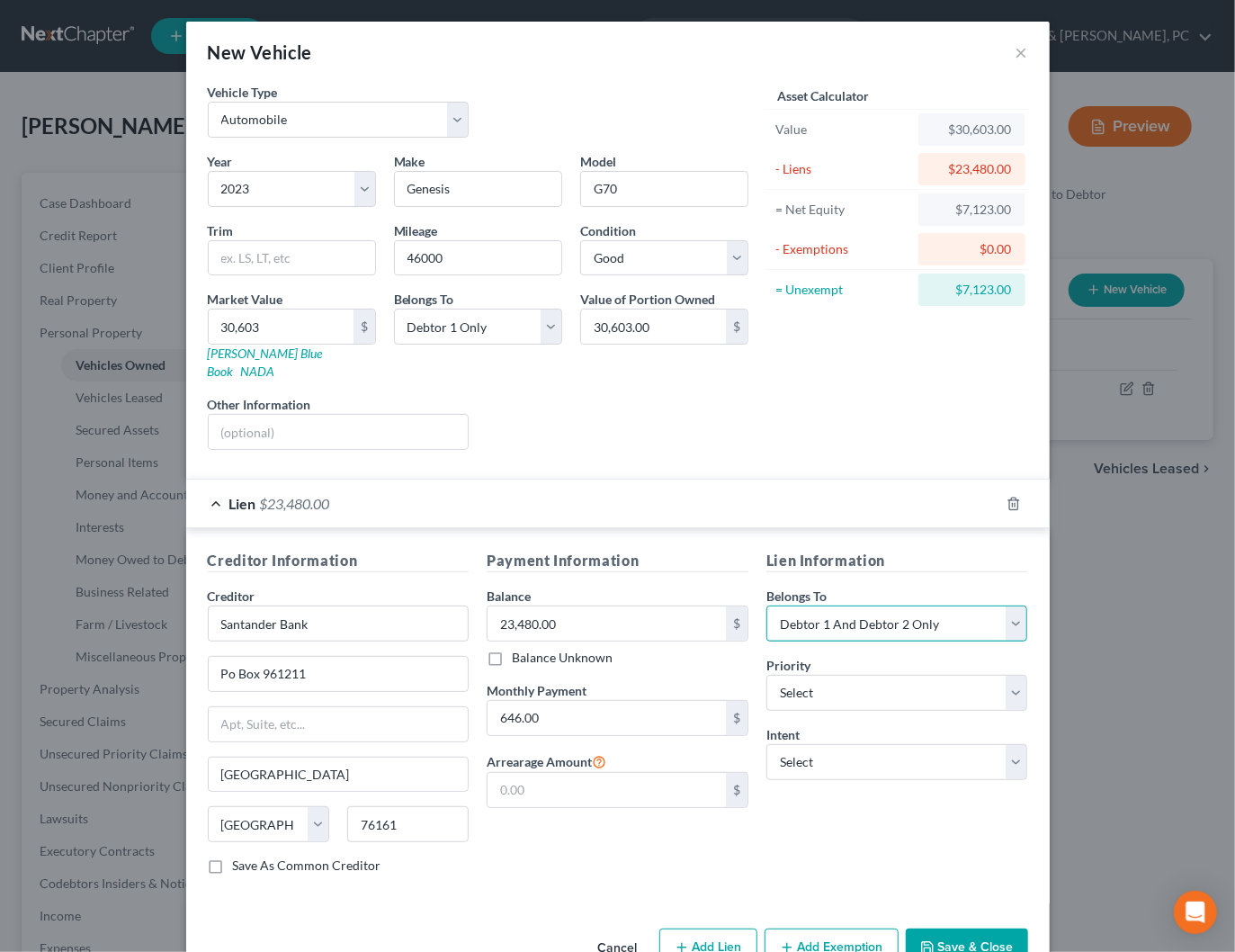
click at [855, 605] on select "Select Debtor 1 Only Debtor 2 Only Debtor 1 And Debtor 2 Only At Least One Of T…" at bounding box center [898, 623] width 261 height 36
select select "0"
click at [767, 605] on select "Select Debtor 1 Only Debtor 2 Only Debtor 1 And Debtor 2 Only At Least One Of T…" at bounding box center [898, 623] width 261 height 36
click at [820, 743] on select "Select Surrender Redeem Reaffirm Avoid Other" at bounding box center [898, 761] width 261 height 36
select select "2"
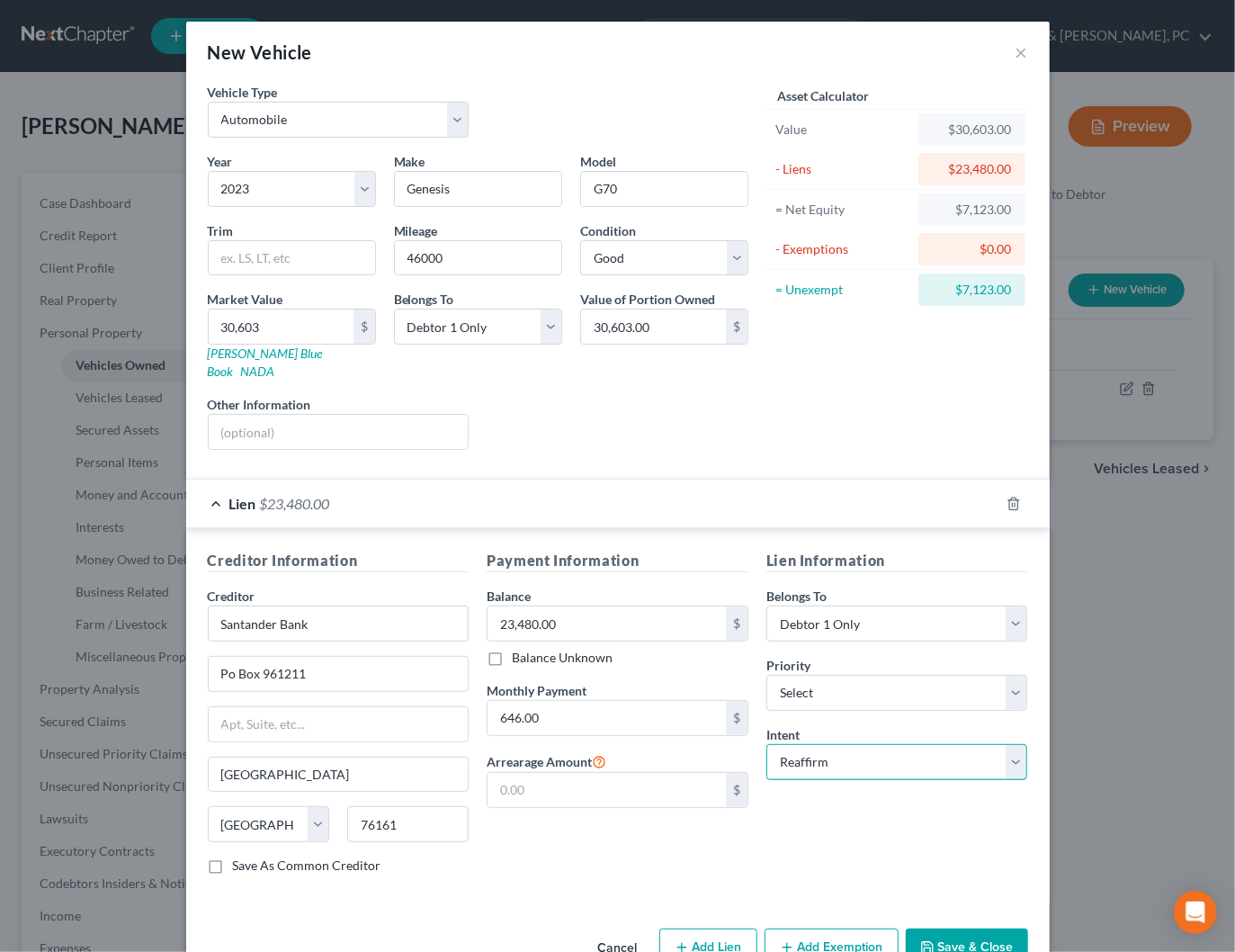
click at [767, 743] on select "Select Surrender Redeem Reaffirm Avoid Other" at bounding box center [898, 761] width 261 height 36
click at [827, 928] on button "Add Exemption" at bounding box center [832, 946] width 134 height 38
select select "2"
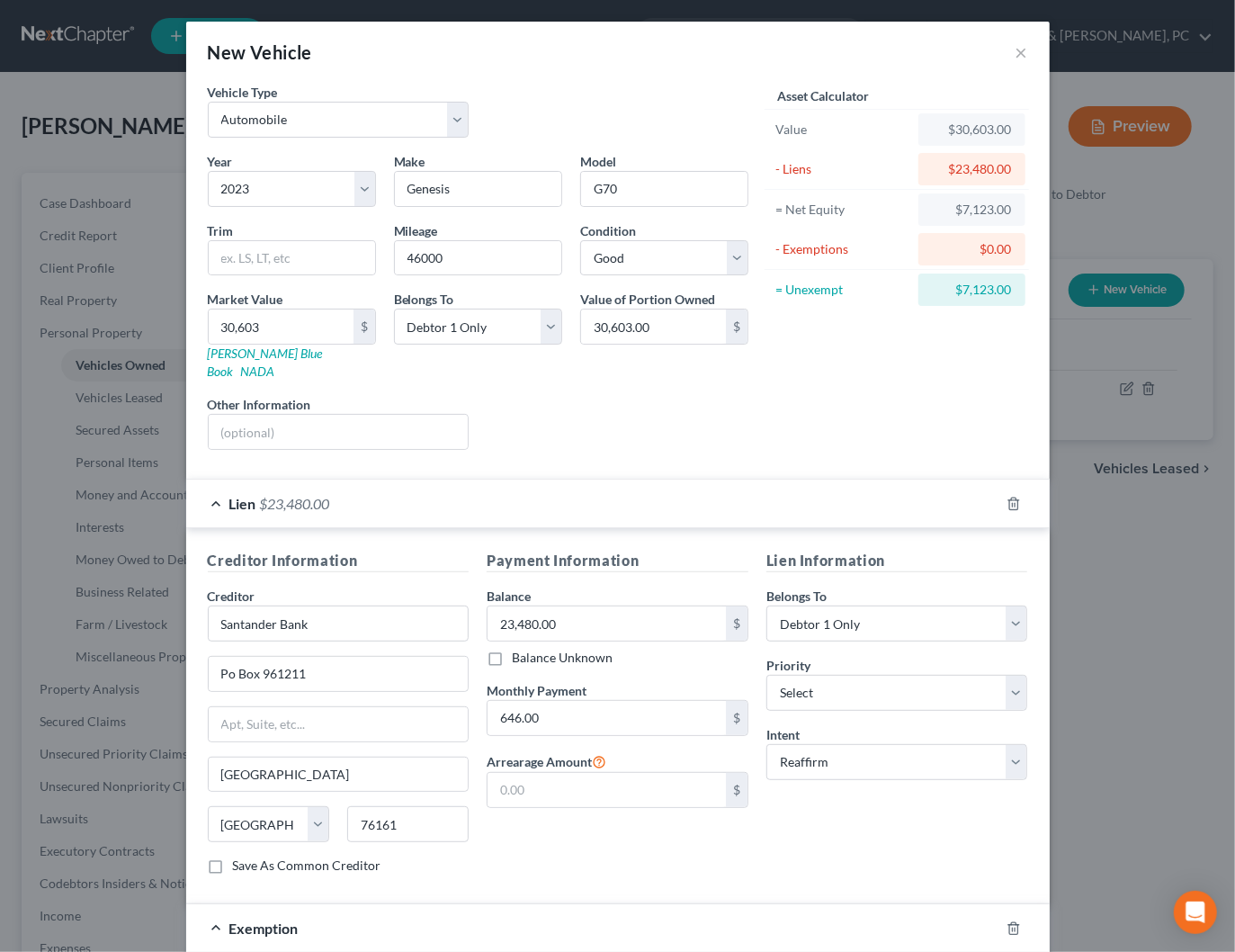
click at [693, 479] on div "Lien $23,480.00" at bounding box center [592, 502] width 813 height 47
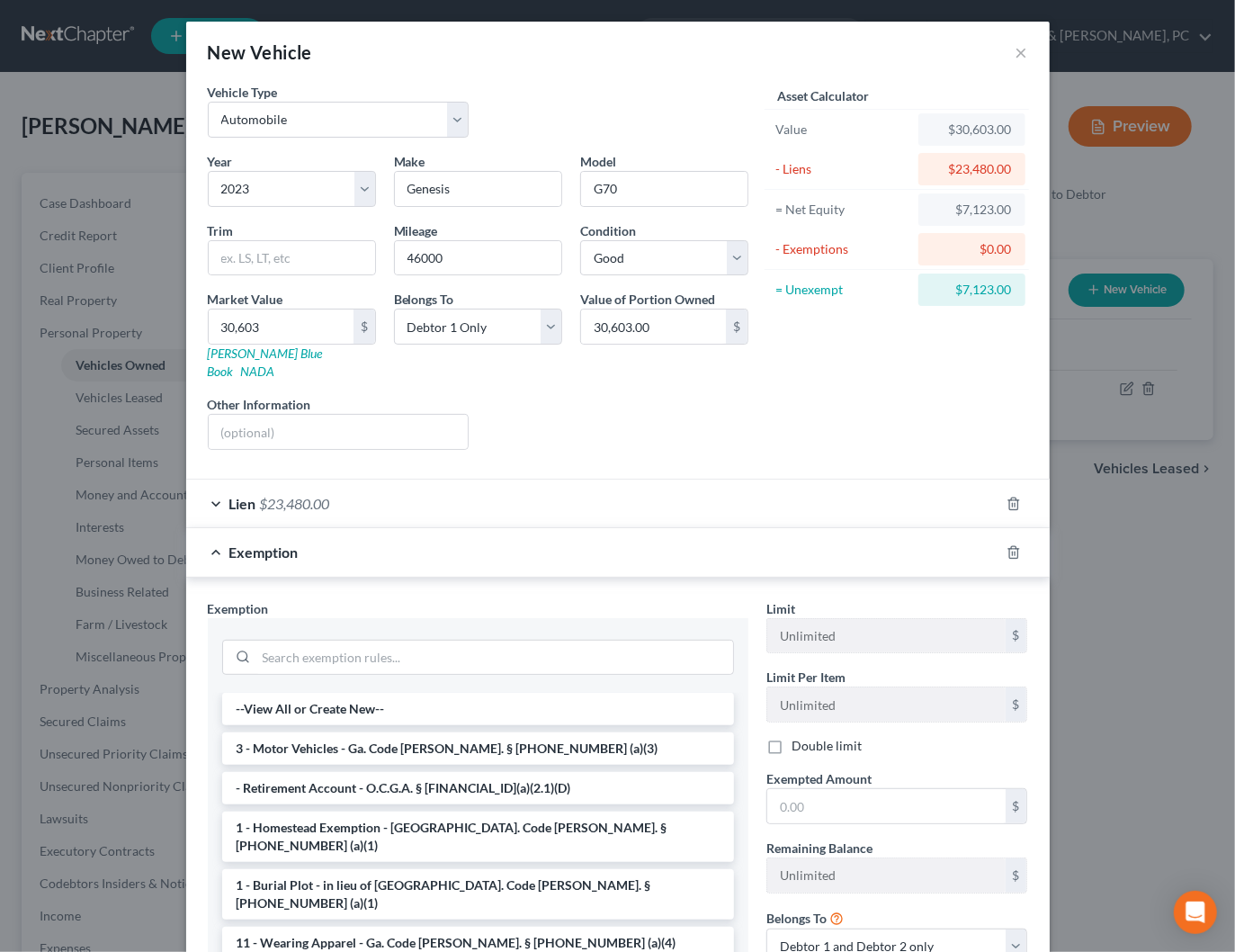
click at [442, 732] on li "3 - Motor Vehicles - Ga. Code Ann. § 44-13-100 (a)(3)" at bounding box center [478, 748] width 512 height 32
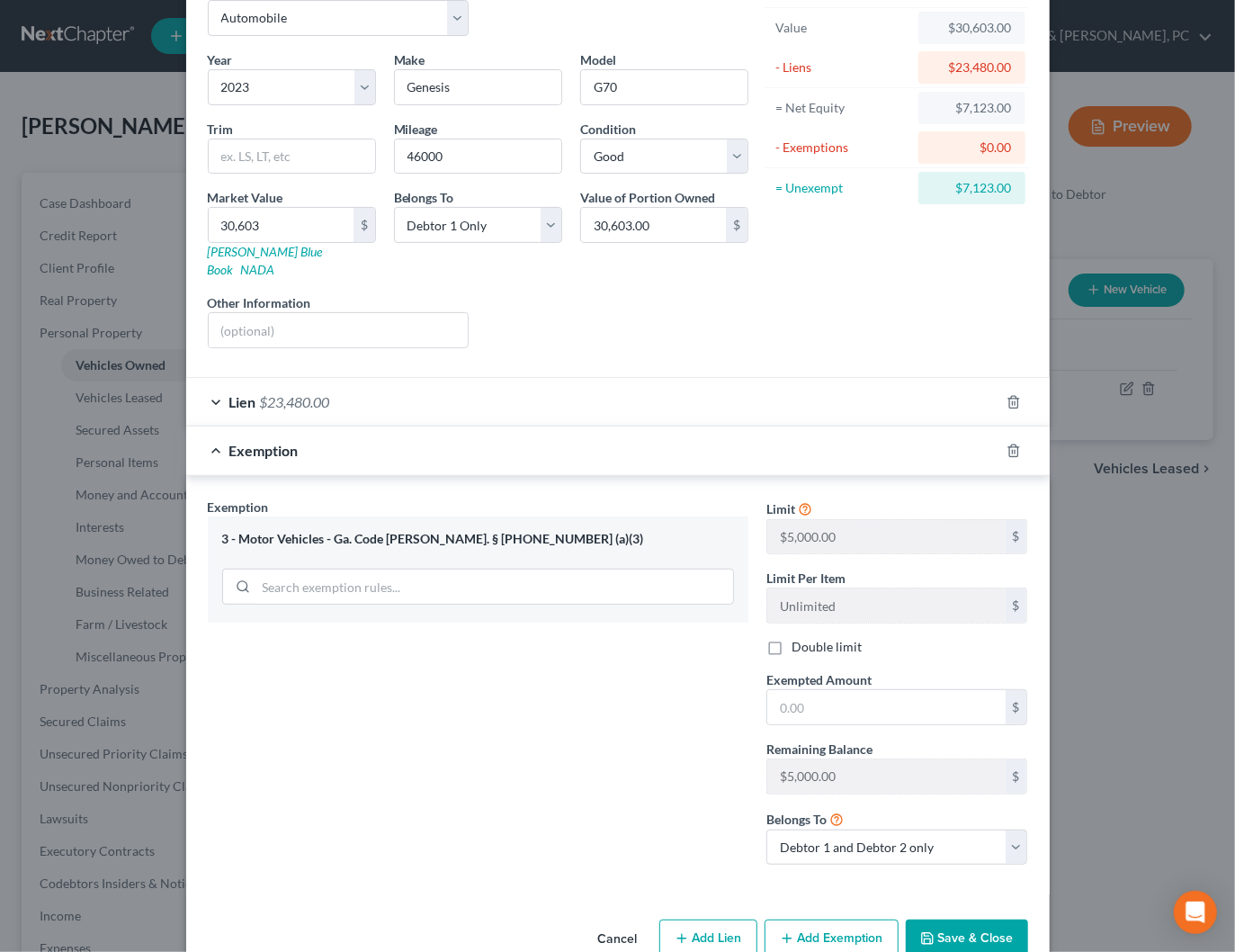
scroll to position [115, 0]
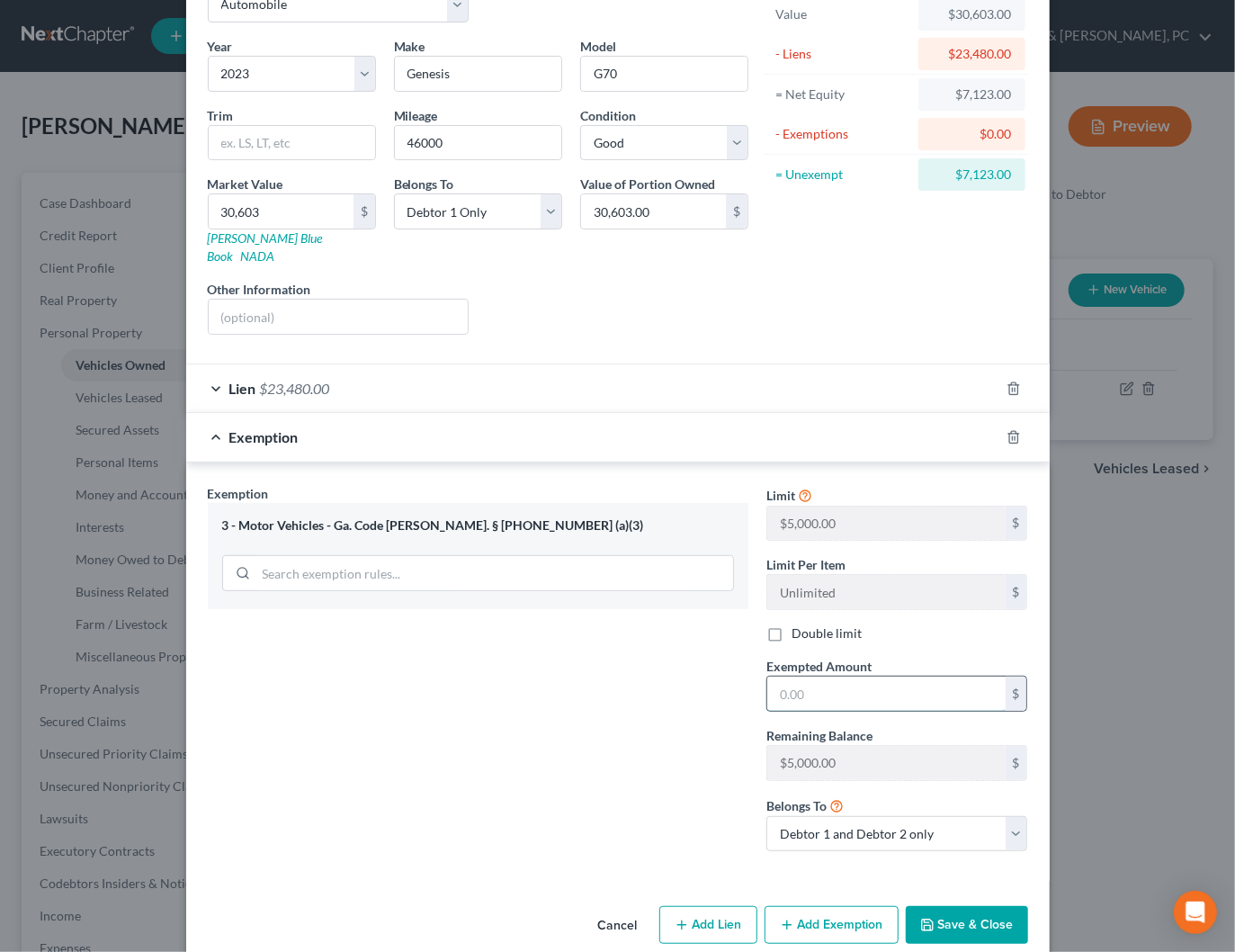
click at [848, 677] on input "text" at bounding box center [886, 693] width 238 height 34
type input "5,000"
click at [818, 816] on select "Debtor 1 only Debtor 2 only Debtor 1 and Debtor 2 only" at bounding box center [898, 833] width 261 height 36
select select "0"
click at [767, 816] on select "Debtor 1 only Debtor 2 only Debtor 1 and Debtor 2 only" at bounding box center [898, 833] width 261 height 36
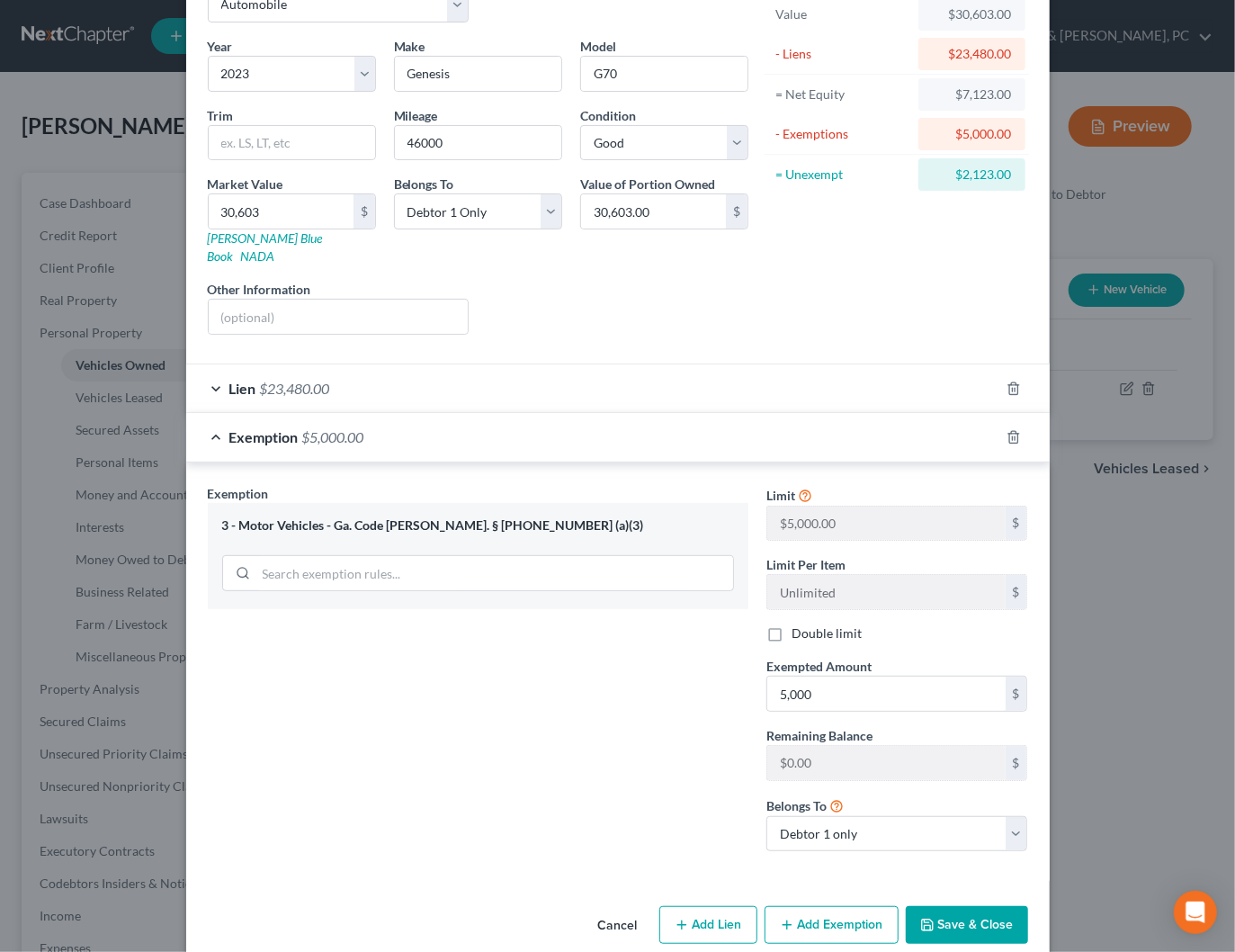
click at [968, 906] on button "Save & Close" at bounding box center [967, 924] width 122 height 38
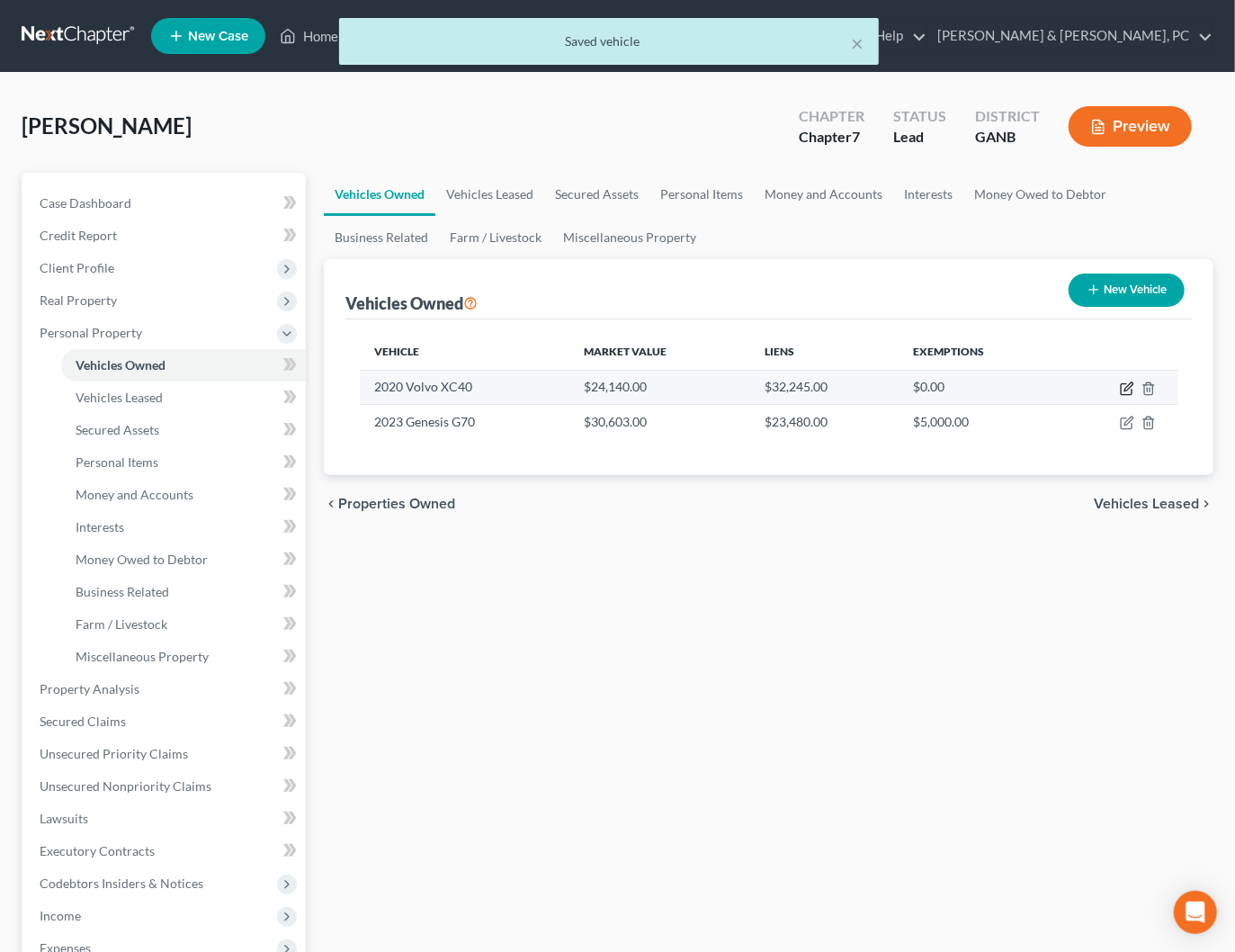
click at [1124, 394] on icon "button" at bounding box center [1127, 388] width 15 height 15
select select "0"
select select "6"
select select "2"
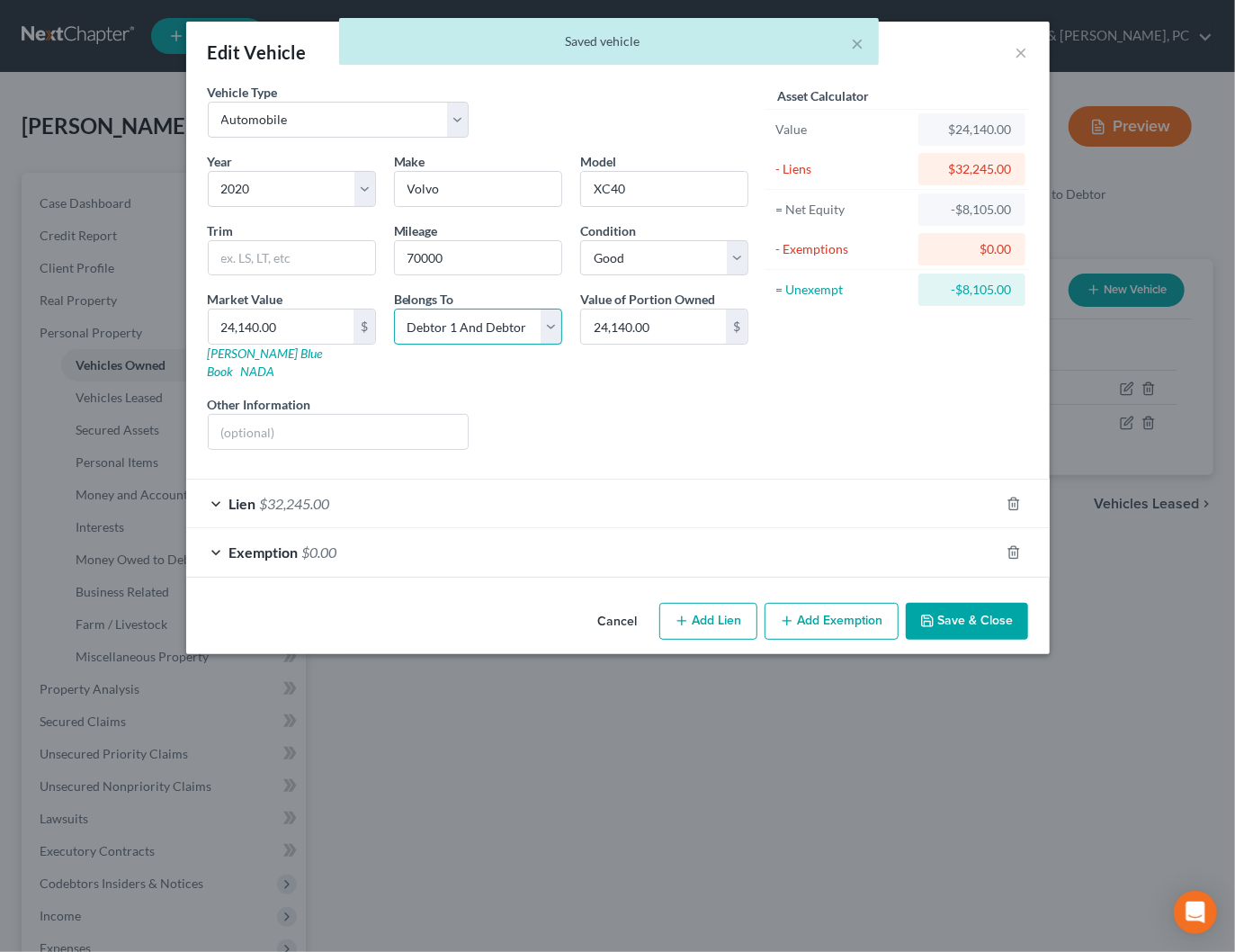
click at [502, 336] on select "Select Debtor 1 Only Debtor 2 Only Debtor 1 And Debtor 2 Only At Least One Of T…" at bounding box center [477, 326] width 168 height 36
select select "1"
click at [394, 309] on select "Select Debtor 1 Only Debtor 2 Only Debtor 1 And Debtor 2 Only At Least One Of T…" at bounding box center [477, 326] width 168 height 36
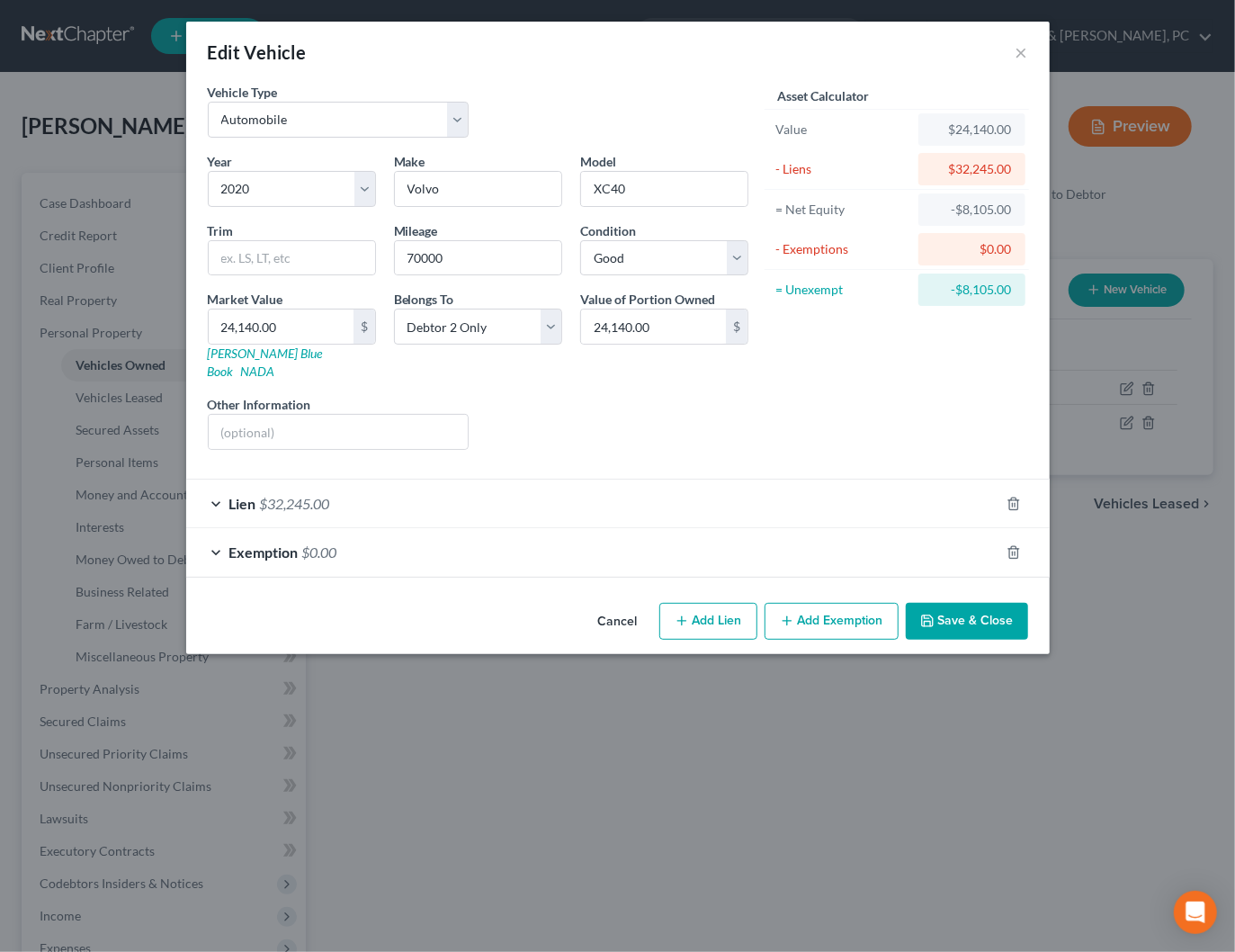
click at [954, 603] on button "Save & Close" at bounding box center [967, 621] width 122 height 38
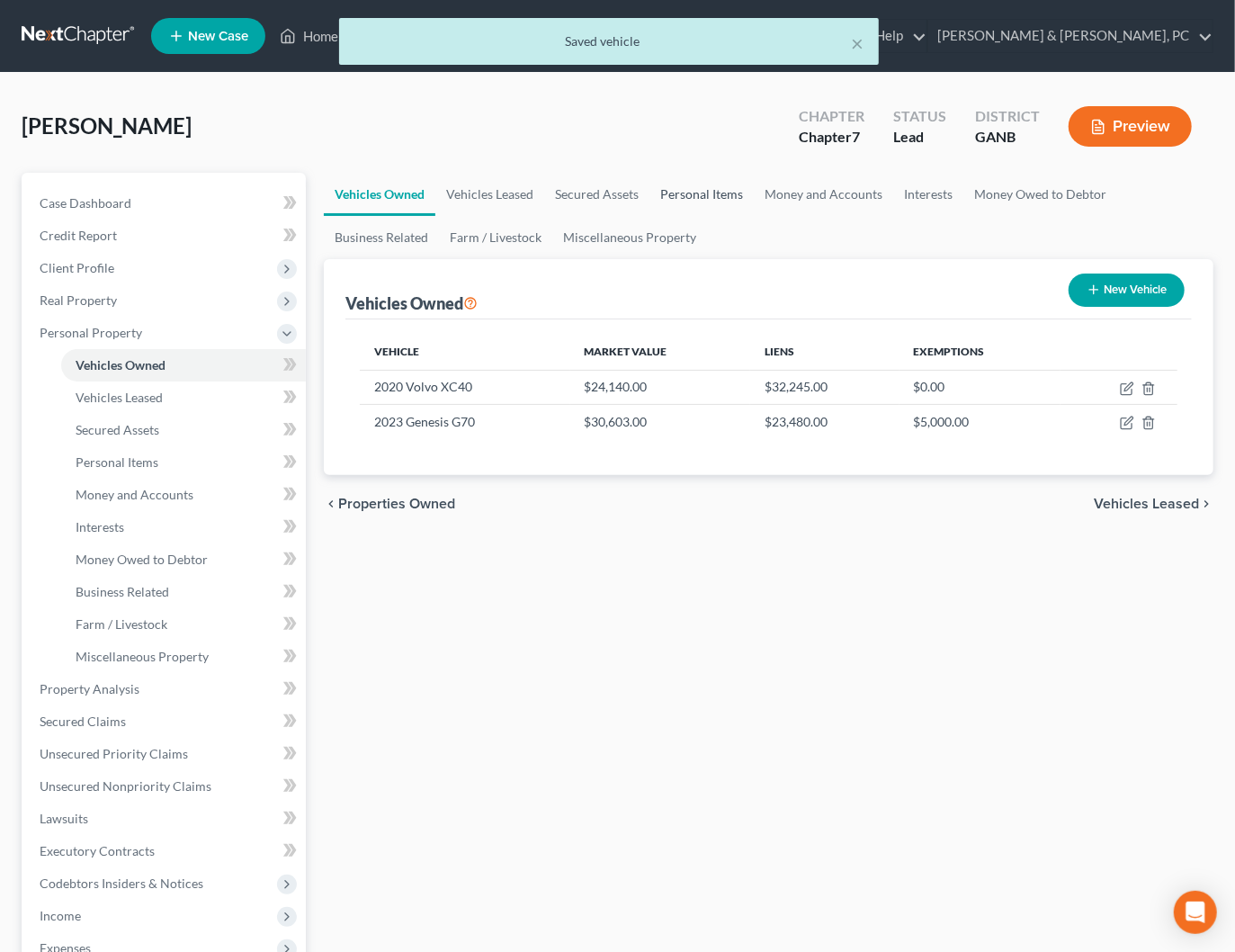
click at [705, 192] on link "Personal Items" at bounding box center [702, 194] width 105 height 44
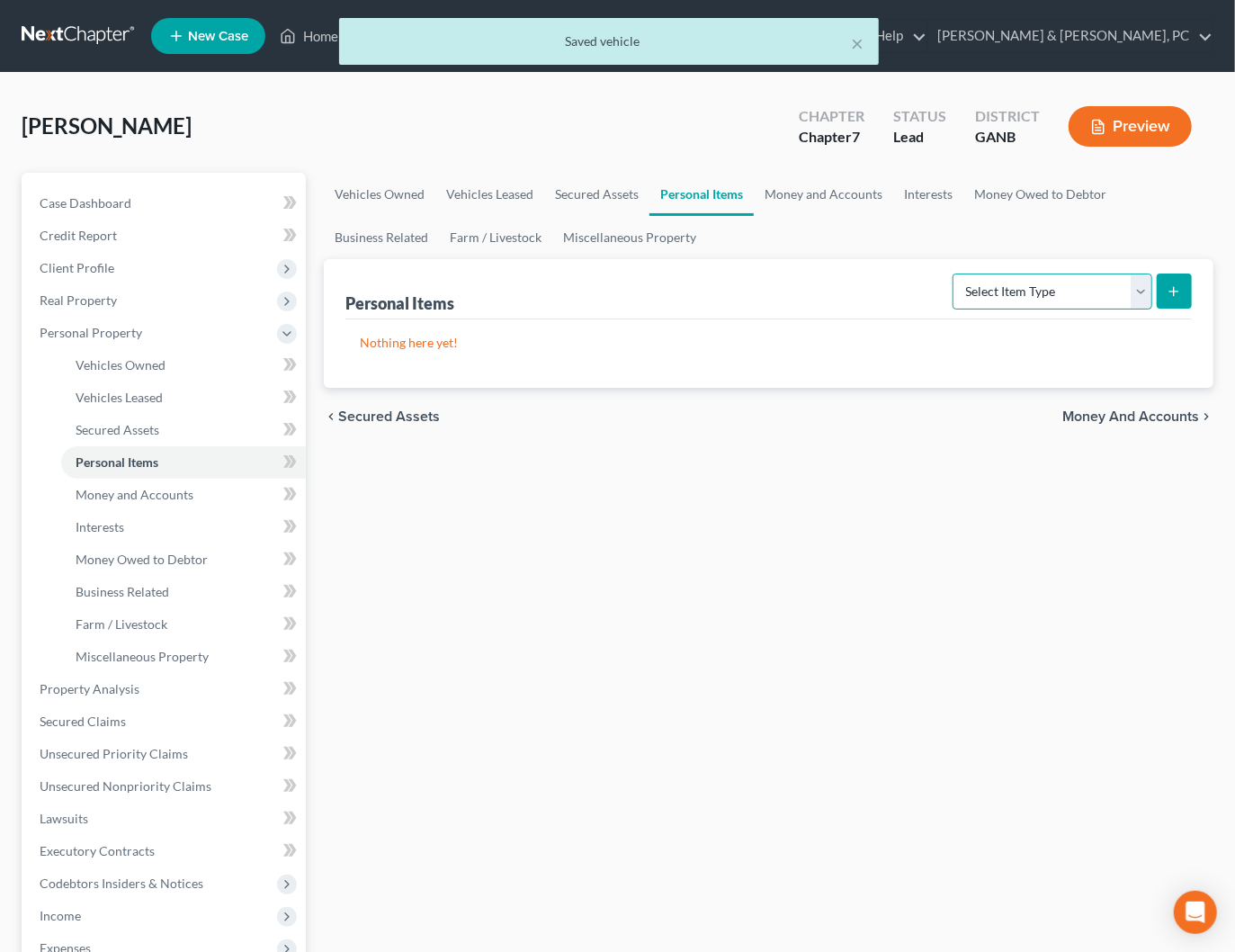
click at [965, 278] on select "Select Item Type Clothing Collectibles Of Value Electronics Firearms Household …" at bounding box center [1051, 291] width 199 height 36
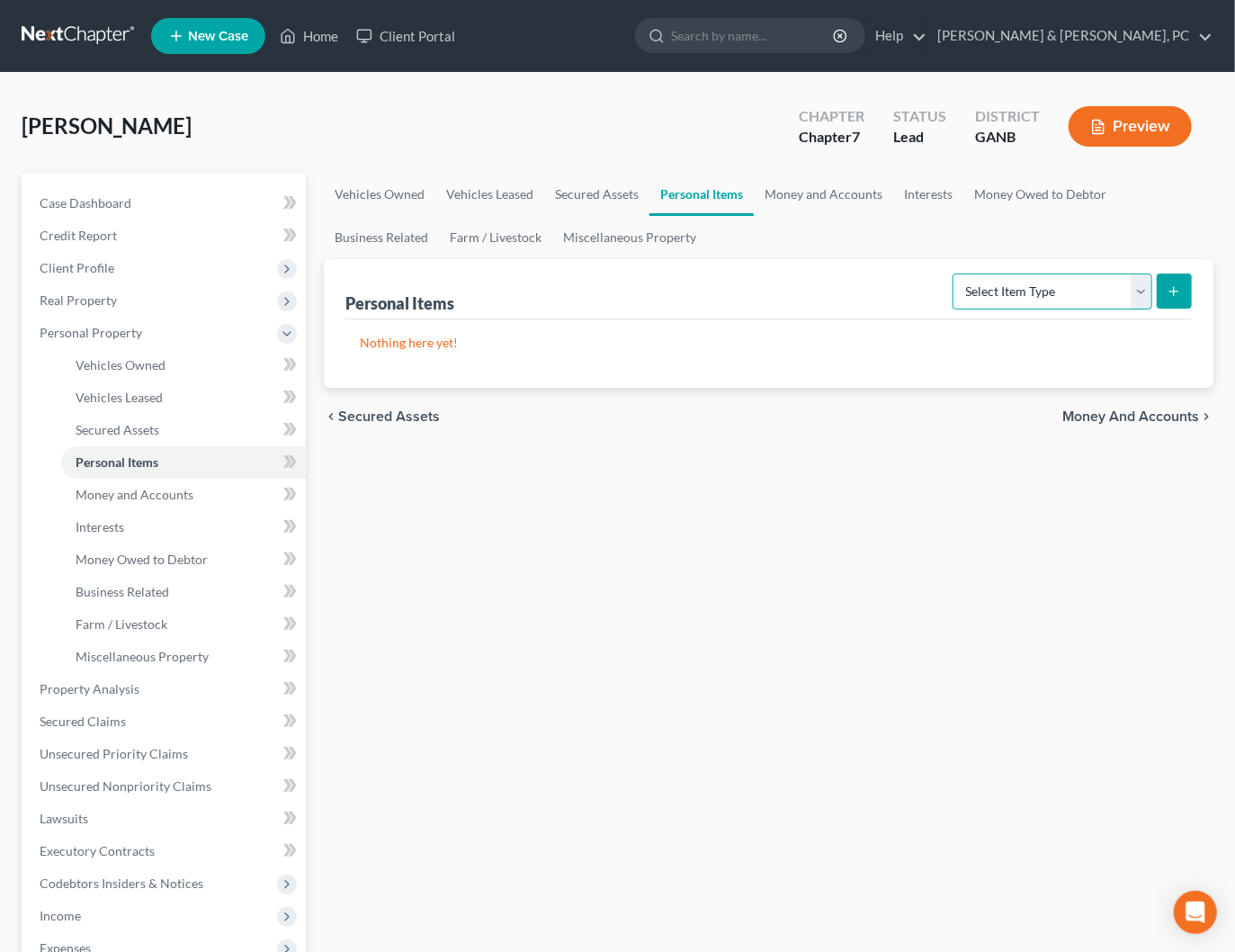
select select "clothing"
click at [955, 273] on select "Select Item Type Clothing Collectibles Of Value Electronics Firearms Household …" at bounding box center [1051, 291] width 199 height 36
click at [1171, 293] on icon "submit" at bounding box center [1174, 292] width 15 height 15
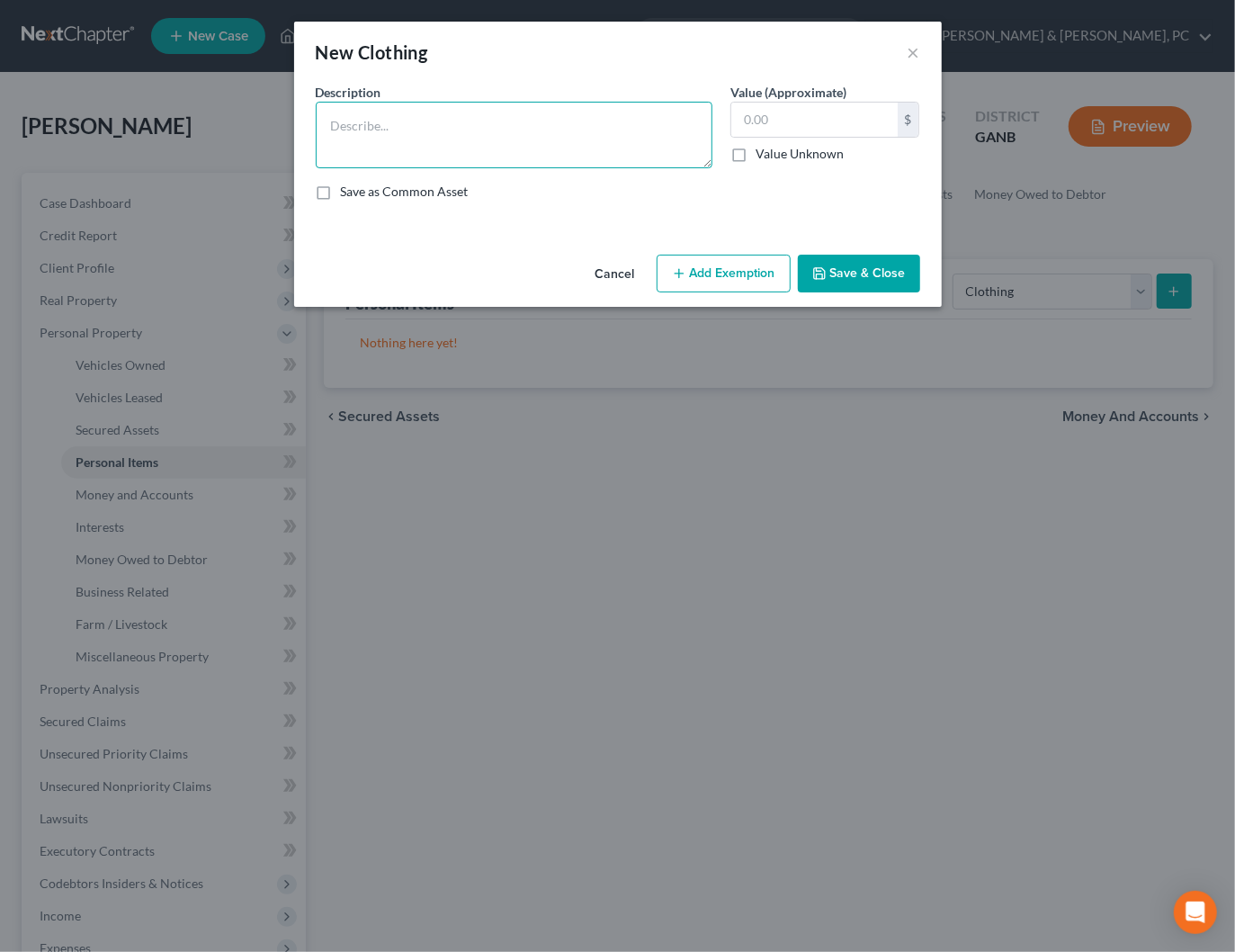
click at [574, 138] on textarea at bounding box center [515, 135] width 397 height 67
type textarea "Clothing"
type input "300"
click at [709, 270] on button "Add Exemption" at bounding box center [723, 273] width 134 height 38
select select "2"
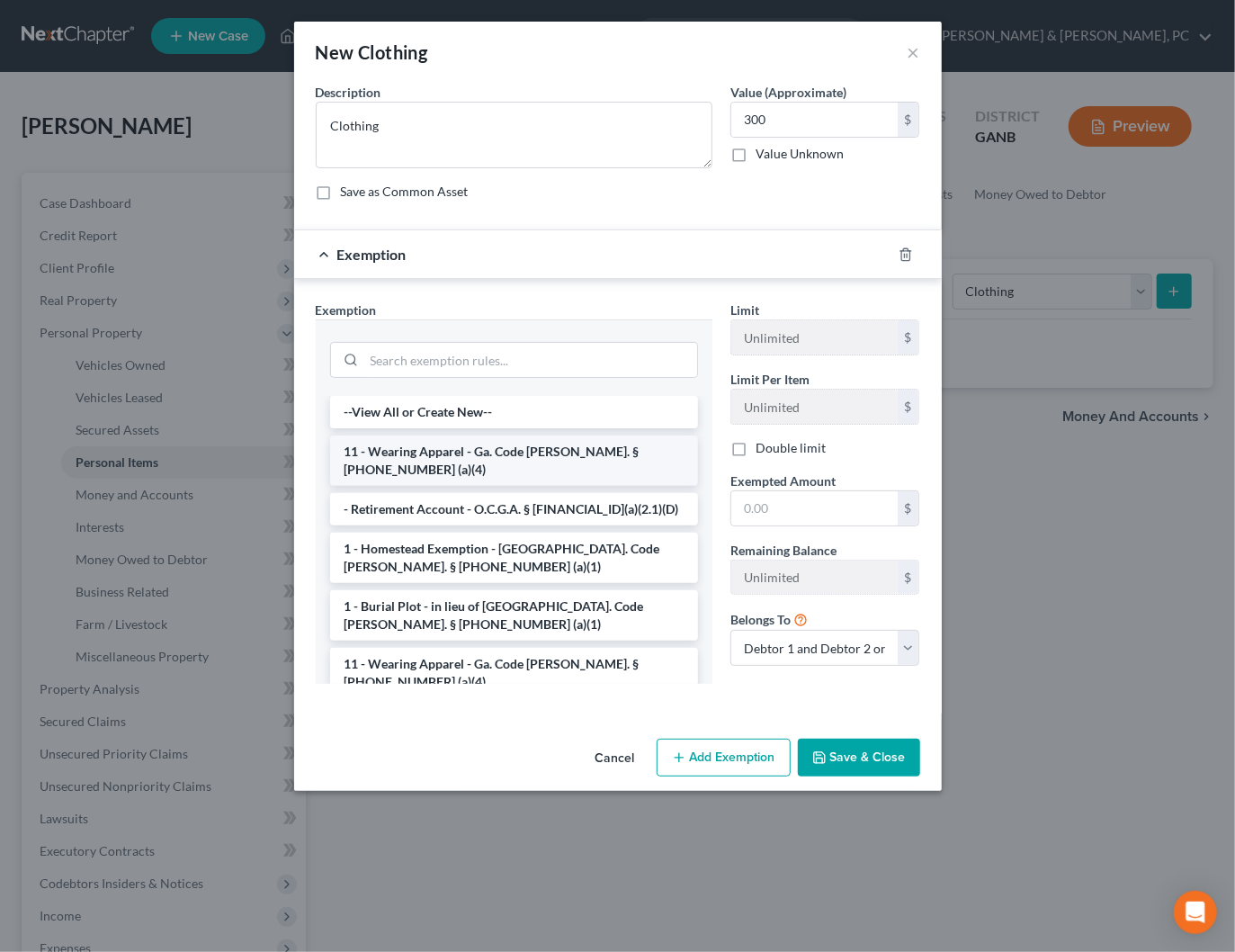
click at [398, 452] on li "11 - Wearing Apparel - Ga. Code Ann. § 44-13-100 (a)(4)" at bounding box center [514, 461] width 368 height 50
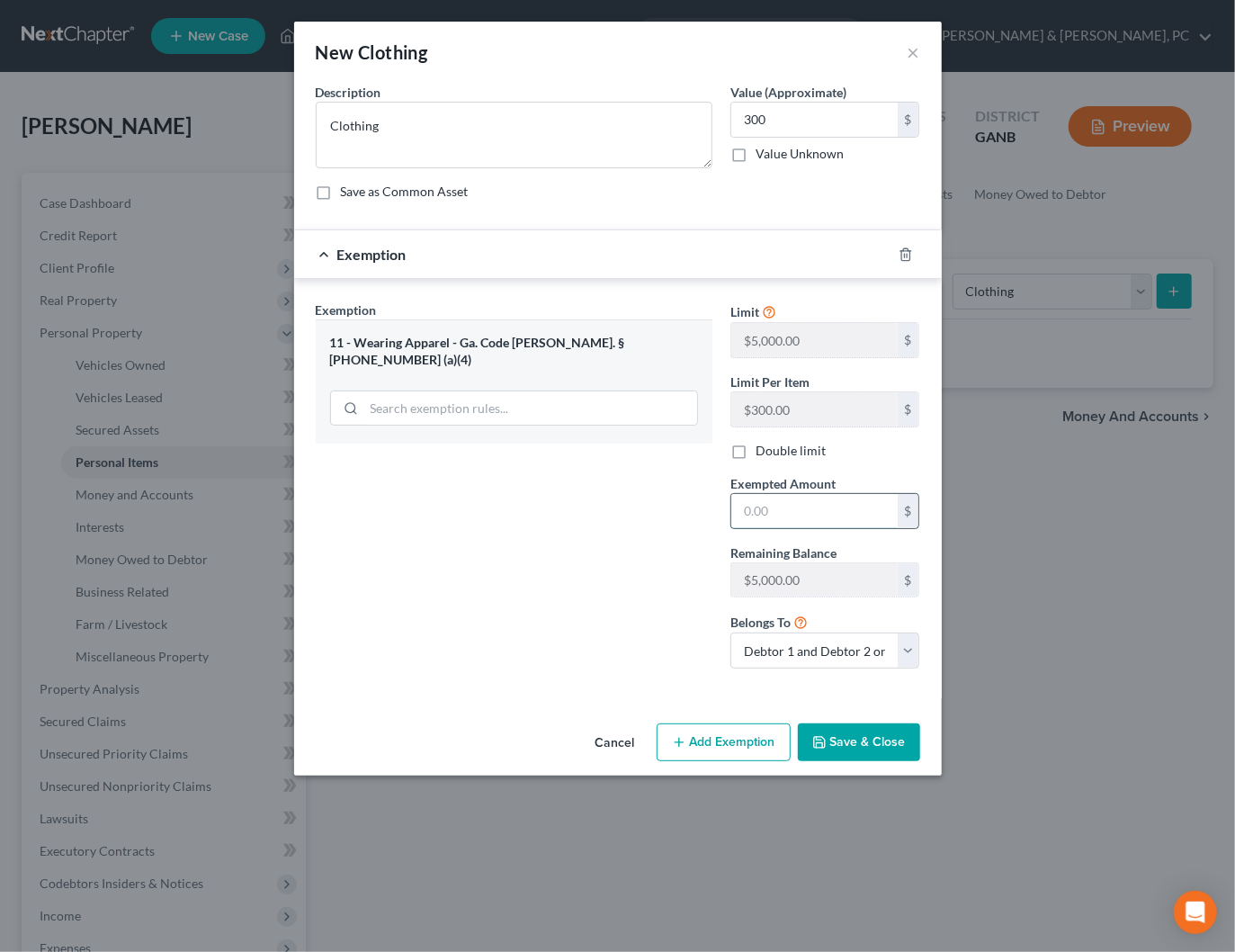
click at [816, 519] on input "text" at bounding box center [814, 511] width 166 height 34
type input "300"
click at [838, 737] on button "Save & Close" at bounding box center [859, 742] width 122 height 38
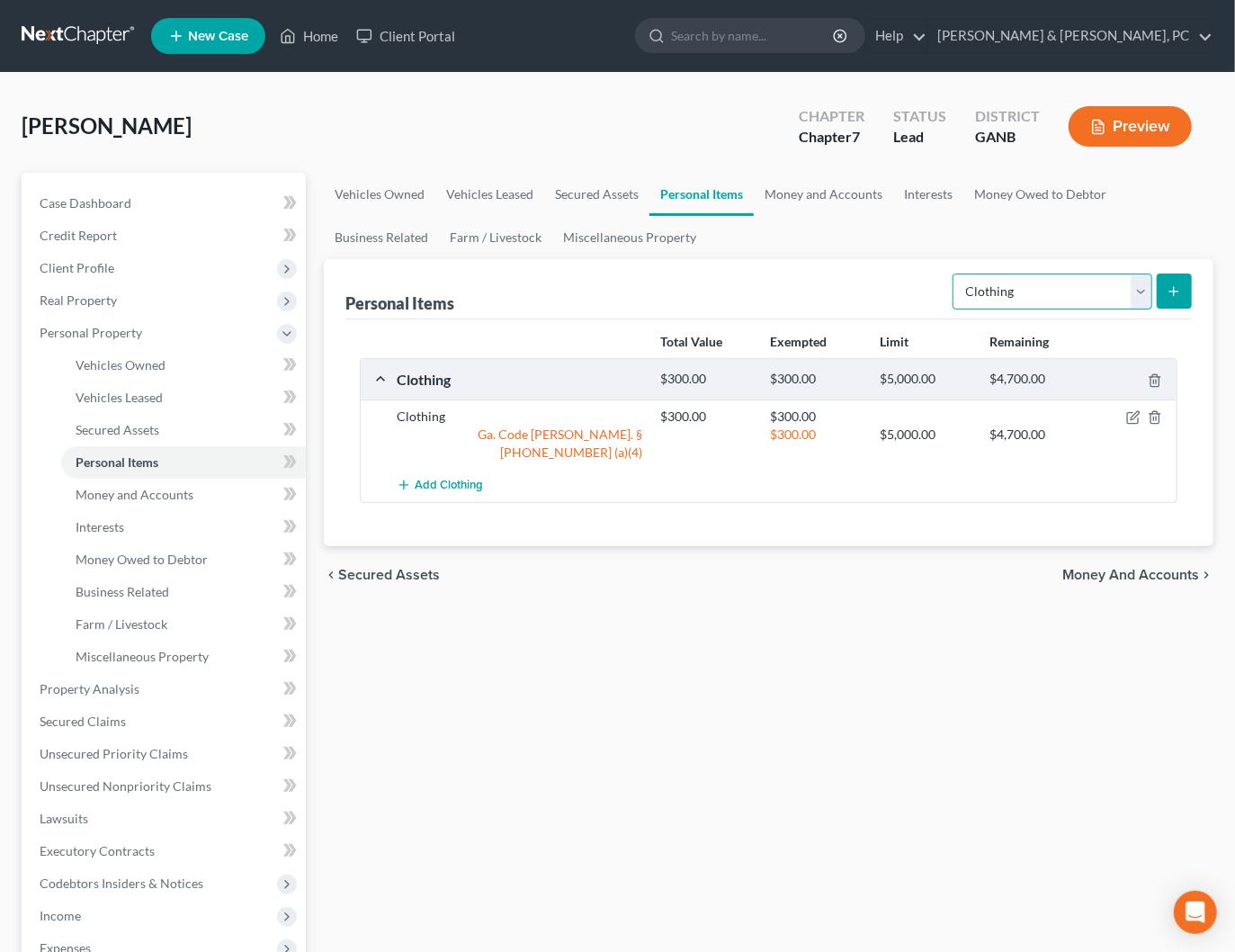
click at [1000, 291] on select "Select Item Type Clothing Collectibles Of Value Electronics Firearms Household …" at bounding box center [1051, 291] width 199 height 36
select select "electronics"
click at [955, 273] on select "Select Item Type Clothing Collectibles Of Value Electronics Firearms Household …" at bounding box center [1051, 291] width 199 height 36
click at [1164, 288] on button "submit" at bounding box center [1175, 291] width 35 height 35
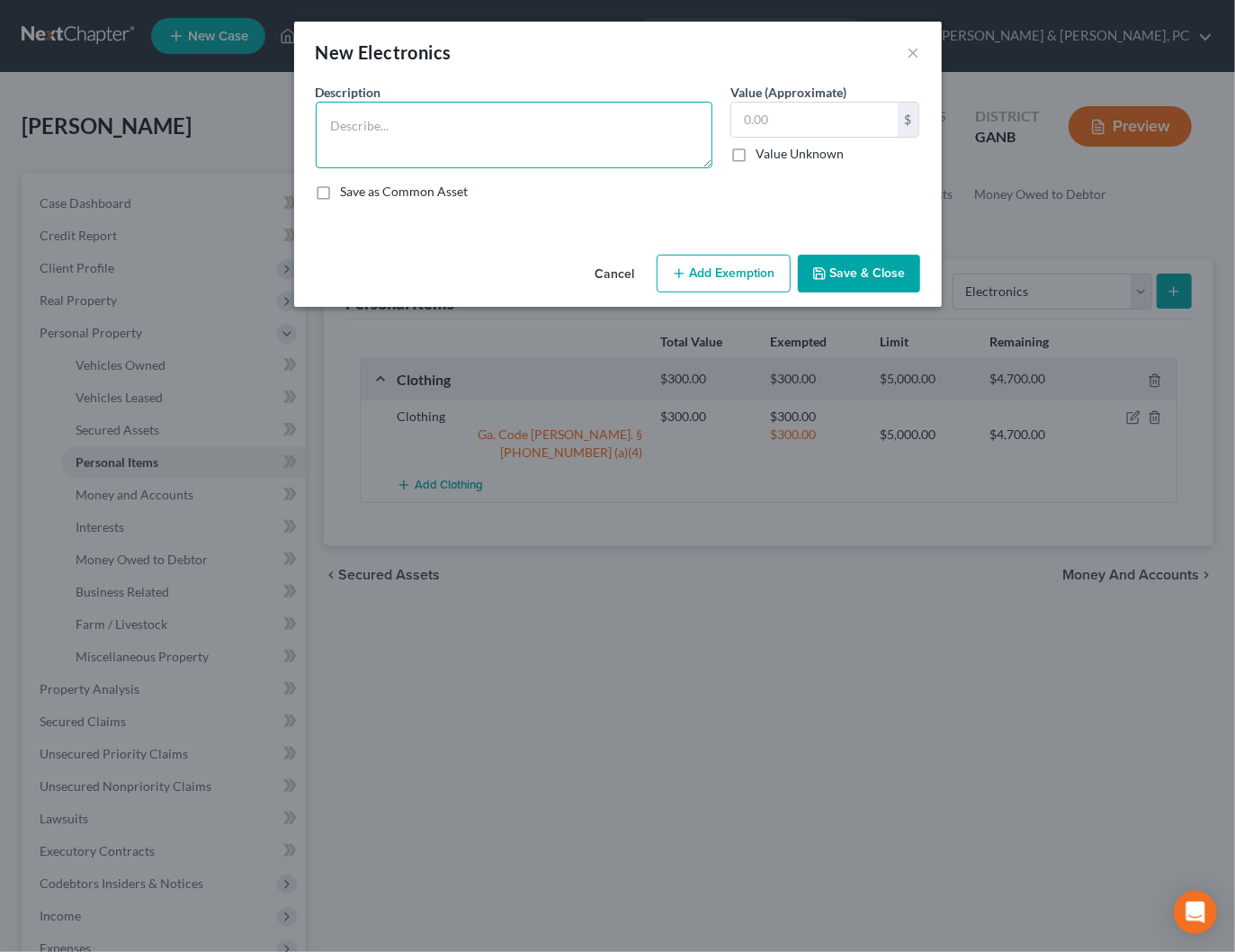
click at [566, 122] on textarea at bounding box center [515, 135] width 397 height 67
type textarea "Used electronics"
type input "300"
click at [680, 275] on line "button" at bounding box center [680, 273] width 0 height 8
select select "2"
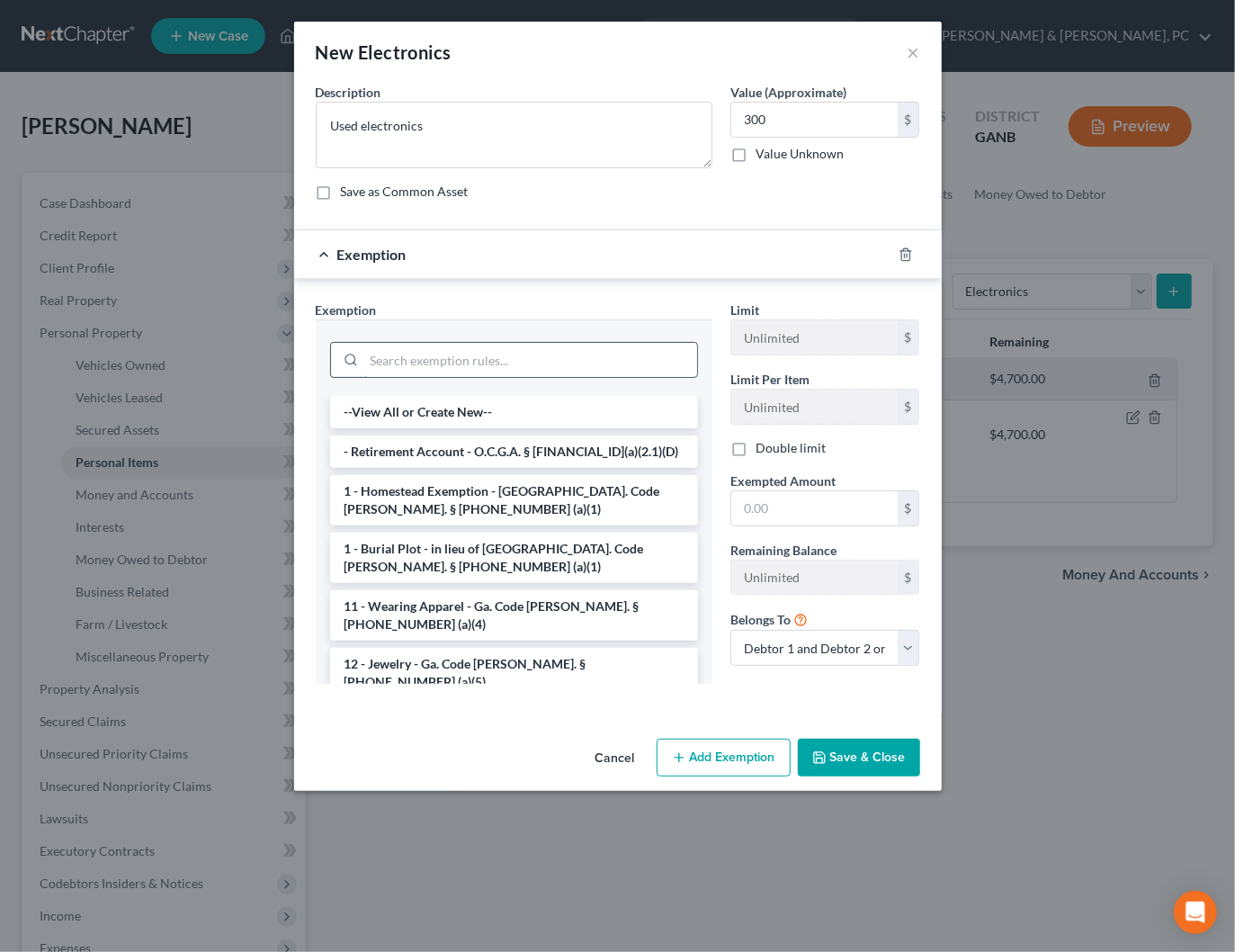
click at [453, 349] on input "search" at bounding box center [530, 360] width 333 height 34
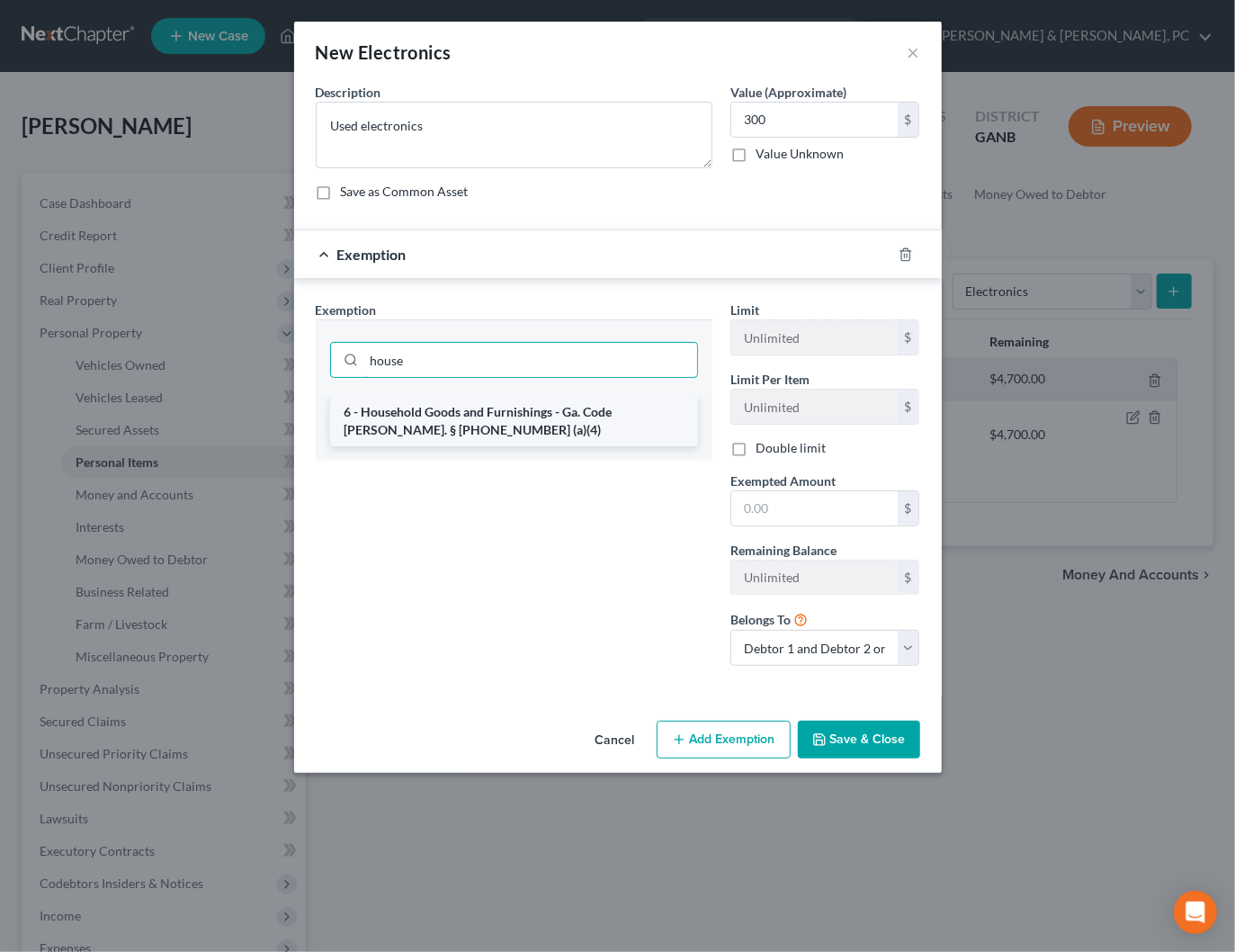
type input "house"
click at [426, 424] on li "6 - Household Goods and Furnishings - Ga. Code Ann. § 44-13-100 (a)(4)" at bounding box center [514, 421] width 368 height 50
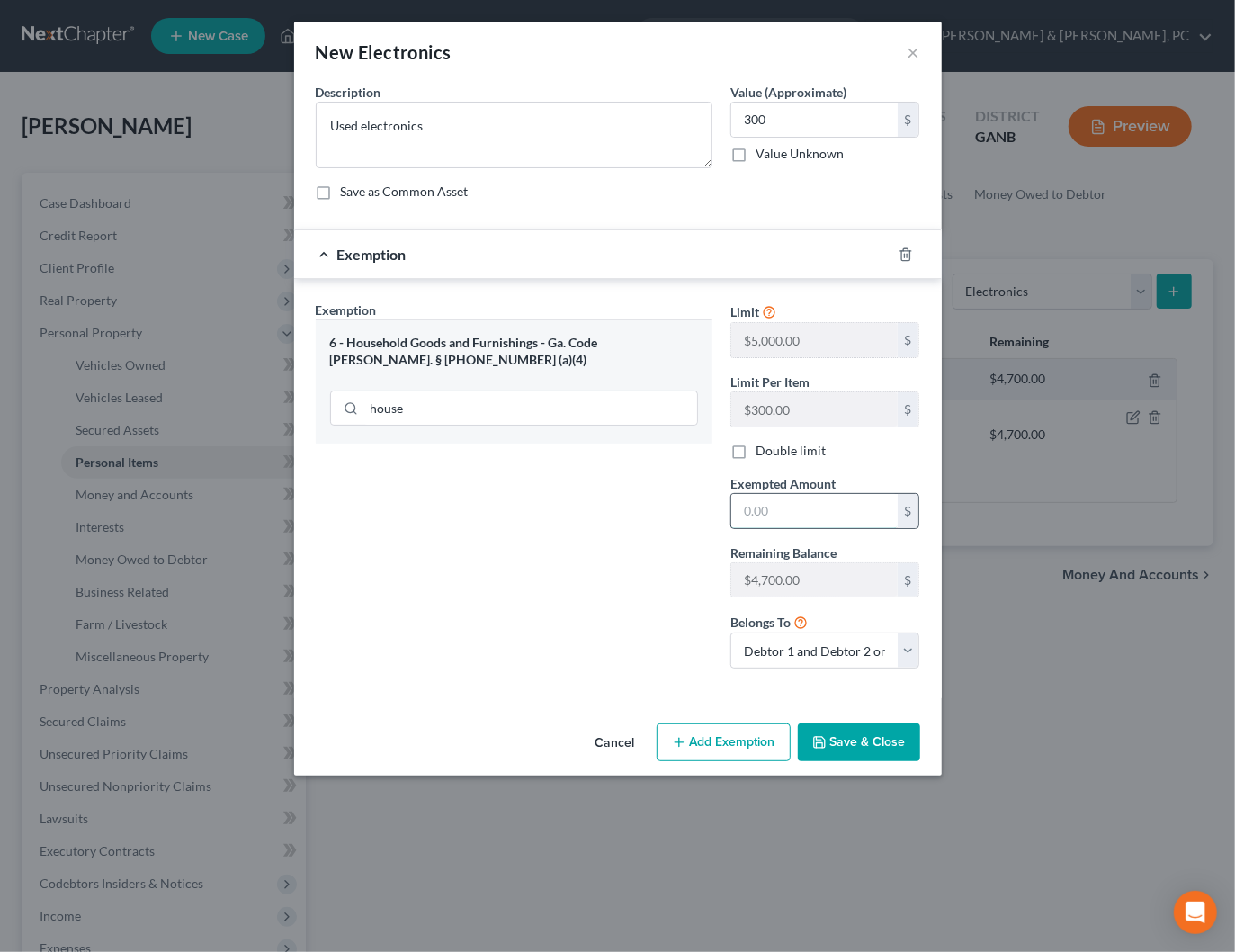
click at [801, 519] on input "text" at bounding box center [814, 511] width 166 height 34
type input "300"
click at [618, 613] on div "Exemption Set must be selected for CA. Exemption * 6 - Household Goods and Furn…" at bounding box center [514, 491] width 414 height 382
click at [852, 736] on button "Save & Close" at bounding box center [859, 742] width 122 height 38
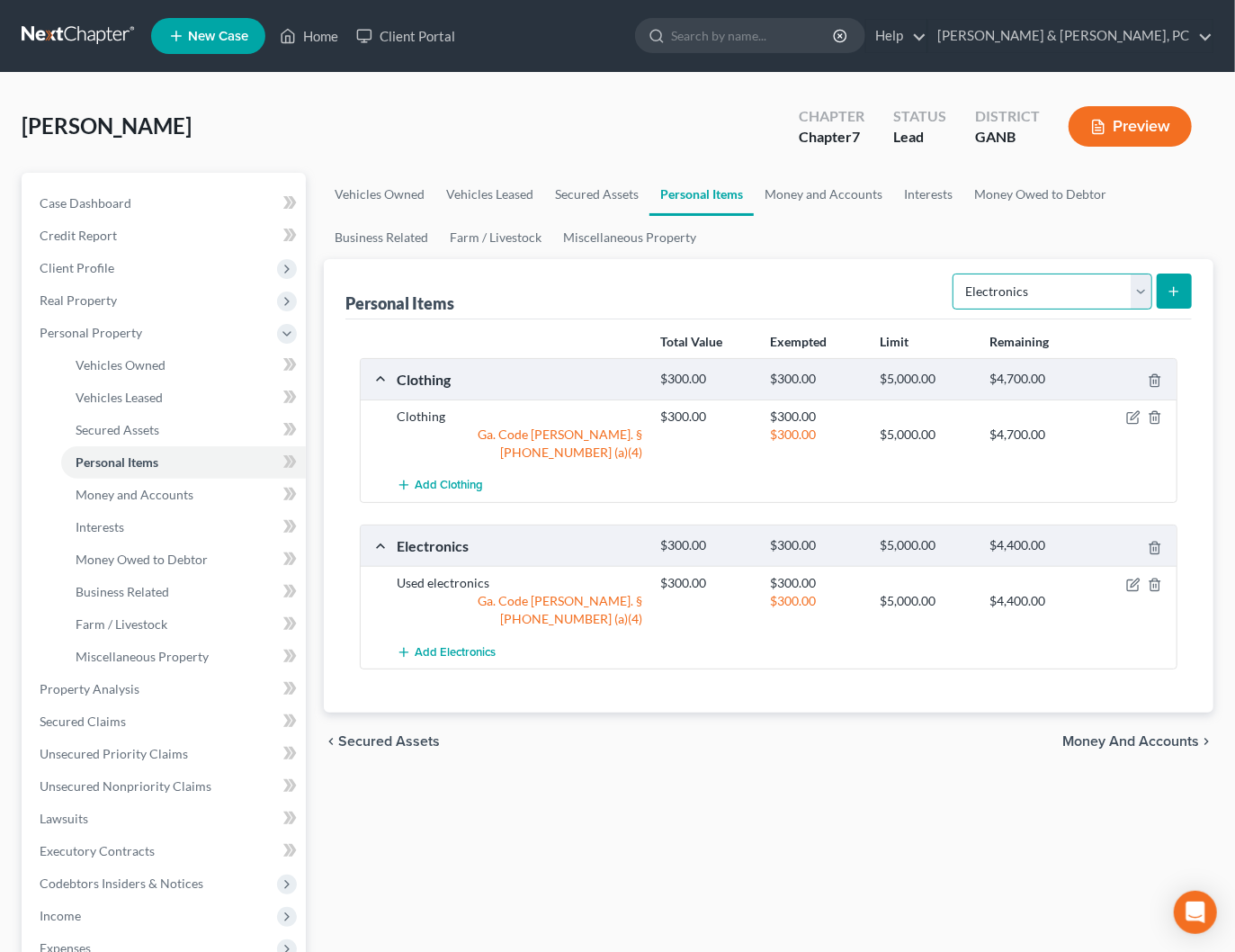
click at [1038, 290] on select "Select Item Type Clothing Collectibles Of Value Electronics Firearms Household …" at bounding box center [1051, 291] width 199 height 36
select select "household_goods"
click at [955, 273] on select "Select Item Type Clothing Collectibles Of Value Electronics Firearms Household …" at bounding box center [1051, 291] width 199 height 36
click at [1163, 282] on button "submit" at bounding box center [1175, 291] width 35 height 35
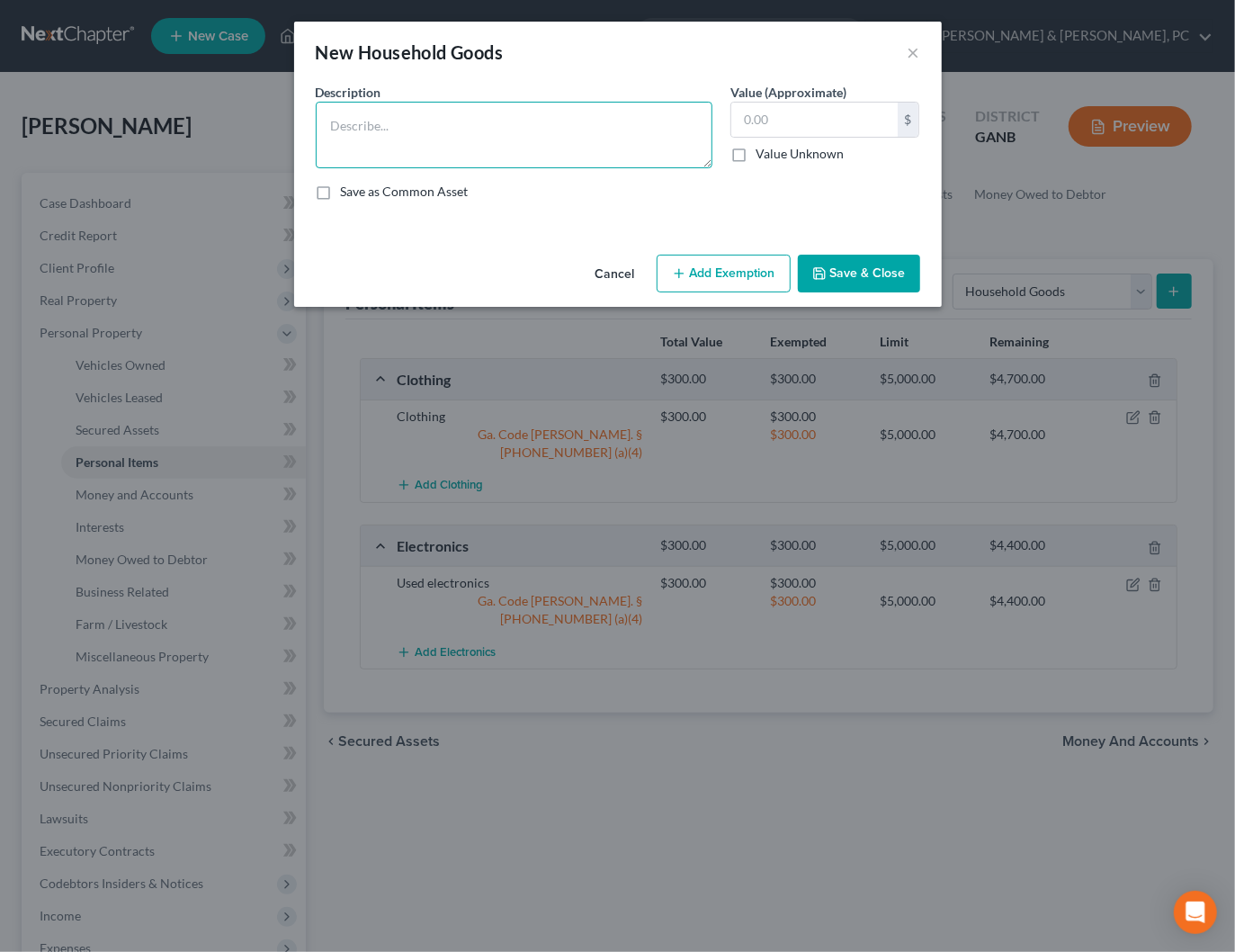
click at [564, 130] on textarea at bounding box center [515, 135] width 397 height 67
type textarea "HHG & Furniture"
type input "1,200"
click at [759, 257] on button "Add Exemption" at bounding box center [723, 273] width 134 height 38
select select "2"
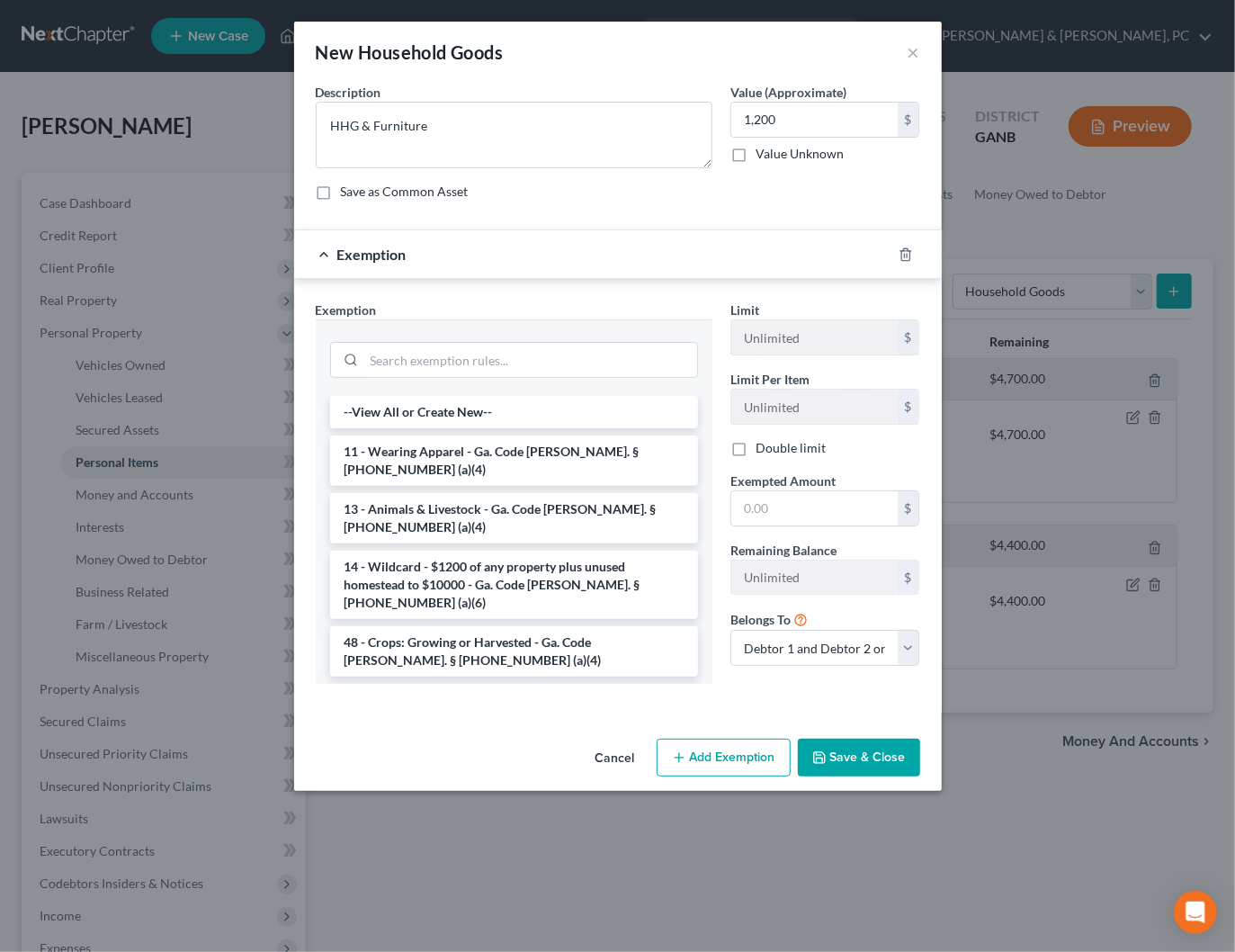
click at [438, 683] on li "6 - Household Goods and Furnishings - Ga. Code Ann. § 44-13-100 (a)(4)" at bounding box center [514, 708] width 368 height 50
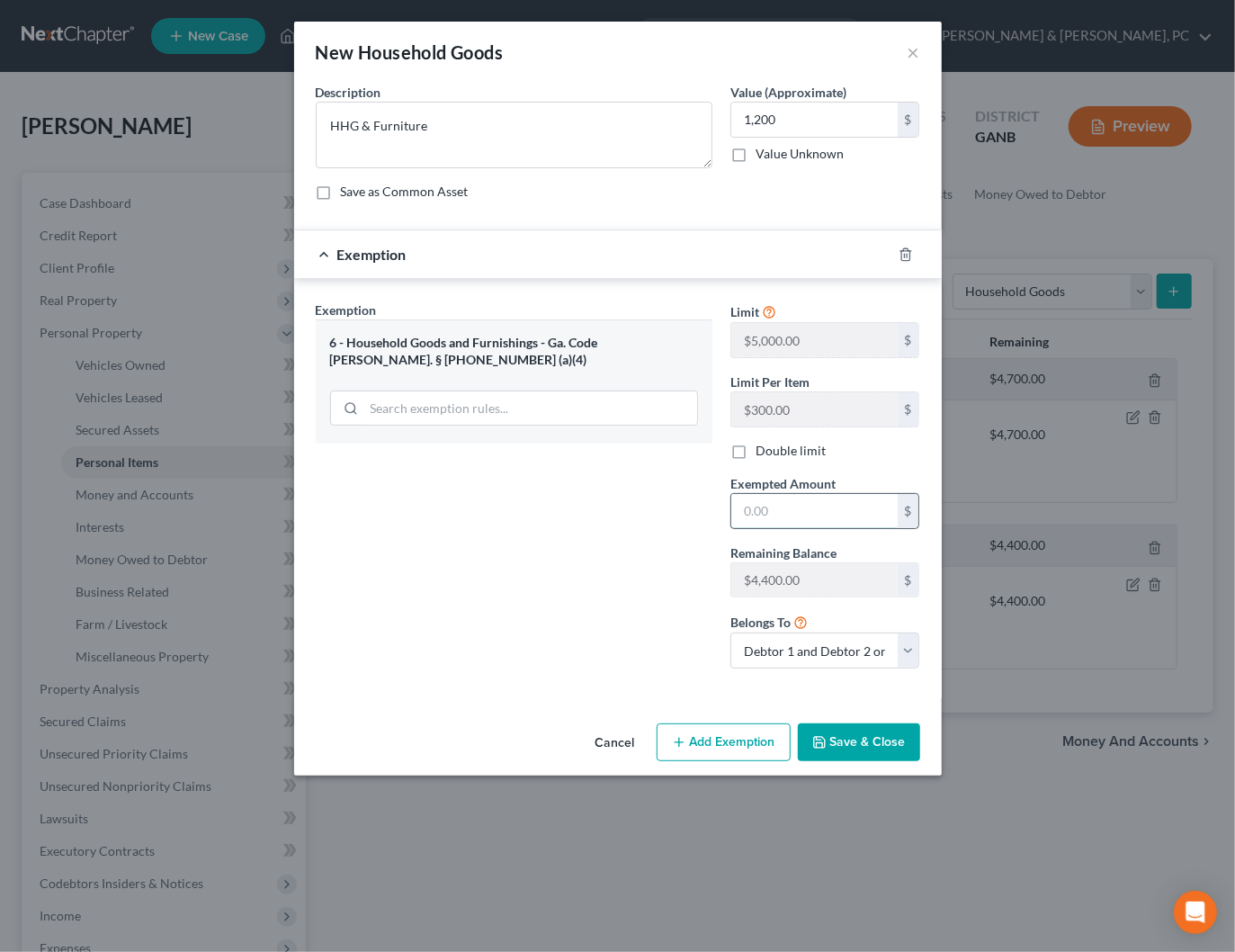
click at [773, 501] on input "text" at bounding box center [814, 511] width 166 height 34
type input "1,200"
click at [642, 640] on div "Exemption Set must be selected for CA. Exemption * 6 - Household Goods and Furn…" at bounding box center [514, 491] width 414 height 382
click at [861, 743] on button "Save & Close" at bounding box center [859, 742] width 122 height 38
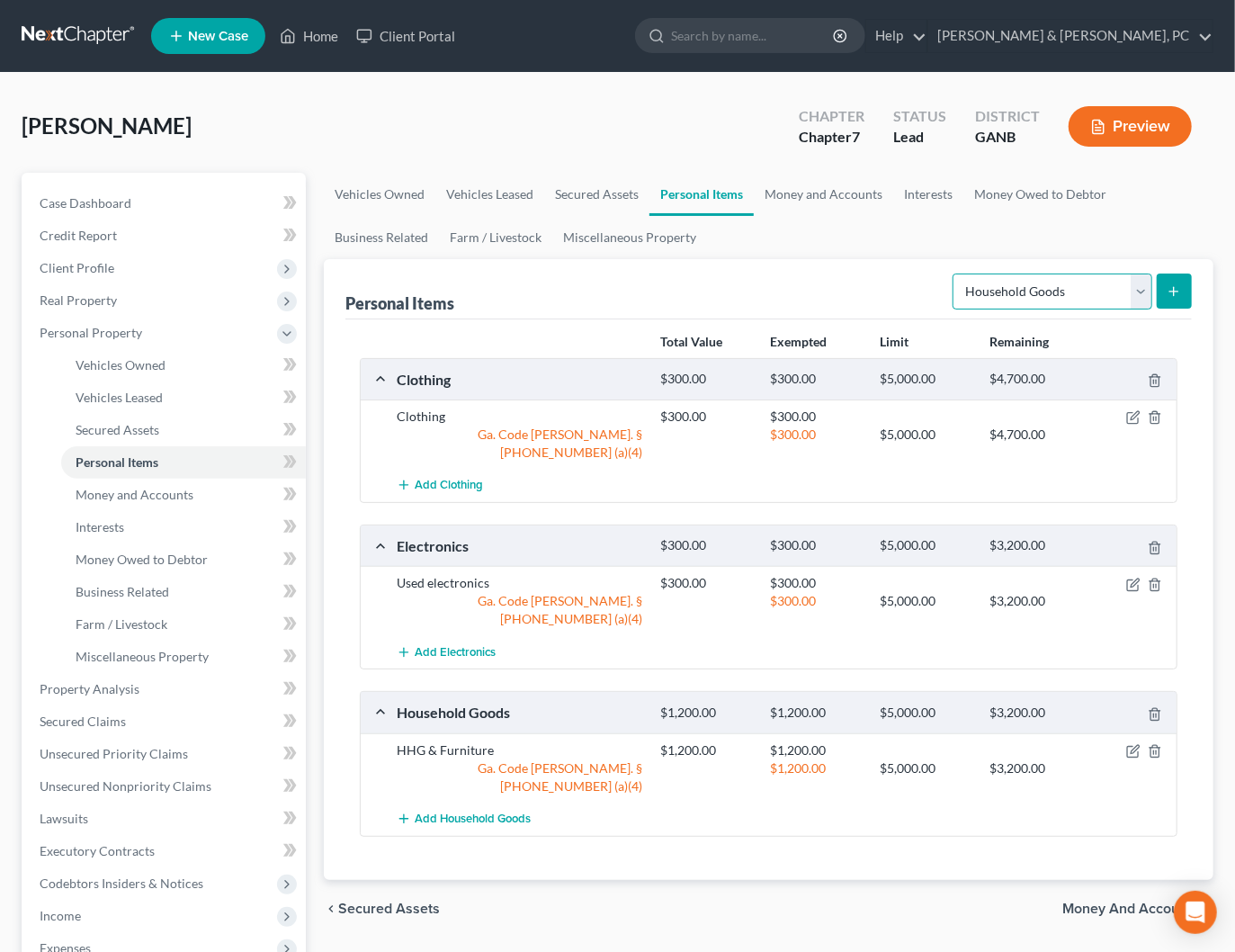
click at [1002, 287] on select "Select Item Type Clothing Collectibles Of Value Electronics Firearms Household …" at bounding box center [1051, 291] width 199 height 36
select select "jewelry"
click at [955, 273] on select "Select Item Type Clothing Collectibles Of Value Electronics Firearms Household …" at bounding box center [1051, 291] width 199 height 36
click at [1173, 285] on icon "submit" at bounding box center [1174, 292] width 15 height 15
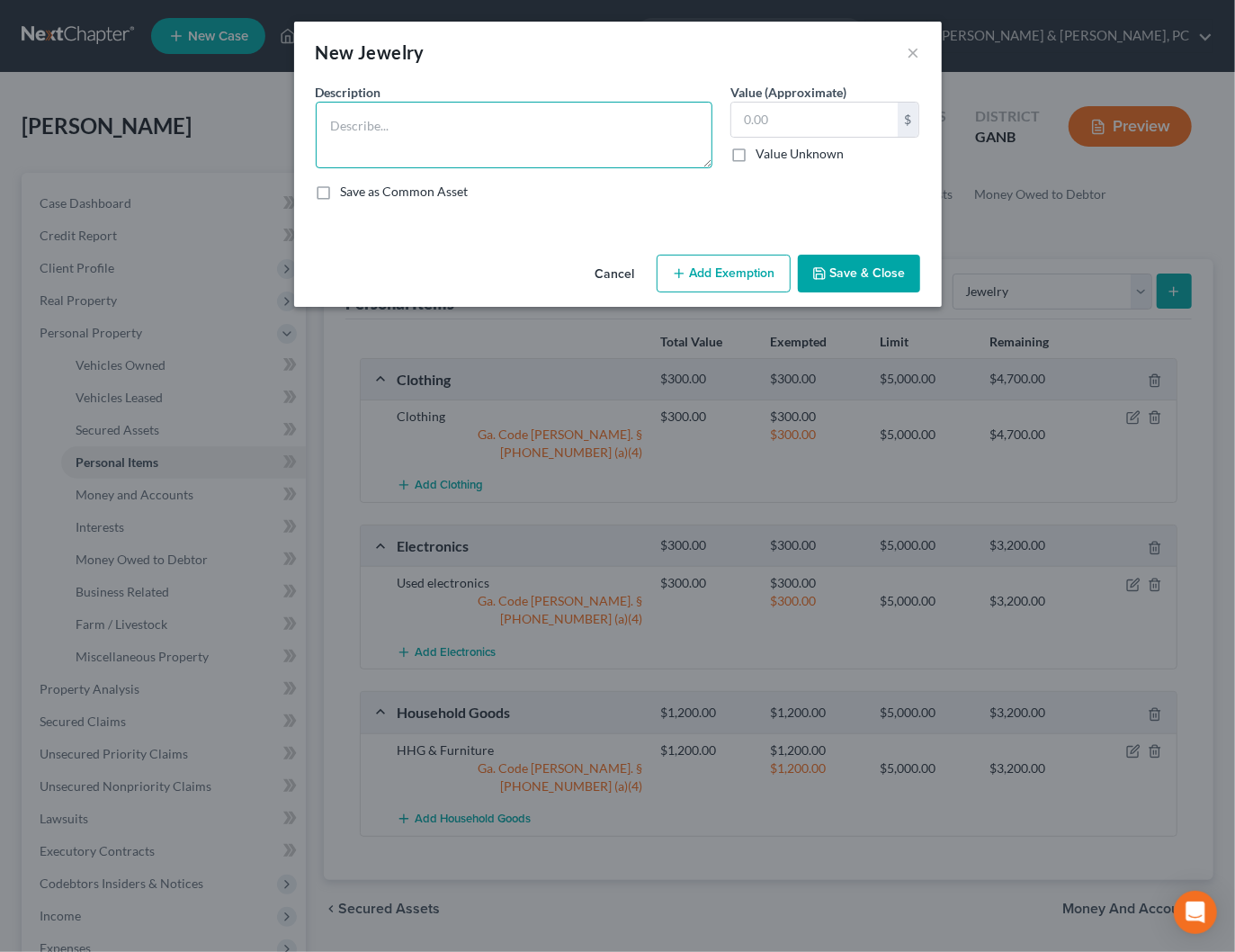
click at [509, 146] on textarea at bounding box center [515, 135] width 397 height 67
type textarea "Jewelry"
type input "100"
click at [686, 273] on icon "button" at bounding box center [680, 273] width 15 height 15
select select "2"
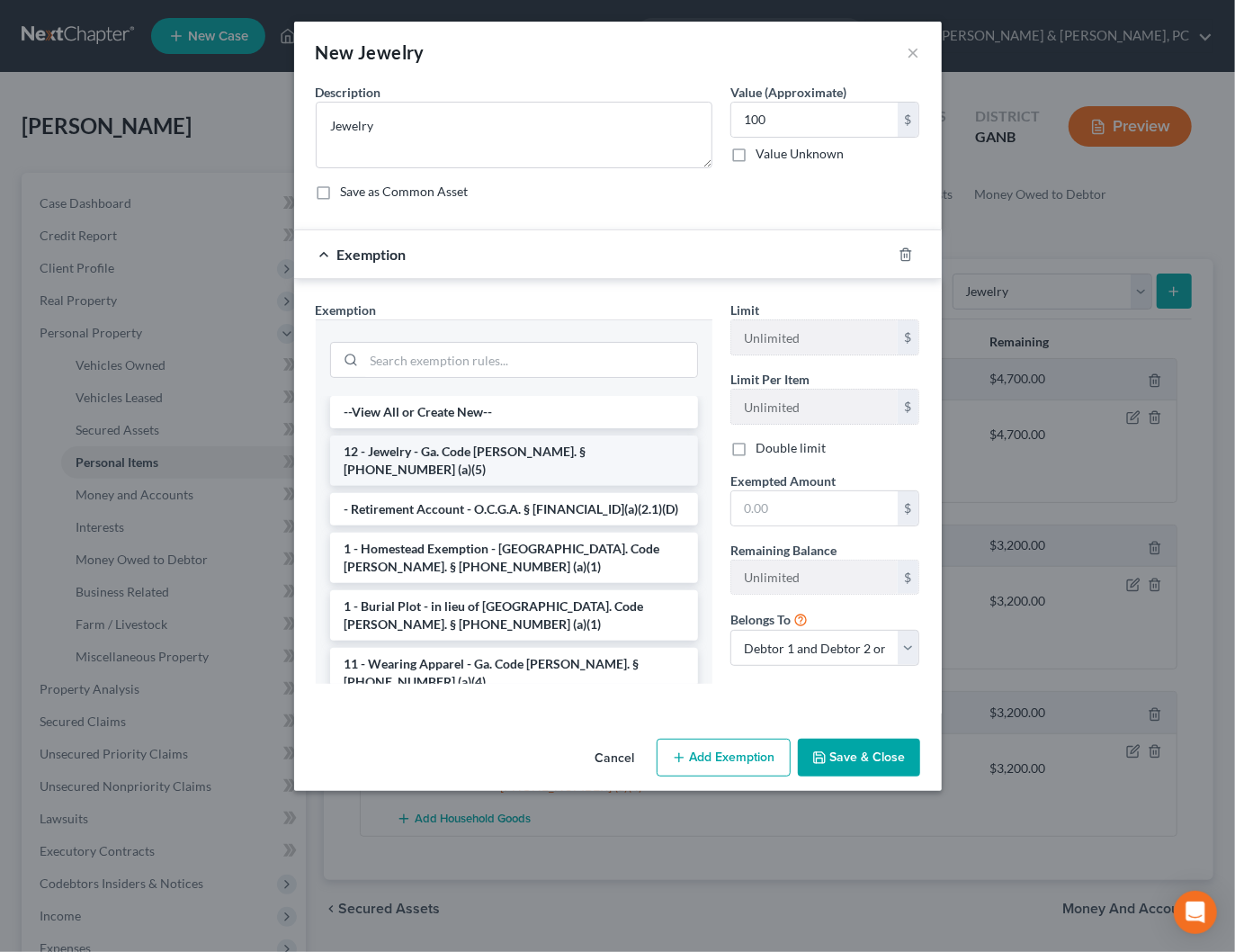
click at [404, 444] on li "12 - Jewelry - Ga. Code Ann. § 44-13-100 (a)(5)" at bounding box center [514, 461] width 368 height 50
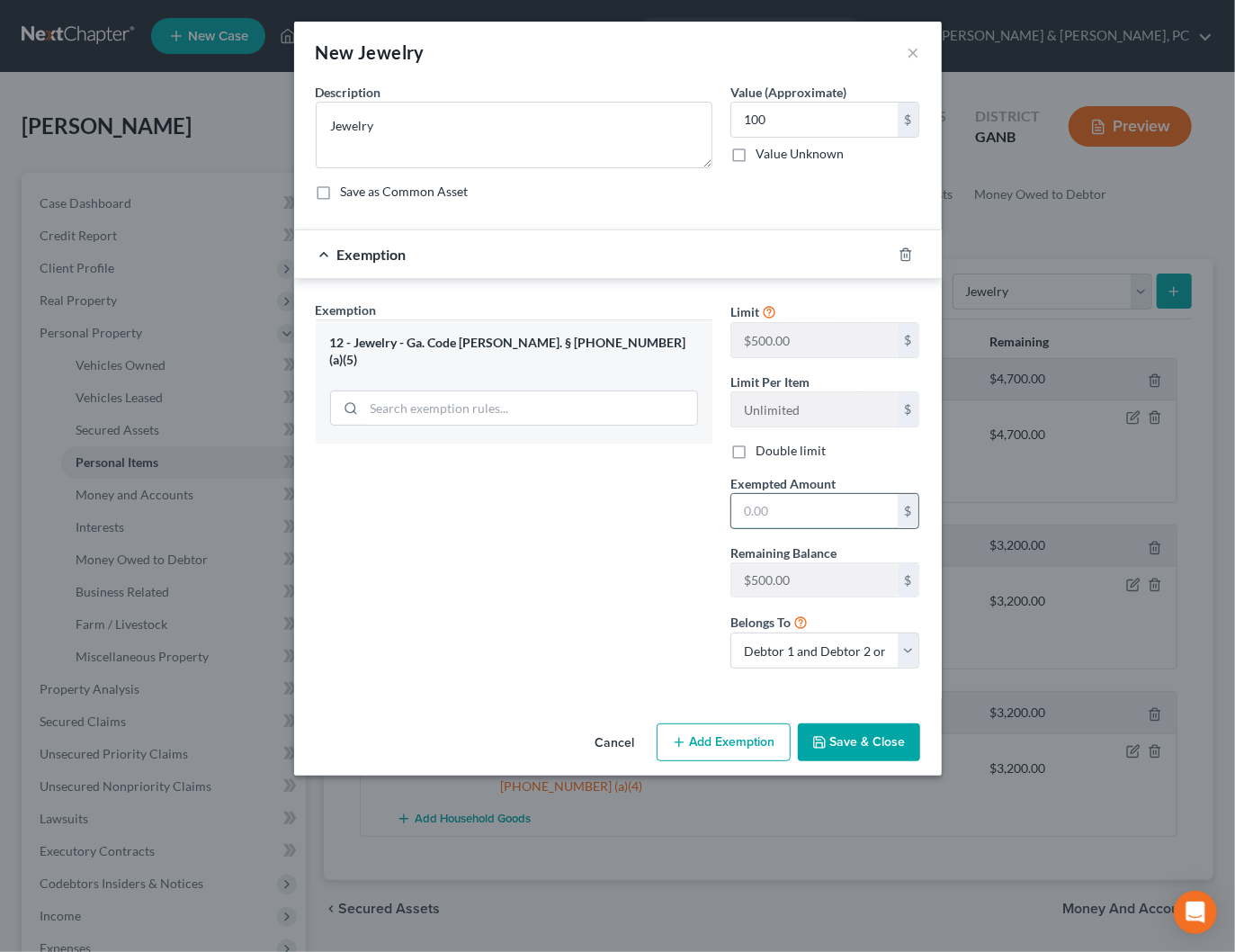
click at [763, 508] on input "text" at bounding box center [814, 511] width 166 height 34
type input "100"
click at [592, 526] on div "Exemption Set must be selected for CA. Exemption * 12 - Jewelry - Ga. Code Ann.…" at bounding box center [514, 491] width 414 height 382
click at [851, 734] on button "Save & Close" at bounding box center [859, 742] width 122 height 38
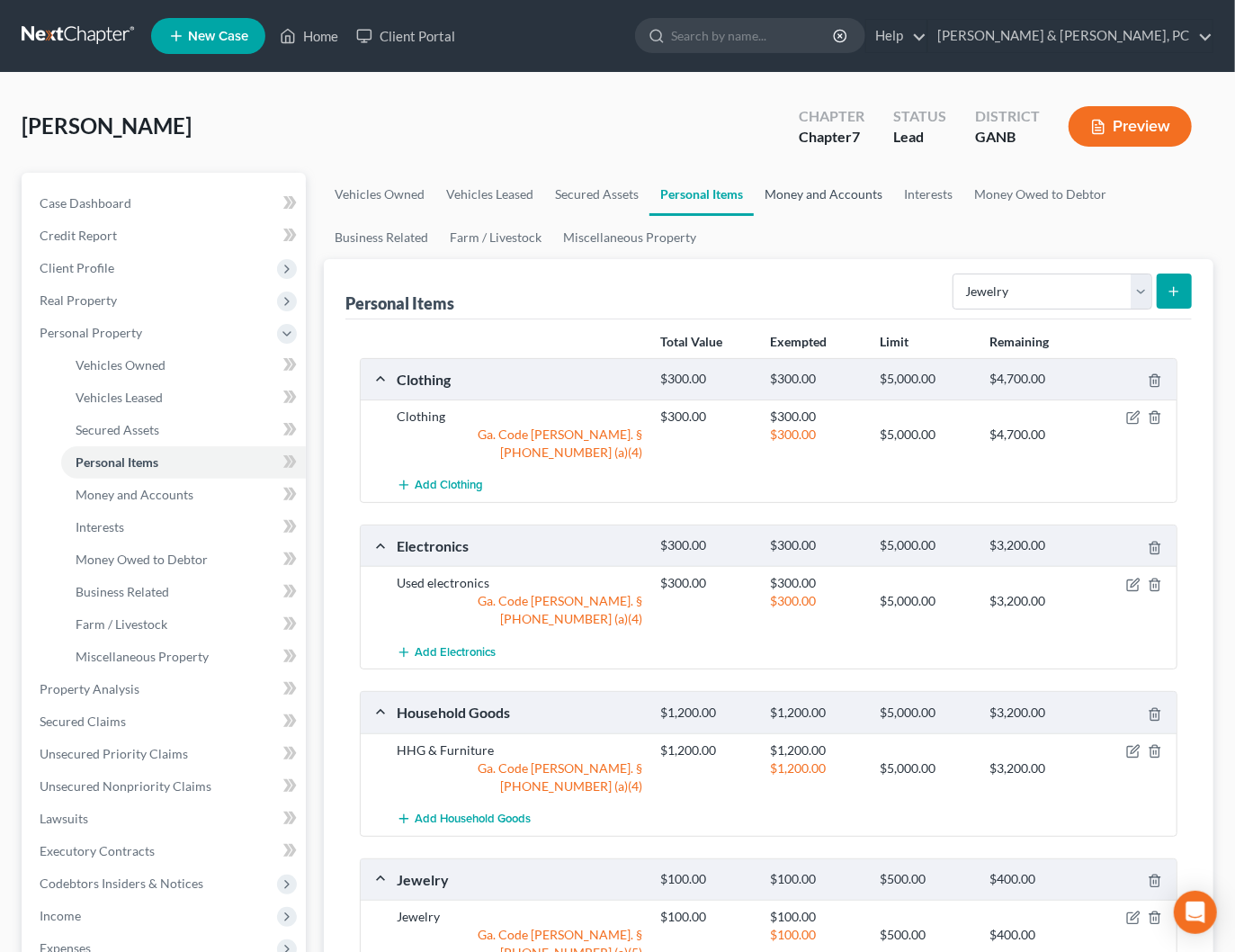
click at [818, 185] on link "Money and Accounts" at bounding box center [823, 194] width 139 height 44
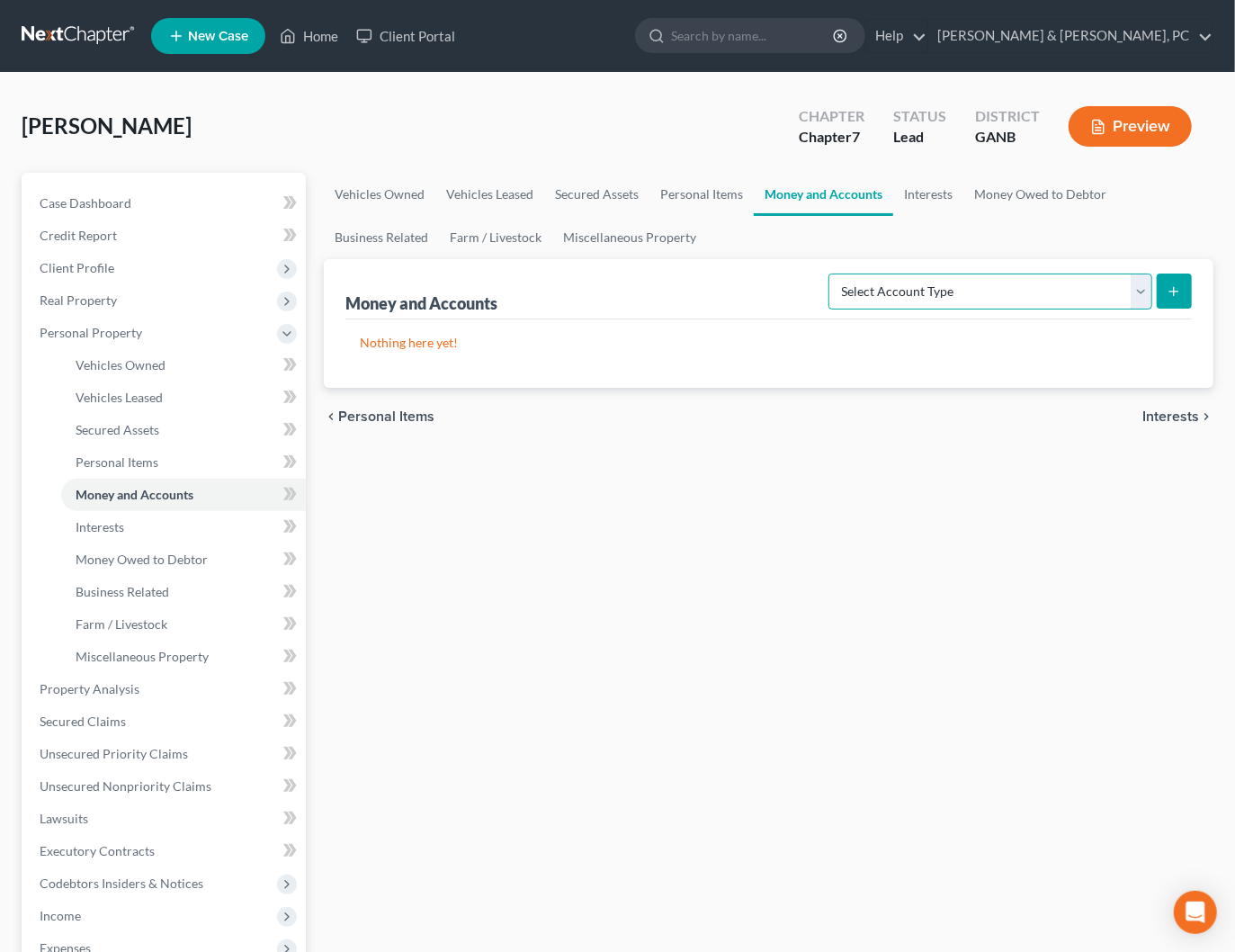
click at [883, 295] on select "Select Account Type Brokerage Cash on Hand Certificates of Deposit Checking Acc…" at bounding box center [990, 291] width 324 height 36
select select "checking"
click at [833, 273] on select "Select Account Type Brokerage Cash on Hand Certificates of Deposit Checking Acc…" at bounding box center [990, 291] width 324 height 36
click at [1176, 285] on icon "submit" at bounding box center [1174, 292] width 15 height 15
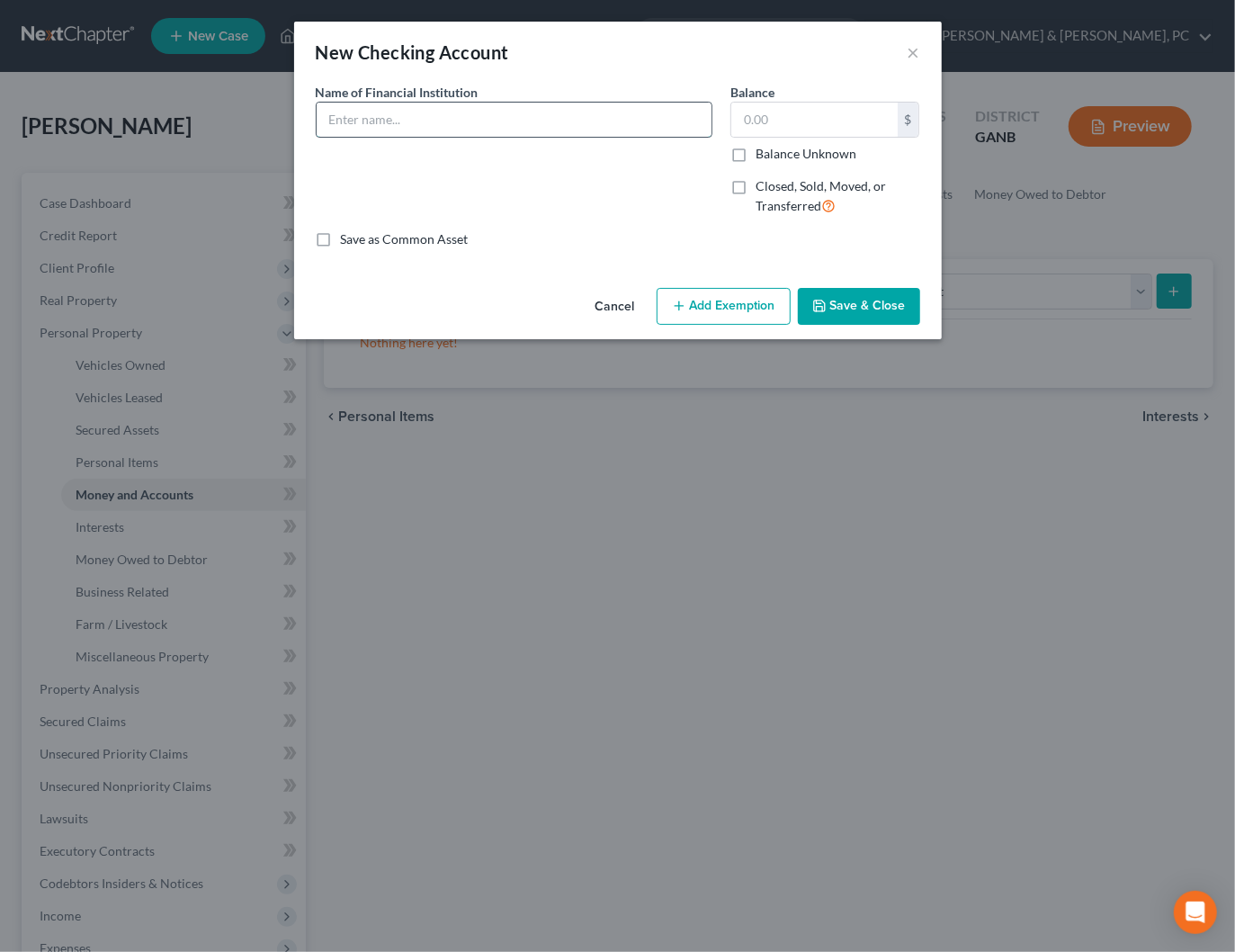
click at [522, 119] on input "text" at bounding box center [515, 120] width 395 height 34
type input "Chase"
click at [822, 123] on input "text" at bounding box center [814, 120] width 166 height 34
type input "0"
click at [712, 310] on button "Add Exemption" at bounding box center [723, 306] width 134 height 38
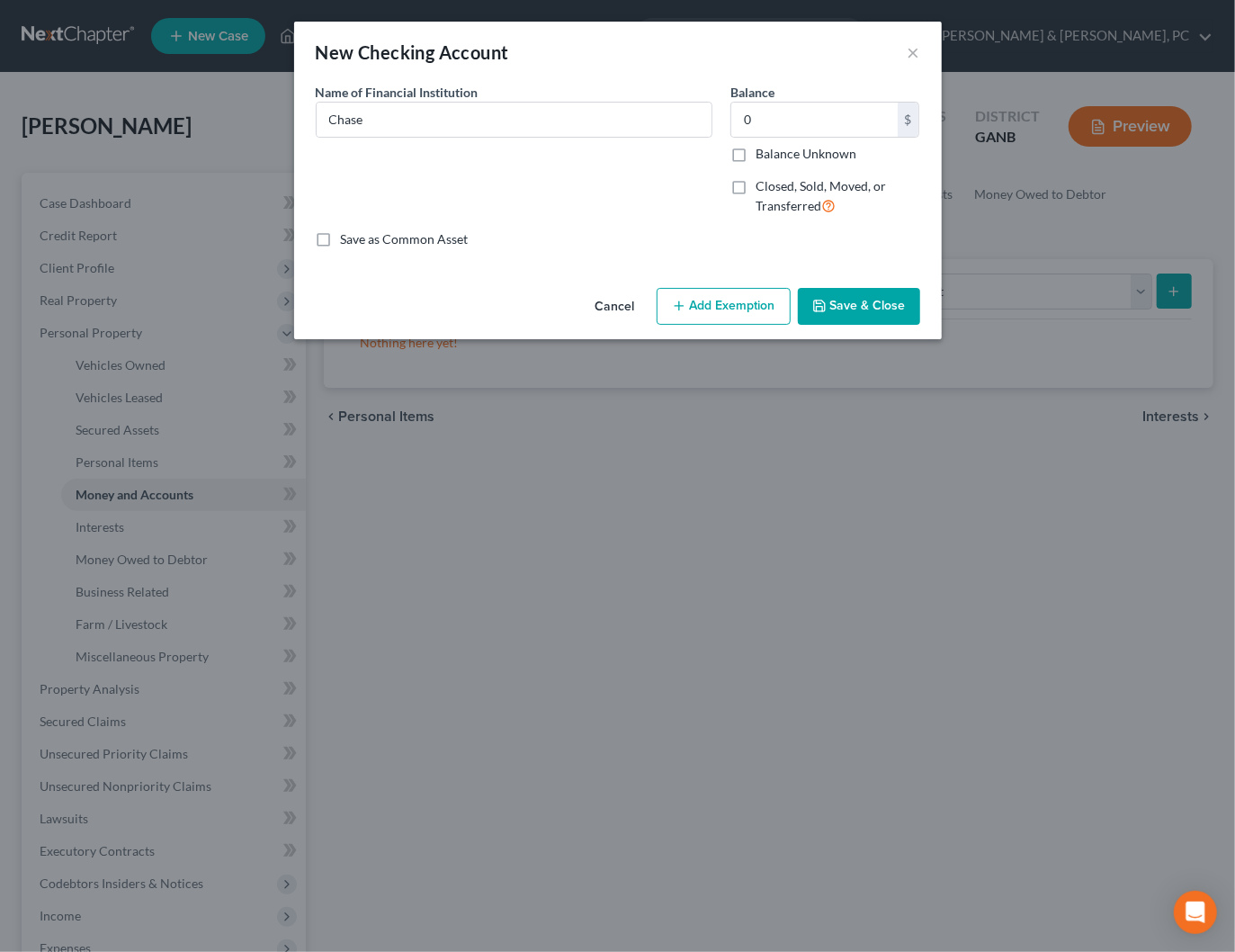
select select "2"
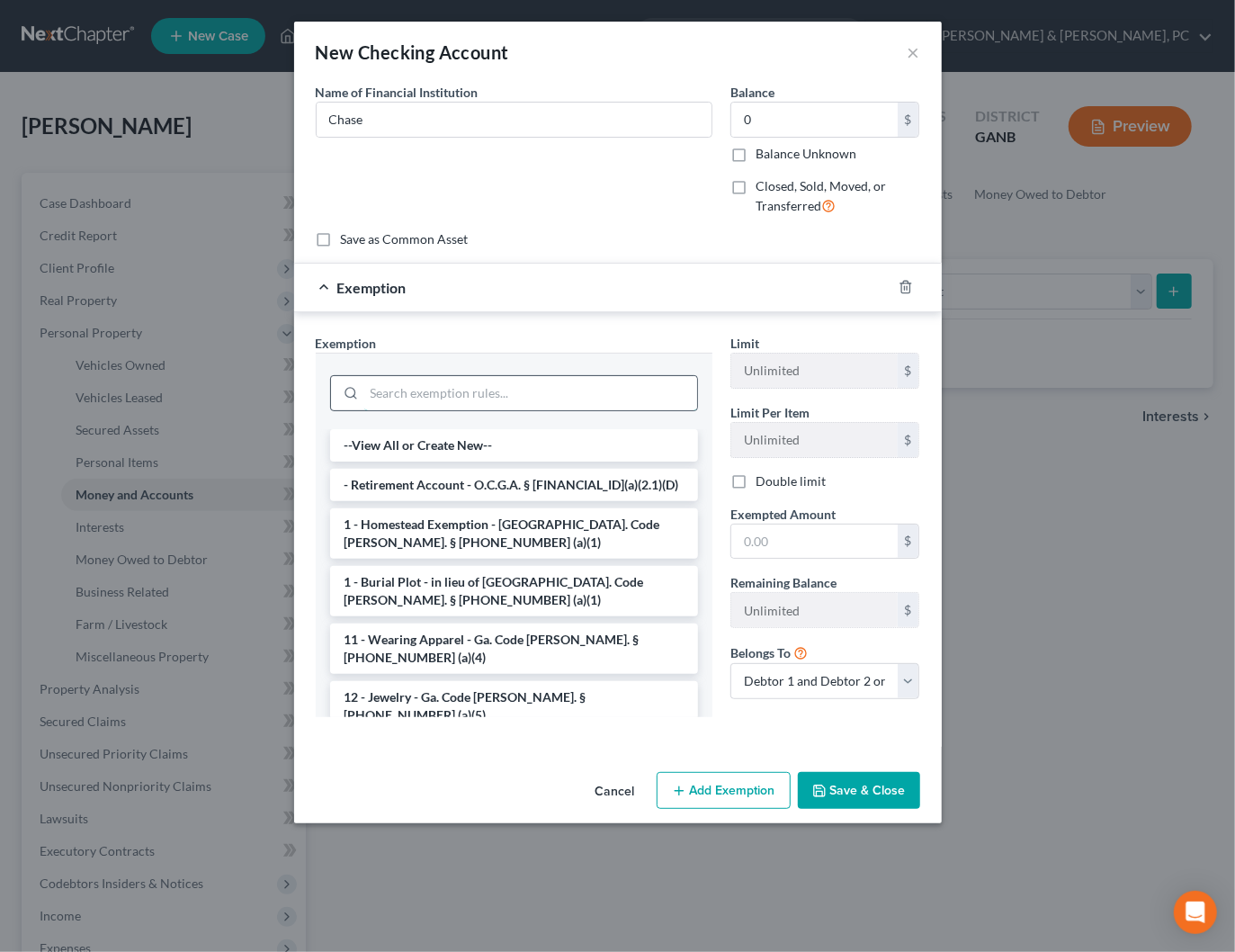
click at [516, 395] on input "search" at bounding box center [530, 393] width 333 height 34
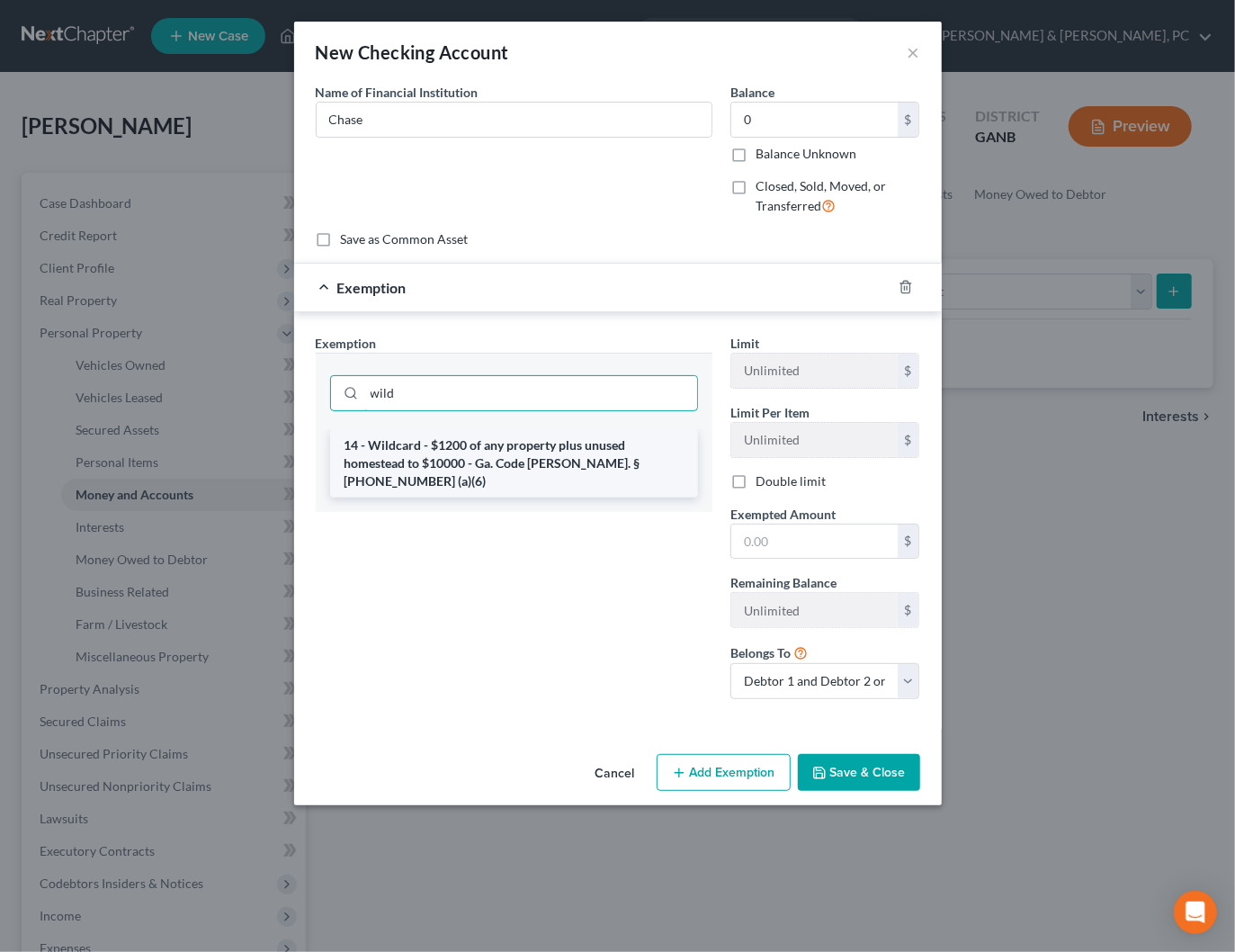
type input "wild"
click at [512, 447] on li "14 - Wildcard - $1200 of any property plus unused homestead to $10000 - Ga. Cod…" at bounding box center [514, 463] width 368 height 69
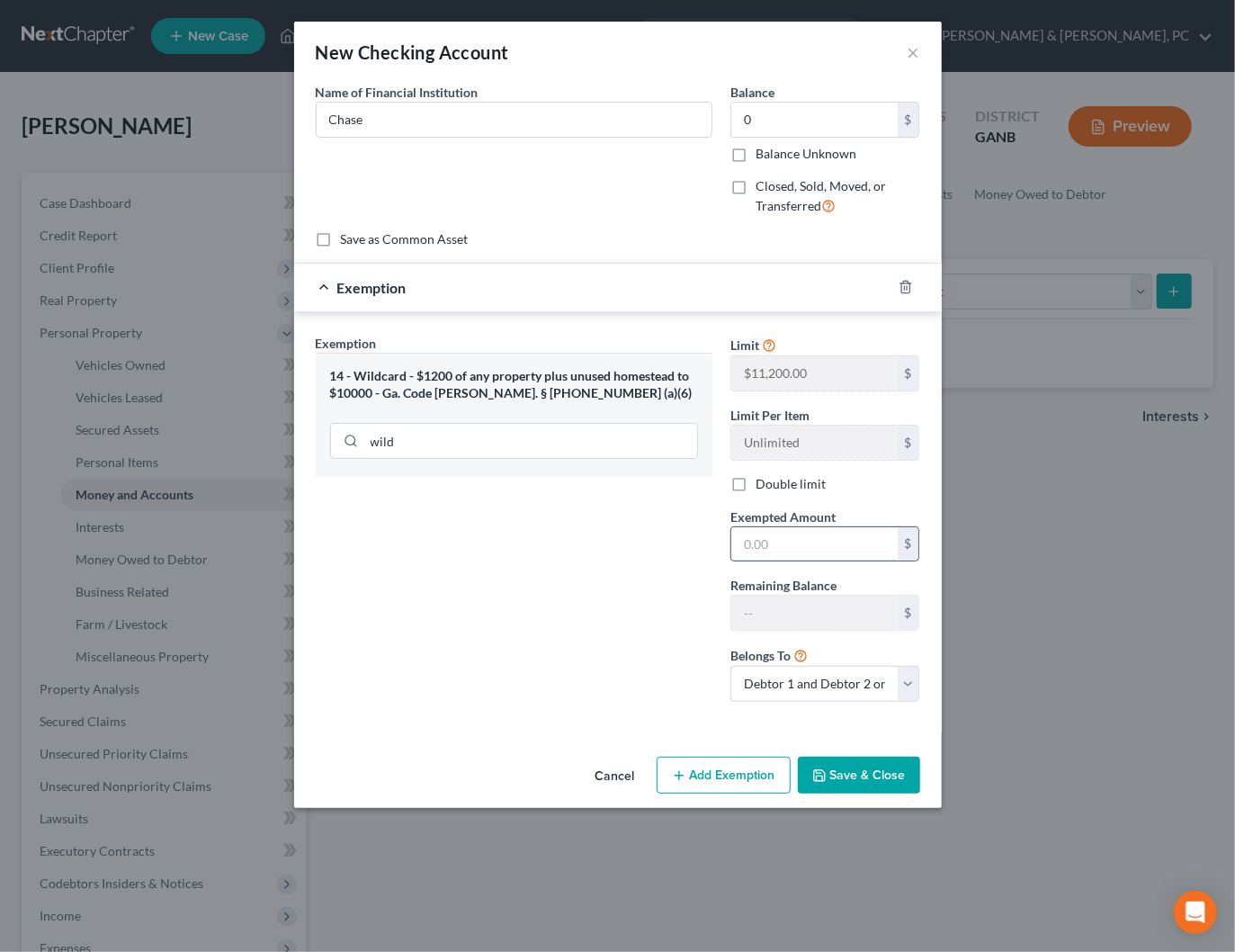
click at [770, 538] on input "text" at bounding box center [814, 544] width 166 height 34
type input "0"
drag, startPoint x: 668, startPoint y: 641, endPoint x: 734, endPoint y: 679, distance: 76.2
click at [668, 641] on div "Exemption Set must be selected for CA. Exemption * 14 - Wildcard - $1200 of any…" at bounding box center [514, 525] width 414 height 382
click at [755, 679] on select "Debtor 1 only Debtor 2 only Debtor 1 and Debtor 2 only" at bounding box center [825, 683] width 190 height 36
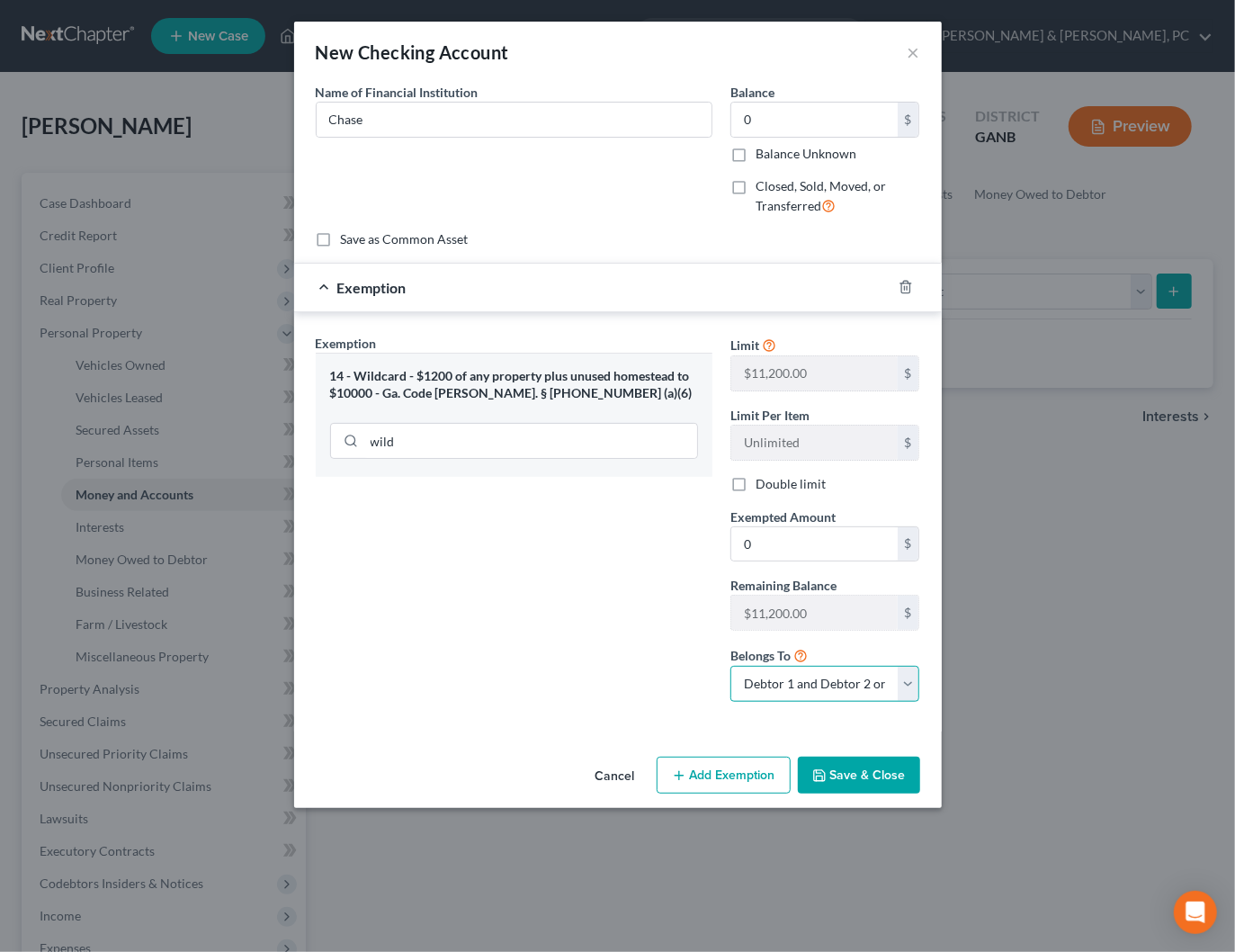
select select "0"
click at [731, 666] on select "Debtor 1 only Debtor 2 only Debtor 1 and Debtor 2 only" at bounding box center [825, 683] width 190 height 36
click at [876, 769] on button "Save & Close" at bounding box center [859, 775] width 122 height 38
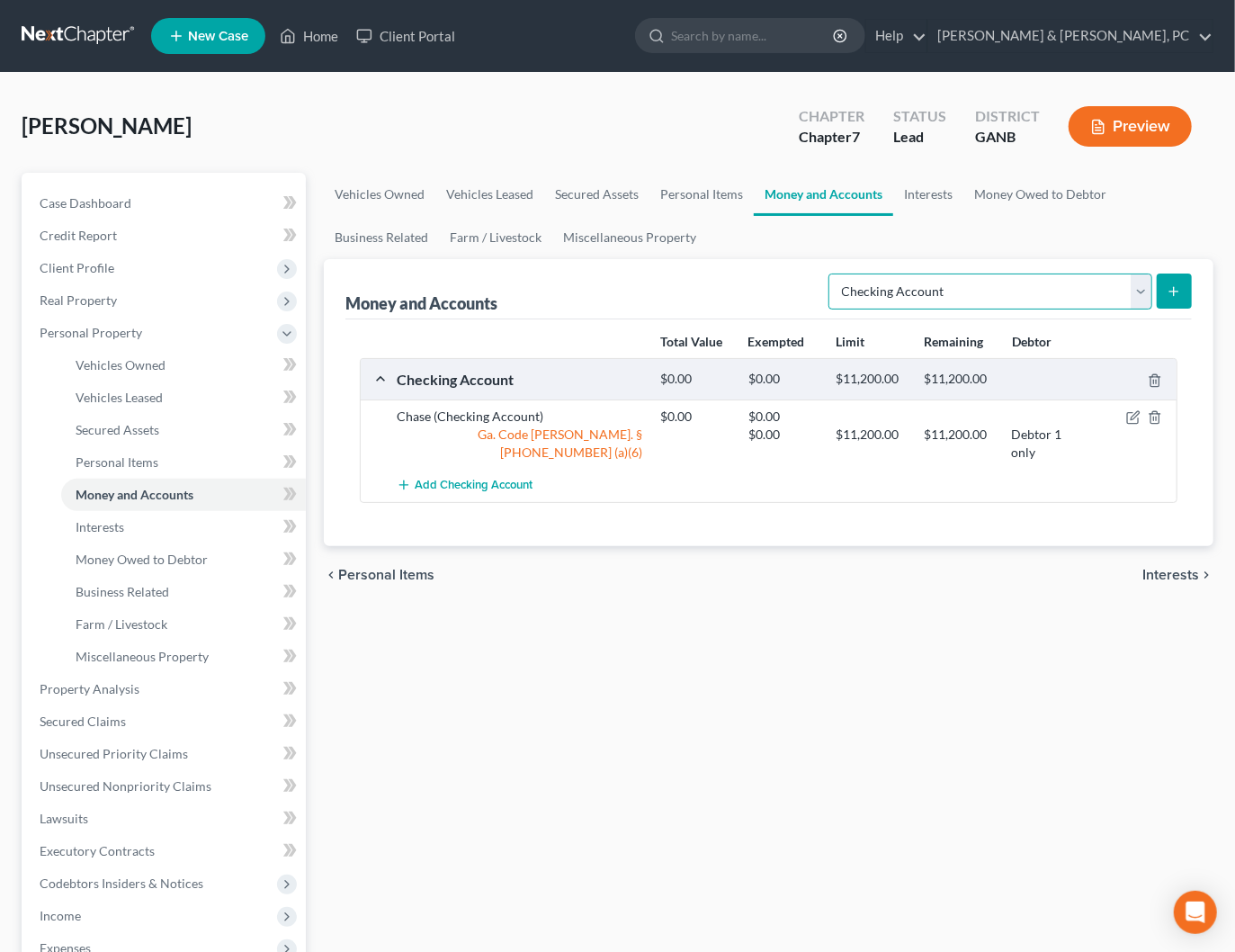
click at [947, 292] on select "Select Account Type Brokerage Cash on Hand Certificates of Deposit Checking Acc…" at bounding box center [990, 291] width 324 height 36
click at [471, 480] on span "Add Checking Account" at bounding box center [473, 486] width 118 height 15
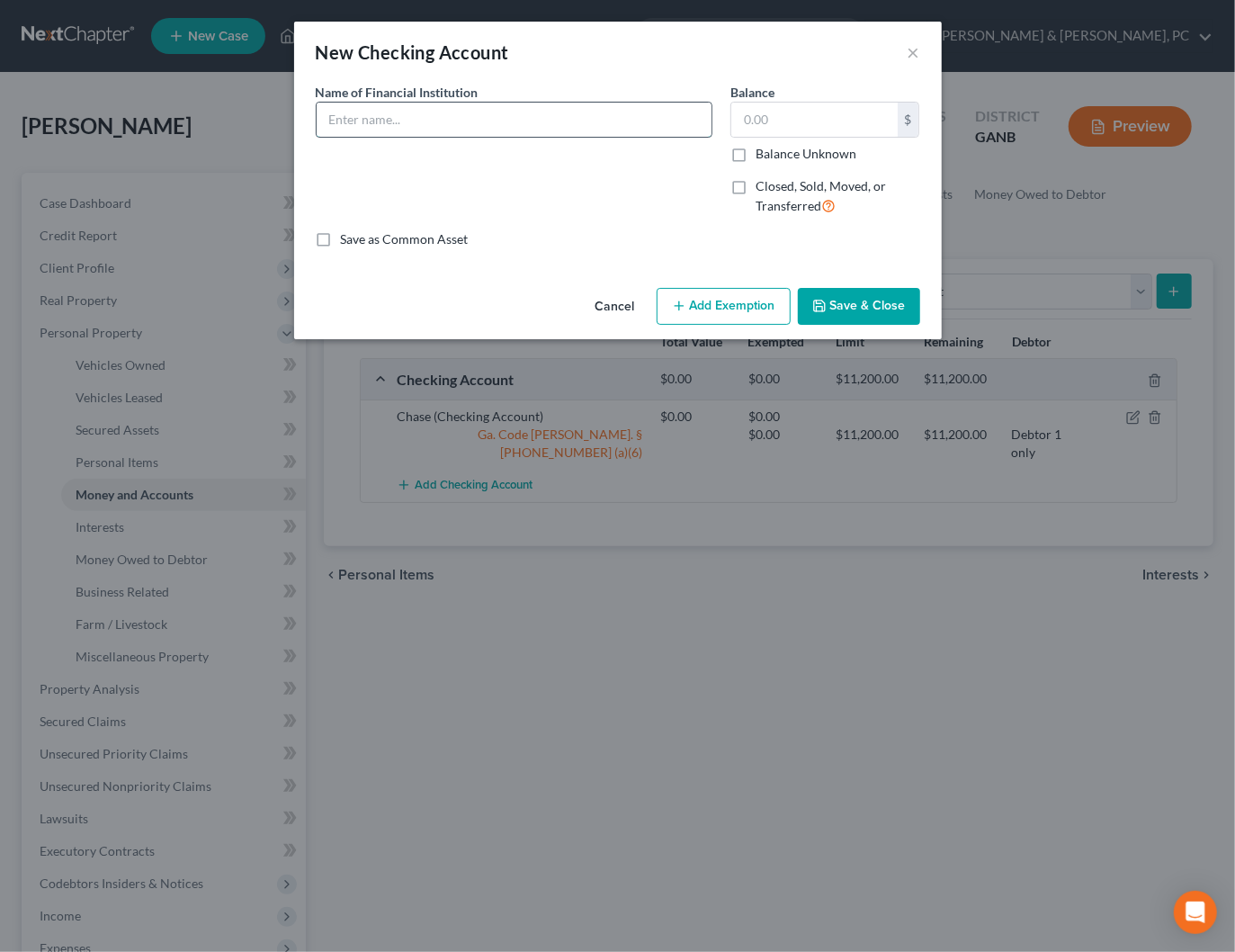
click at [504, 123] on input "text" at bounding box center [515, 120] width 395 height 34
type input "Bank of America (Joint Checking)"
type input "0"
click at [707, 284] on div "Cancel Add Exemption Save & Close" at bounding box center [618, 311] width 648 height 59
click at [706, 306] on button "Add Exemption" at bounding box center [723, 306] width 134 height 38
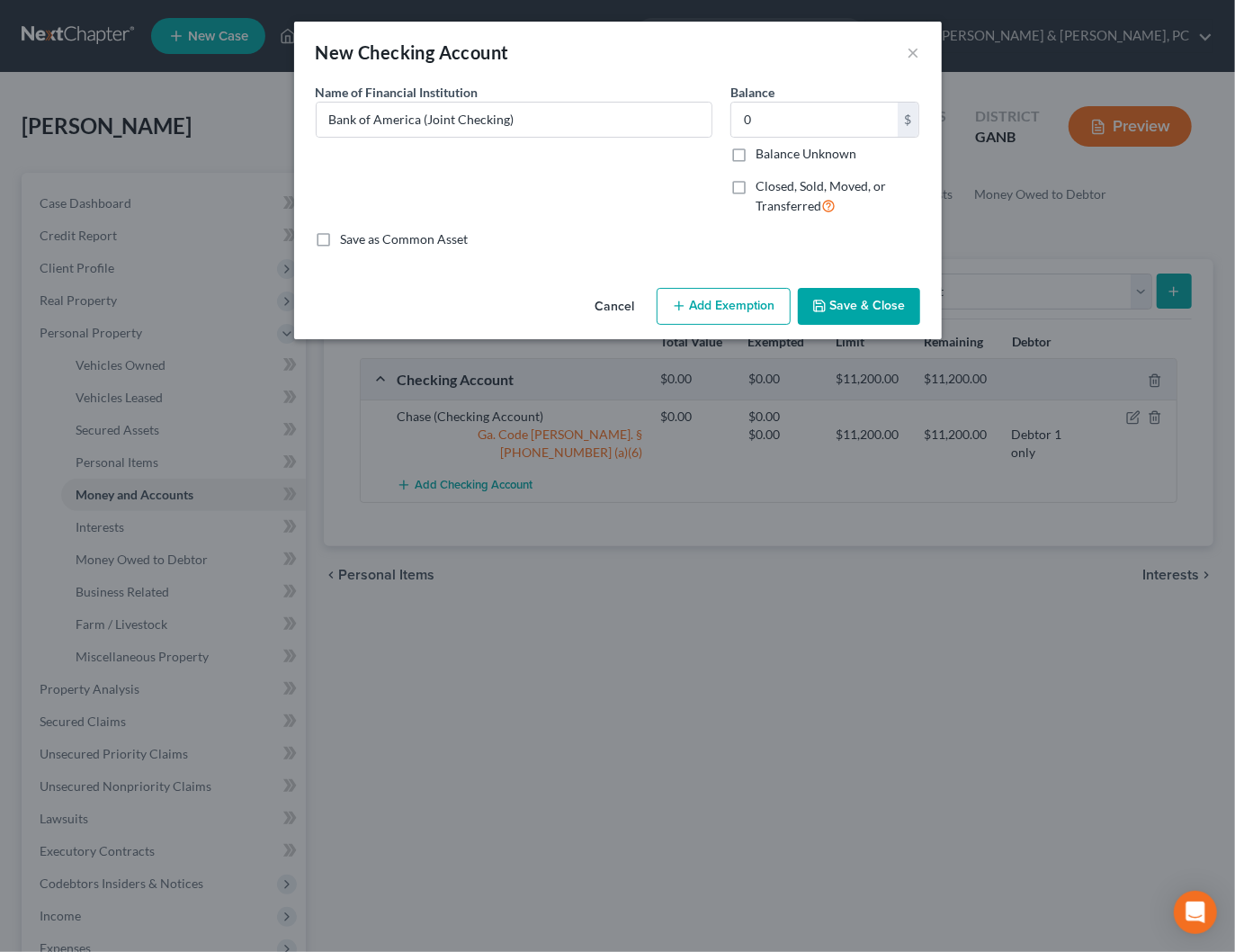
select select "2"
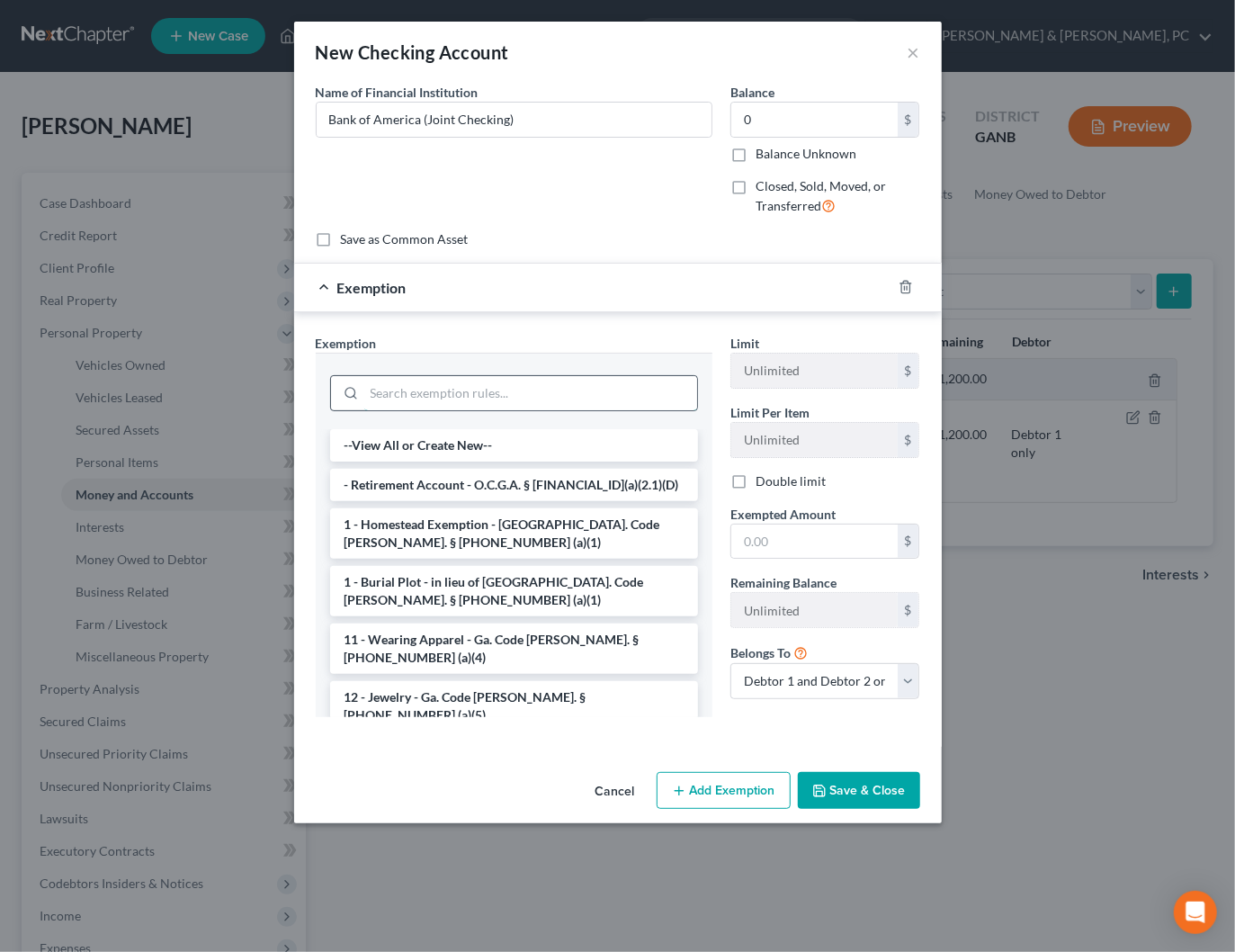
click at [449, 394] on input "search" at bounding box center [530, 393] width 333 height 34
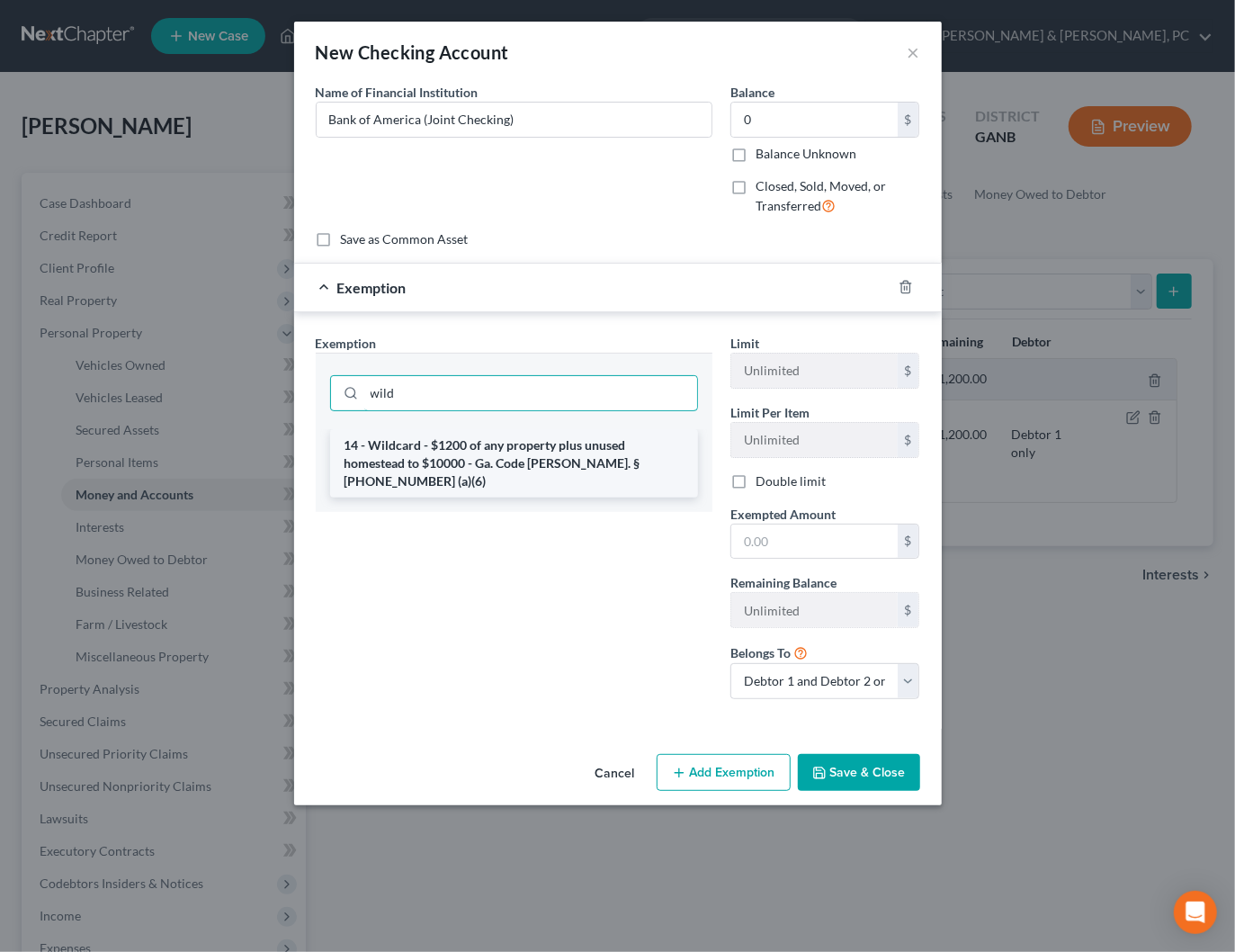
type input "wild"
click at [427, 449] on li "14 - Wildcard - $1200 of any property plus unused homestead to $10000 - Ga. Cod…" at bounding box center [514, 463] width 368 height 69
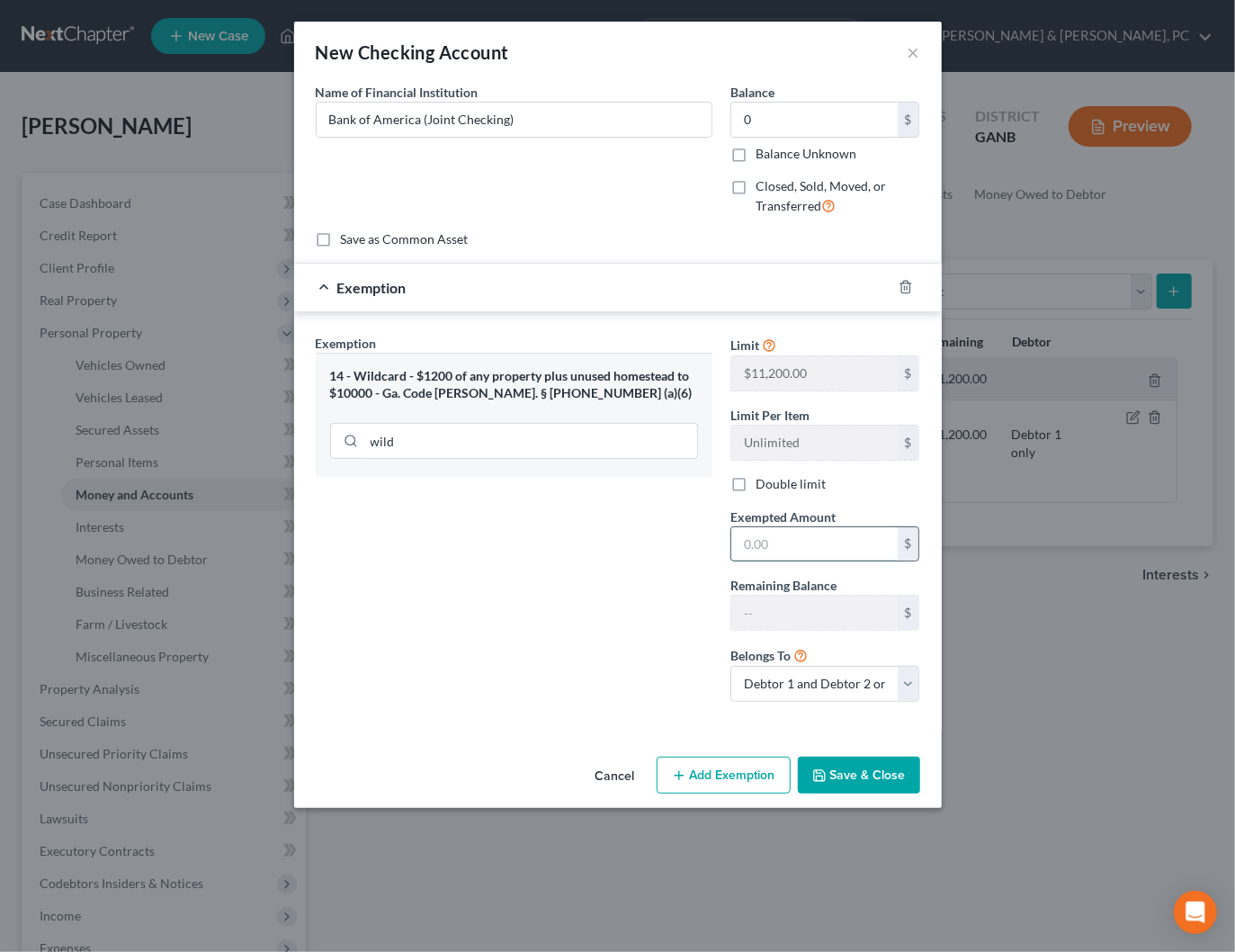
click at [763, 542] on input "text" at bounding box center [814, 544] width 166 height 34
type input "0"
drag, startPoint x: 605, startPoint y: 600, endPoint x: 770, endPoint y: 772, distance: 238.3
click at [605, 600] on div "Exemption Set must be selected for CA. Exemption * 14 - Wildcard - $1200 of any…" at bounding box center [514, 525] width 414 height 382
click at [846, 762] on button "Save & Close" at bounding box center [859, 775] width 122 height 38
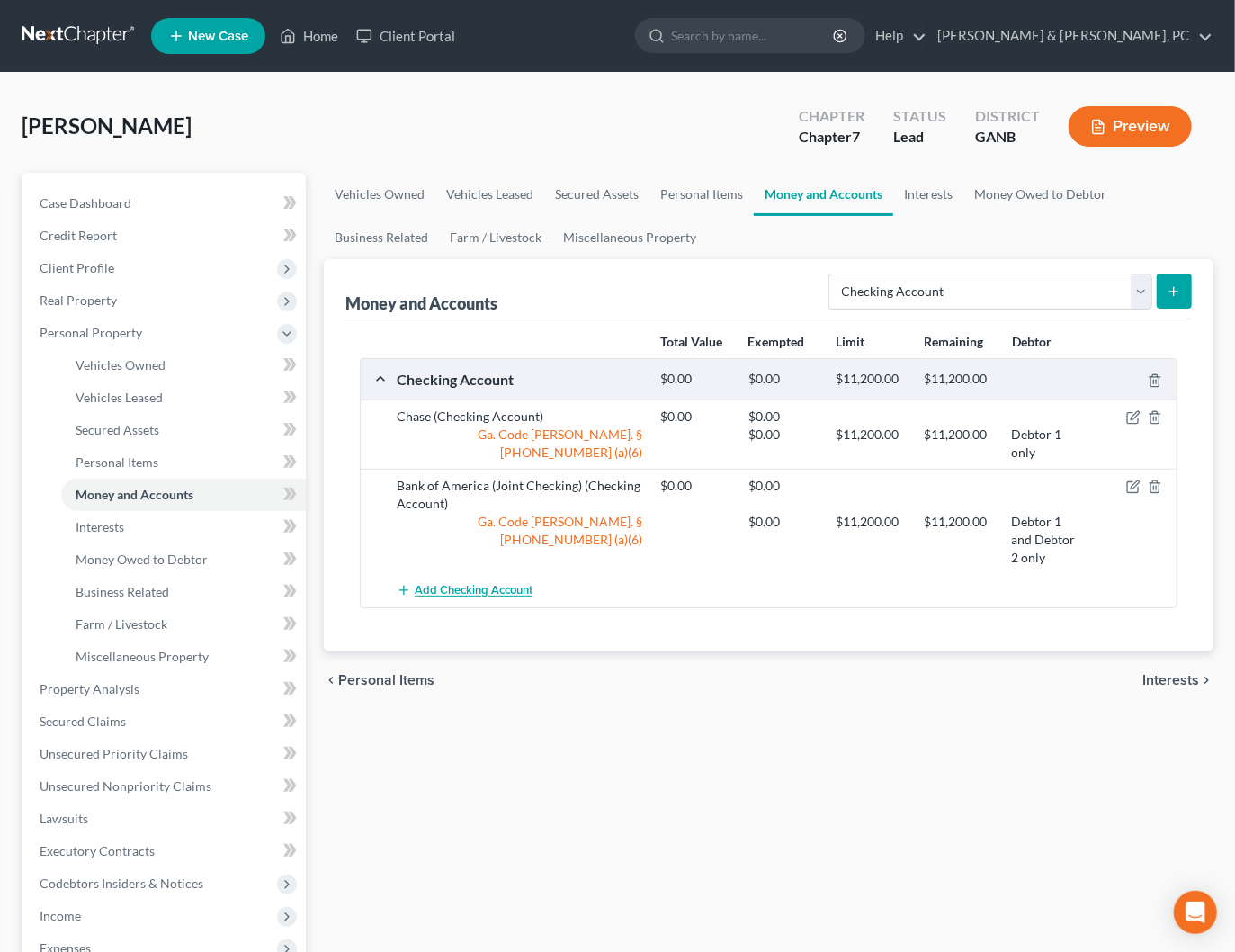
click at [499, 590] on span "Add Checking Account" at bounding box center [473, 591] width 118 height 15
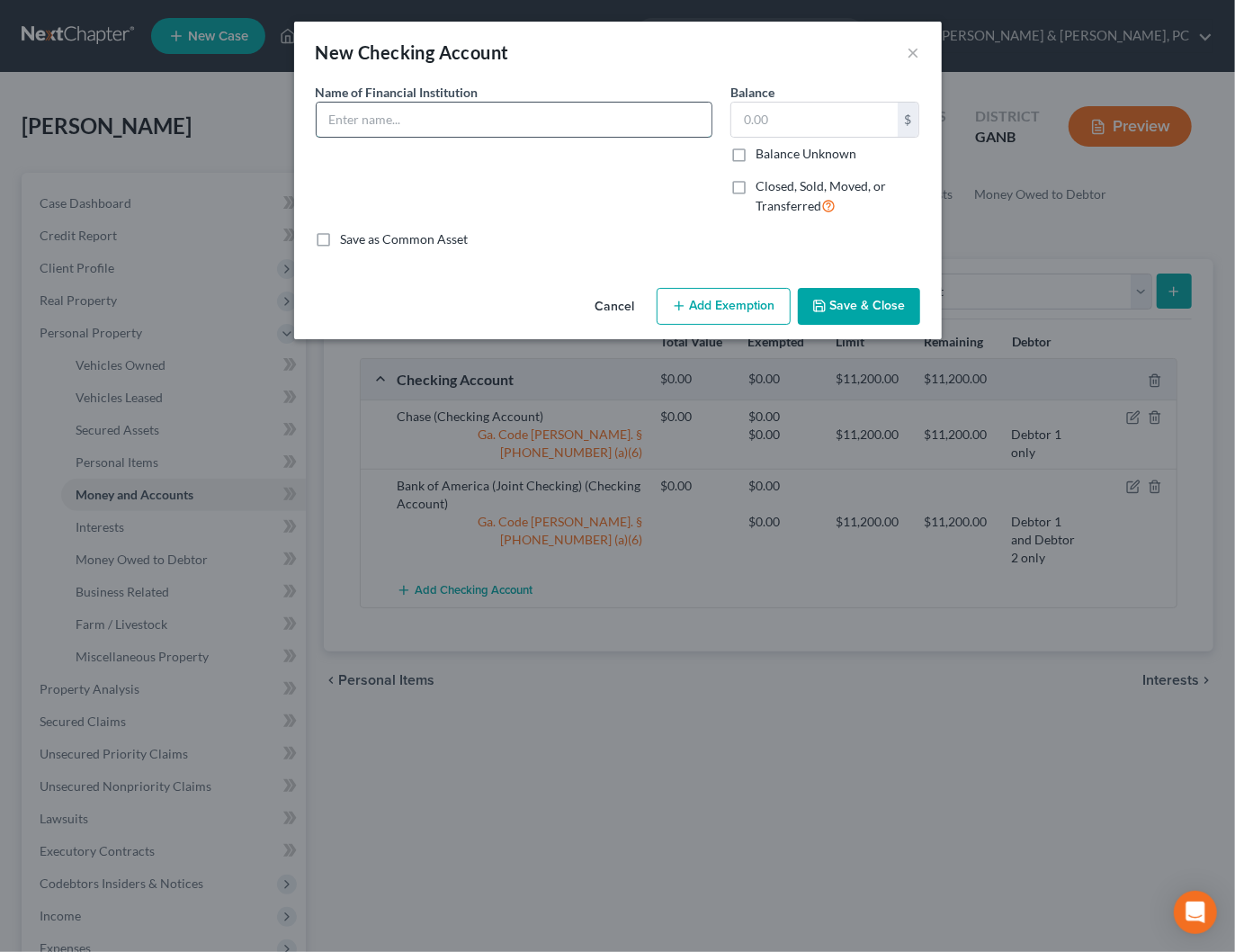
click at [528, 122] on input "text" at bounding box center [515, 120] width 395 height 34
type input "Bank of America (Daughter's Checking)"
type input "0"
click at [674, 311] on icon "button" at bounding box center [680, 306] width 15 height 15
select select "2"
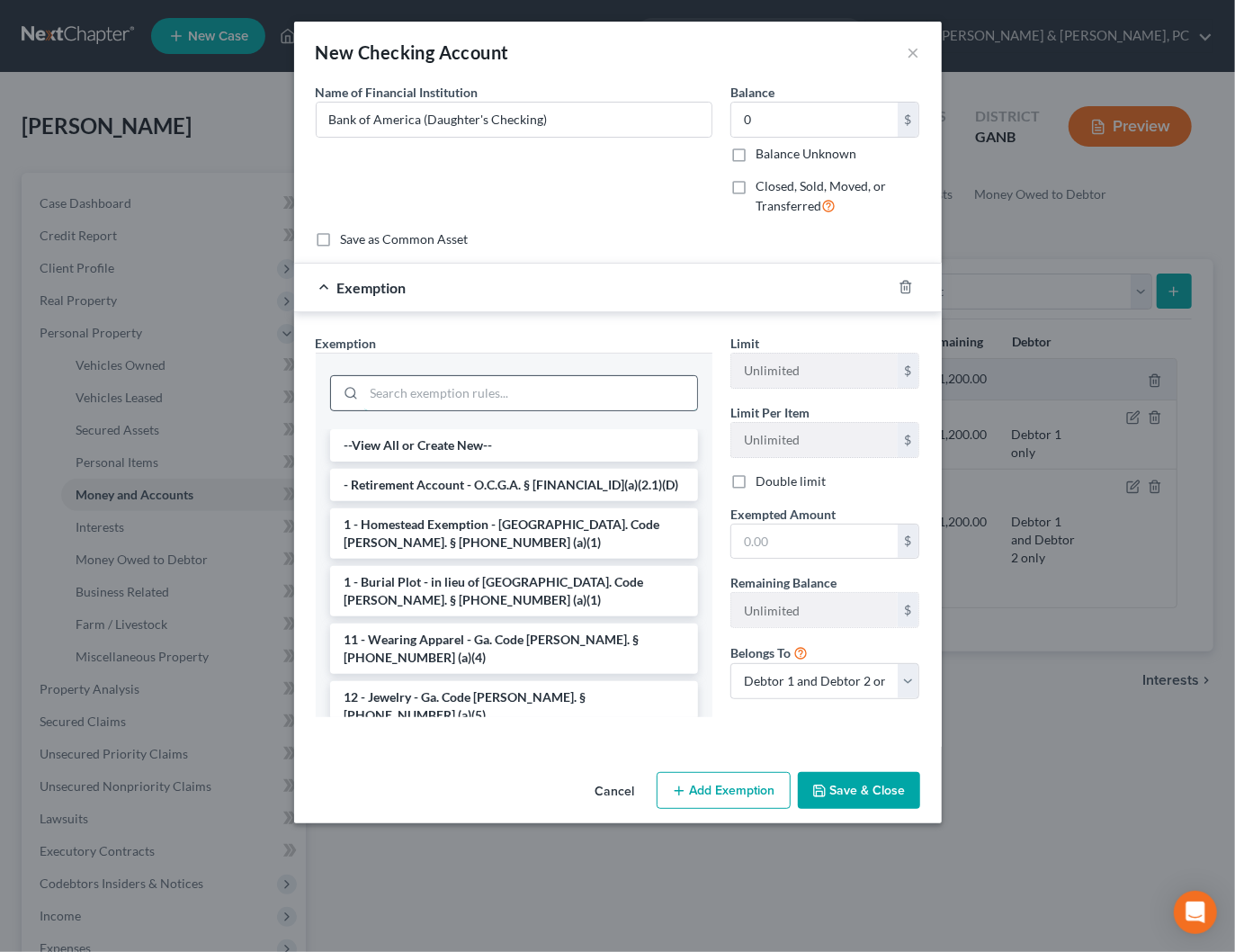
click at [419, 396] on input "search" at bounding box center [530, 393] width 333 height 34
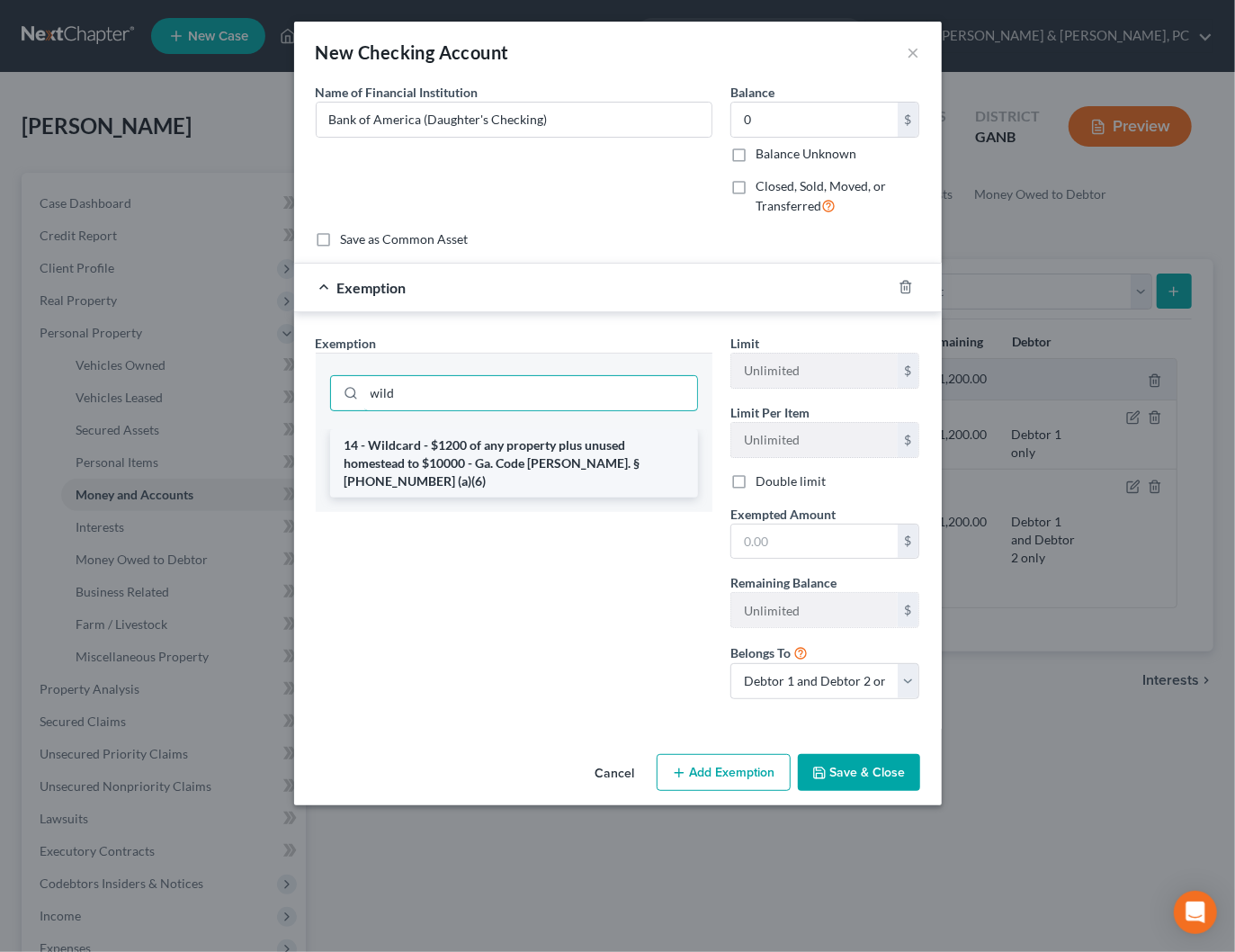
type input "wild"
click at [414, 468] on li "14 - Wildcard - $1200 of any property plus unused homestead to $10000 - Ga. Cod…" at bounding box center [514, 463] width 368 height 69
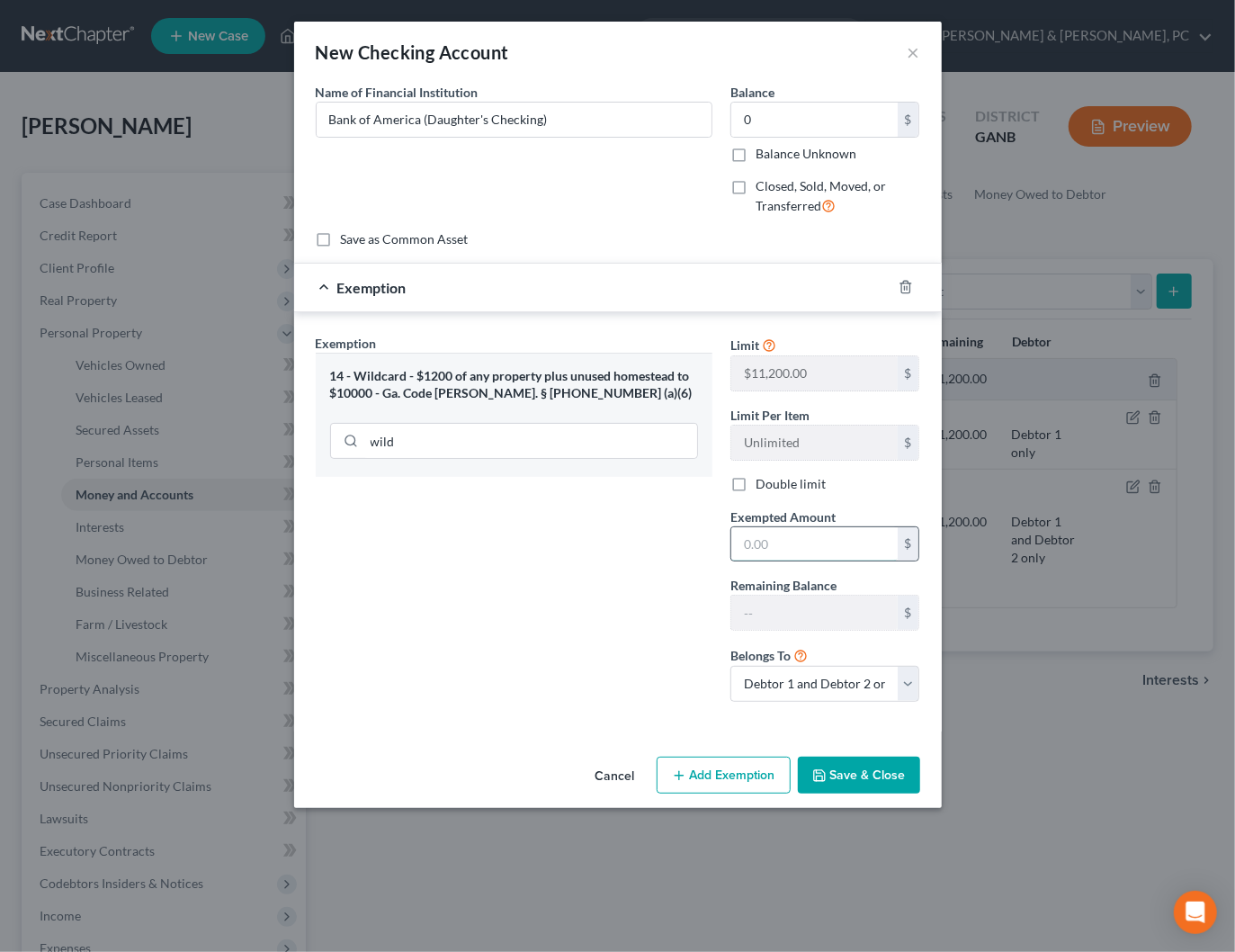
click at [838, 552] on input "text" at bounding box center [814, 544] width 166 height 34
type input "0"
click at [625, 562] on div "Exemption Set must be selected for CA. Exemption * 14 - Wildcard - $1200 of any…" at bounding box center [514, 525] width 414 height 382
click at [859, 685] on select "Debtor 1 only Debtor 2 only Debtor 1 and Debtor 2 only" at bounding box center [825, 683] width 190 height 36
click at [731, 666] on select "Debtor 1 only Debtor 2 only Debtor 1 and Debtor 2 only" at bounding box center [825, 683] width 190 height 36
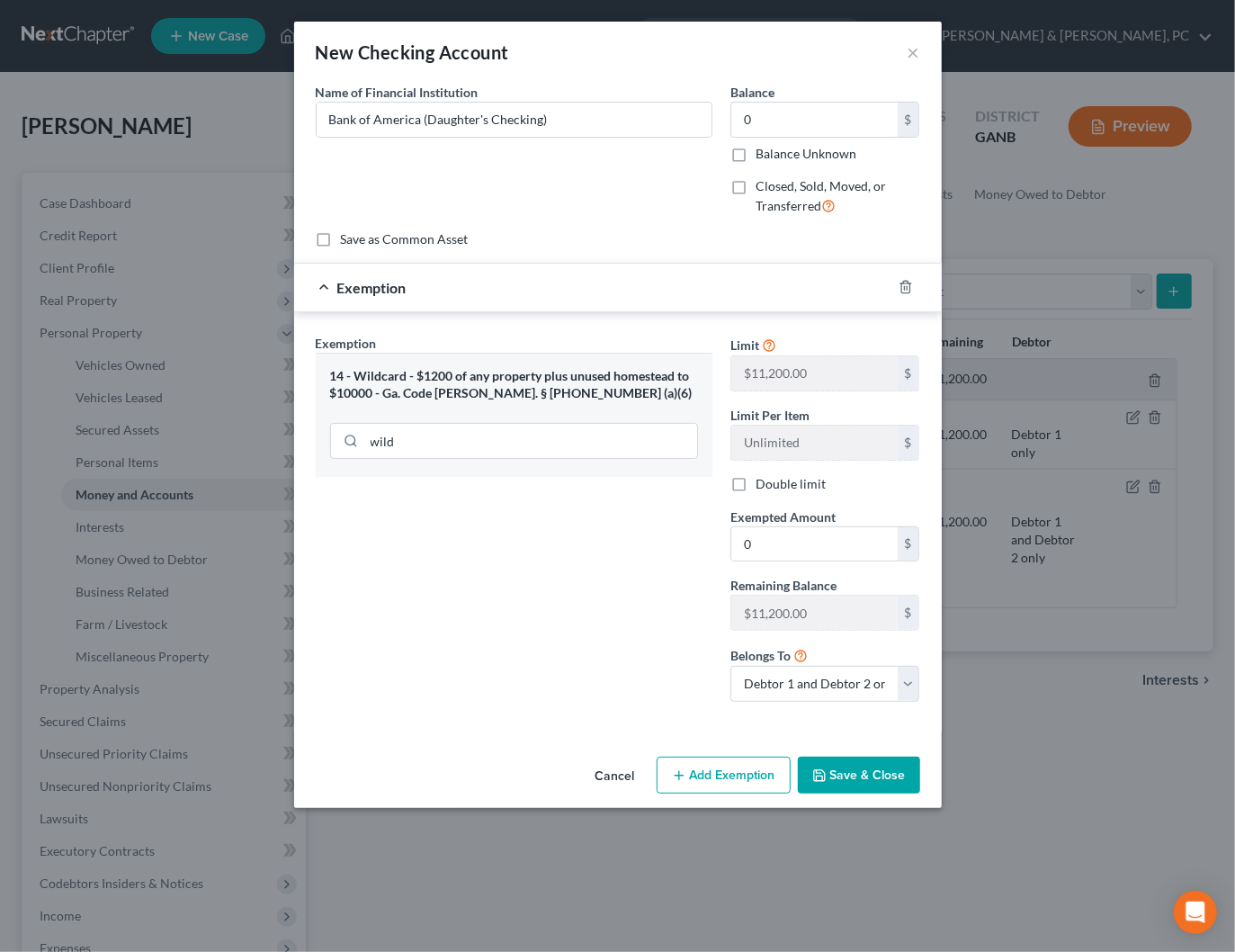
click at [854, 760] on button "Save & Close" at bounding box center [859, 775] width 122 height 38
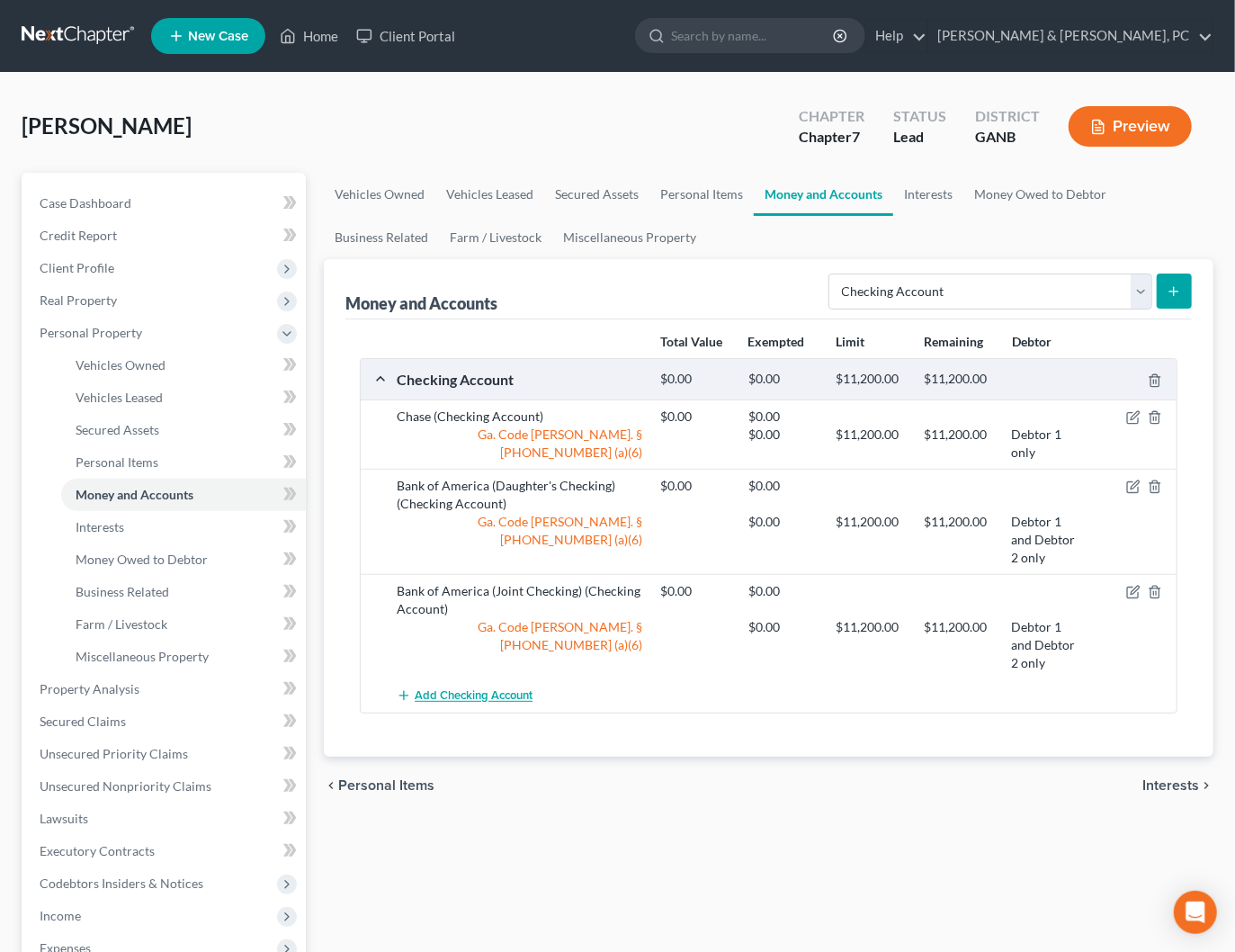
click at [490, 695] on span "Add Checking Account" at bounding box center [473, 696] width 118 height 15
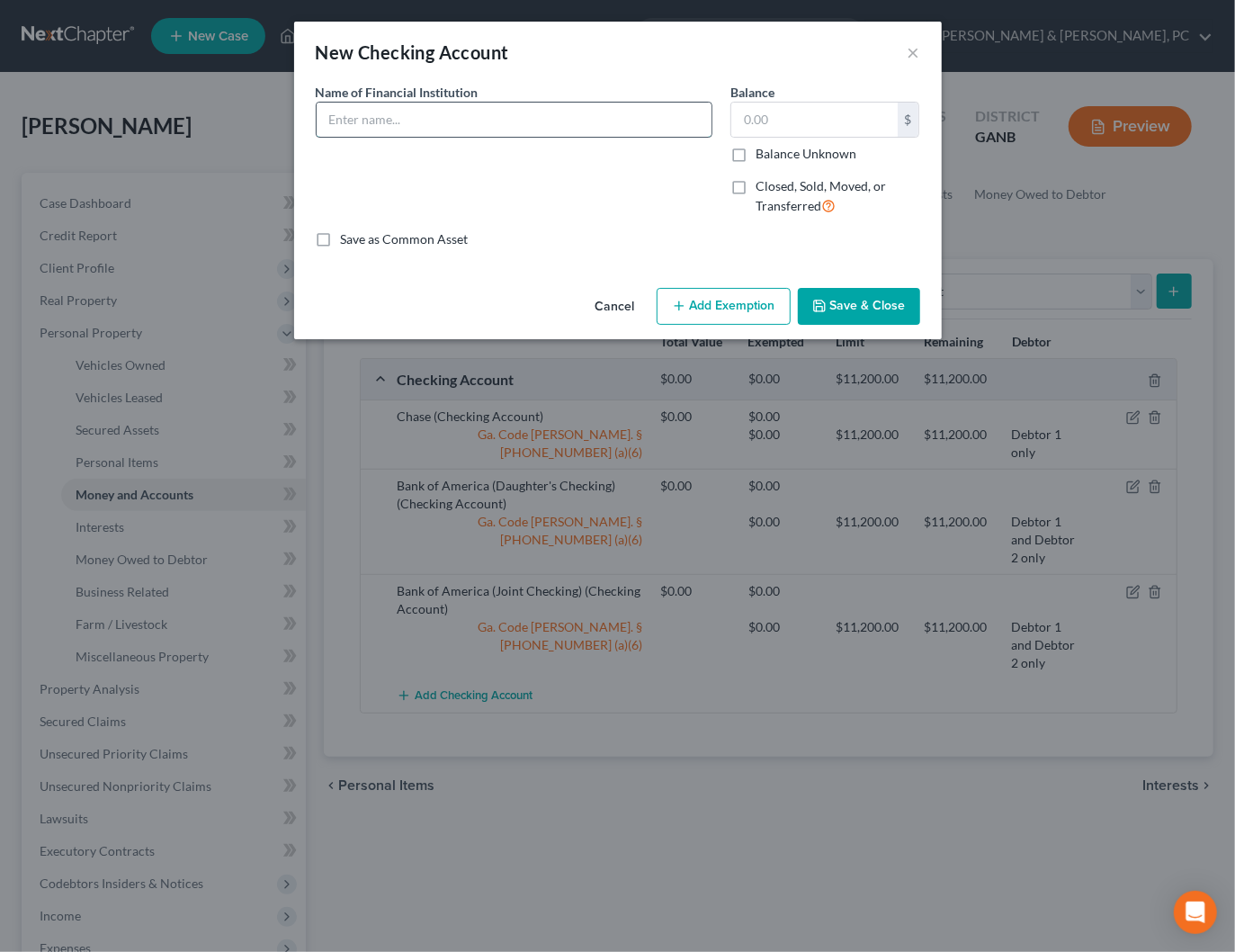
click at [521, 124] on input "text" at bounding box center [515, 120] width 395 height 34
type input "Bank of America (Daughter's Checking)"
click at [773, 122] on input "text" at bounding box center [814, 120] width 166 height 34
type input "0"
drag, startPoint x: 726, startPoint y: 299, endPoint x: 677, endPoint y: 318, distance: 52.6
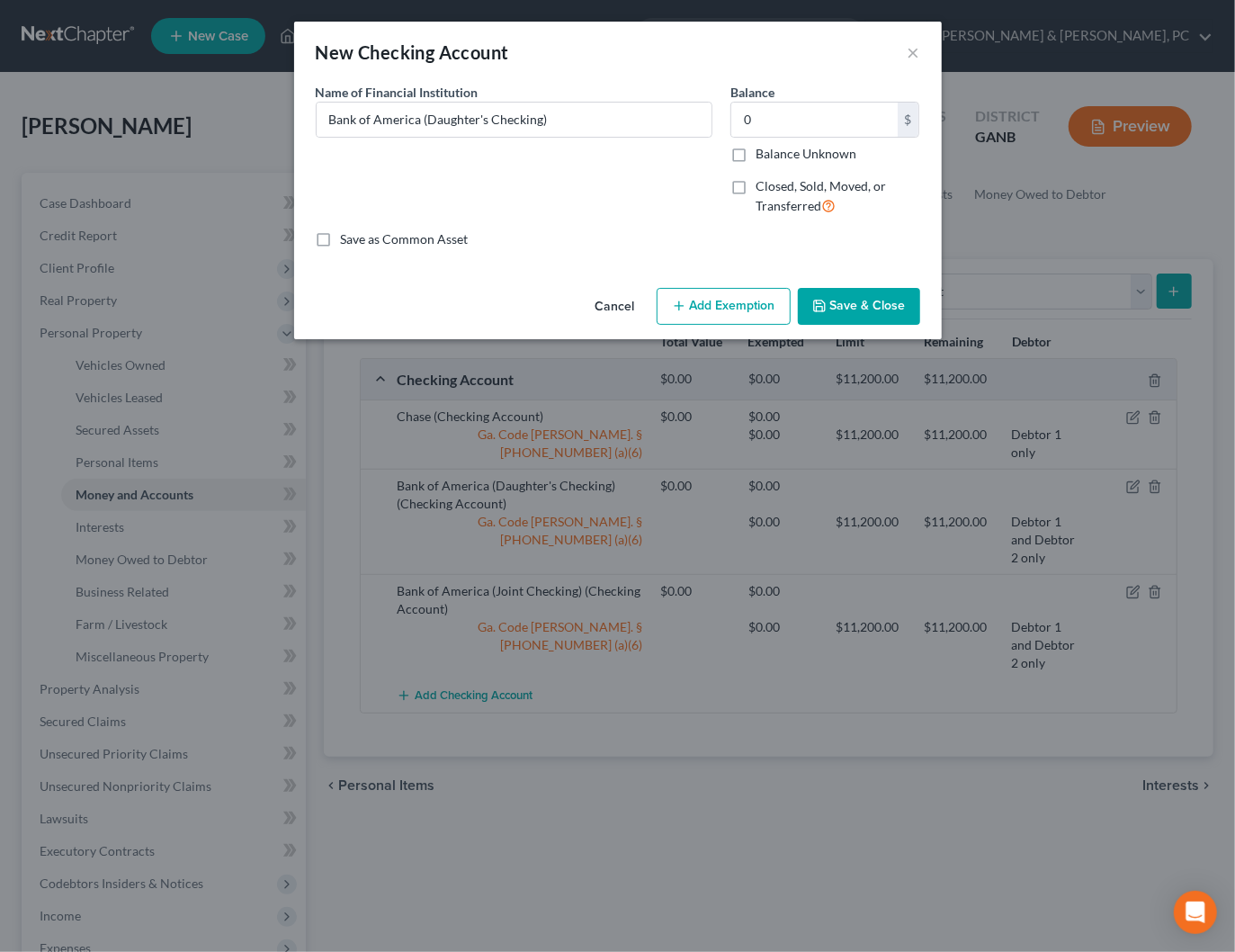
click at [726, 299] on button "Add Exemption" at bounding box center [723, 306] width 134 height 38
select select "2"
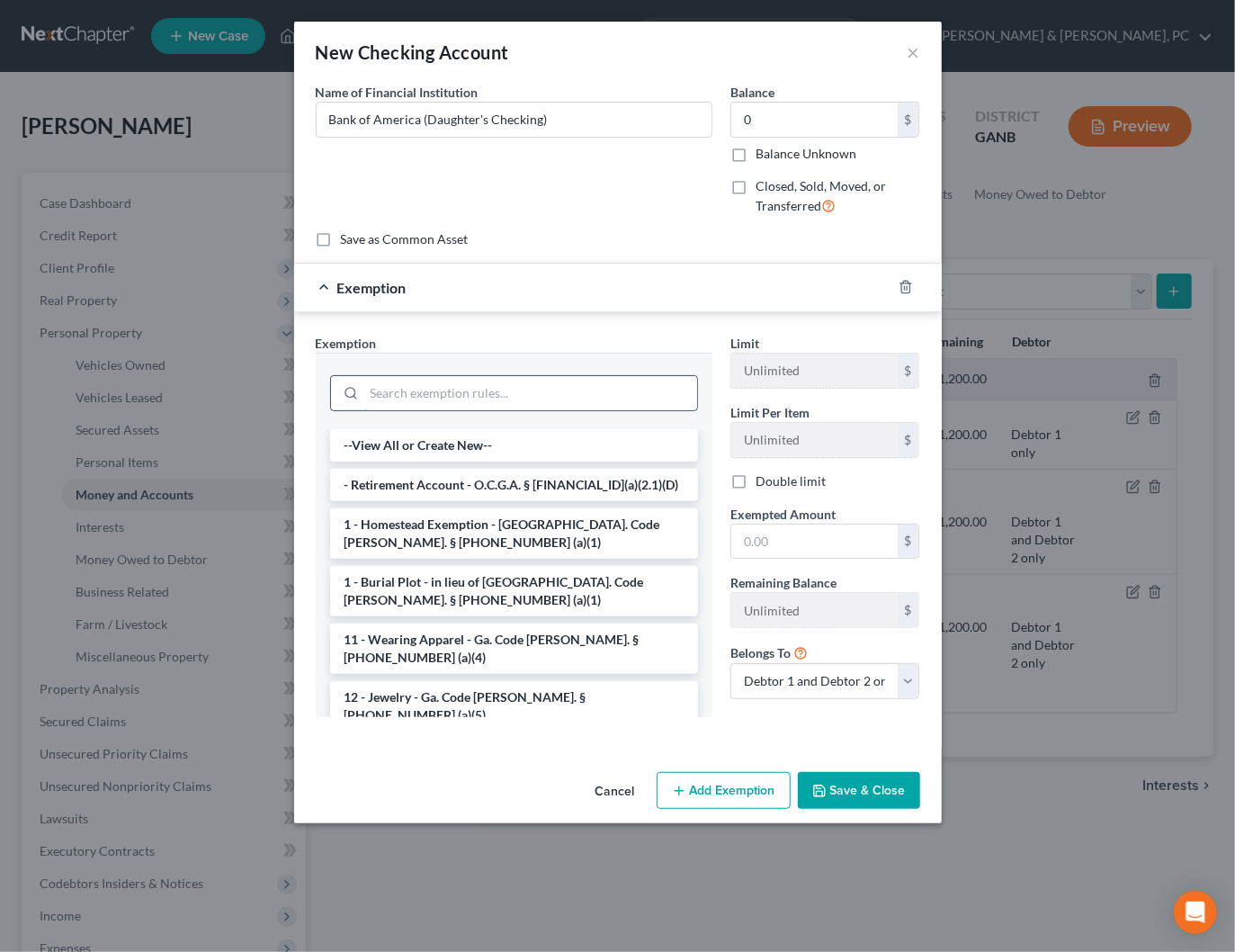
click at [428, 393] on input "search" at bounding box center [530, 393] width 333 height 34
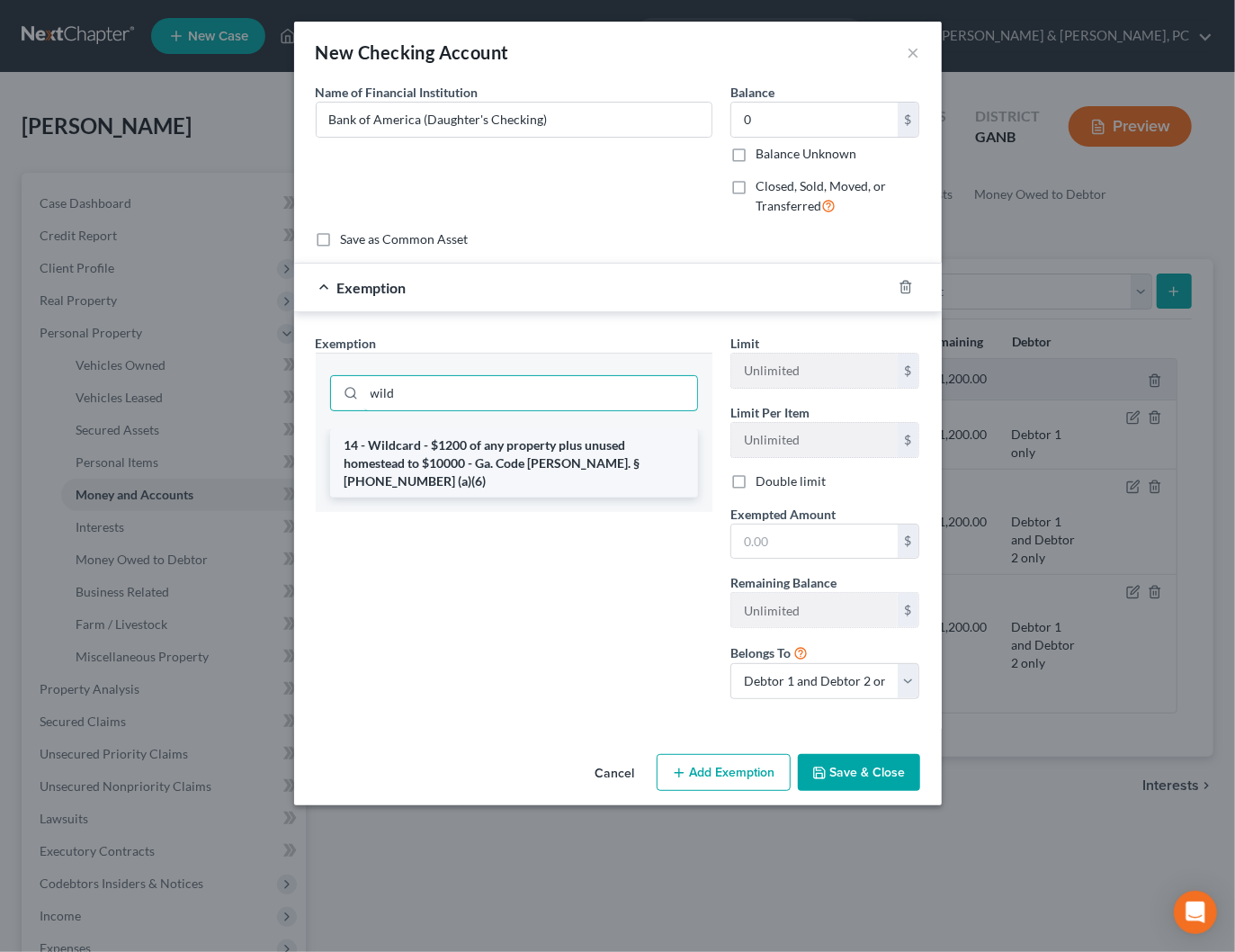
type input "wild"
click at [424, 439] on li "14 - Wildcard - $1200 of any property plus unused homestead to $10000 - Ga. Cod…" at bounding box center [514, 463] width 368 height 69
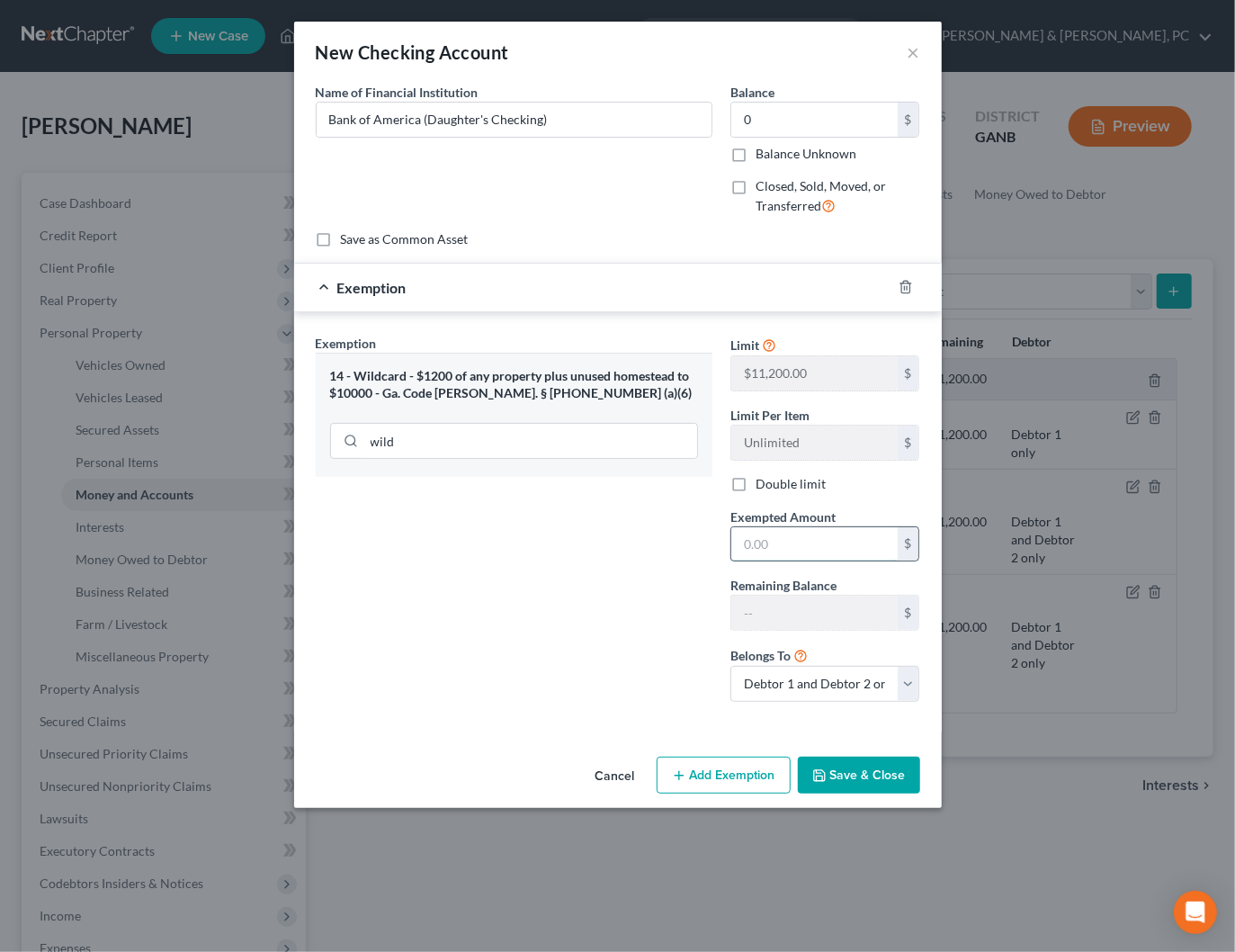
click at [789, 539] on input "text" at bounding box center [814, 544] width 166 height 34
type input "0"
click at [536, 568] on div "Exemption Set must be selected for CA. Exemption * 14 - Wildcard - $1200 of any…" at bounding box center [514, 525] width 414 height 382
drag, startPoint x: 878, startPoint y: 792, endPoint x: 879, endPoint y: 781, distance: 11.0
click at [878, 792] on div "Cancel Add Exemption Save & Close" at bounding box center [618, 779] width 648 height 59
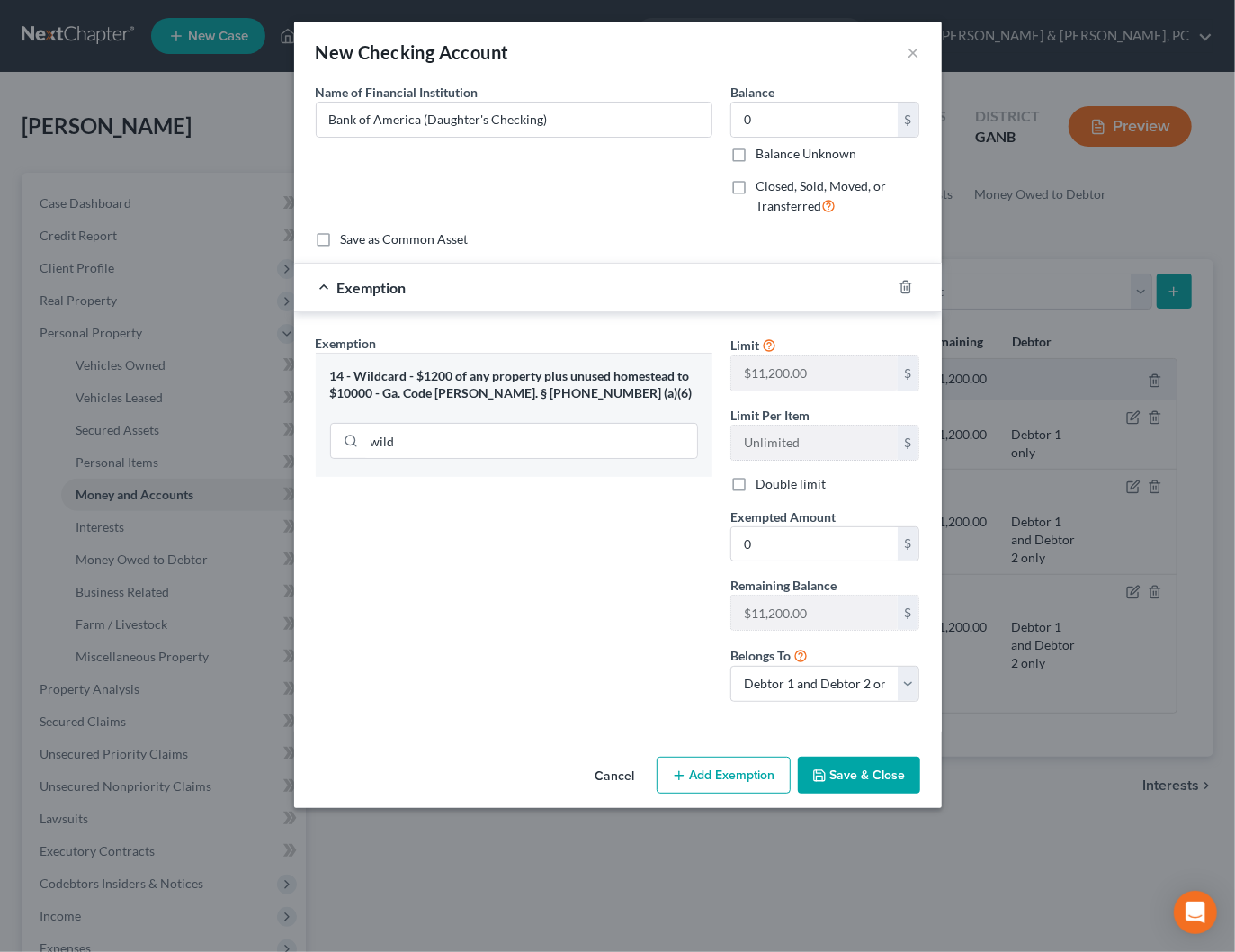
click at [879, 772] on button "Save & Close" at bounding box center [859, 775] width 122 height 38
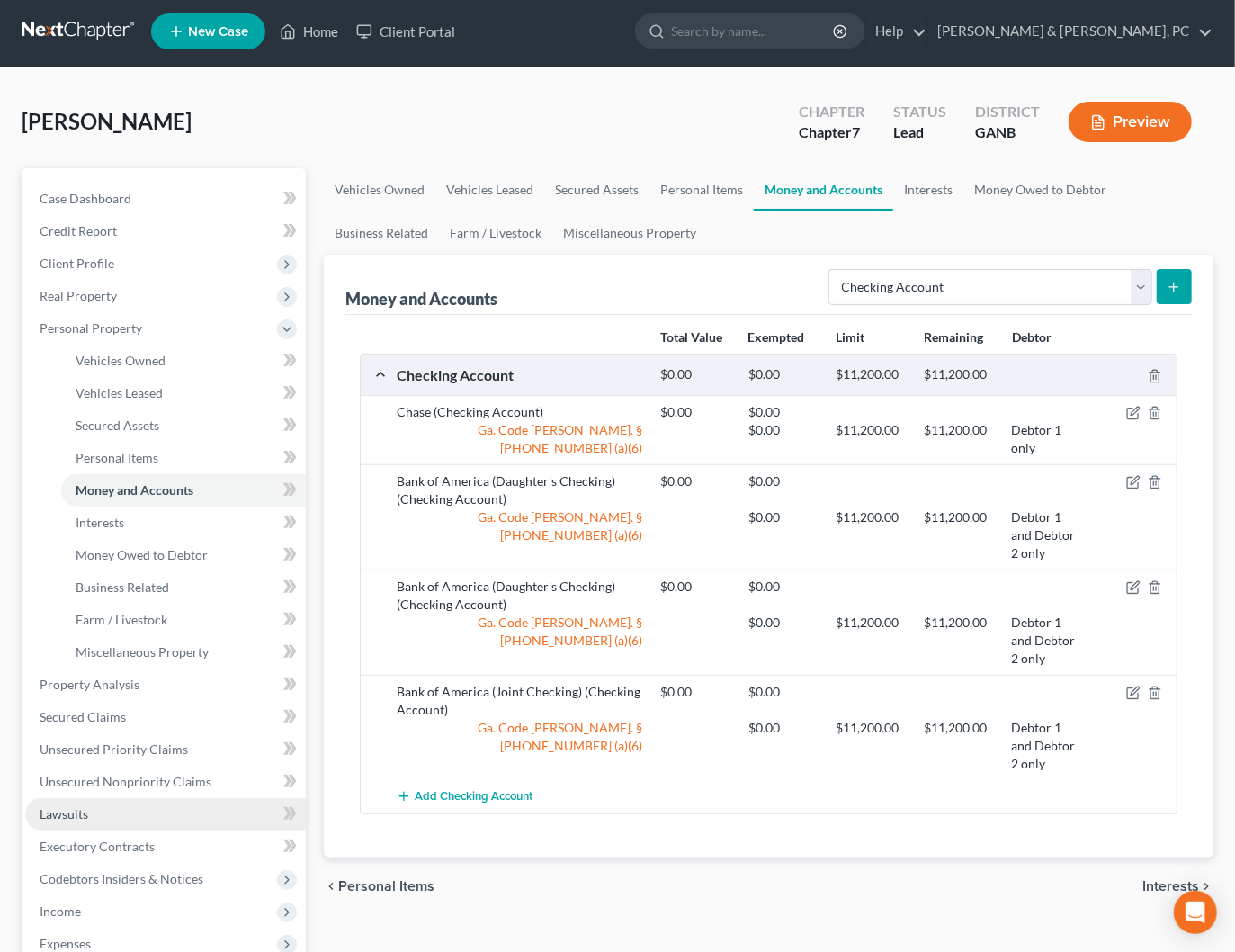
click at [63, 811] on span "Lawsuits" at bounding box center [64, 813] width 48 height 15
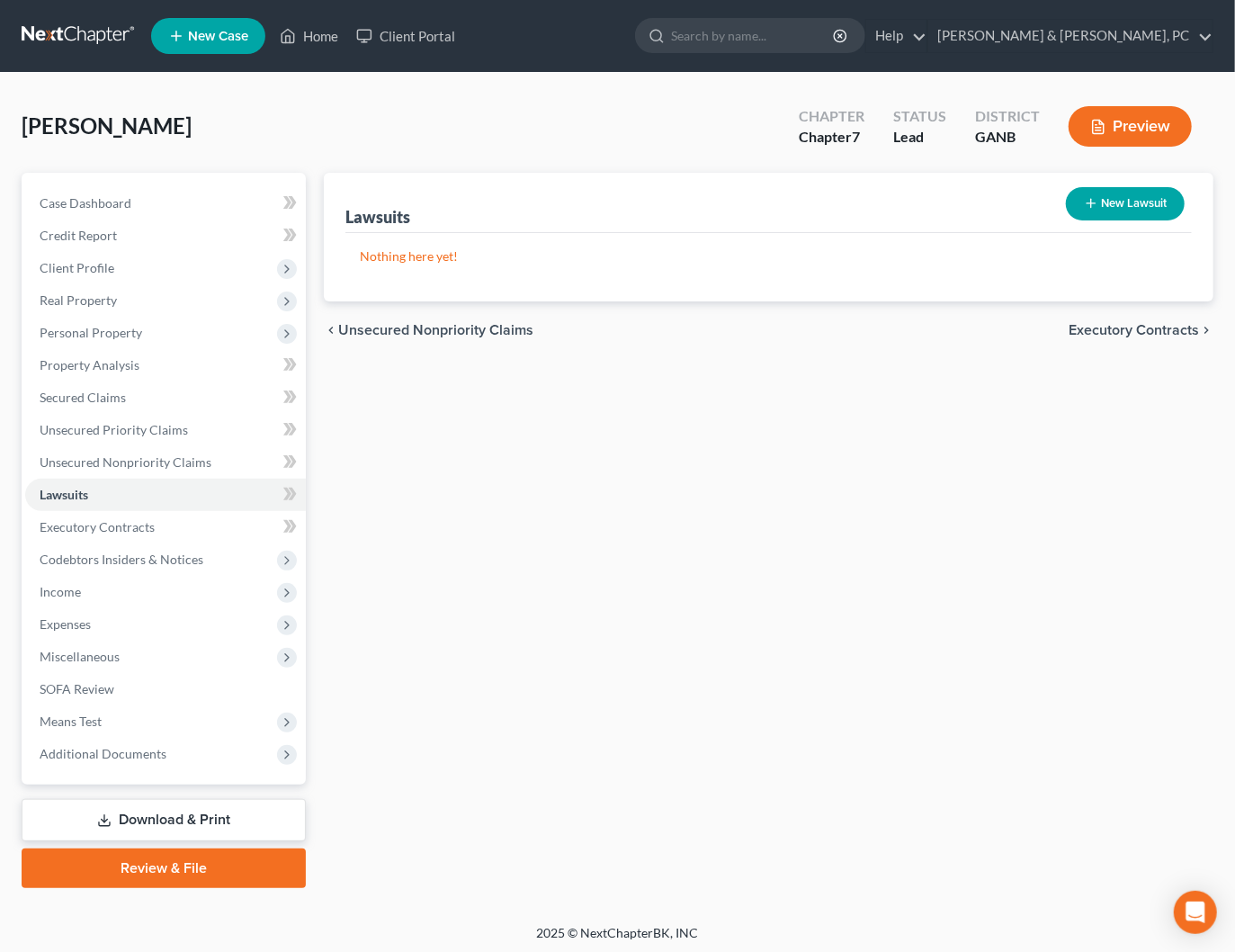
click at [1117, 206] on button "New Lawsuit" at bounding box center [1126, 204] width 119 height 33
select select "0"
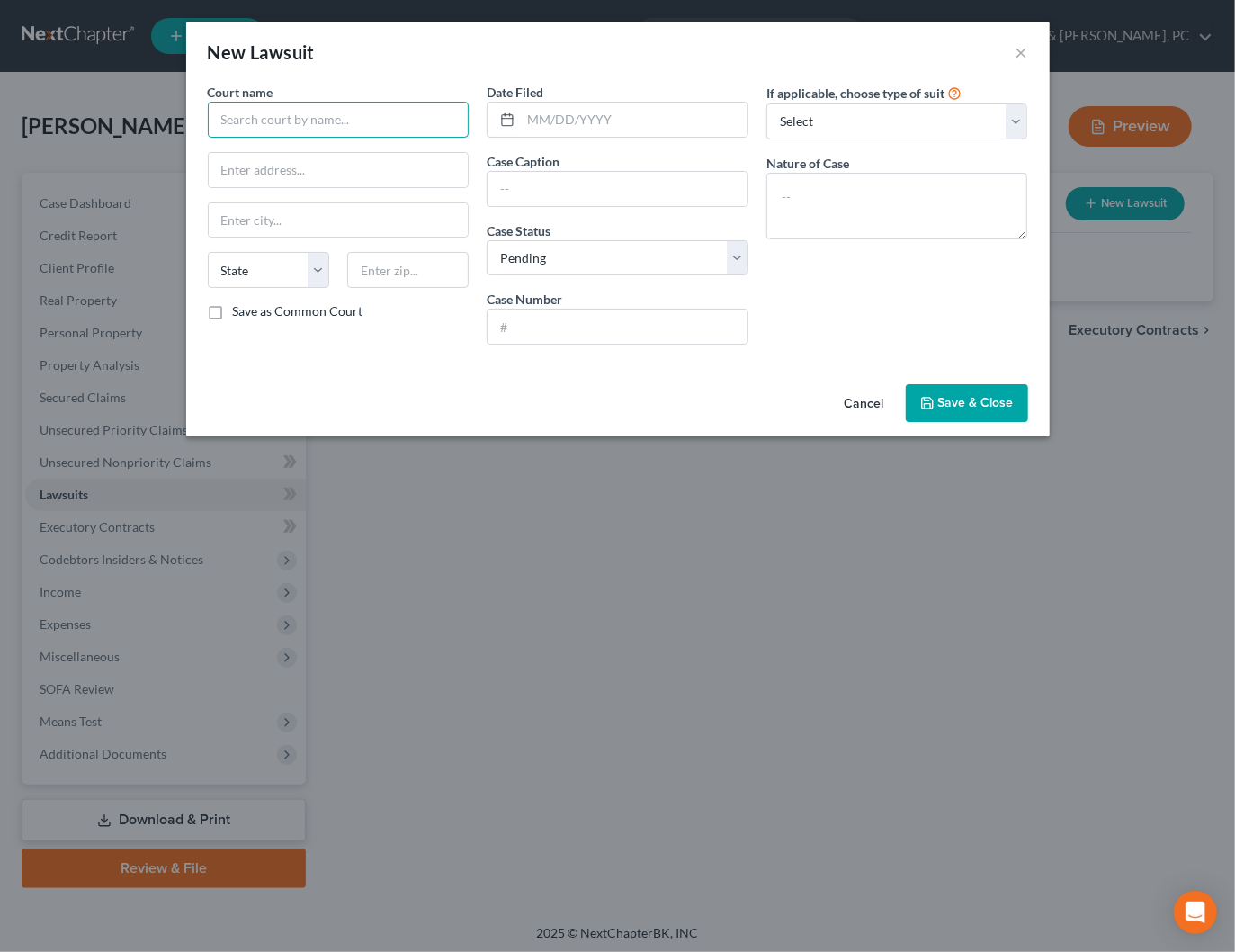
click at [360, 124] on input "text" at bounding box center [338, 120] width 261 height 36
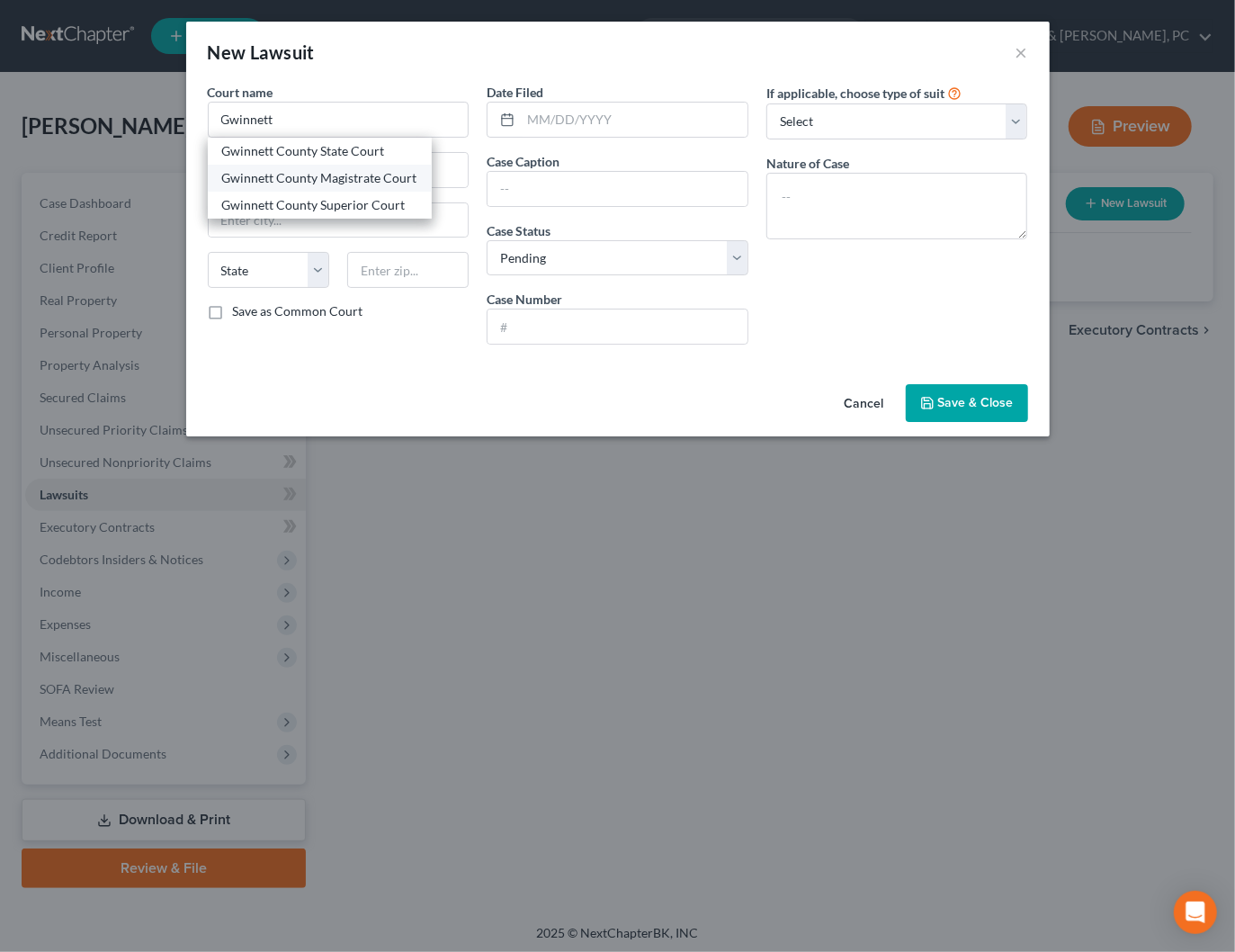
click at [332, 184] on div "Gwinnett County Magistrate Court" at bounding box center [320, 177] width 196 height 18
type input "Gwinnett County Magistrate Court"
type input "75 Langley Drive"
type input "Lawrenceville"
select select "10"
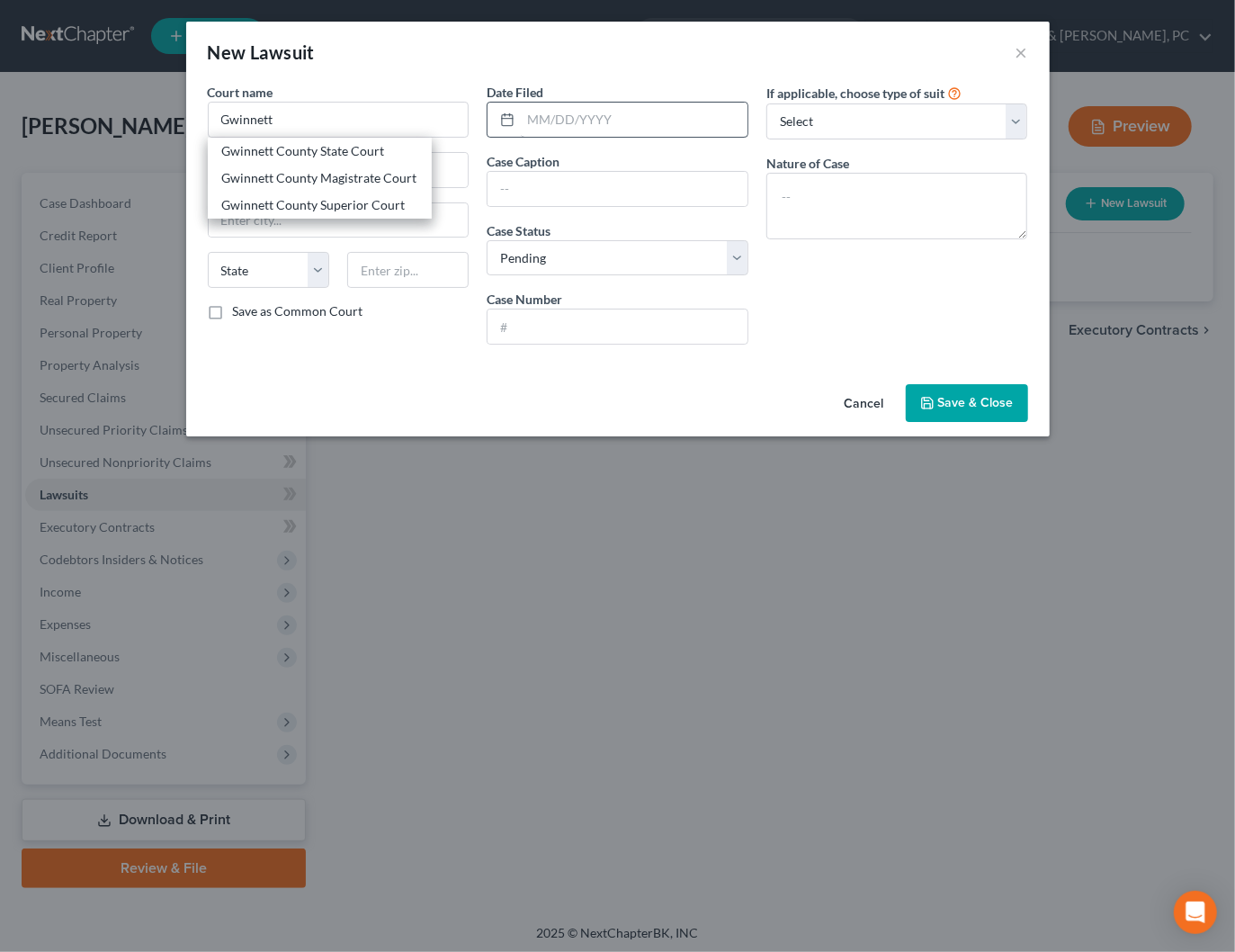
type input "30046"
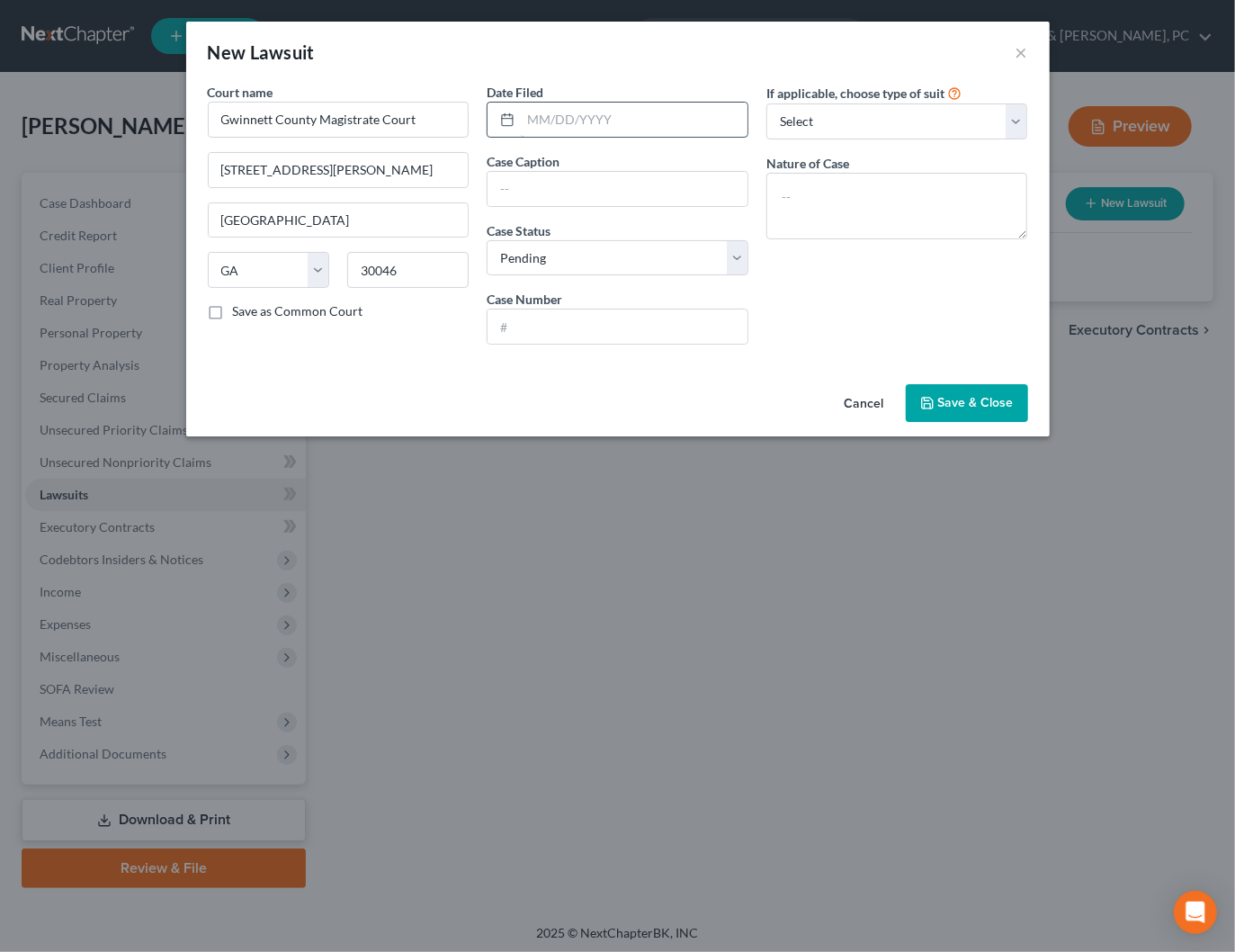
click at [591, 119] on input "text" at bounding box center [634, 120] width 227 height 34
type input "09/25/2025"
paste input "Portfolio Recovery Associates, LLC"
click at [735, 192] on input "Portfolio Recovery Associates, LLC as assignee of Synchrony Bank v." at bounding box center [618, 188] width 260 height 34
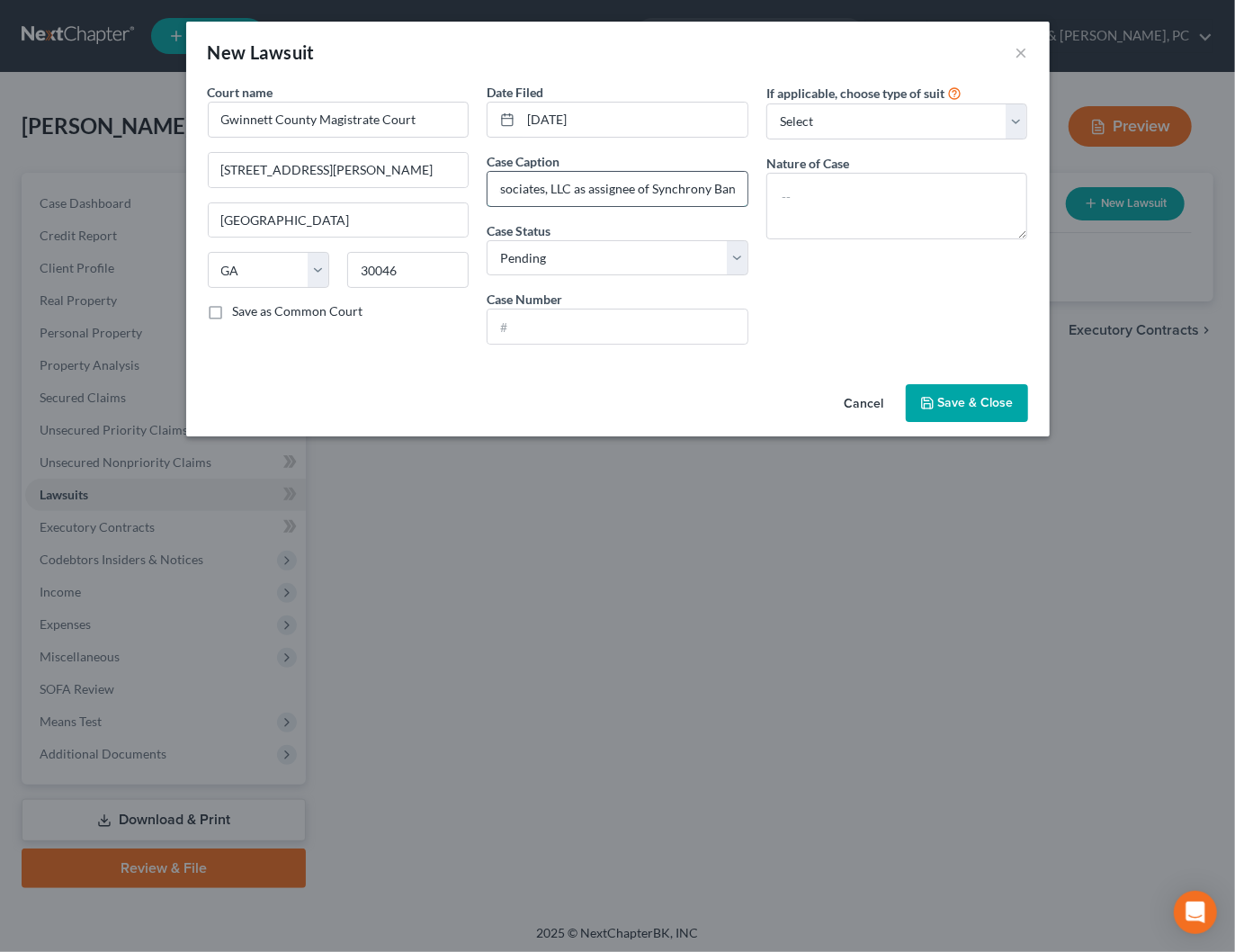
click at [735, 188] on input "Portfolio Recovery Associates, LLC as assignee of Synchrony Bank v." at bounding box center [618, 188] width 260 height 34
type input "Portfolio Recovery Associates, LLC as assignee of Synchrony Bank v. Mi Jung"
click at [631, 326] on input "text" at bounding box center [618, 326] width 260 height 34
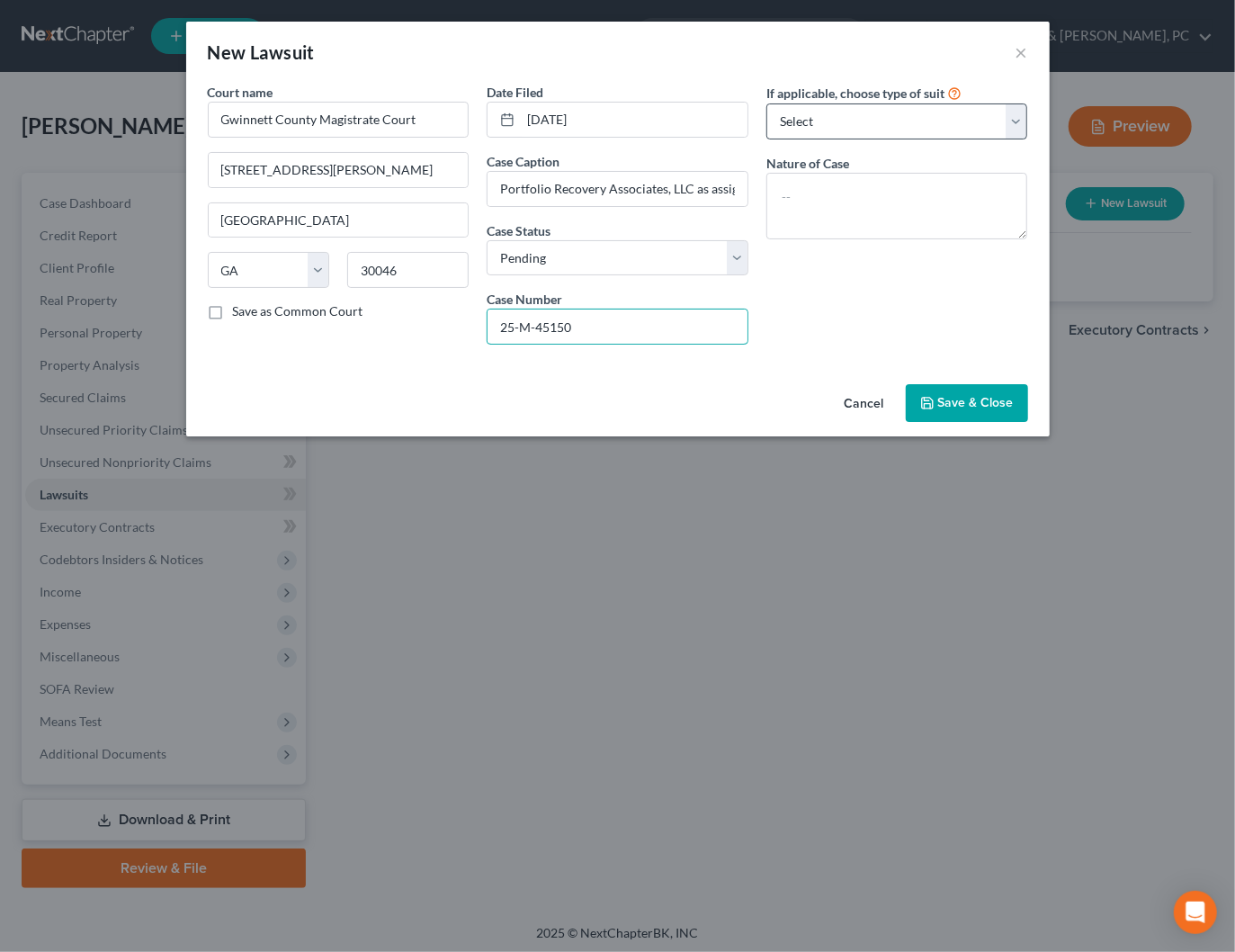
type input "25-M-45150"
click at [846, 121] on select "Select Repossession Garnishment Foreclosure Attached, Seized, Or Levied Other" at bounding box center [898, 121] width 261 height 36
select select "4"
click at [767, 104] on select "Select Repossession Garnishment Foreclosure Attached, Seized, Or Levied Other" at bounding box center [898, 121] width 261 height 36
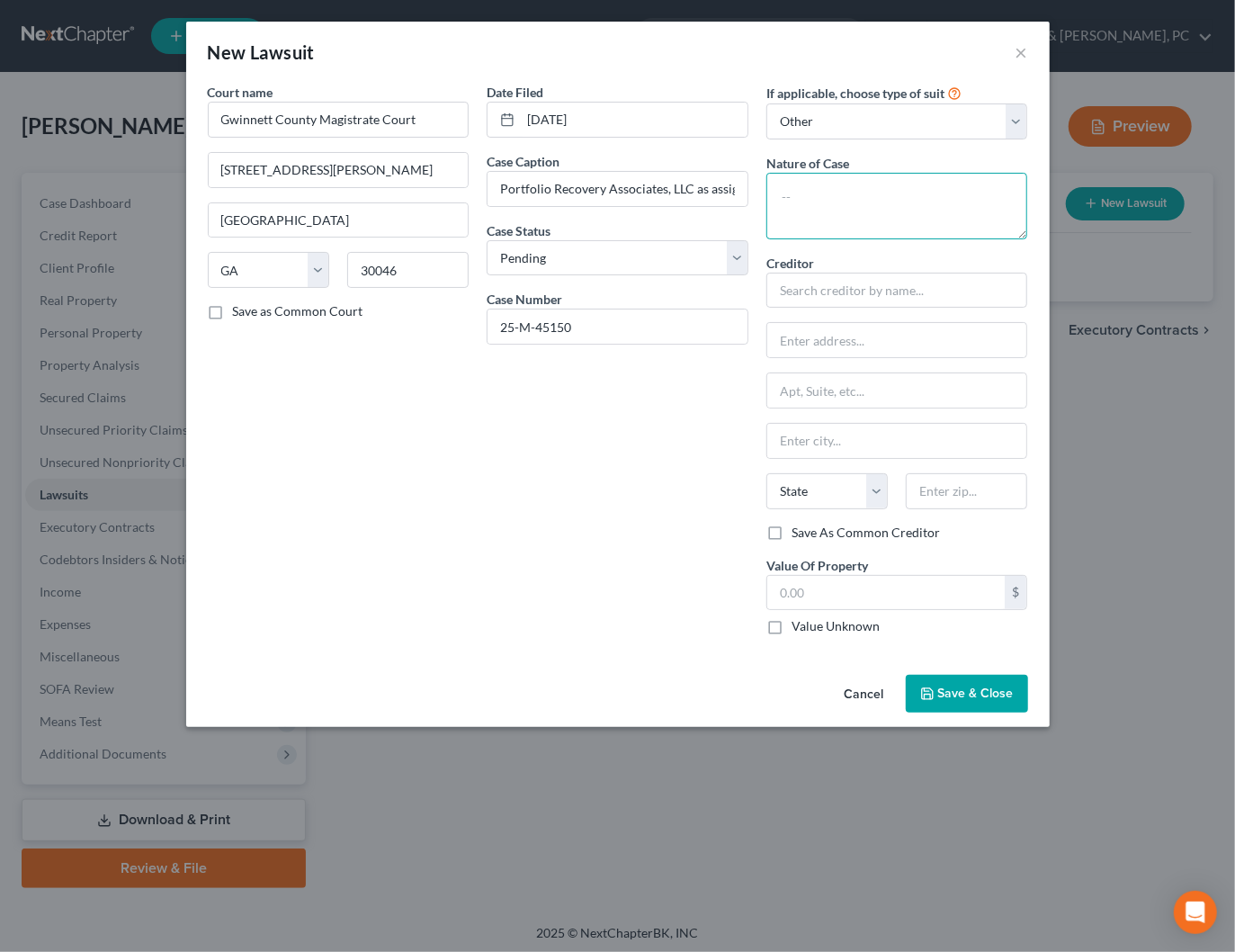
click at [830, 204] on textarea at bounding box center [898, 206] width 261 height 67
type textarea "Breach of Contract"
type input "P"
paste input "Portfolio Recovery Associates, LLC"
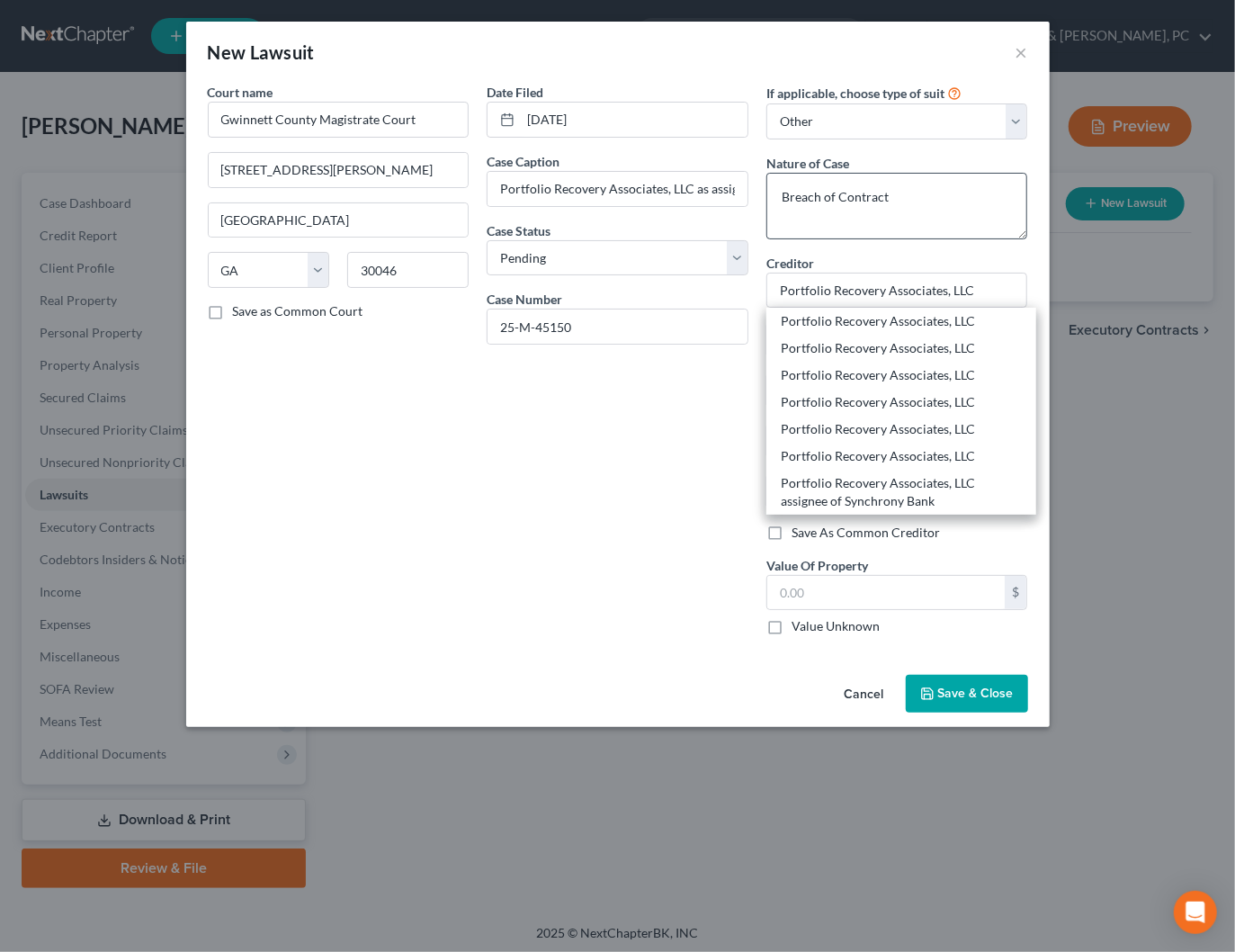
type input "Portfolio Recovery Associates, LLC"
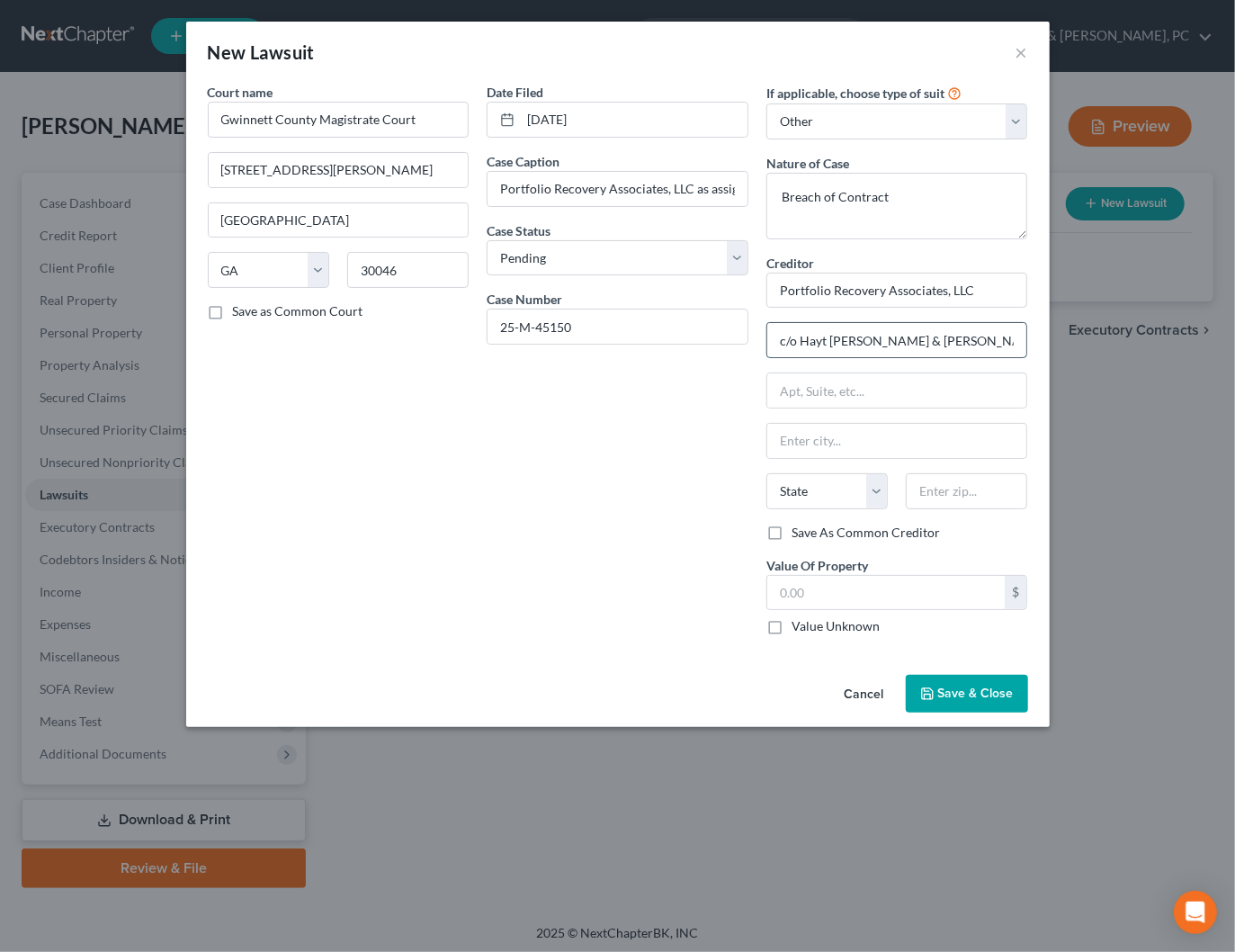
type input "c/o Hayt Hayt & Landau, P.L."
type input "8725 Dunwoody Place, Suite 1"
type input "30350"
type input "Atlanta"
select select "10"
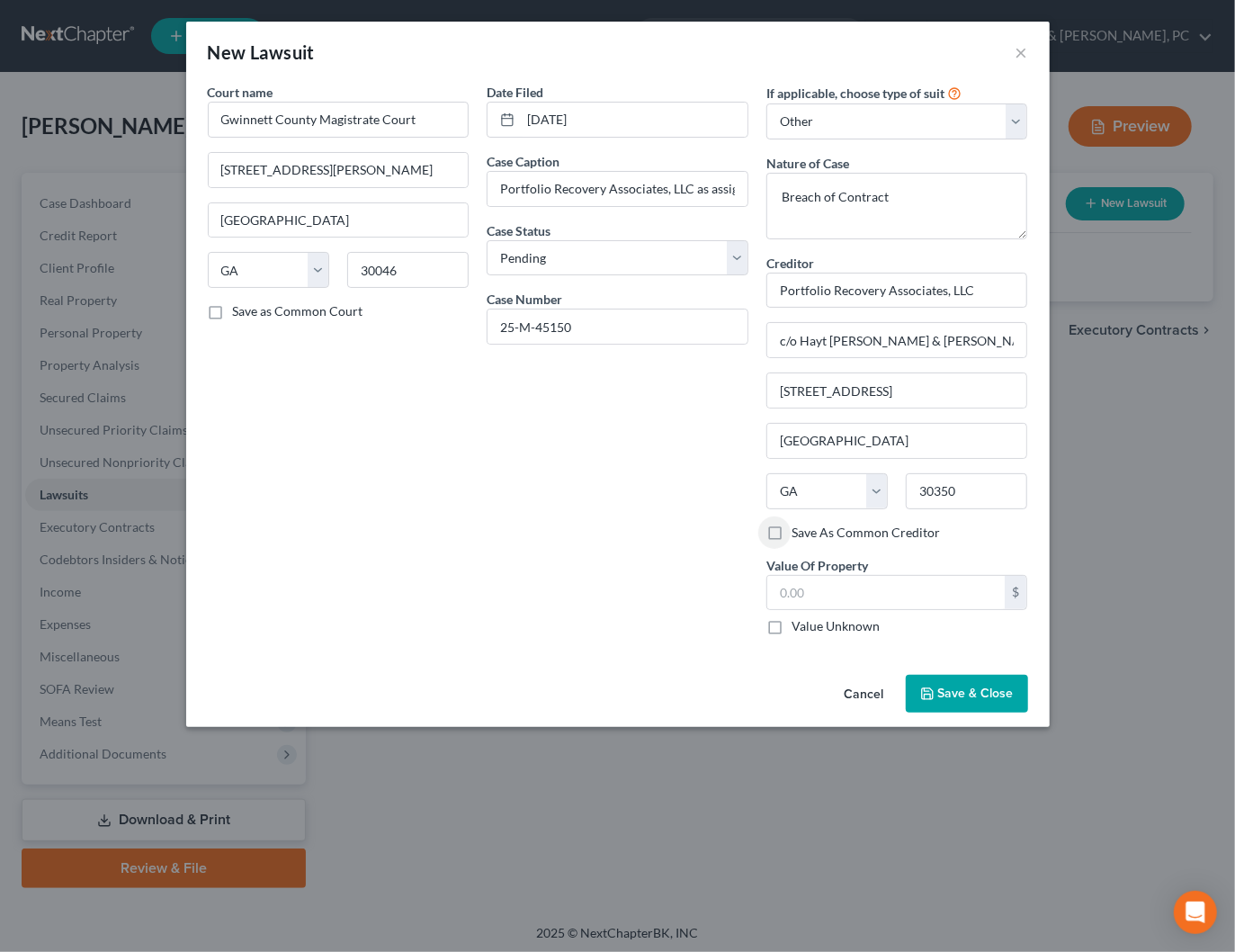
drag, startPoint x: 770, startPoint y: 527, endPoint x: 772, endPoint y: 539, distance: 12.2
click at [792, 527] on label "Save As Common Creditor" at bounding box center [866, 532] width 148 height 18
click at [799, 527] on input "Save As Common Creditor" at bounding box center [805, 529] width 12 height 12
checkbox input "true"
click at [821, 585] on input "text" at bounding box center [886, 592] width 238 height 34
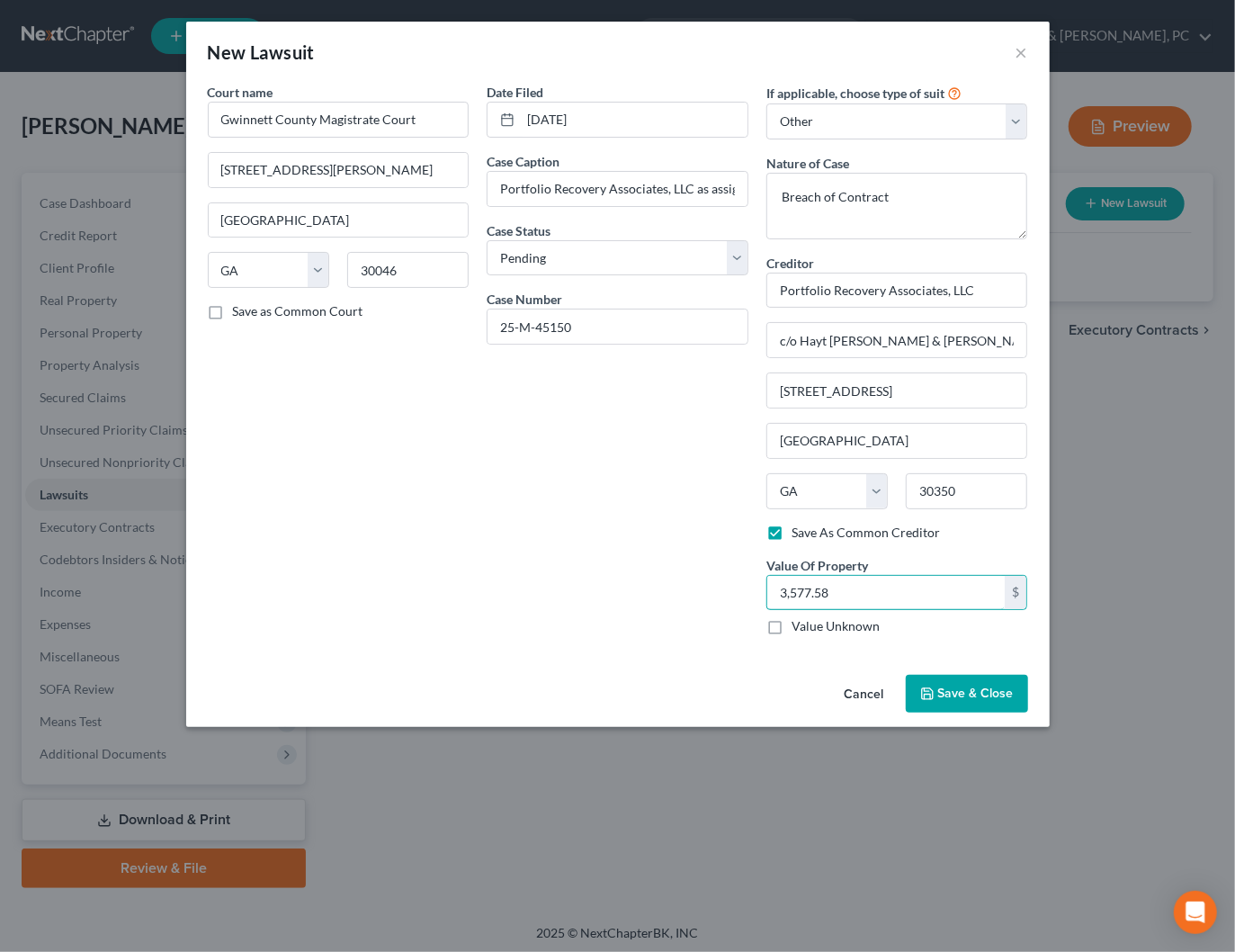
type input "3,577.58"
click at [607, 632] on div "Date Filed 09/25/2025 Case Caption Portfolio Recovery Associates, LLC as assign…" at bounding box center [618, 365] width 280 height 566
click at [935, 689] on icon "button" at bounding box center [928, 693] width 15 height 15
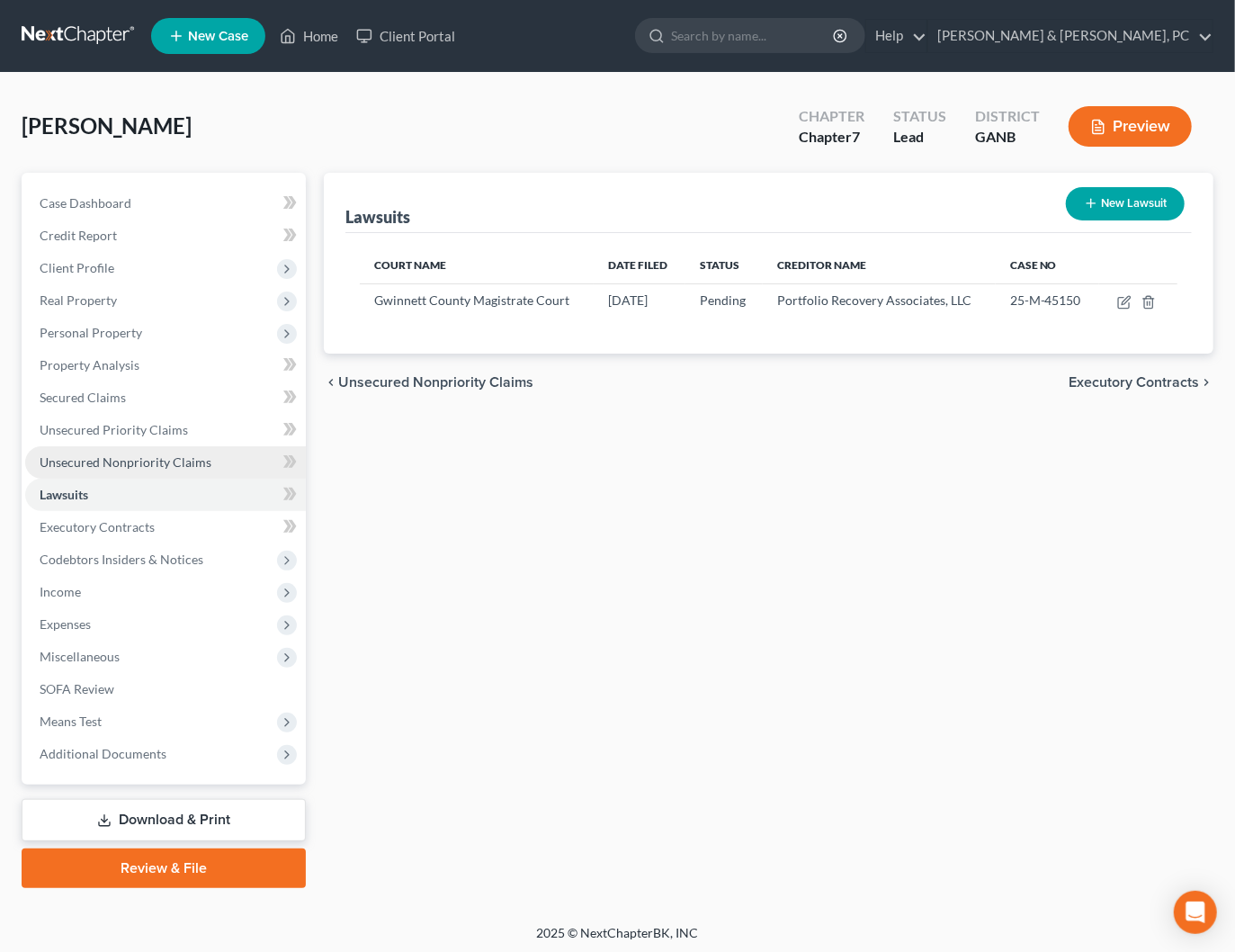
click at [112, 458] on span "Unsecured Nonpriority Claims" at bounding box center [125, 462] width 172 height 15
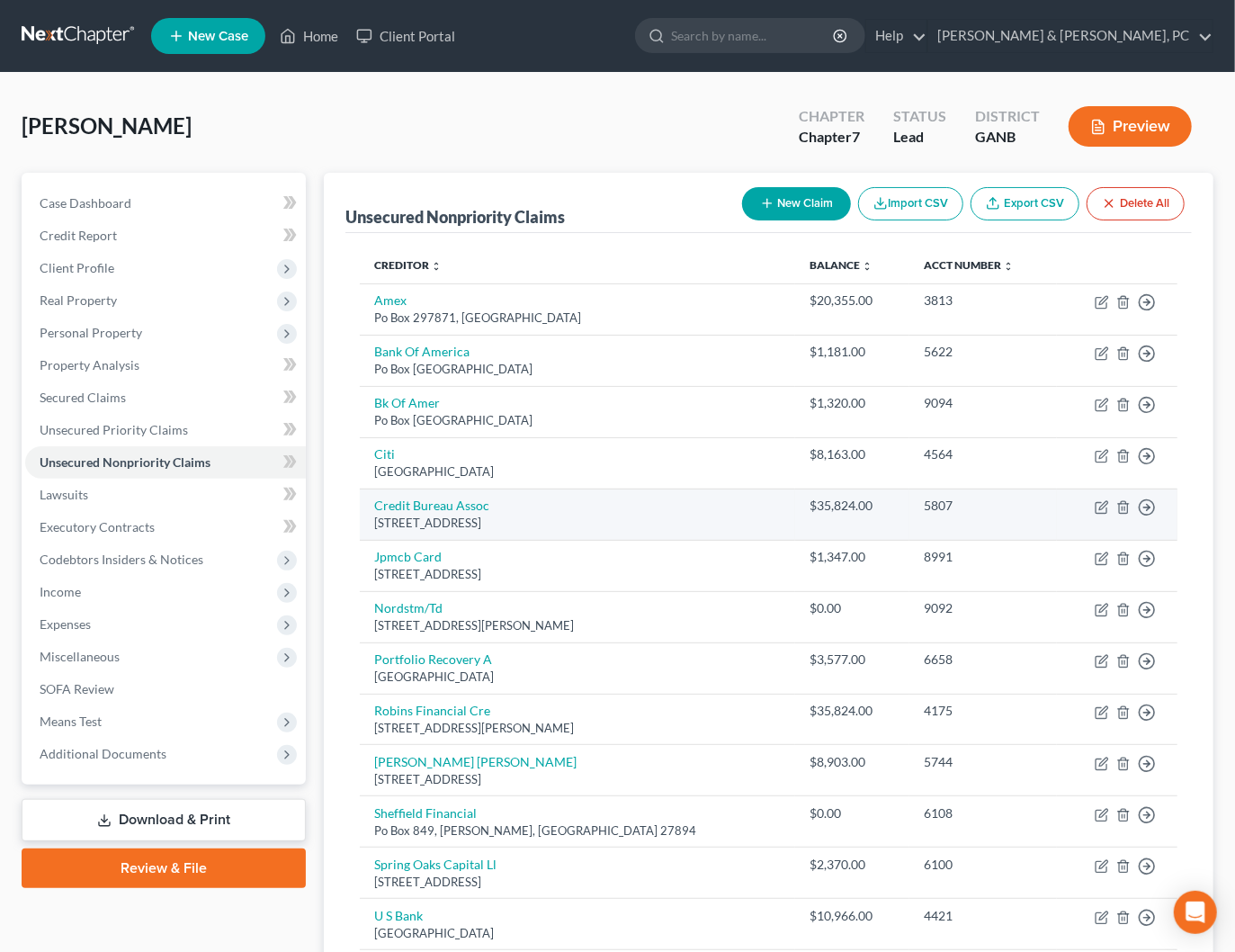
scroll to position [186, 0]
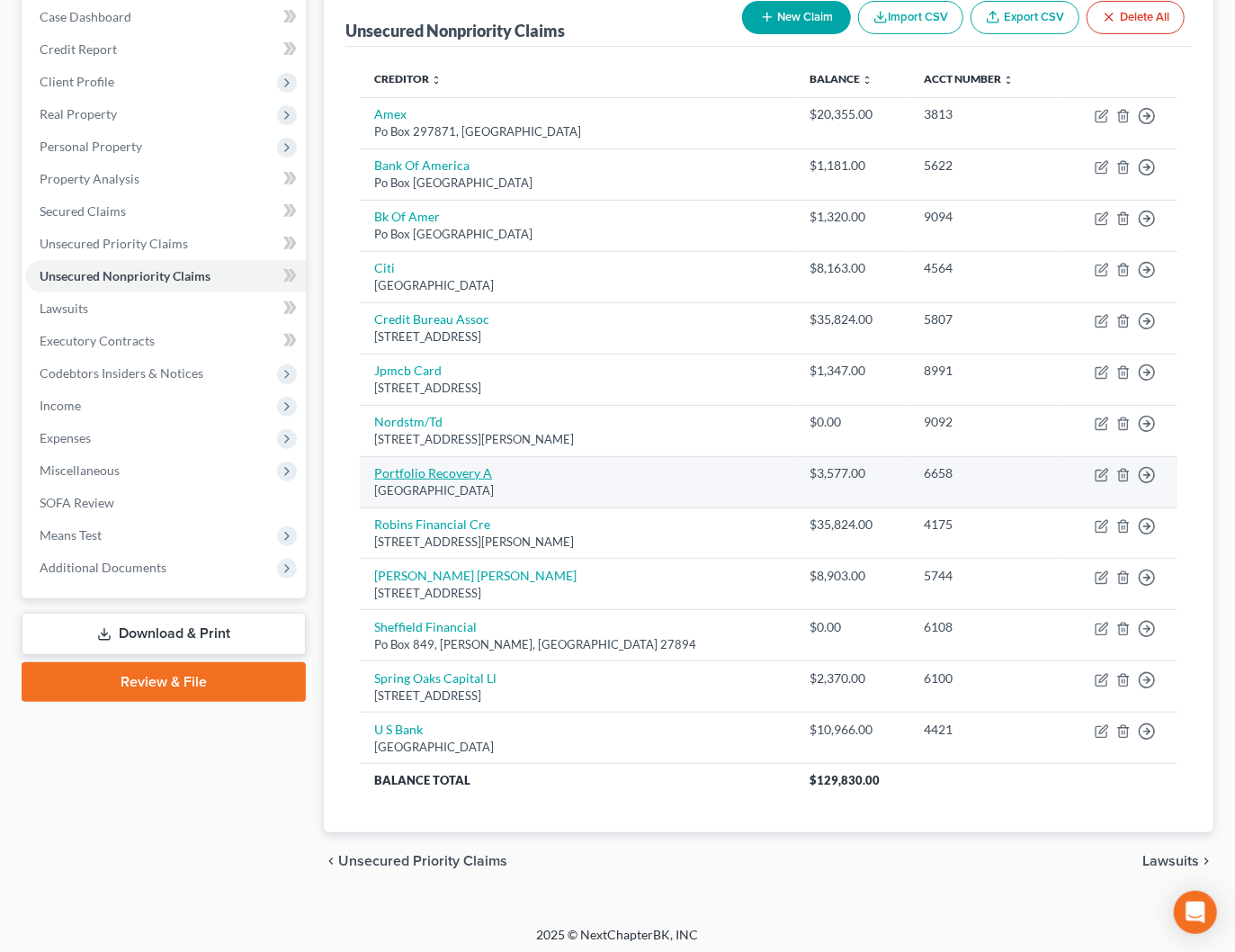
click at [438, 465] on link "Portfolio Recovery A" at bounding box center [433, 473] width 118 height 15
select select "48"
select select "1"
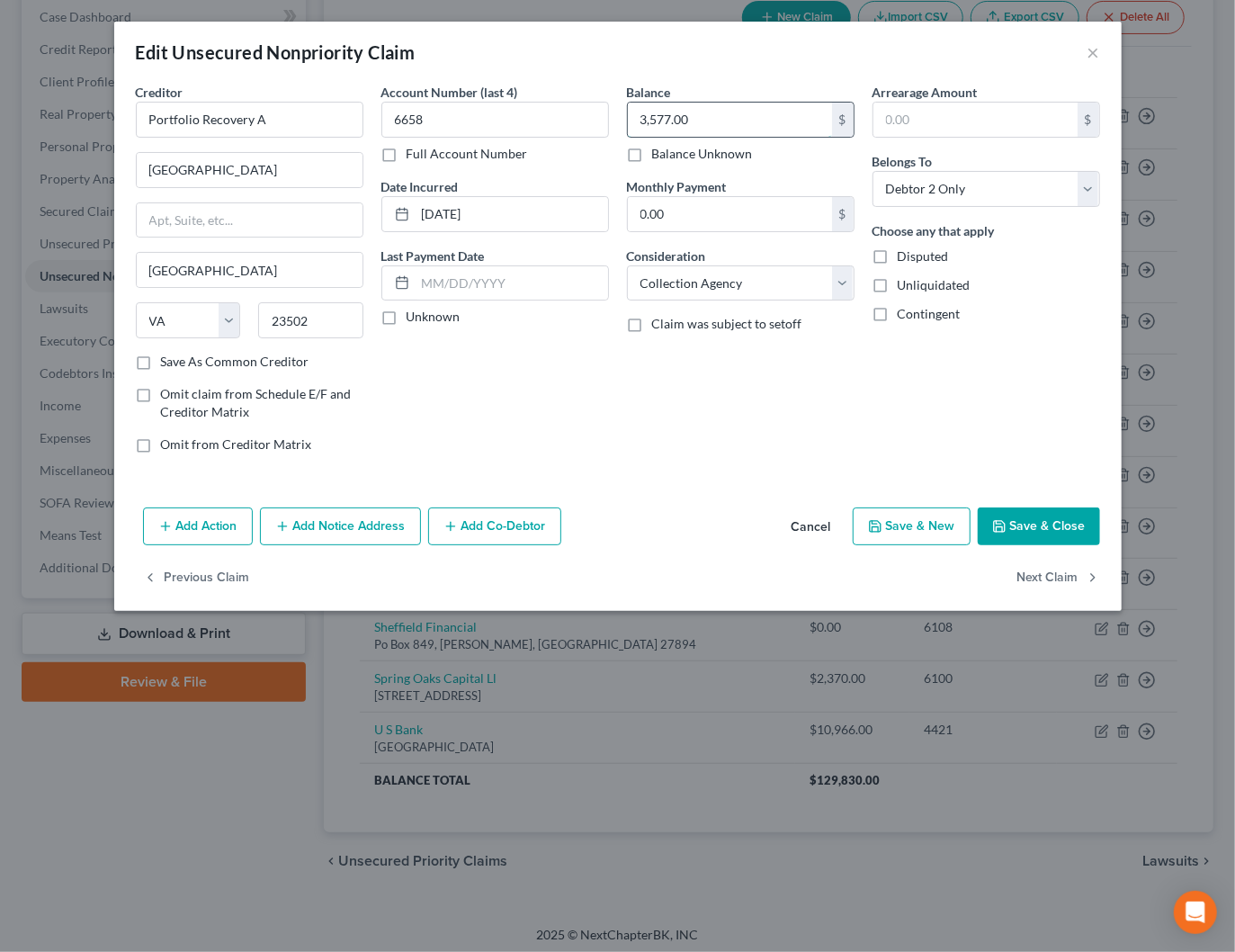
click at [728, 119] on input "3,577.00" at bounding box center [730, 120] width 204 height 34
click at [703, 124] on input "3,577.00" at bounding box center [730, 120] width 204 height 34
type input "3,577.58"
click at [655, 284] on select "Select Cable / Satellite Services Collection Agency Credit Card Debt Debt Couns…" at bounding box center [740, 283] width 227 height 36
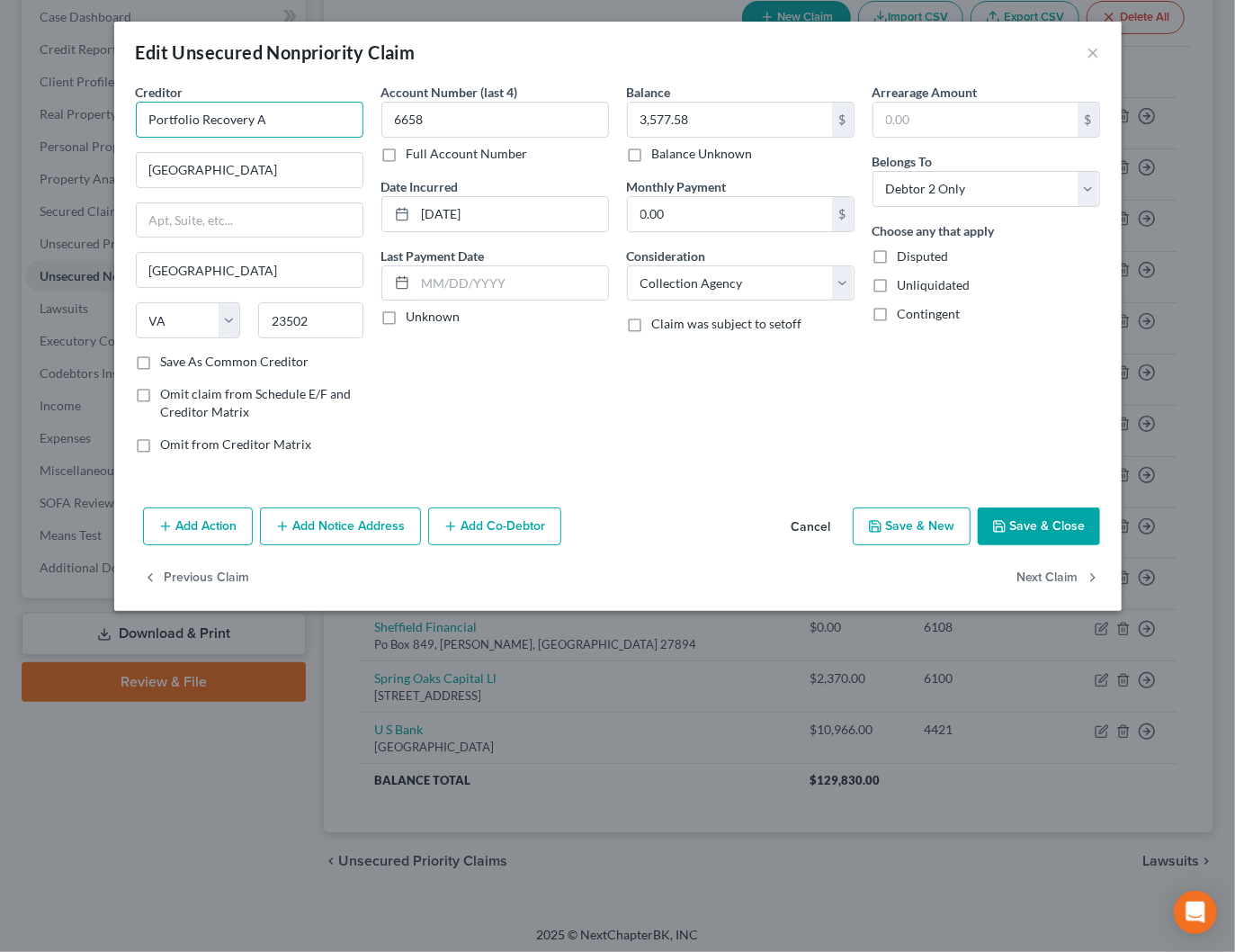
click at [301, 118] on input "Portfolio Recovery A" at bounding box center [249, 120] width 227 height 36
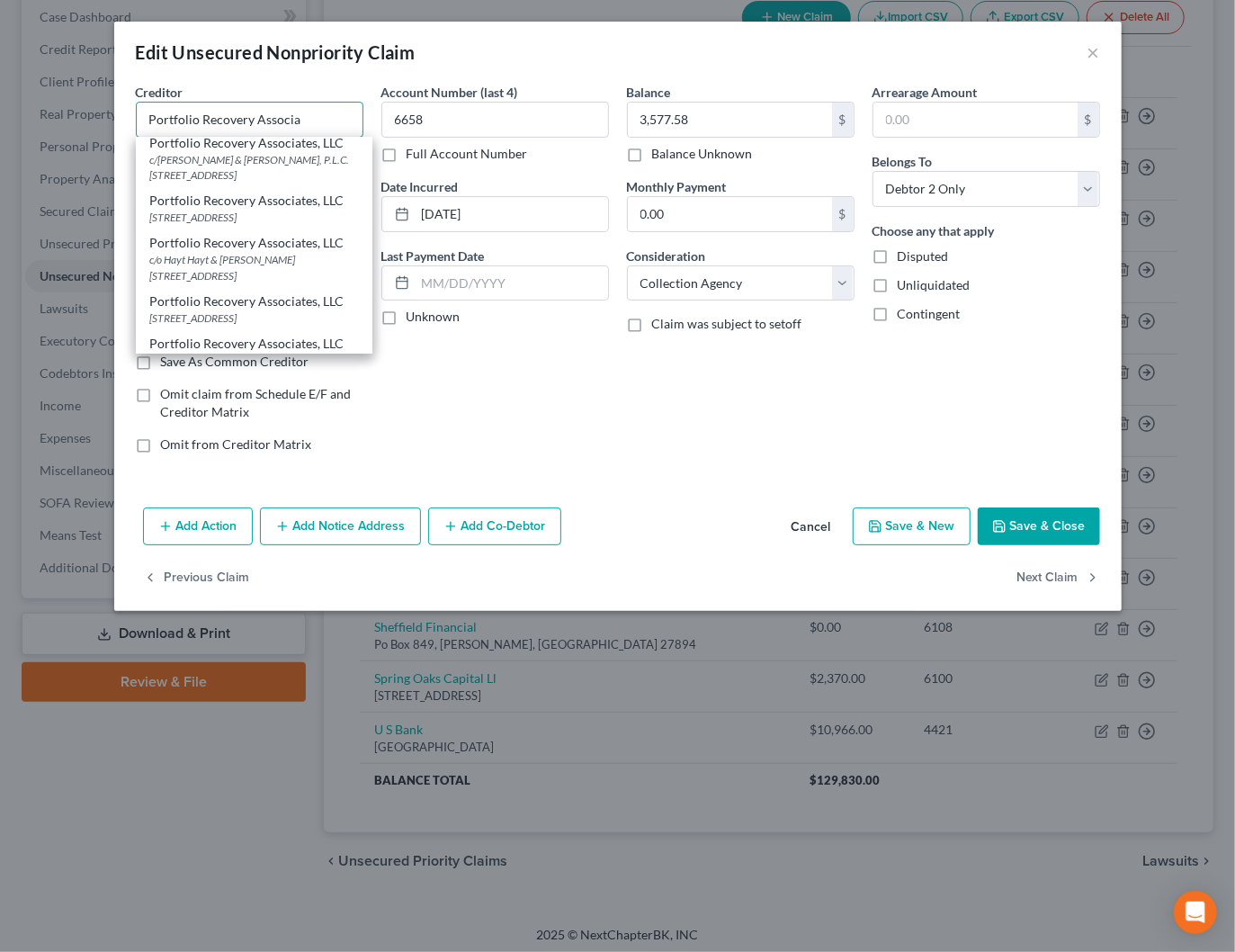
scroll to position [94, 0]
click at [255, 234] on div "Portfolio Recovery Associates, LLC" at bounding box center [254, 241] width 208 height 18
type input "Portfolio Recovery Associates, LLC"
type input "c/o Hayt Hayt & Landau, P.L."
type input "8725 Dunwoody Place, Suite 1"
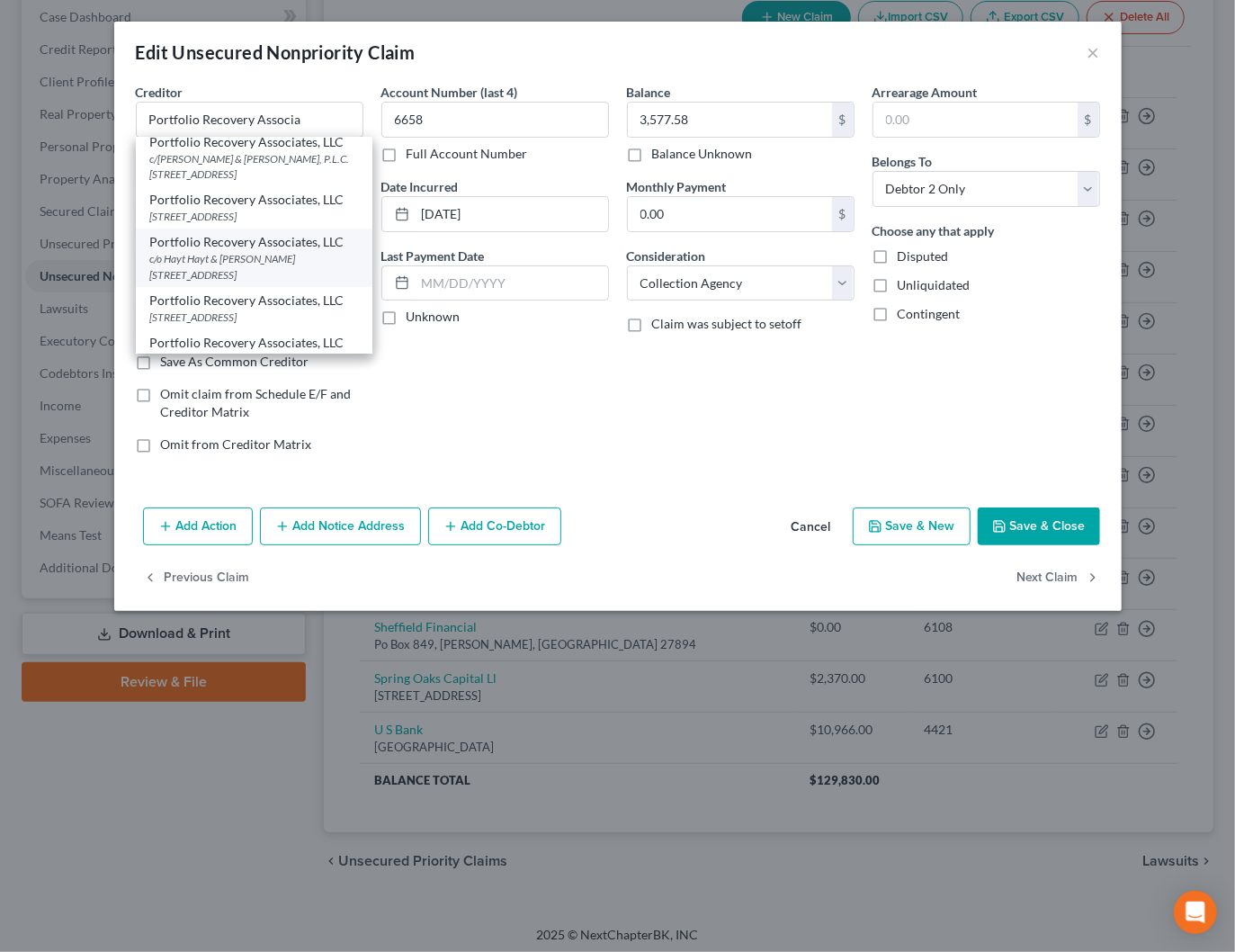
type input "Atlanta"
select select "10"
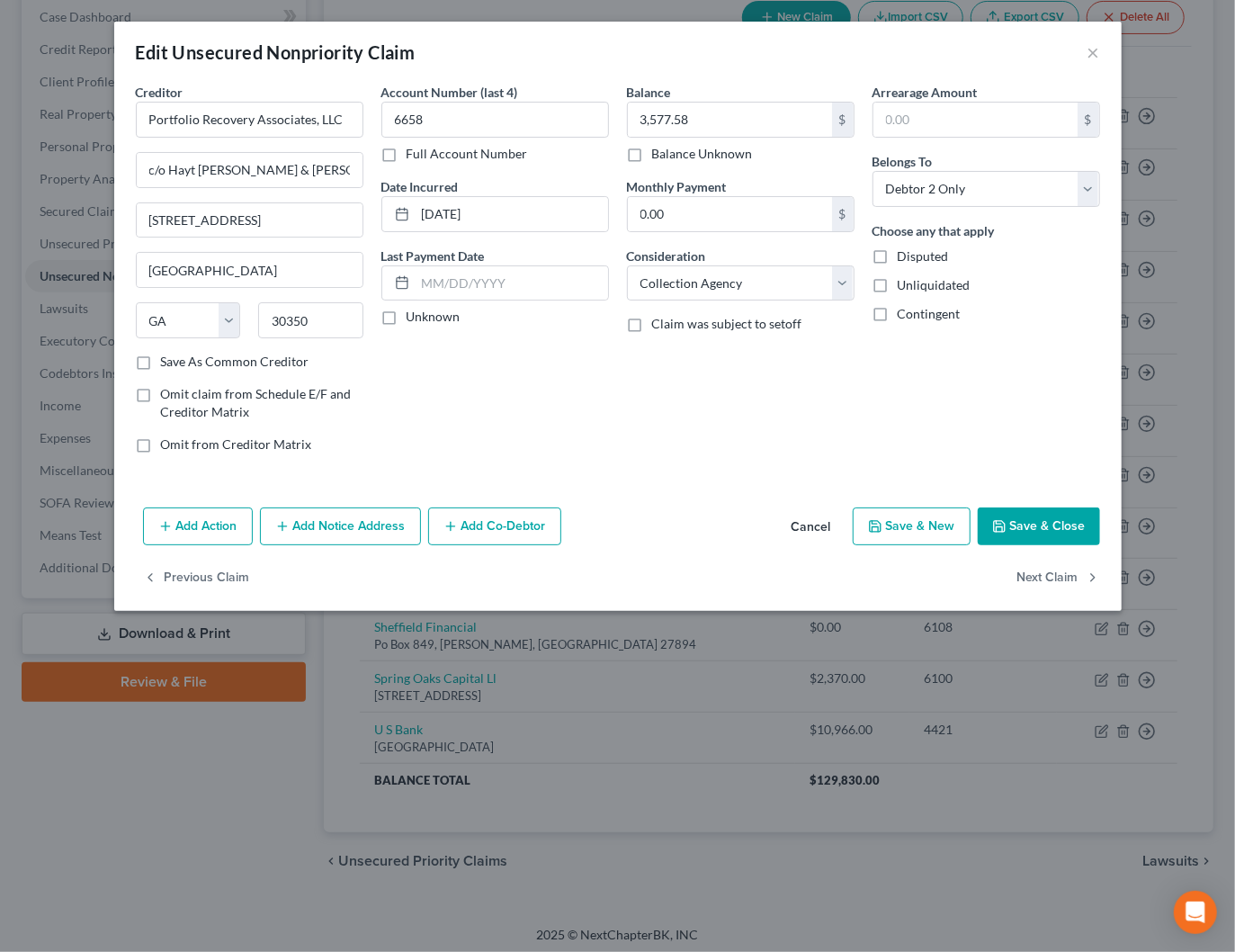
click at [1055, 529] on button "Save & Close" at bounding box center [1039, 526] width 122 height 38
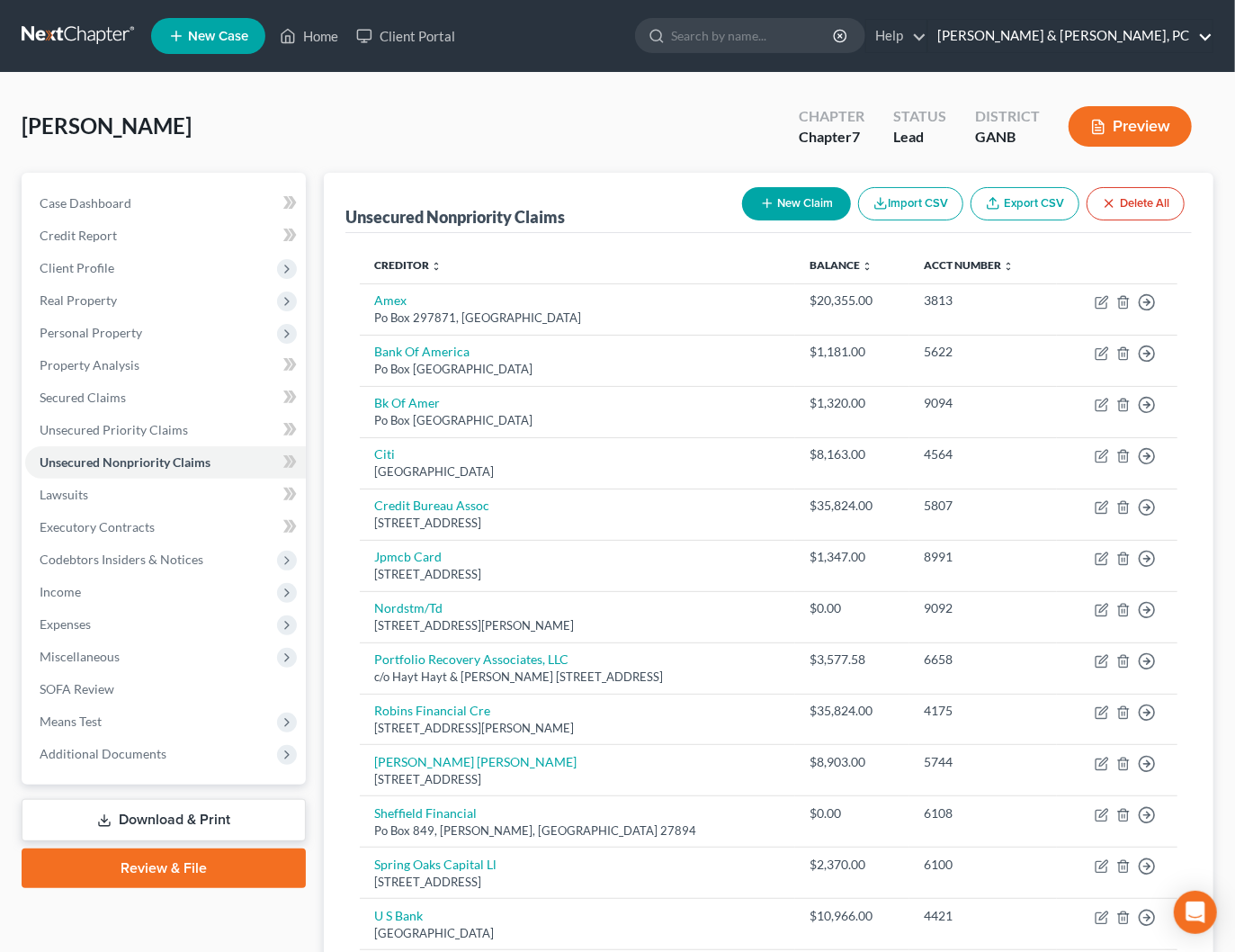
click at [1160, 33] on link "[PERSON_NAME] & [PERSON_NAME], PC" at bounding box center [1070, 35] width 285 height 32
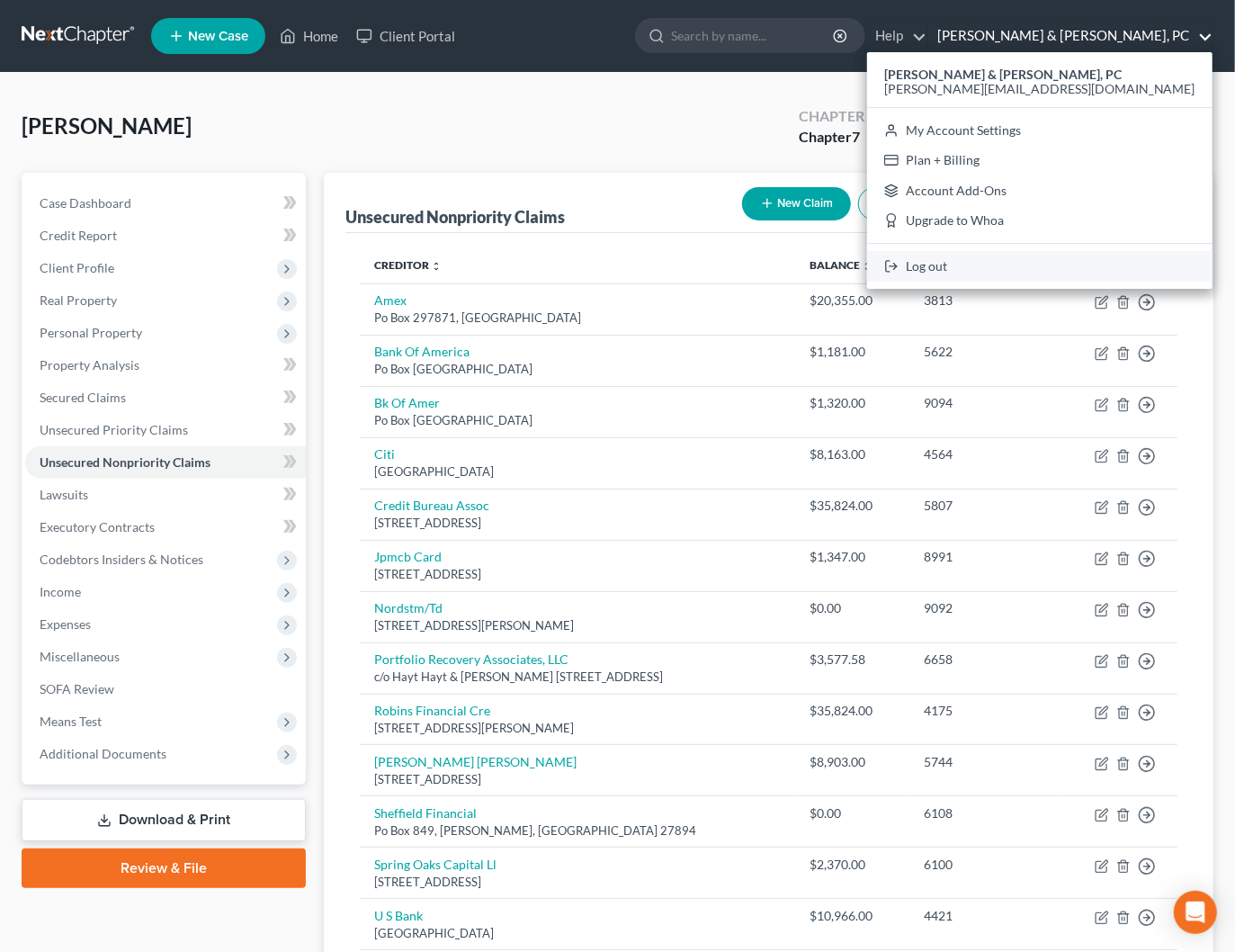
click at [1068, 265] on link "Log out" at bounding box center [1039, 266] width 346 height 31
